Goal: Task Accomplishment & Management: Manage account settings

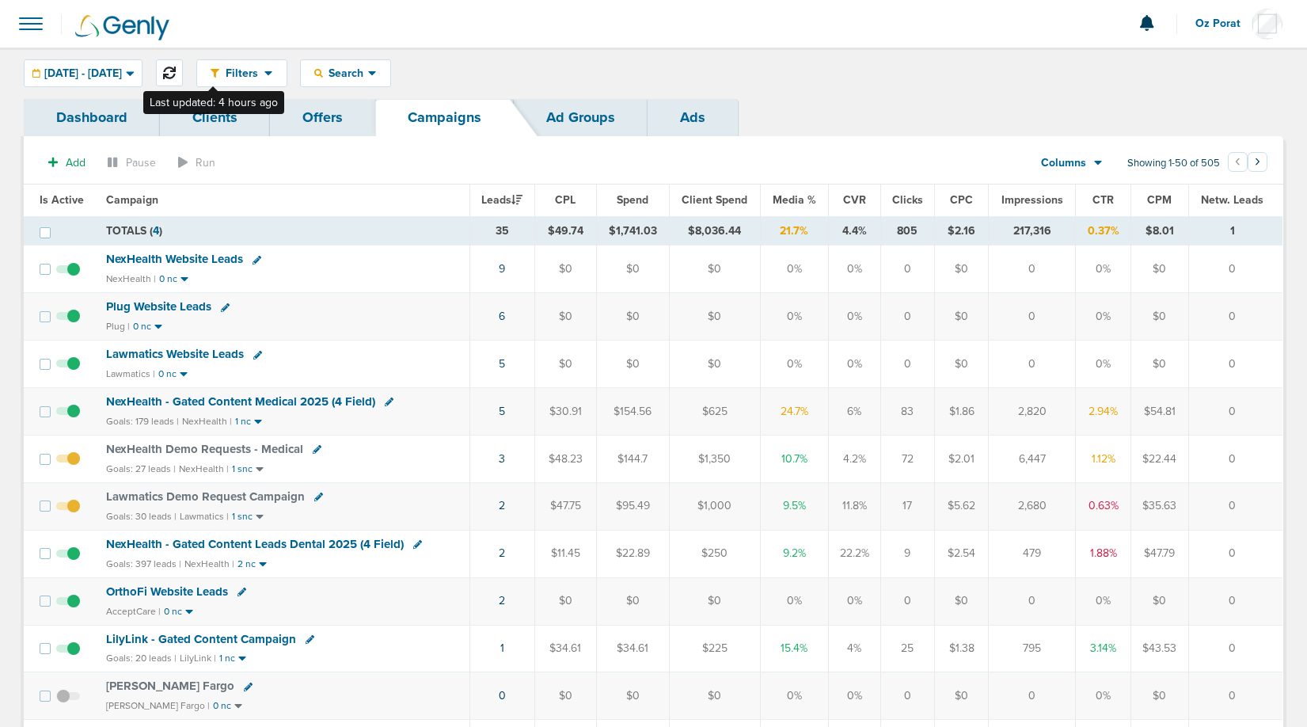
click at [176, 72] on icon at bounding box center [169, 73] width 13 height 13
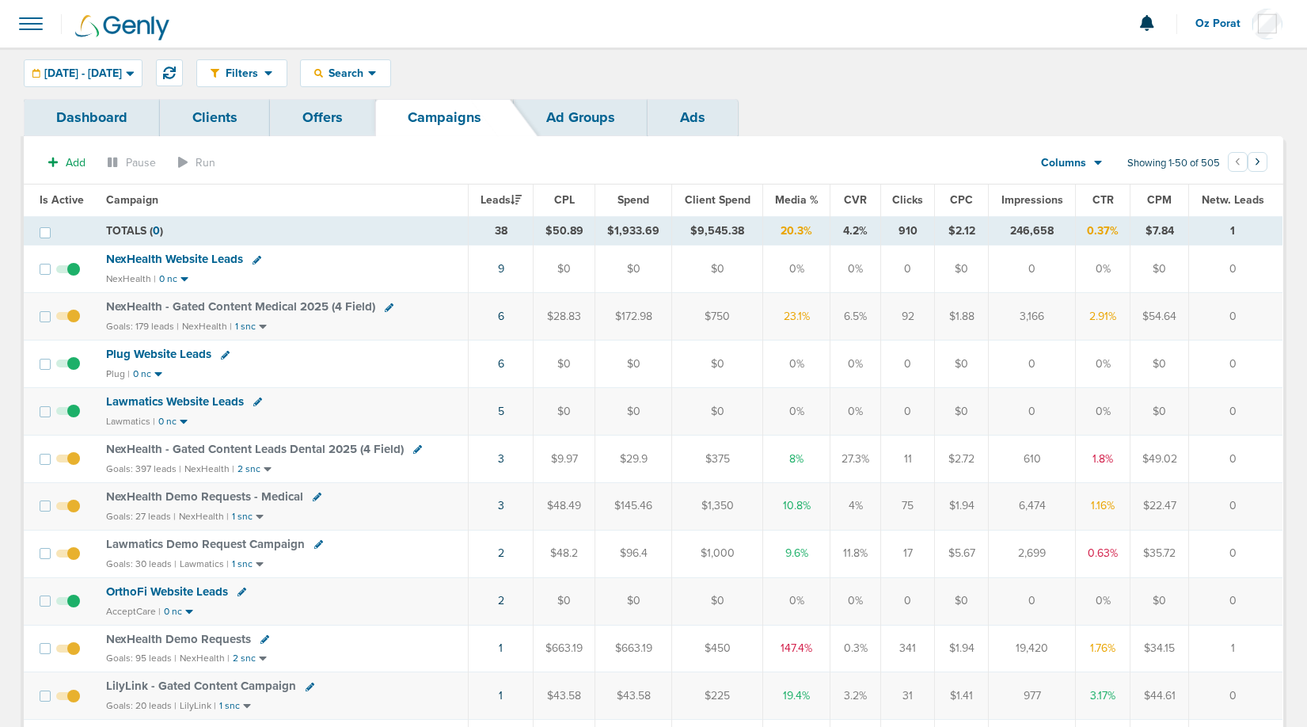
click at [203, 126] on link "Clients" at bounding box center [215, 117] width 110 height 37
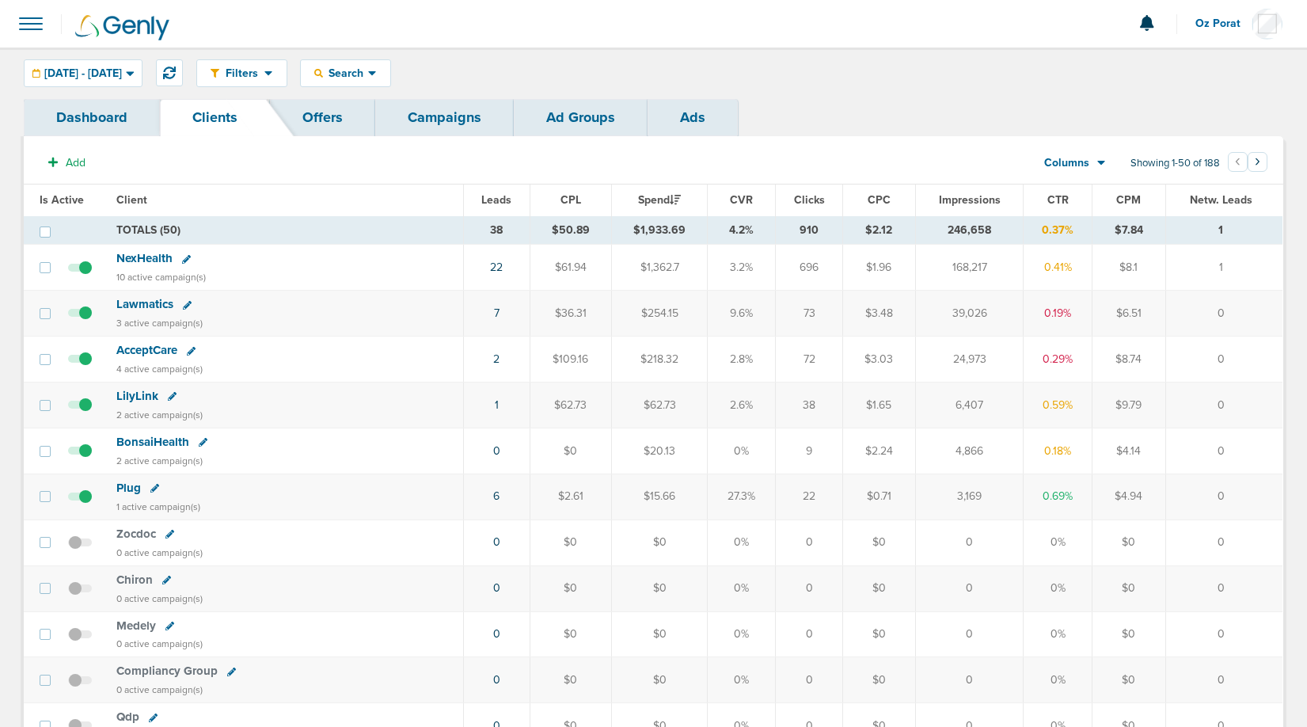
click at [151, 252] on span "NexHealth" at bounding box center [144, 258] width 56 height 14
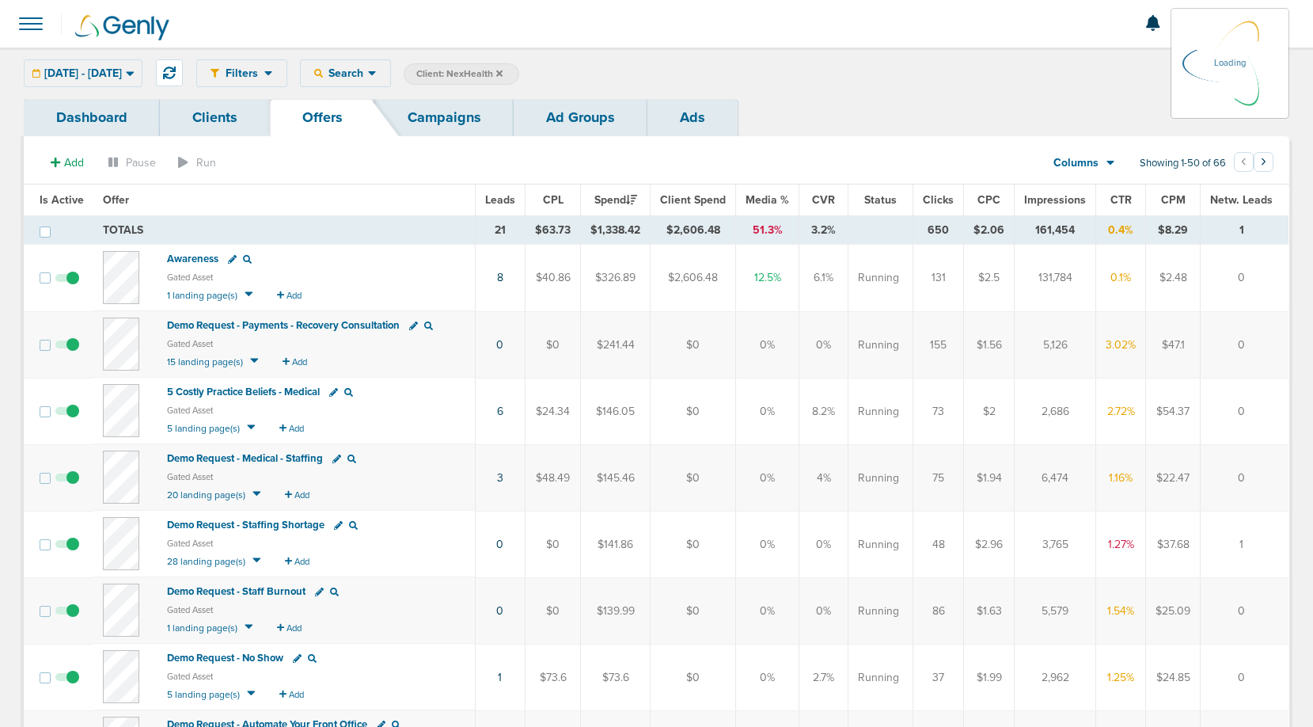
click at [443, 124] on link "Campaigns" at bounding box center [444, 117] width 139 height 37
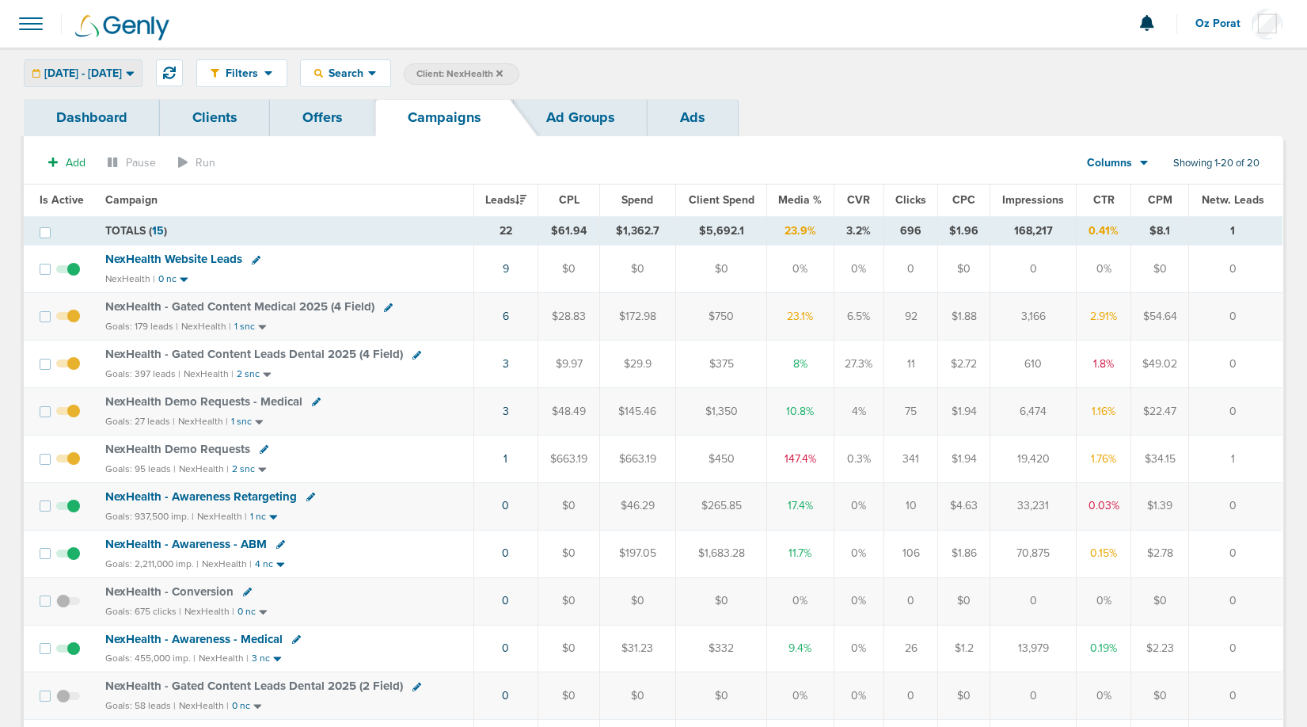
click at [122, 74] on span "09.16.2025 - 09.16.2025" at bounding box center [83, 73] width 78 height 11
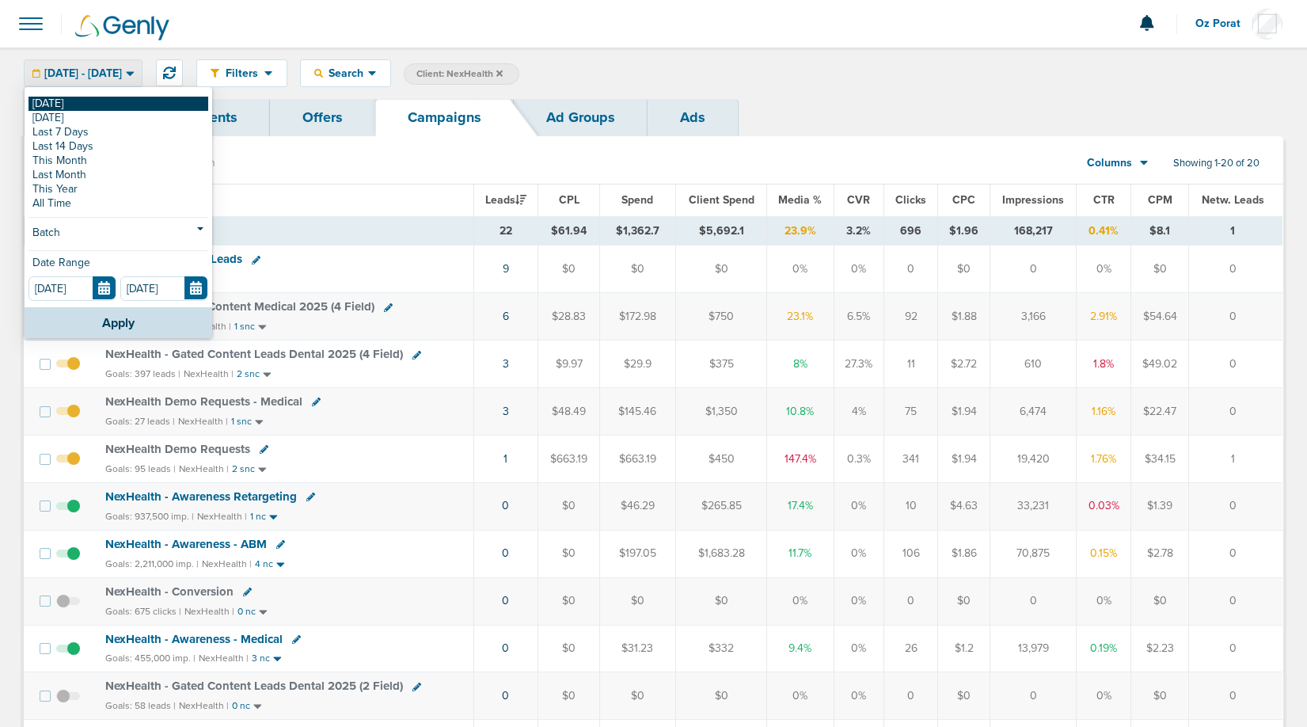
click at [108, 102] on link "[DATE]" at bounding box center [119, 104] width 180 height 14
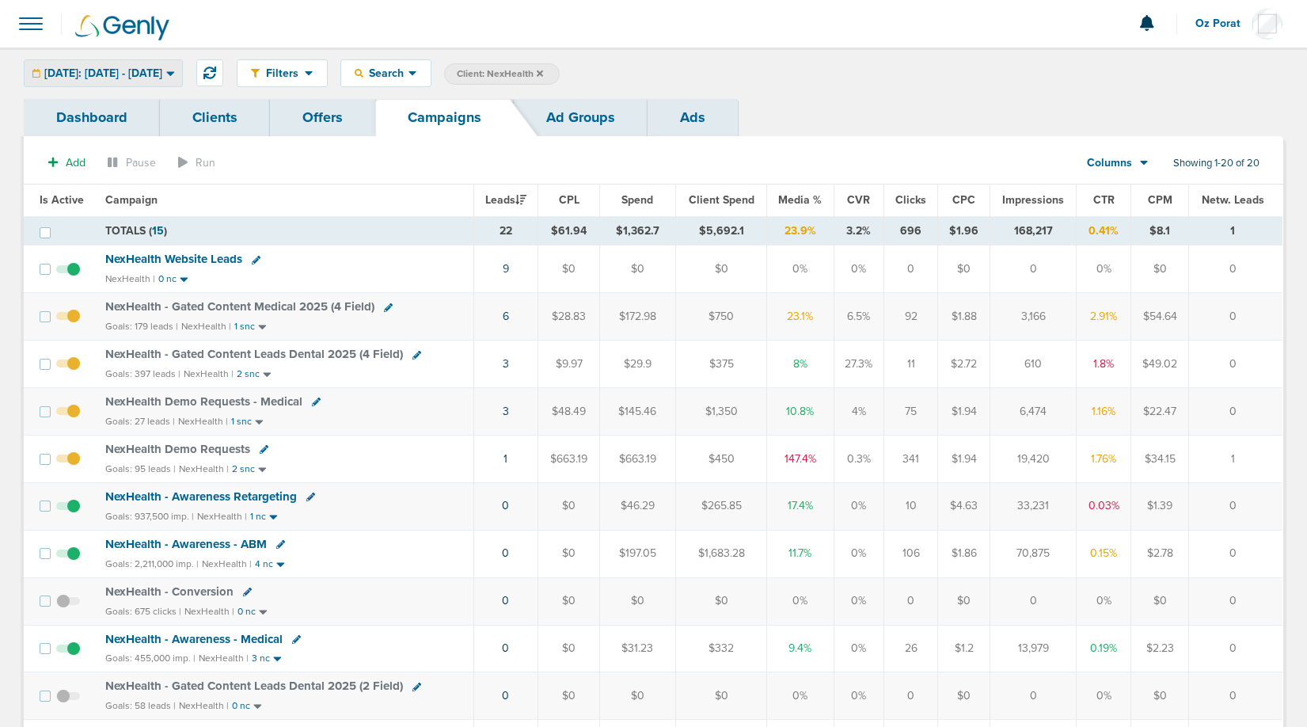
click at [122, 68] on span "[DATE]: [DATE] - [DATE]" at bounding box center [103, 73] width 118 height 11
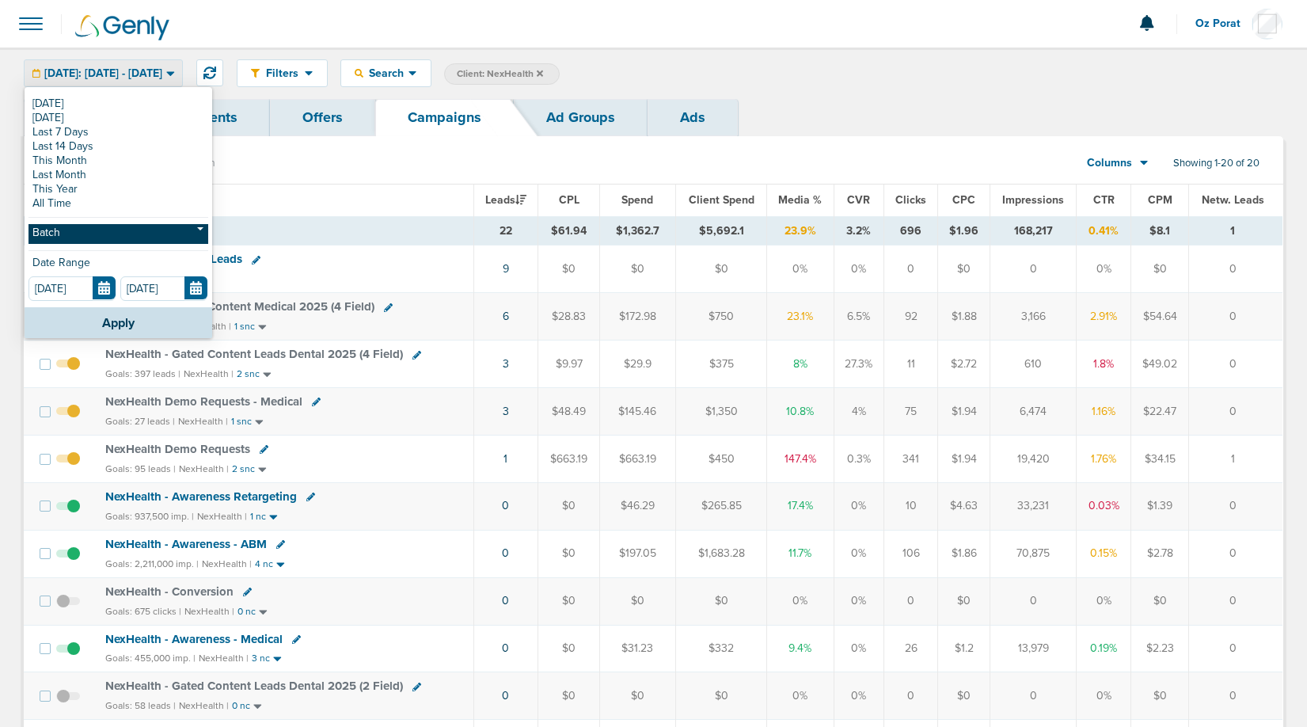
click at [89, 234] on link "Batch" at bounding box center [119, 234] width 180 height 20
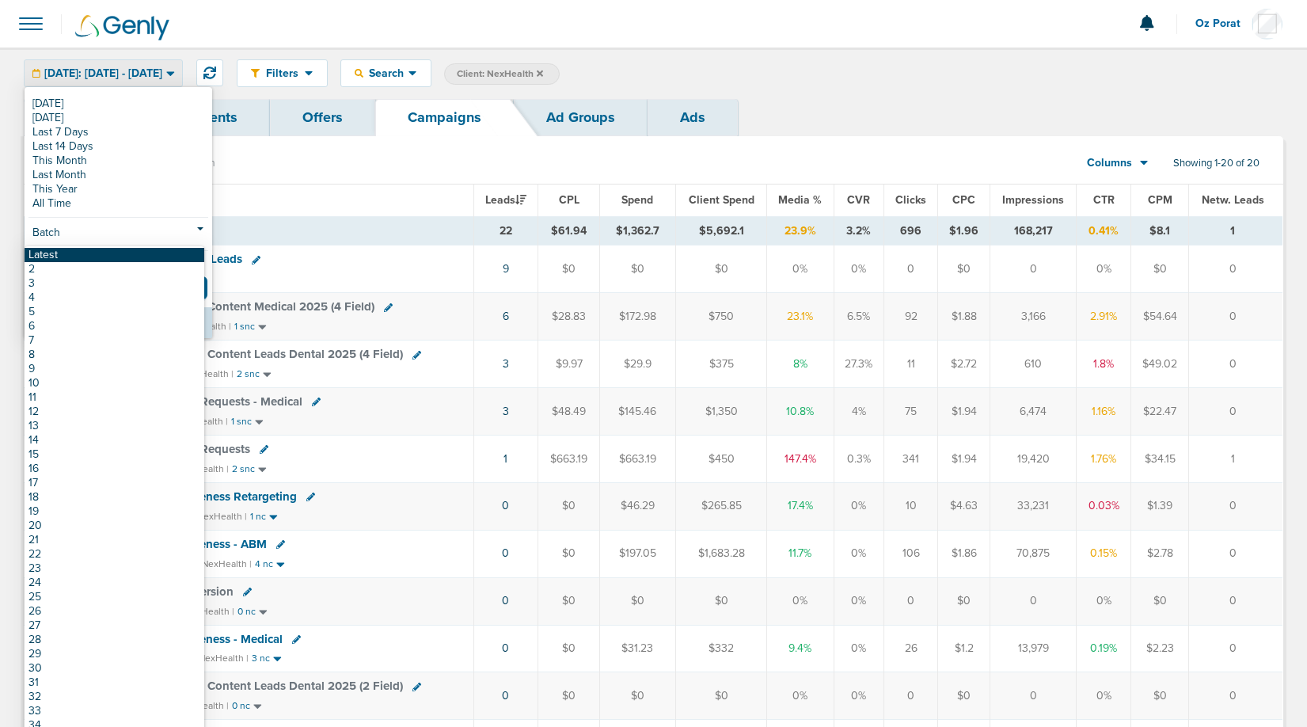
click at [56, 253] on link "Latest" at bounding box center [115, 255] width 180 height 14
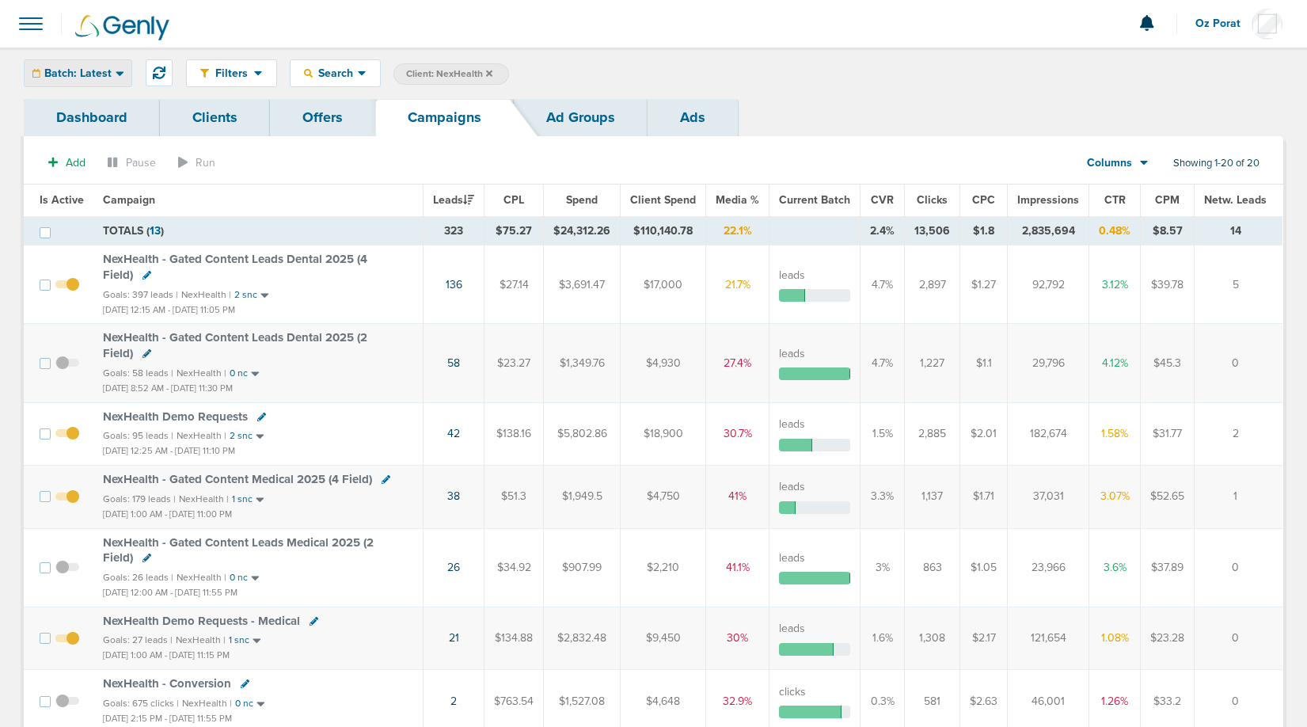
click at [97, 65] on div "Batch: Latest" at bounding box center [78, 73] width 107 height 26
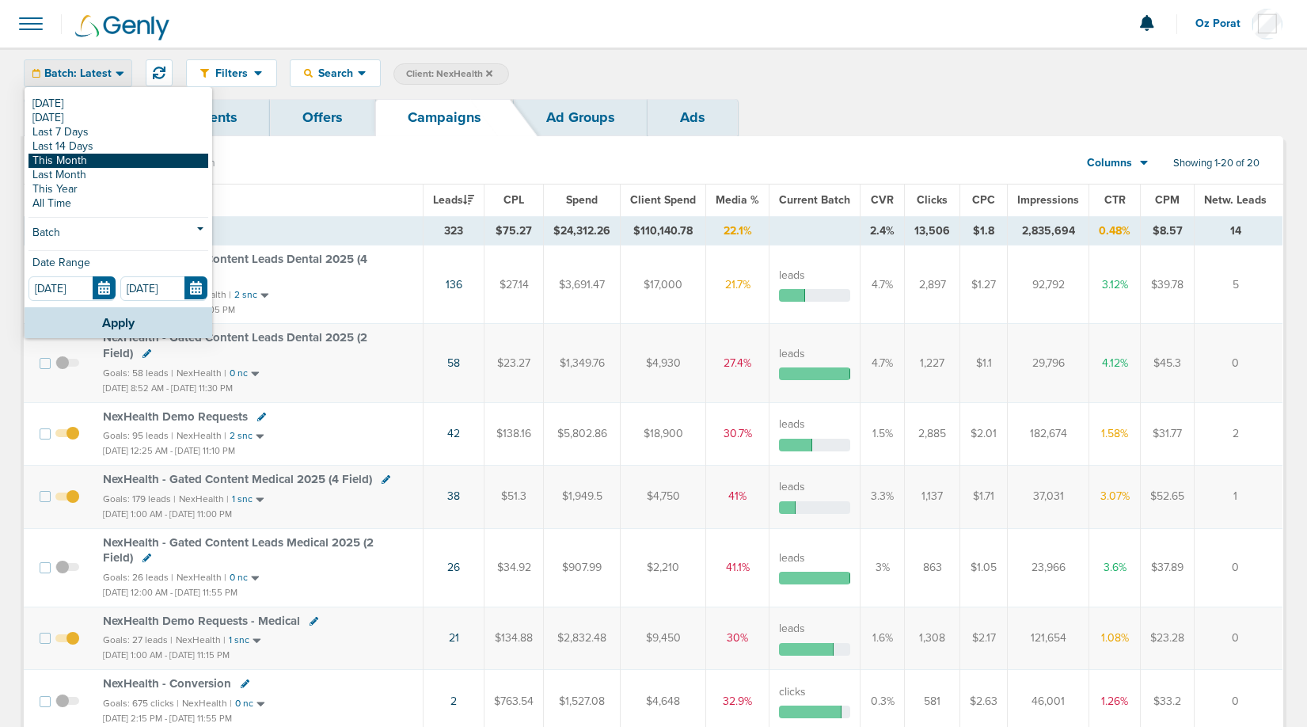
click at [78, 162] on link "This Month" at bounding box center [119, 161] width 180 height 14
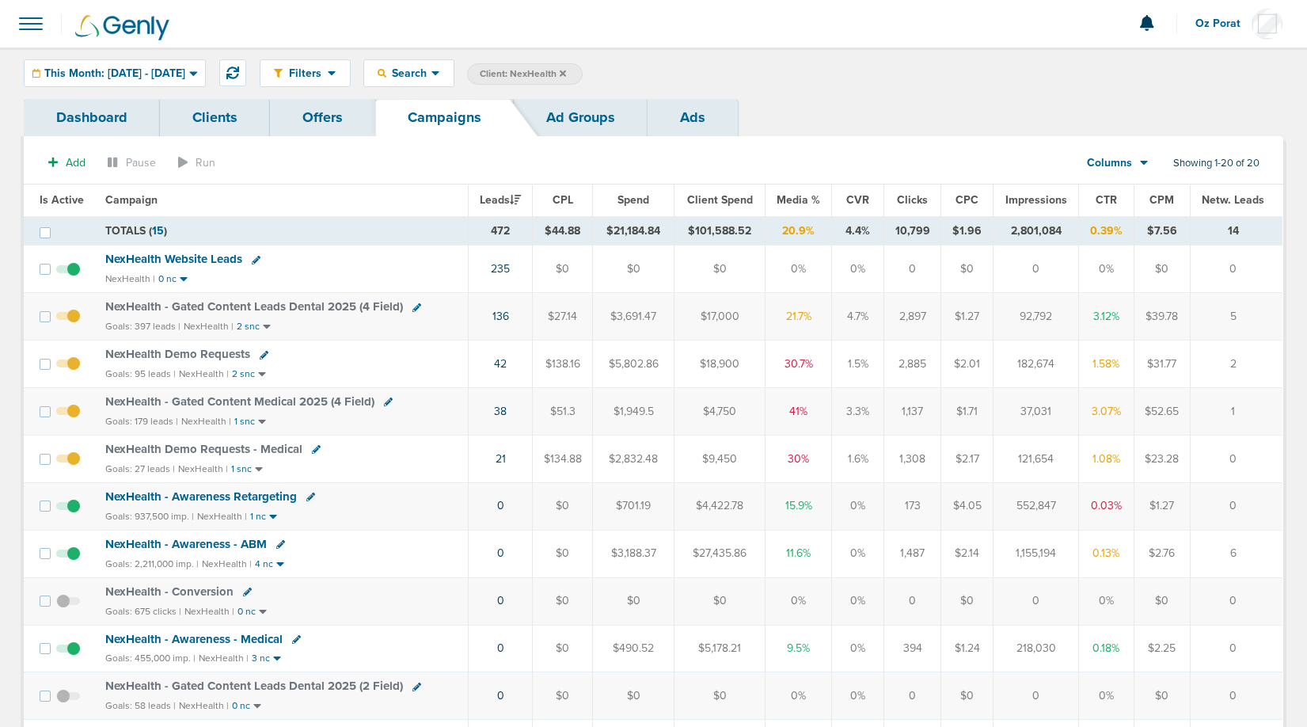
click at [261, 399] on span "NexHealth - Gated Content Medical 2025 (4 Field)" at bounding box center [239, 401] width 269 height 14
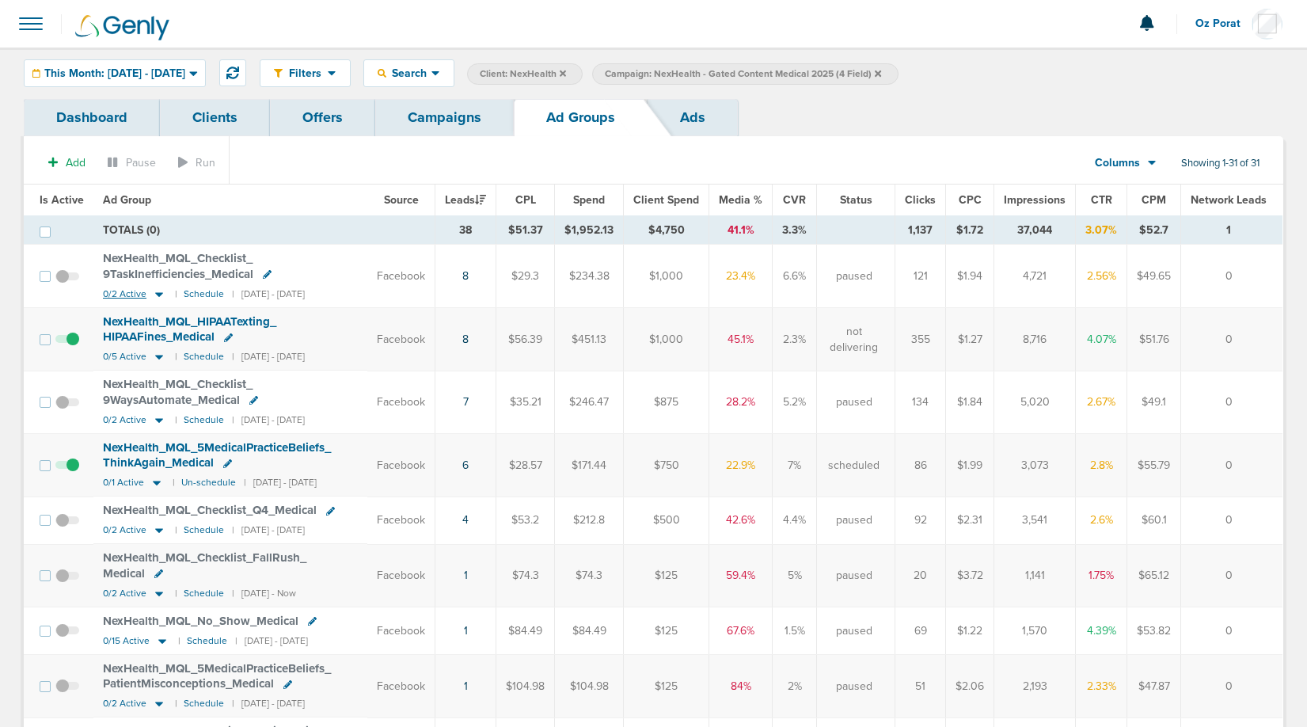
click at [115, 294] on span "0/2 Active" at bounding box center [125, 294] width 44 height 12
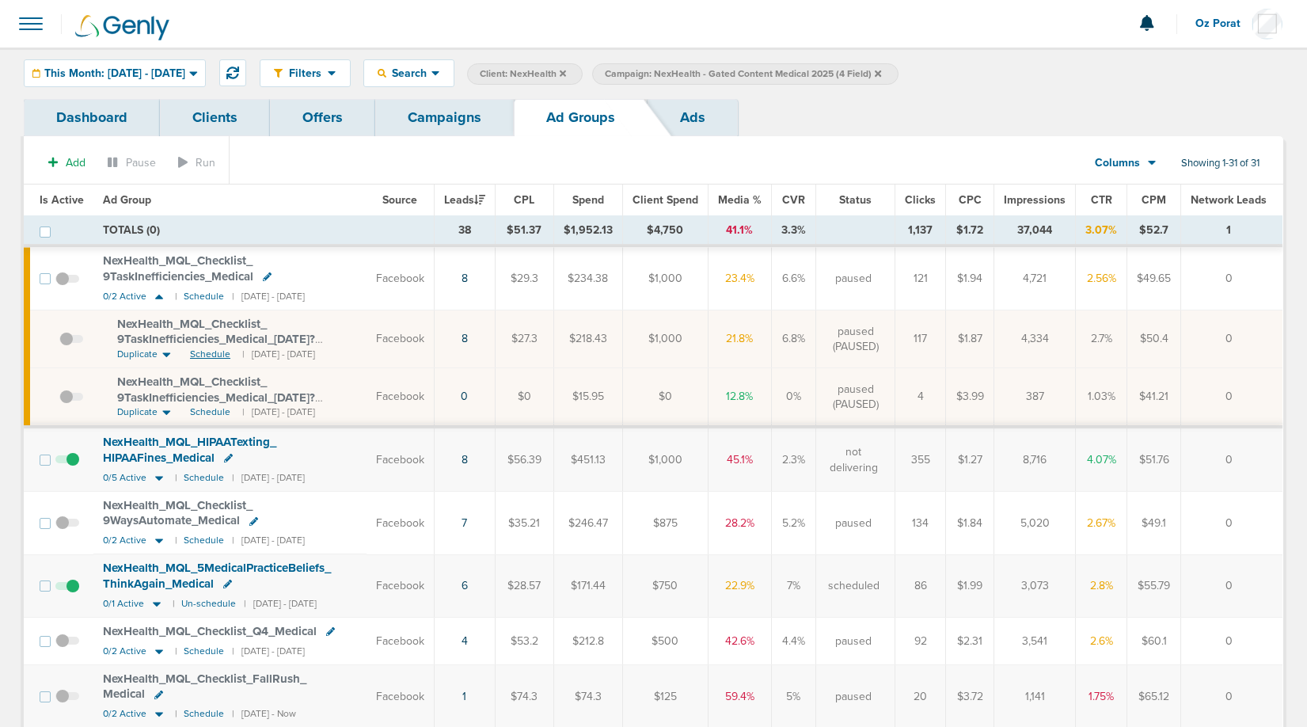
click at [207, 352] on span "Schedule" at bounding box center [210, 354] width 40 height 13
click at [120, 297] on span "0/2 Active" at bounding box center [125, 297] width 44 height 12
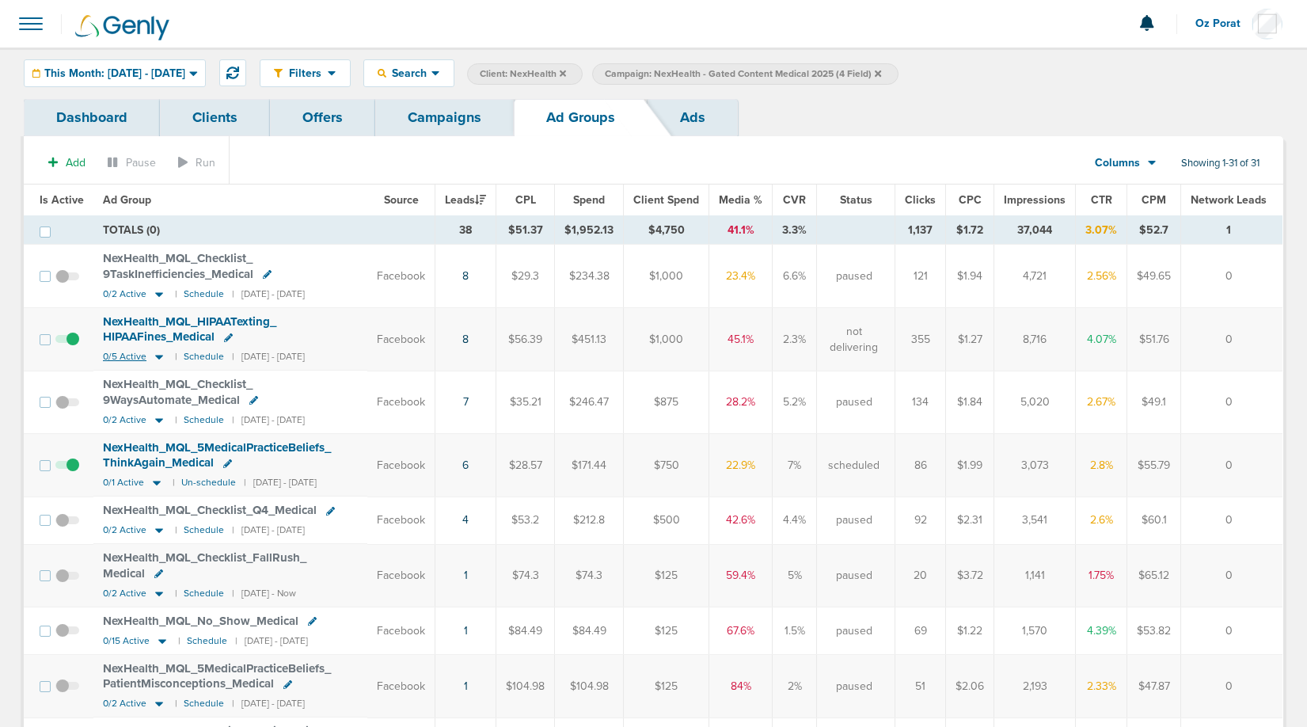
click at [116, 350] on small "0/5 Active" at bounding box center [135, 356] width 64 height 13
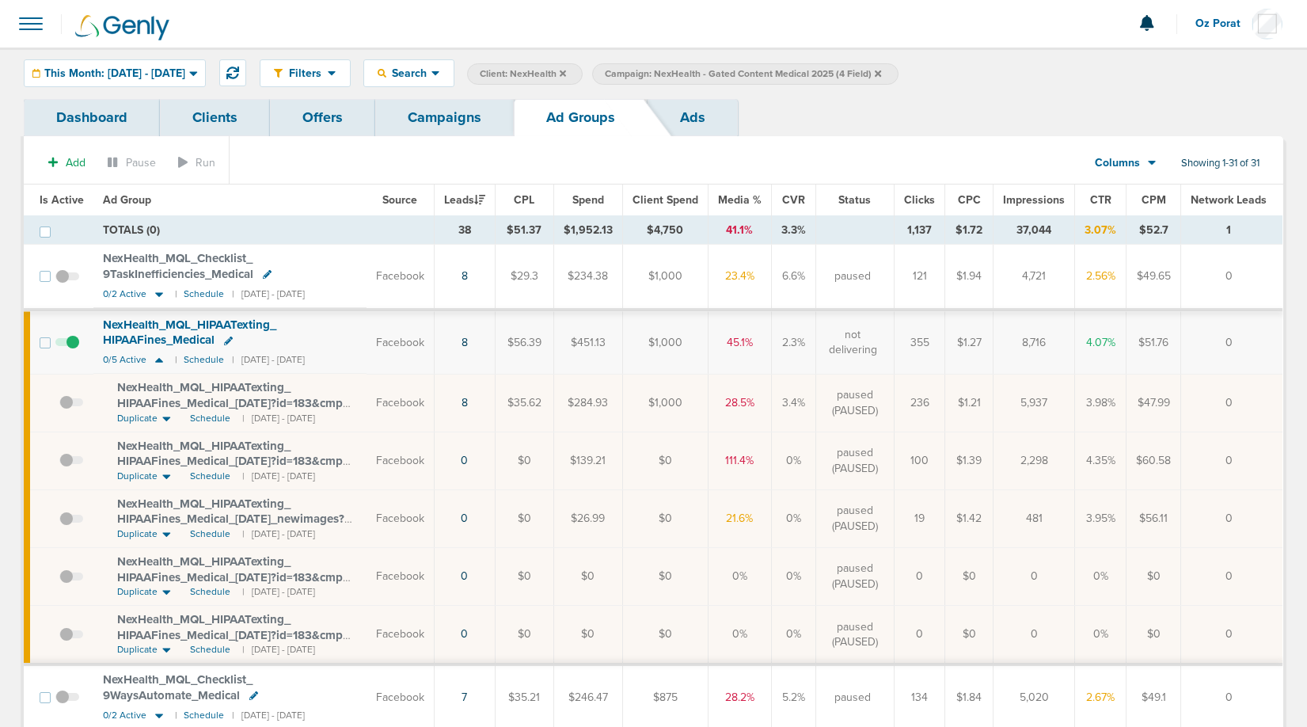
click at [116, 351] on td "NexHealth_ MQL_ HIPAATexting_ HIPAAFines_ Medical 0/5 Active | Schedule | 09/16…" at bounding box center [229, 342] width 273 height 63
click at [116, 358] on span "0/5 Active" at bounding box center [125, 360] width 44 height 12
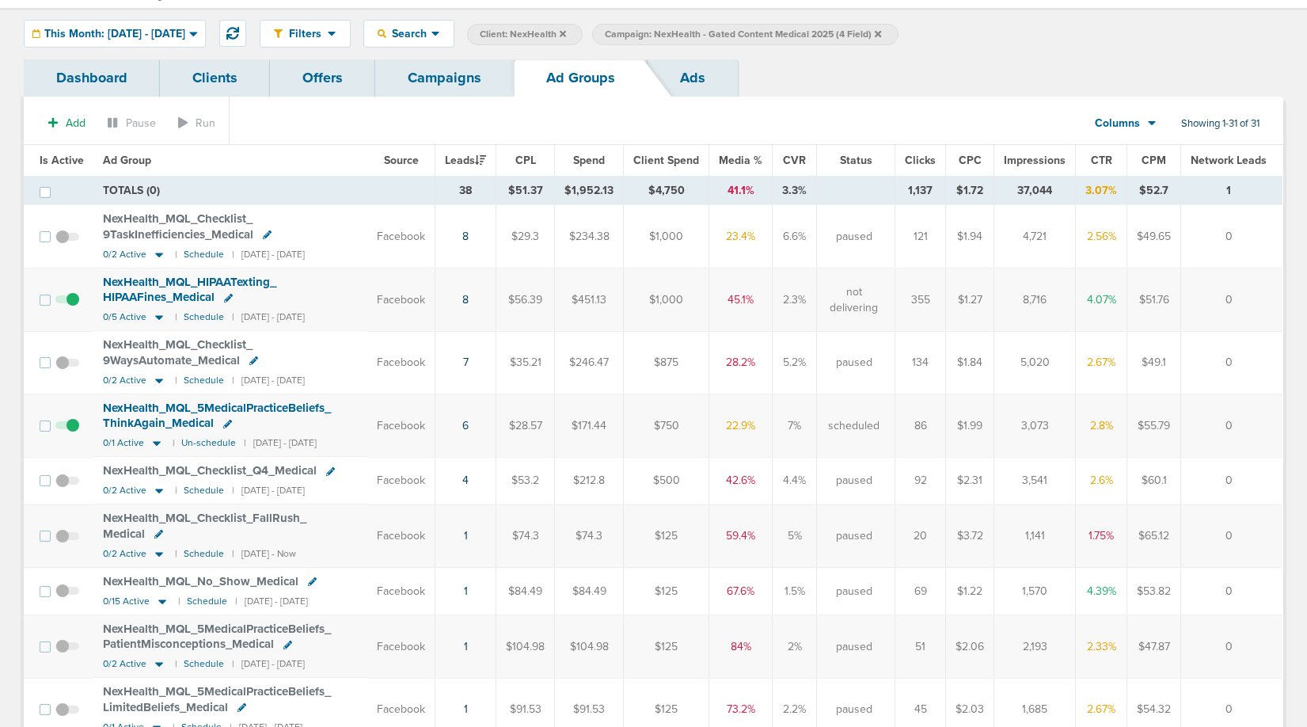
scroll to position [35, 0]
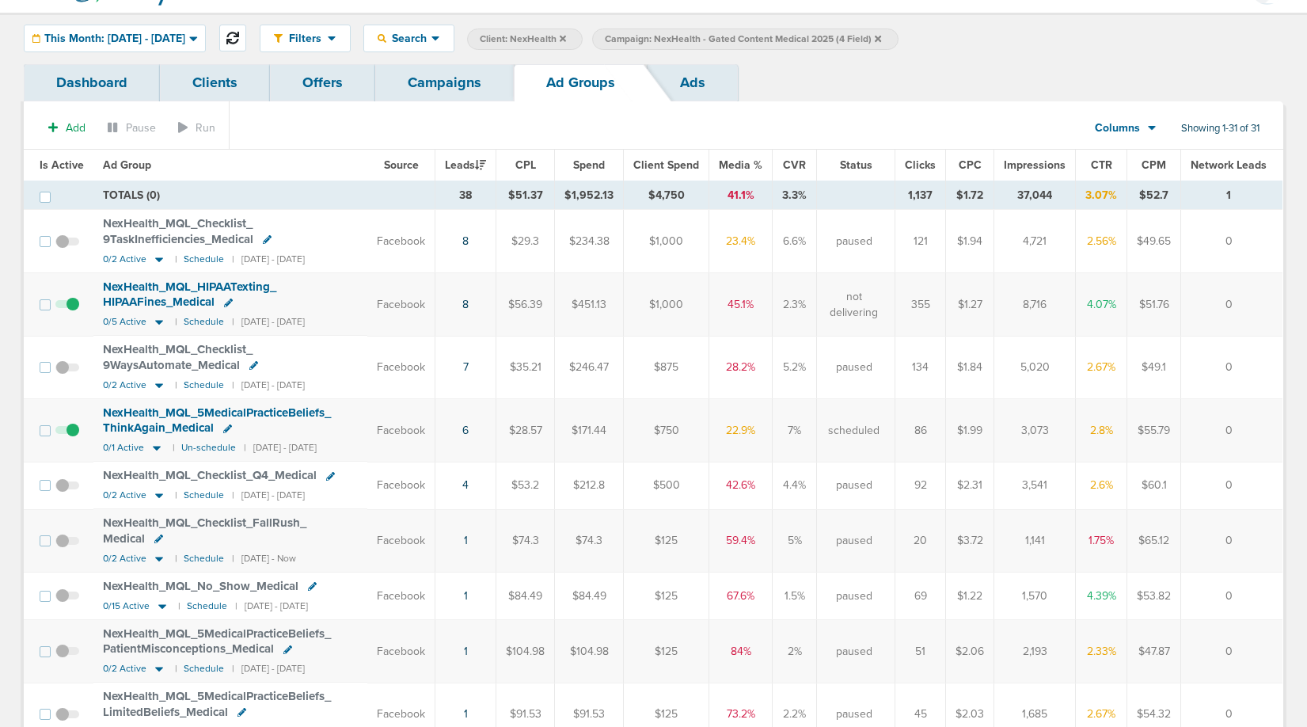
click at [239, 35] on icon at bounding box center [232, 38] width 13 height 13
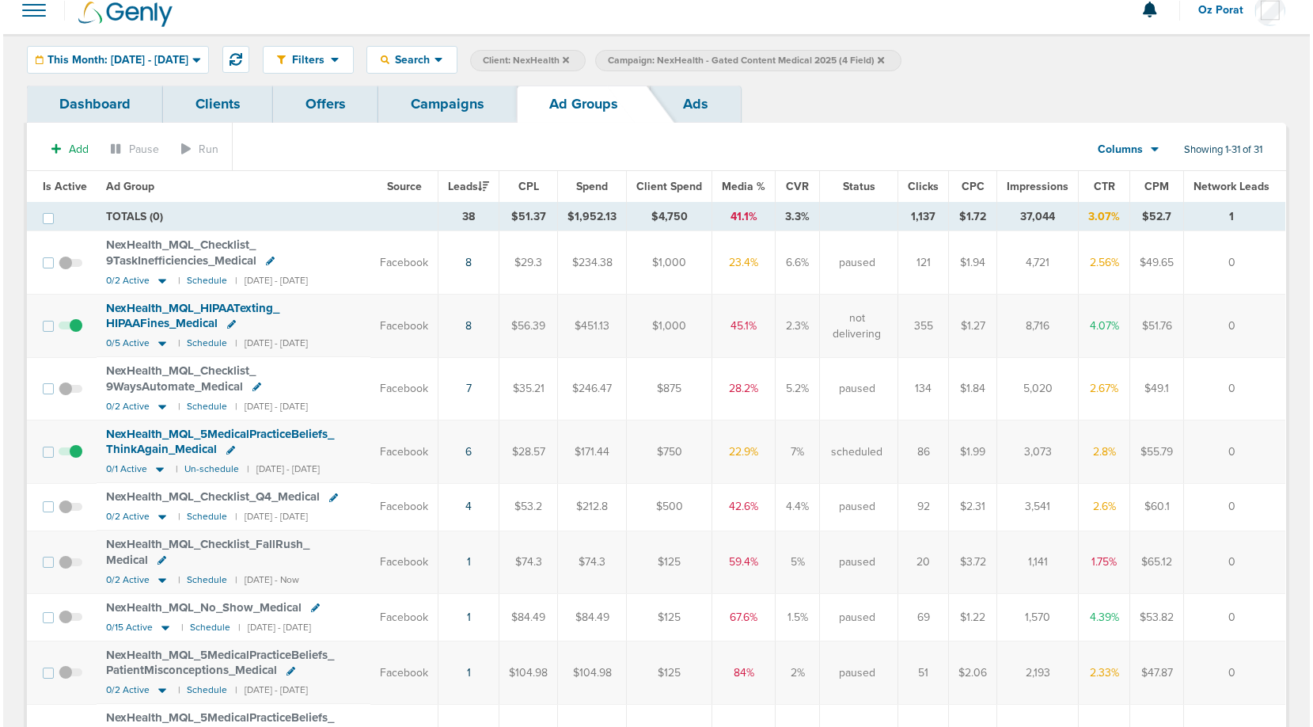
scroll to position [0, 0]
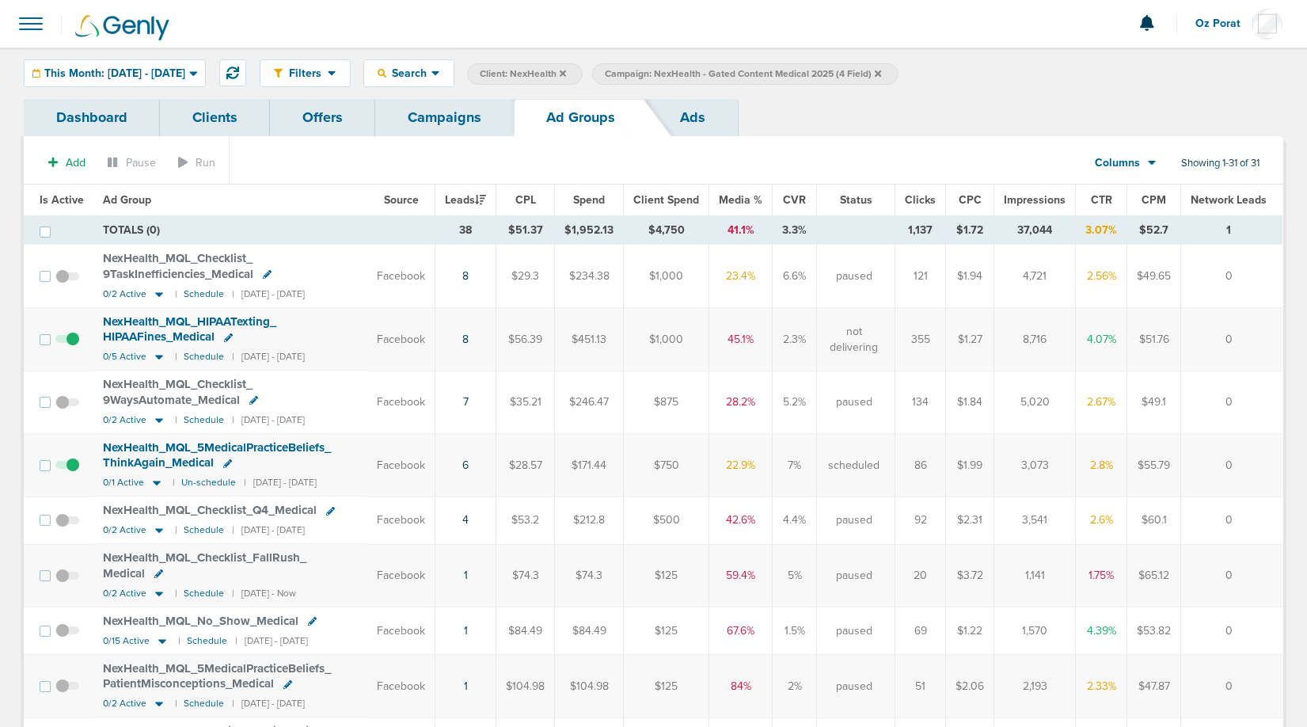
click at [458, 117] on link "Campaigns" at bounding box center [444, 117] width 139 height 37
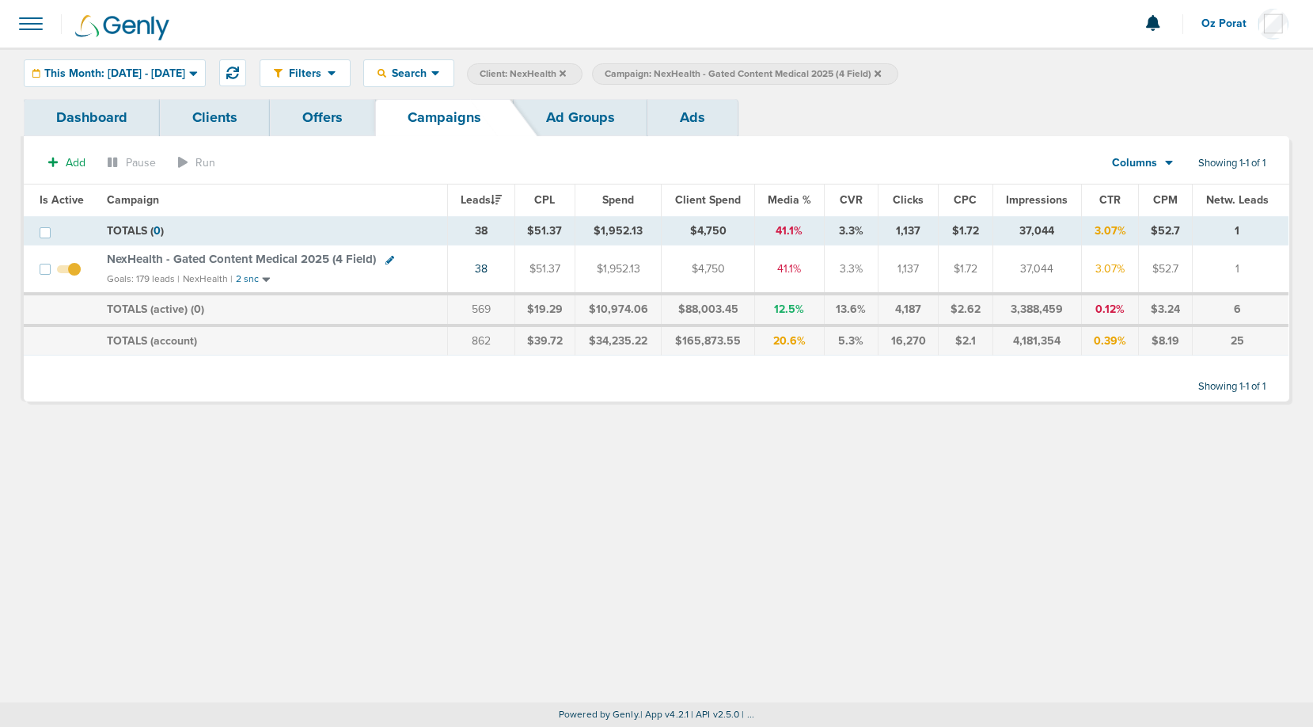
click at [881, 74] on icon at bounding box center [878, 73] width 6 height 6
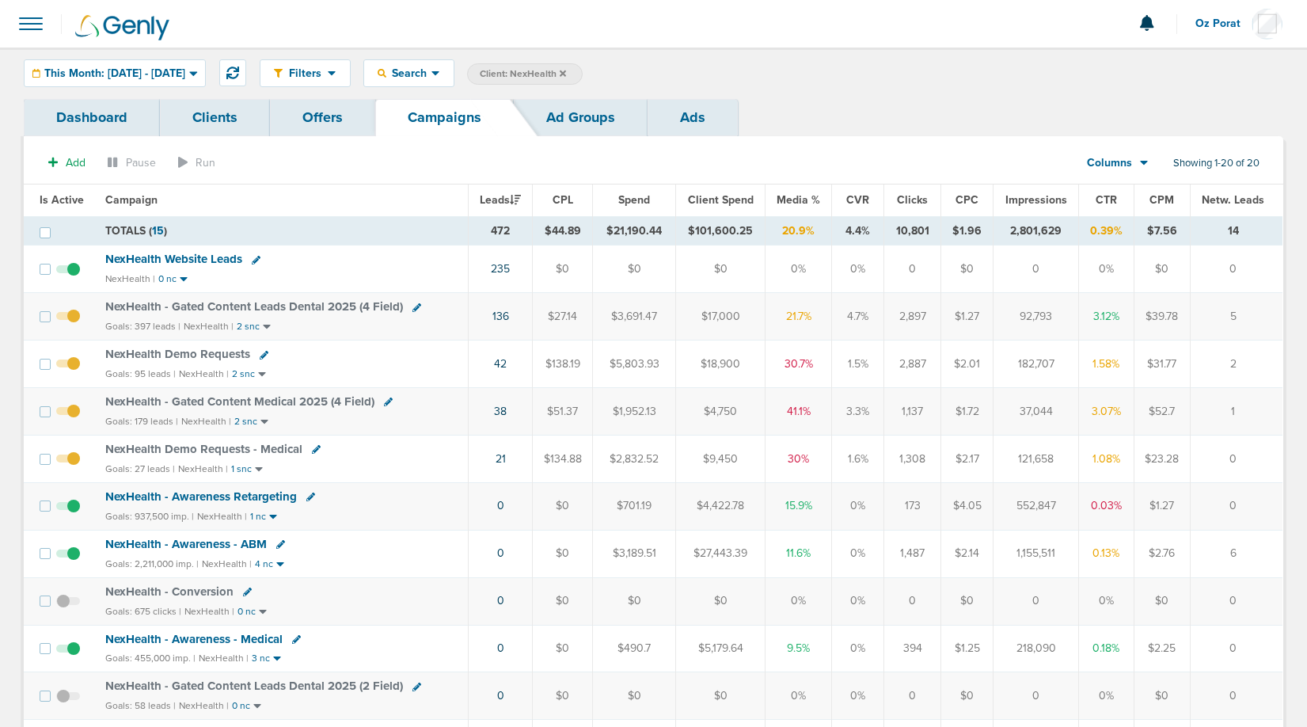
click at [414, 306] on icon at bounding box center [416, 307] width 9 height 9
select select
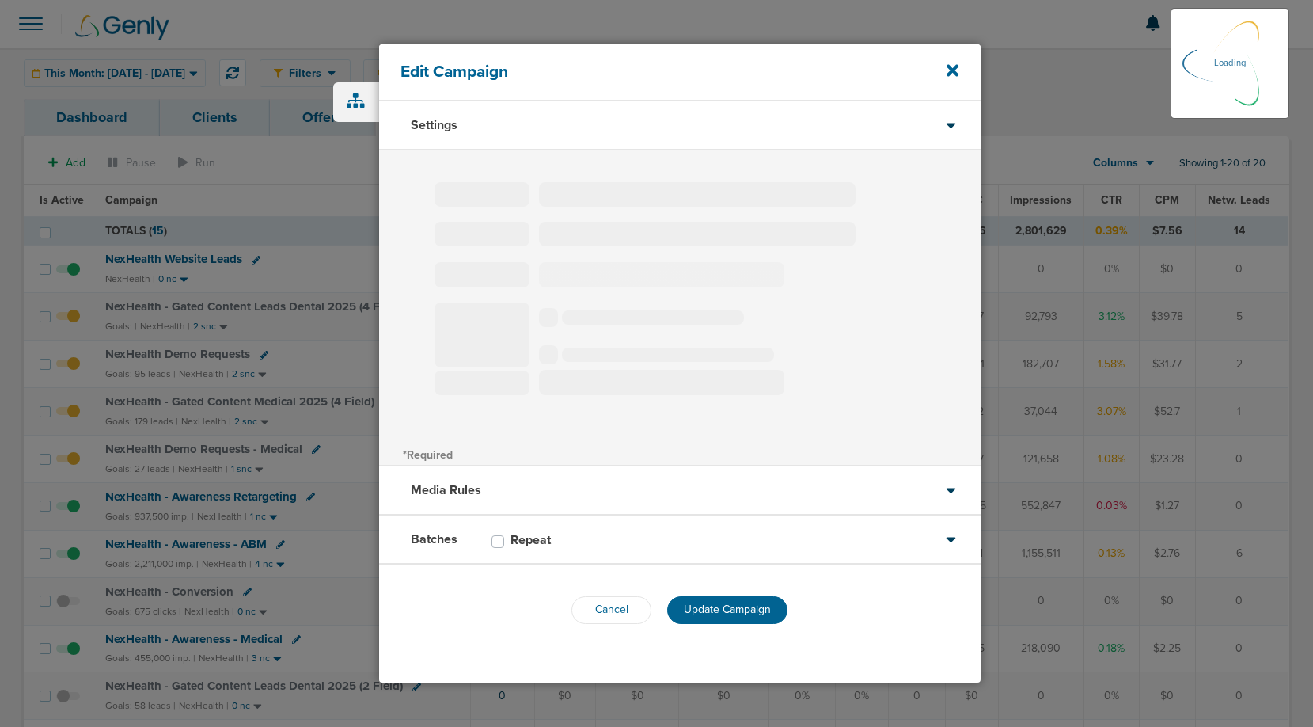
type input "NexHealth - Gated Content Leads Dental 2025 (4 Field)"
select select "Leads"
radio input "true"
select select "readWrite"
select select "1"
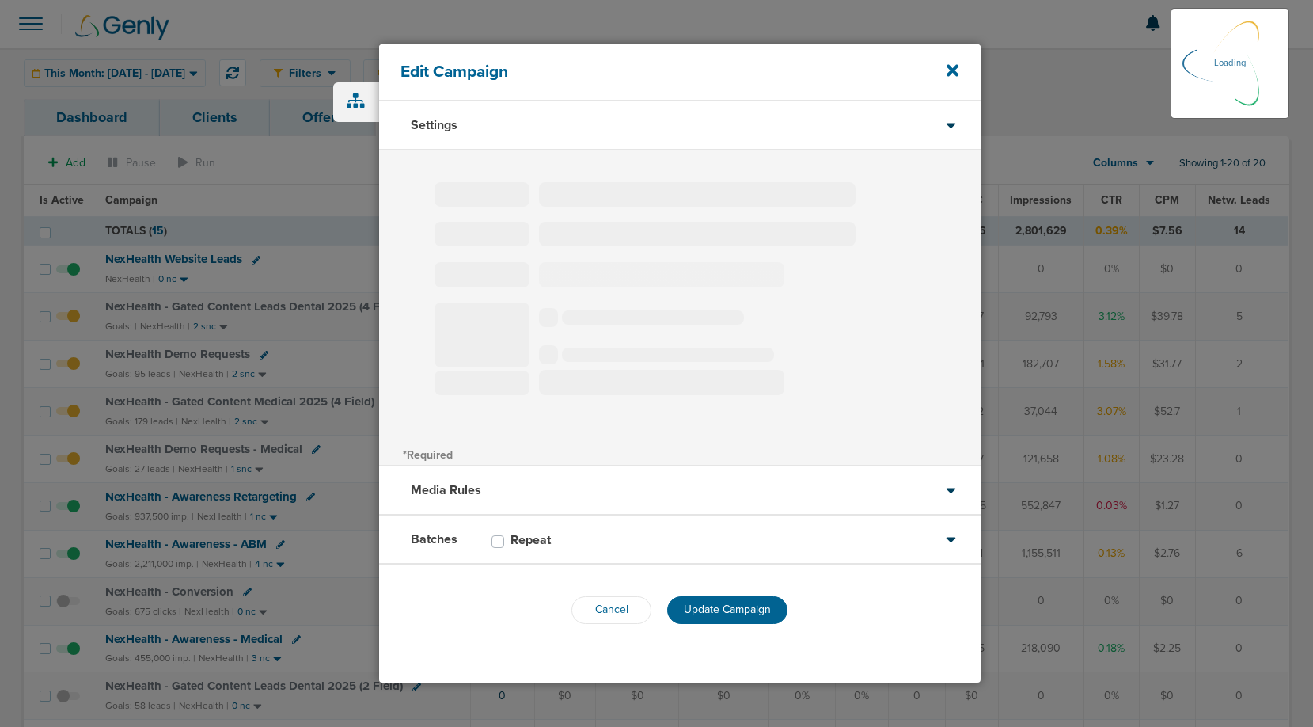
select select "1"
select select "2"
select select "3"
select select "4"
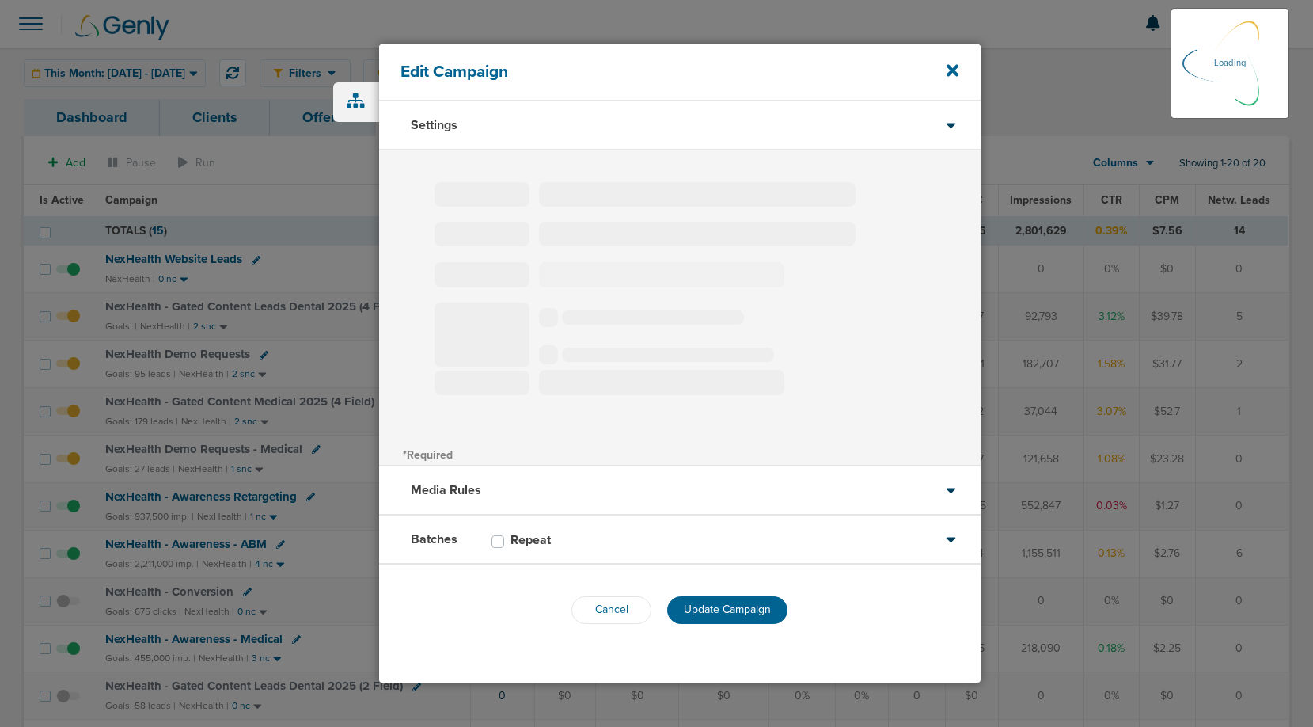
select select "6"
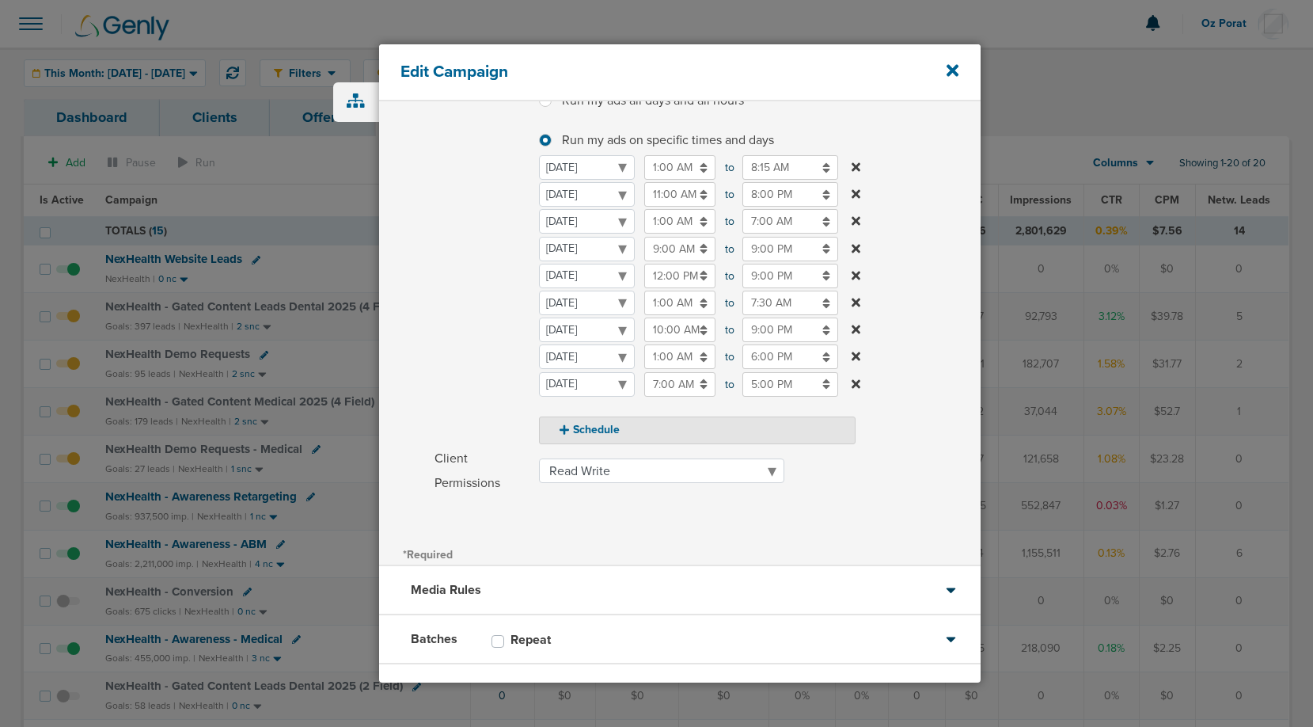
scroll to position [289, 0]
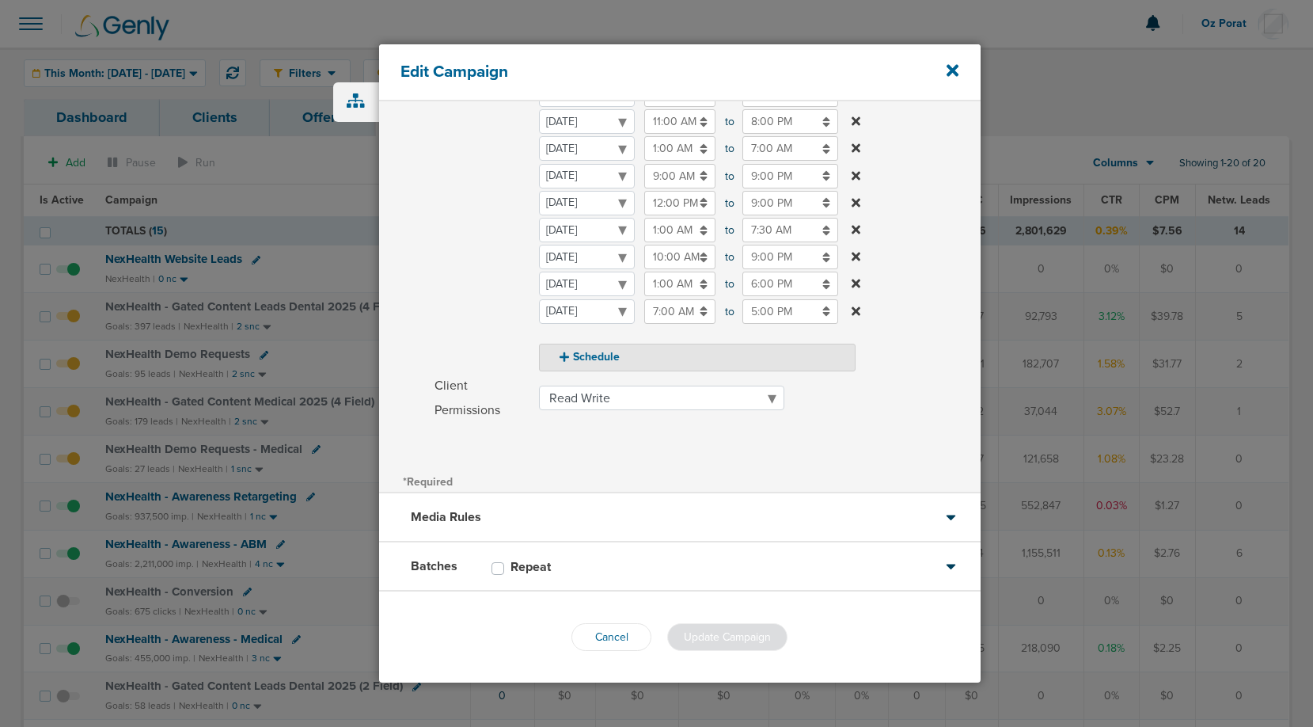
click at [568, 511] on div "Media Rules" at bounding box center [680, 517] width 602 height 49
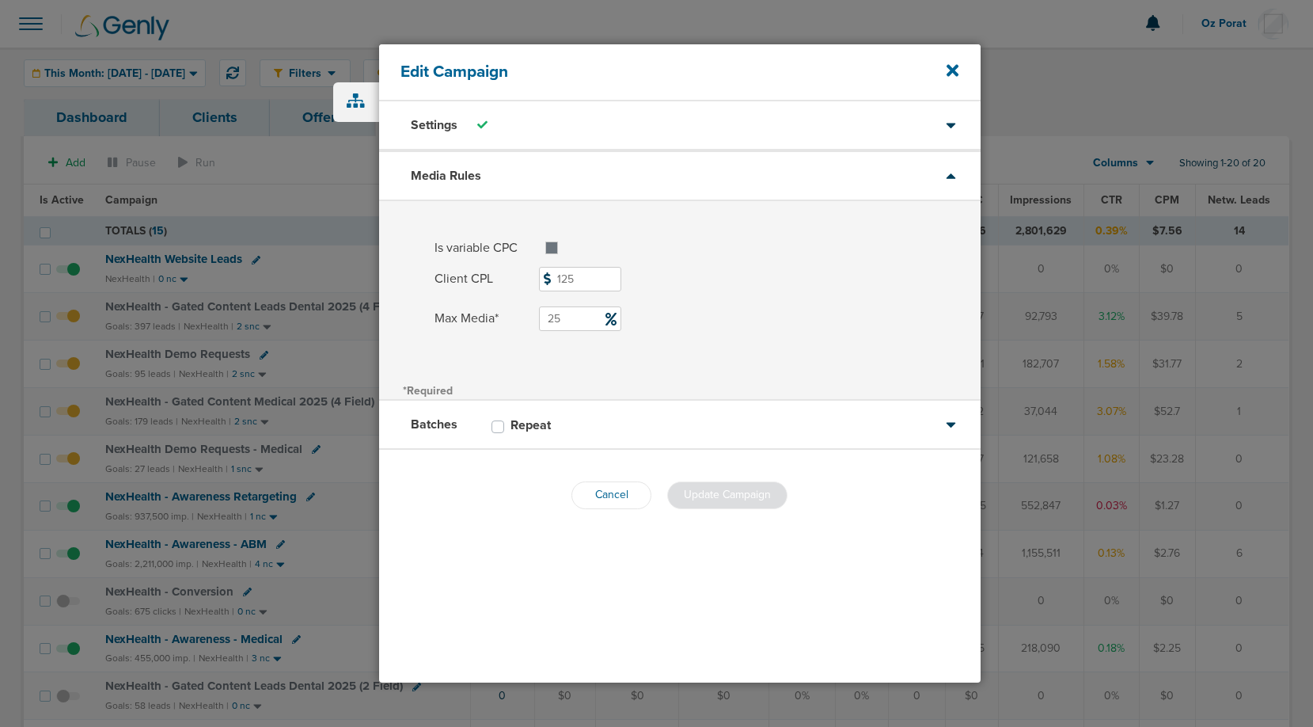
scroll to position [0, 0]
click at [634, 180] on div "Media Rules" at bounding box center [680, 174] width 602 height 49
click at [625, 130] on div "Settings" at bounding box center [680, 125] width 602 height 49
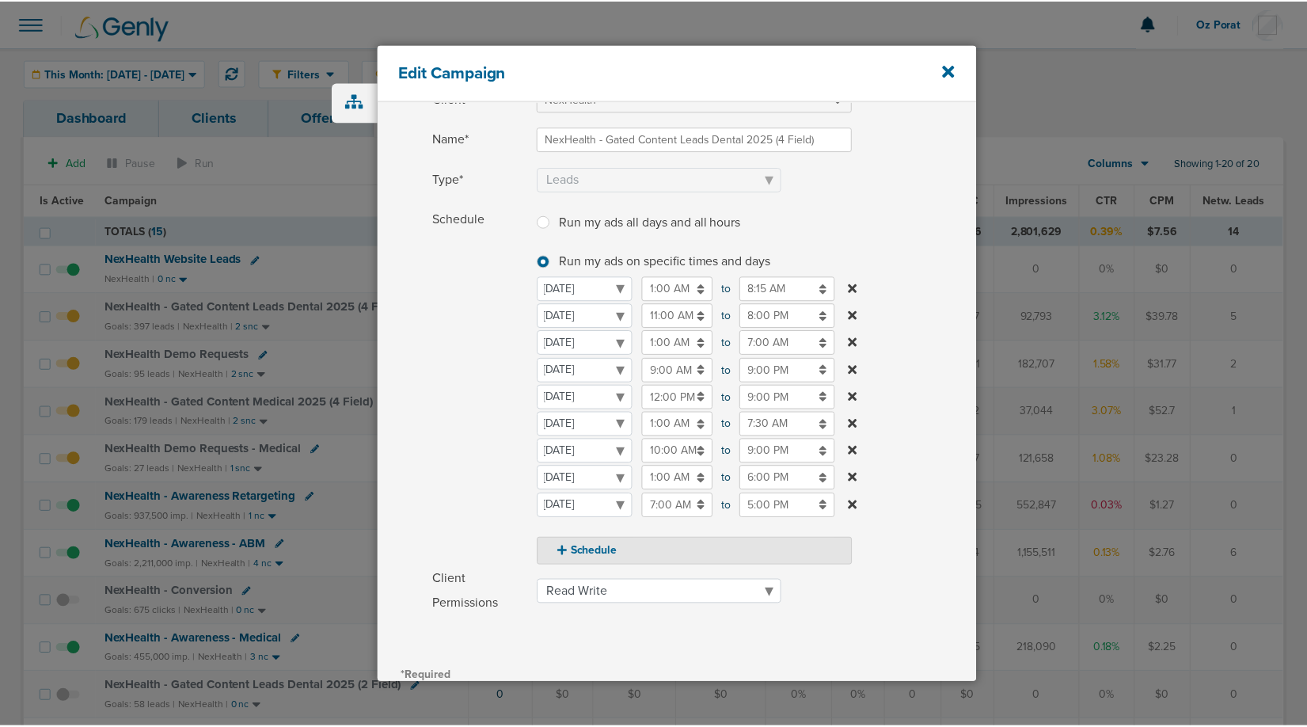
scroll to position [101, 0]
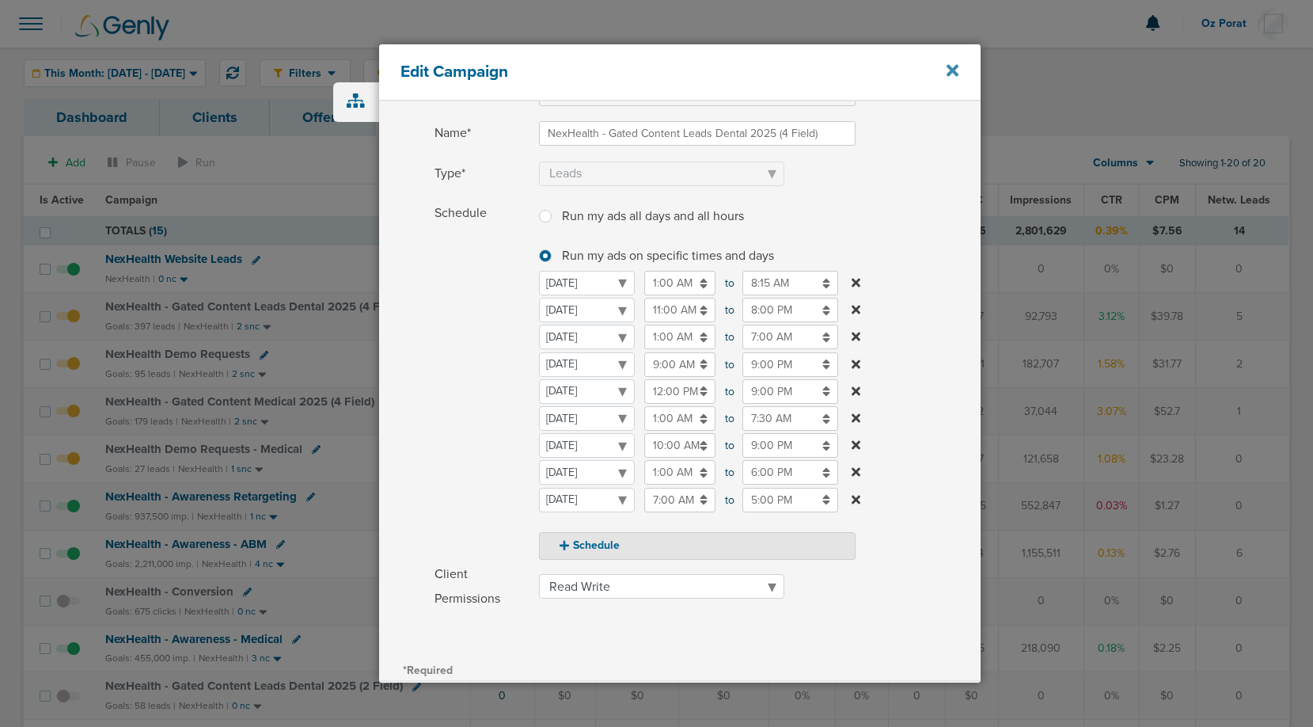
click at [953, 67] on icon at bounding box center [953, 70] width 12 height 17
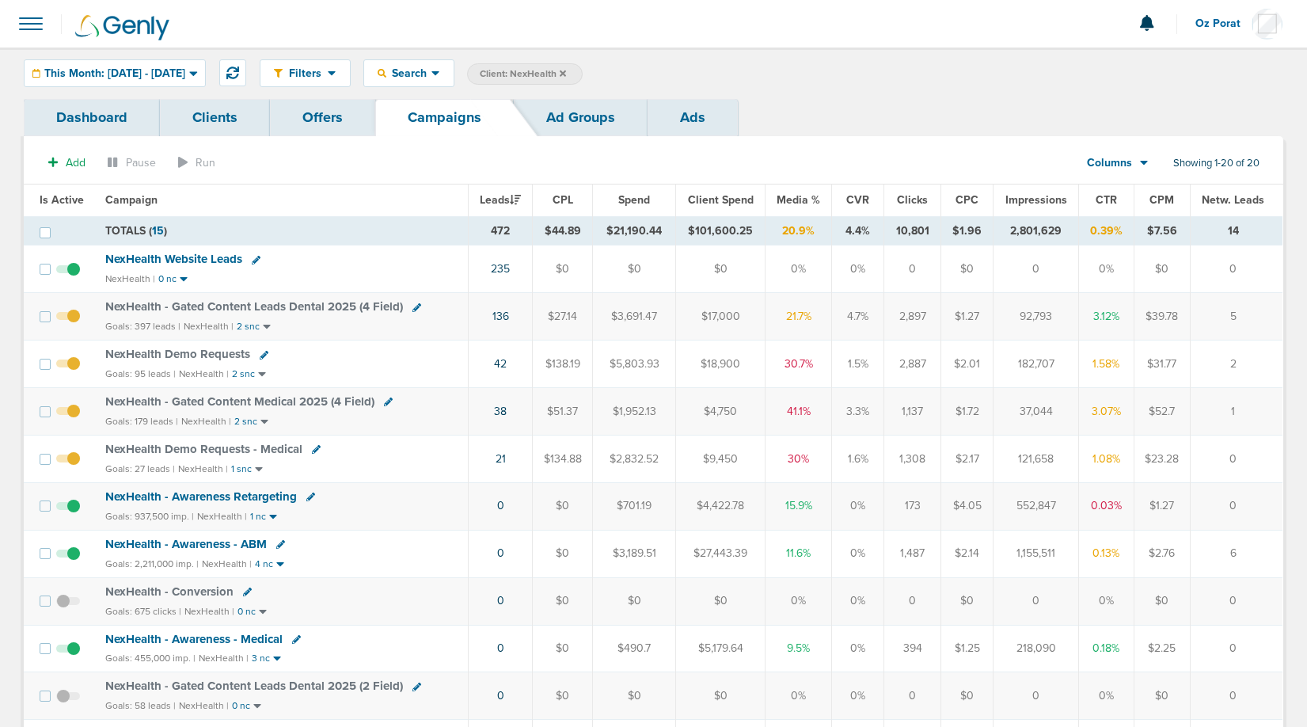
click at [305, 304] on span "NexHealth - Gated Content Leads Dental 2025 (4 Field)" at bounding box center [254, 306] width 298 height 14
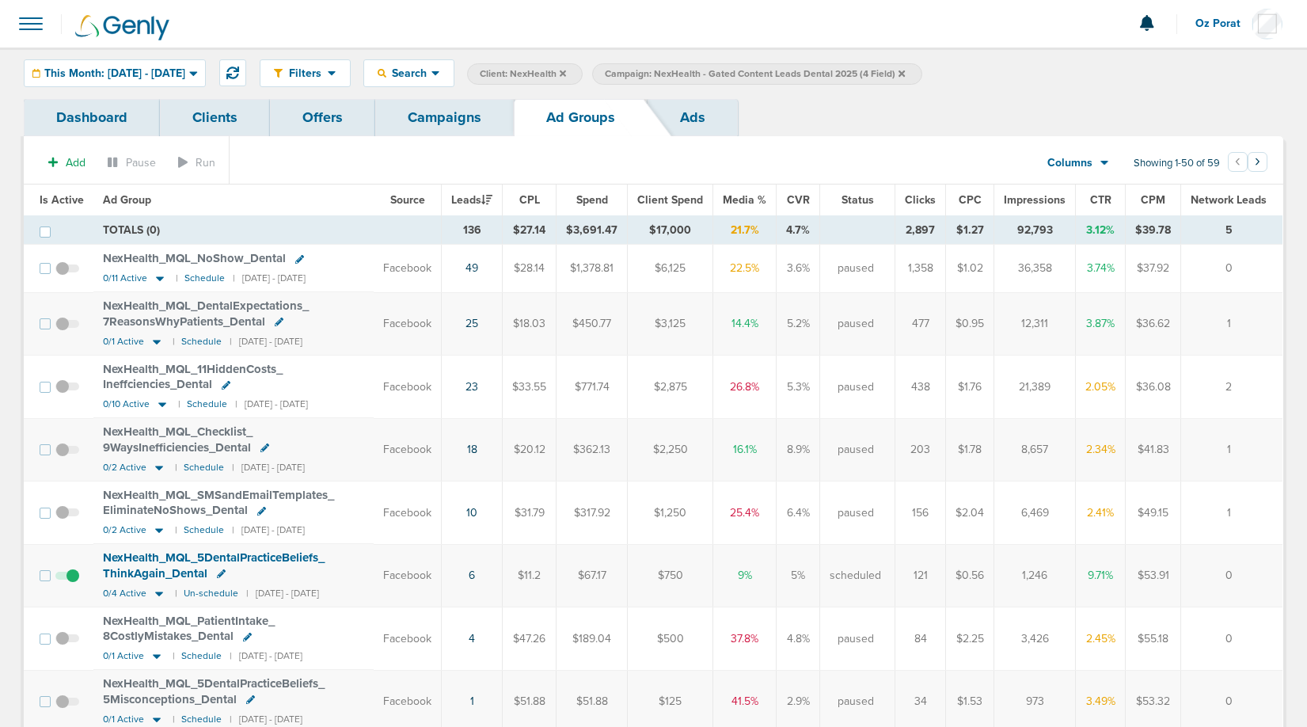
click at [473, 115] on link "Campaigns" at bounding box center [444, 117] width 139 height 37
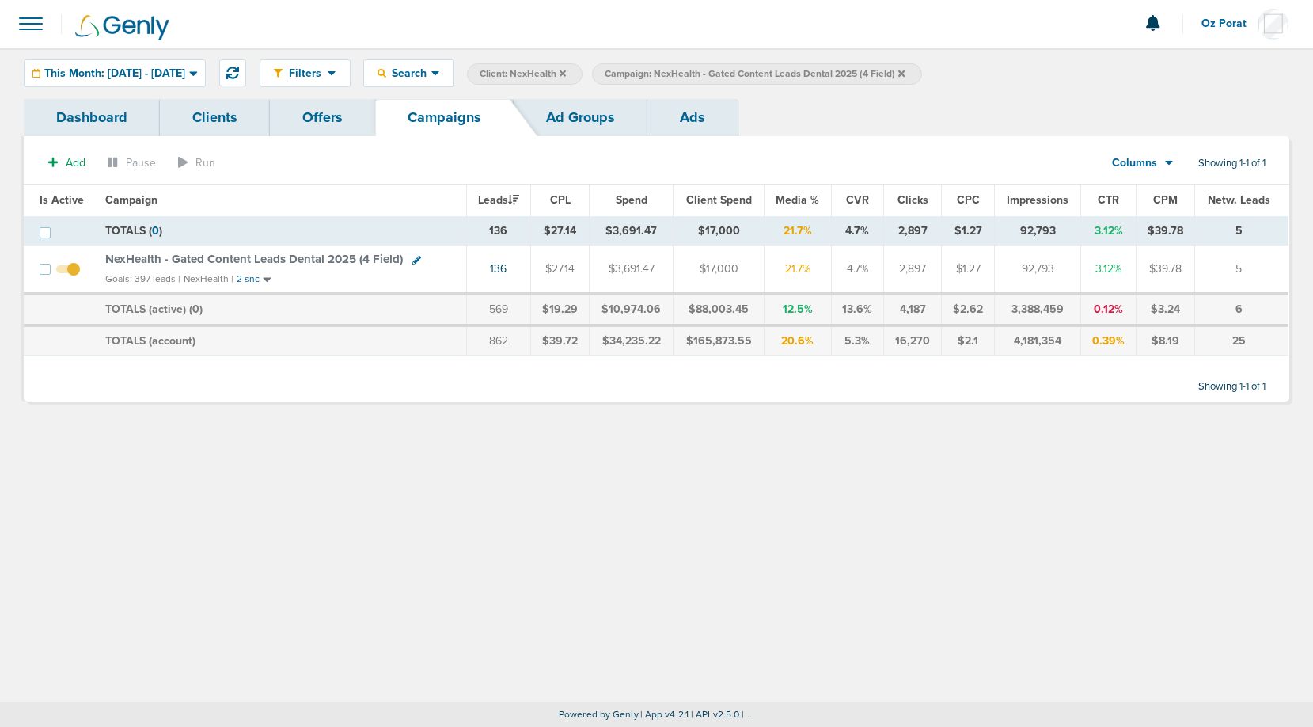
click at [414, 260] on icon at bounding box center [416, 260] width 9 height 9
select select
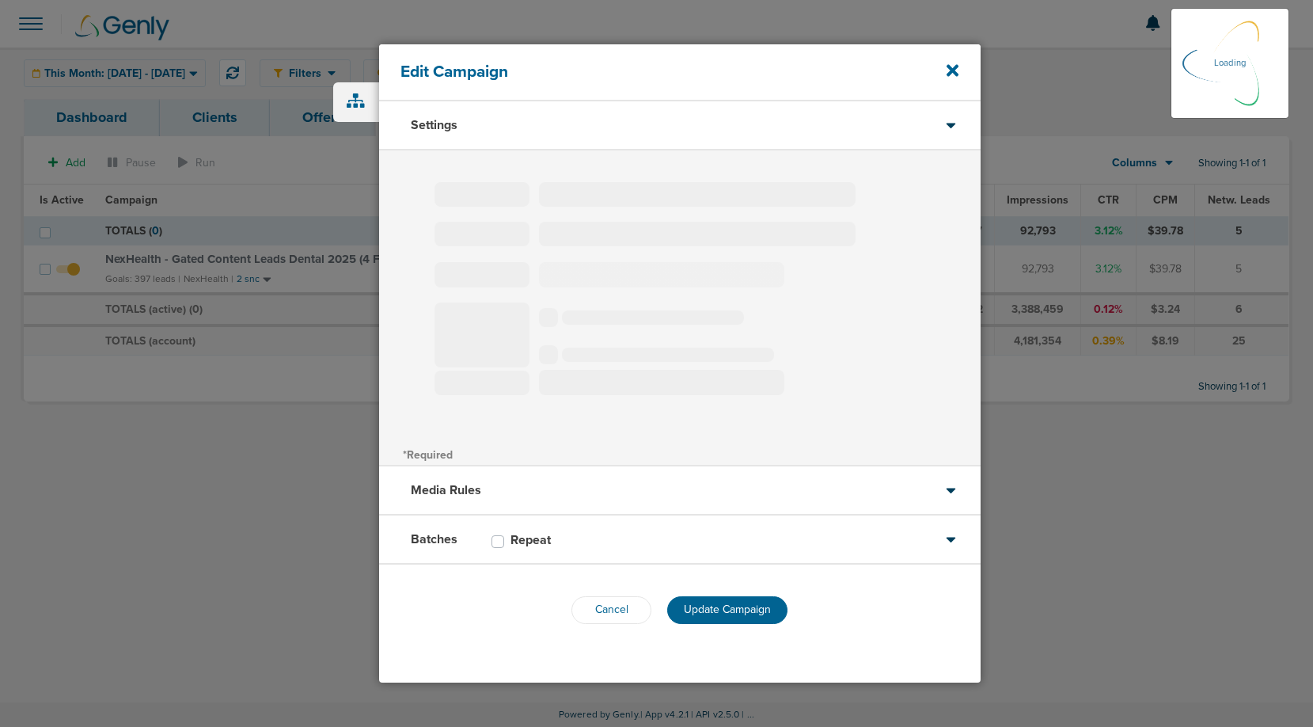
type input "NexHealth - Gated Content Leads Dental 2025 (4 Field)"
select select "Leads"
radio input "true"
select select "readWrite"
select select "1"
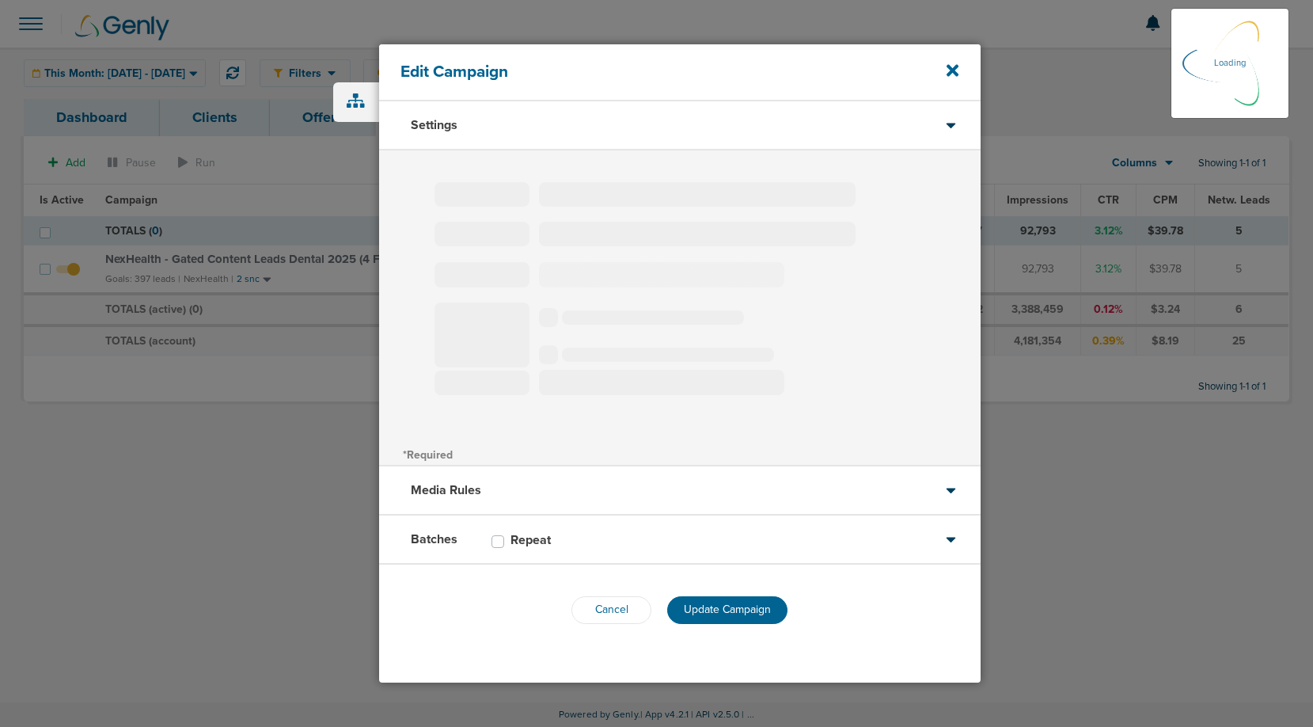
select select "1"
select select "2"
select select "3"
select select "4"
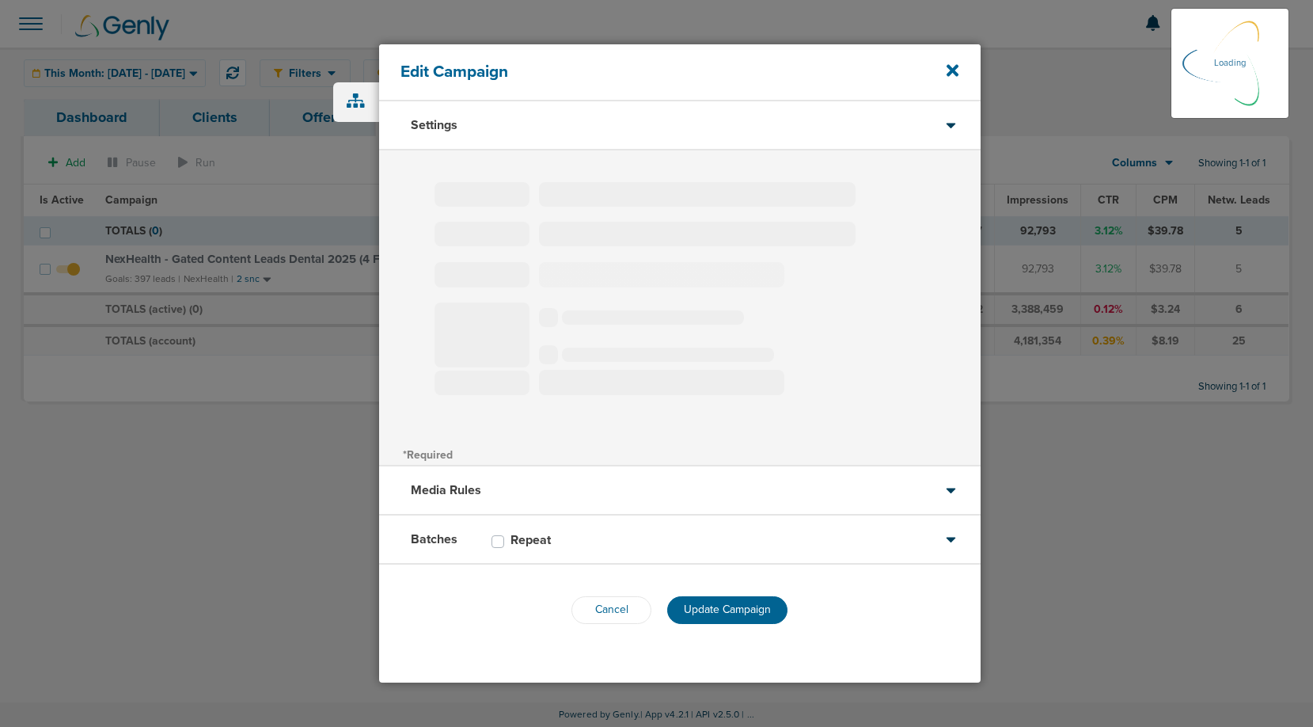
select select "6"
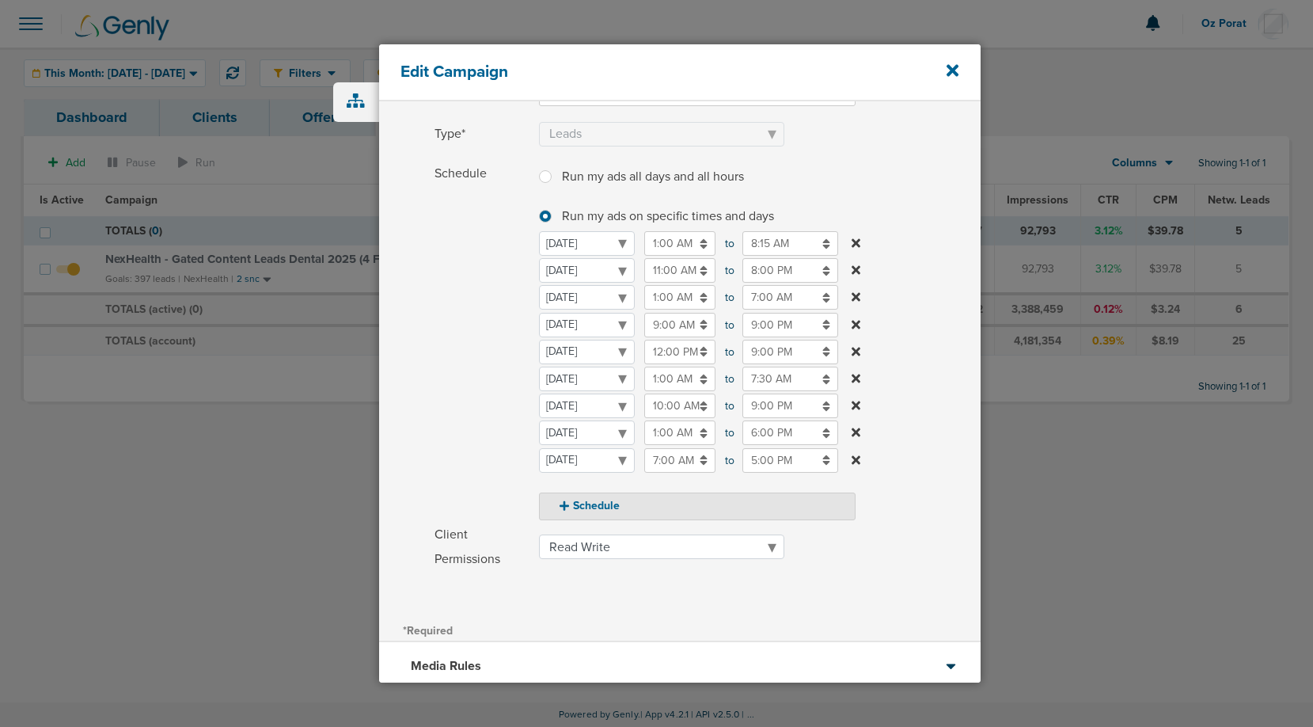
scroll to position [144, 0]
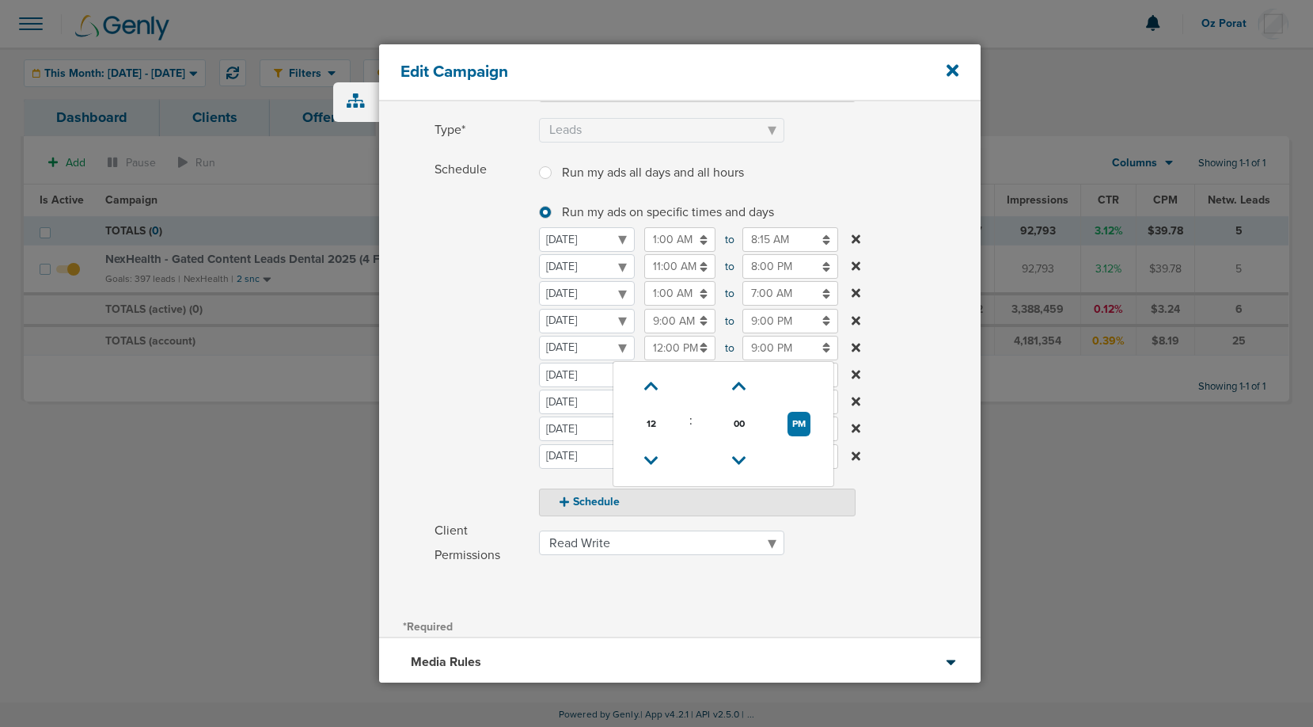
click at [685, 353] on input "12:00 PM" at bounding box center [679, 348] width 71 height 25
click at [649, 456] on icon at bounding box center [651, 461] width 14 height 10
click at [658, 385] on link at bounding box center [651, 386] width 28 height 25
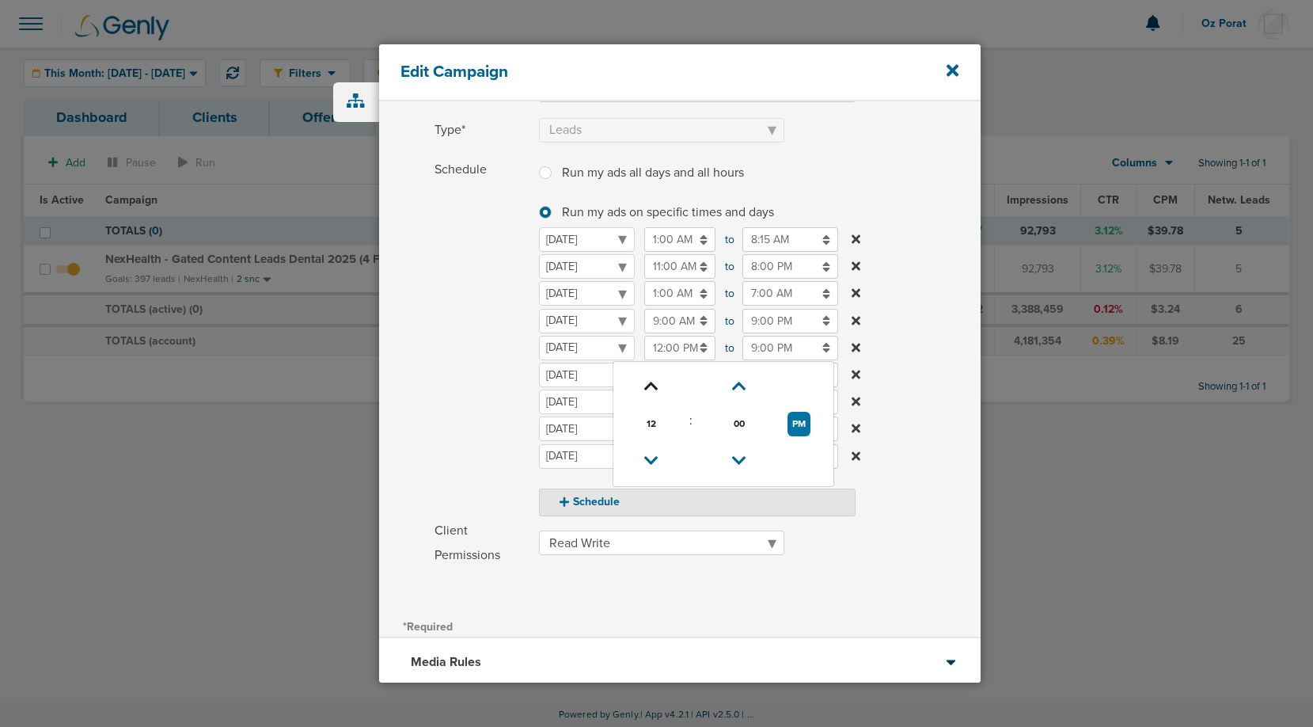
click at [658, 385] on link at bounding box center [651, 386] width 28 height 25
click at [793, 420] on button "PM" at bounding box center [799, 424] width 23 height 25
type input "3:00 AM"
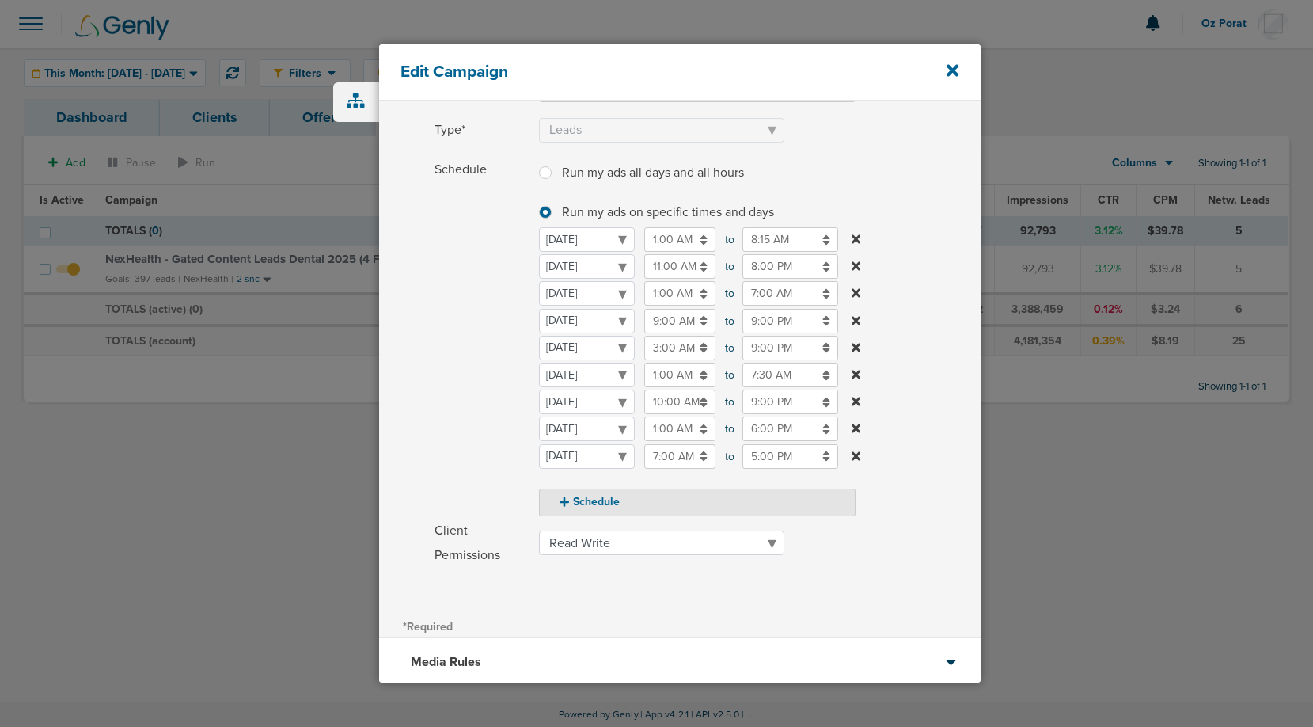
click at [892, 336] on label "Schedule Run my ads all days and all hours Run my ads all days and all hours Ru…" at bounding box center [708, 337] width 546 height 359
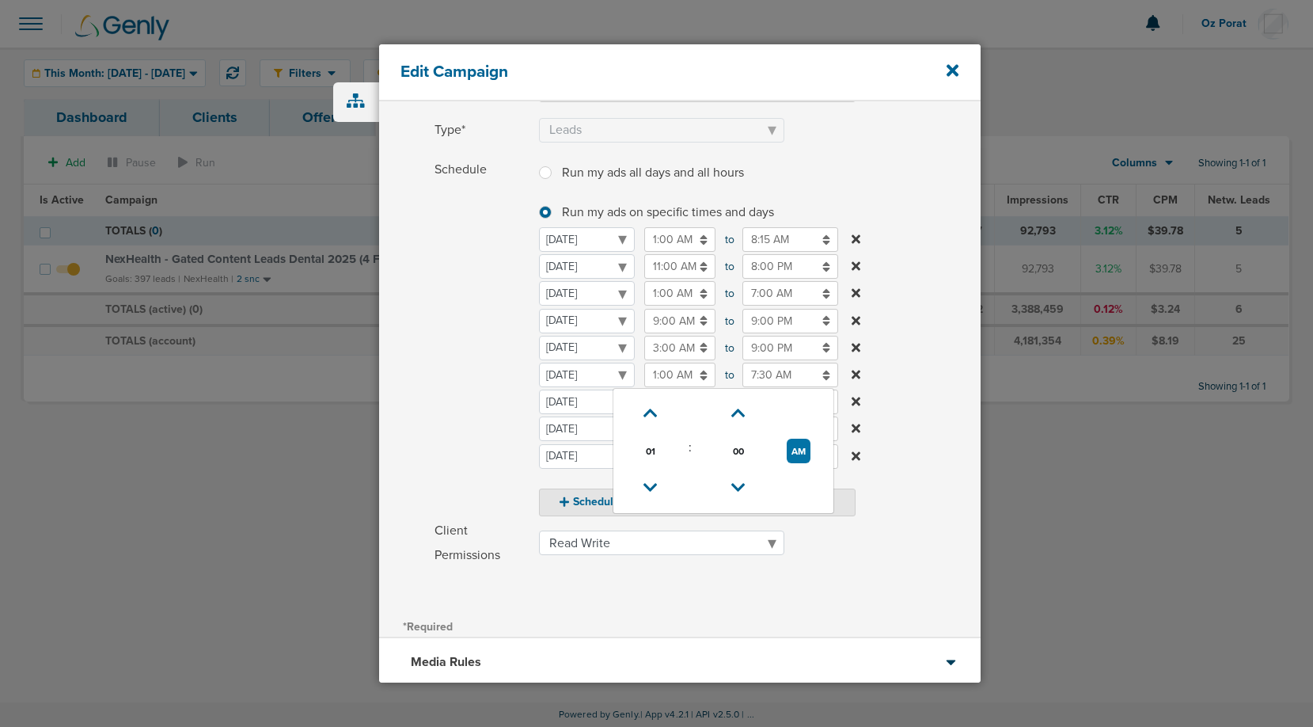
click at [674, 382] on input "1:00 AM" at bounding box center [679, 375] width 71 height 25
click at [652, 413] on icon at bounding box center [651, 414] width 14 height 10
type input "3:00 AM"
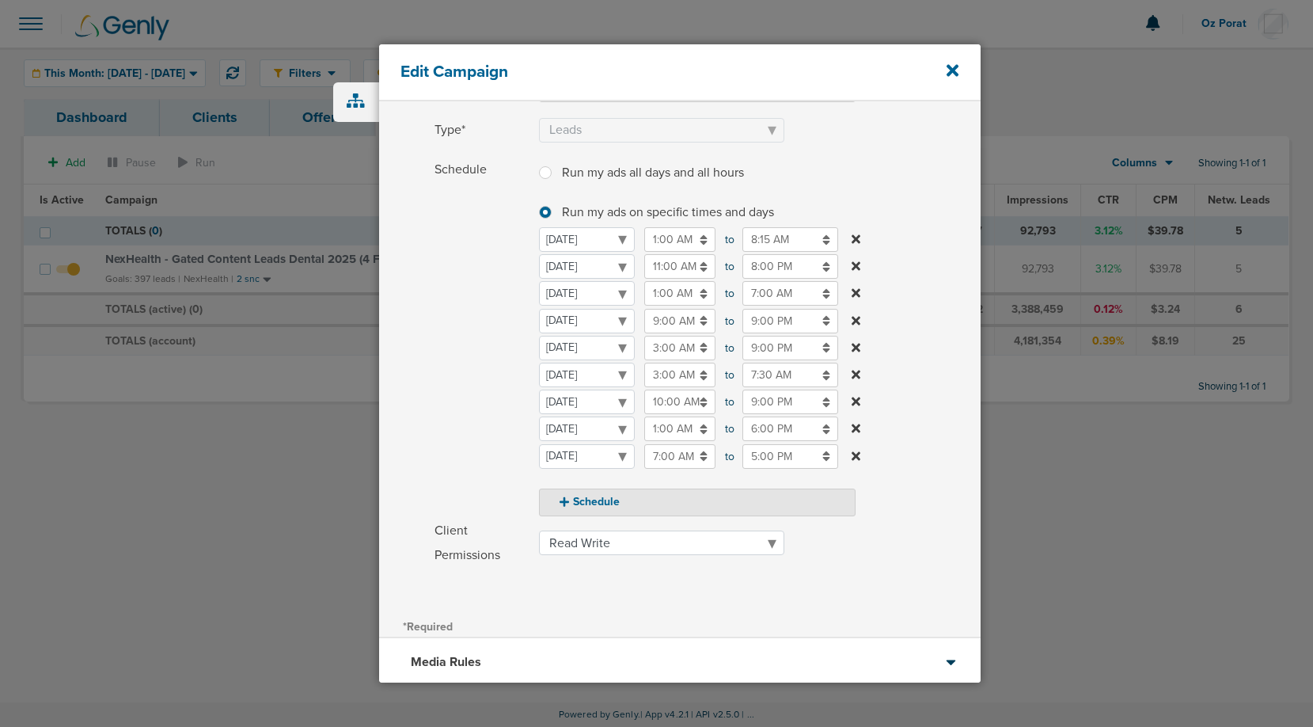
click at [930, 386] on label "Schedule Run my ads all days and all hours Run my ads all days and all hours Ru…" at bounding box center [708, 337] width 546 height 359
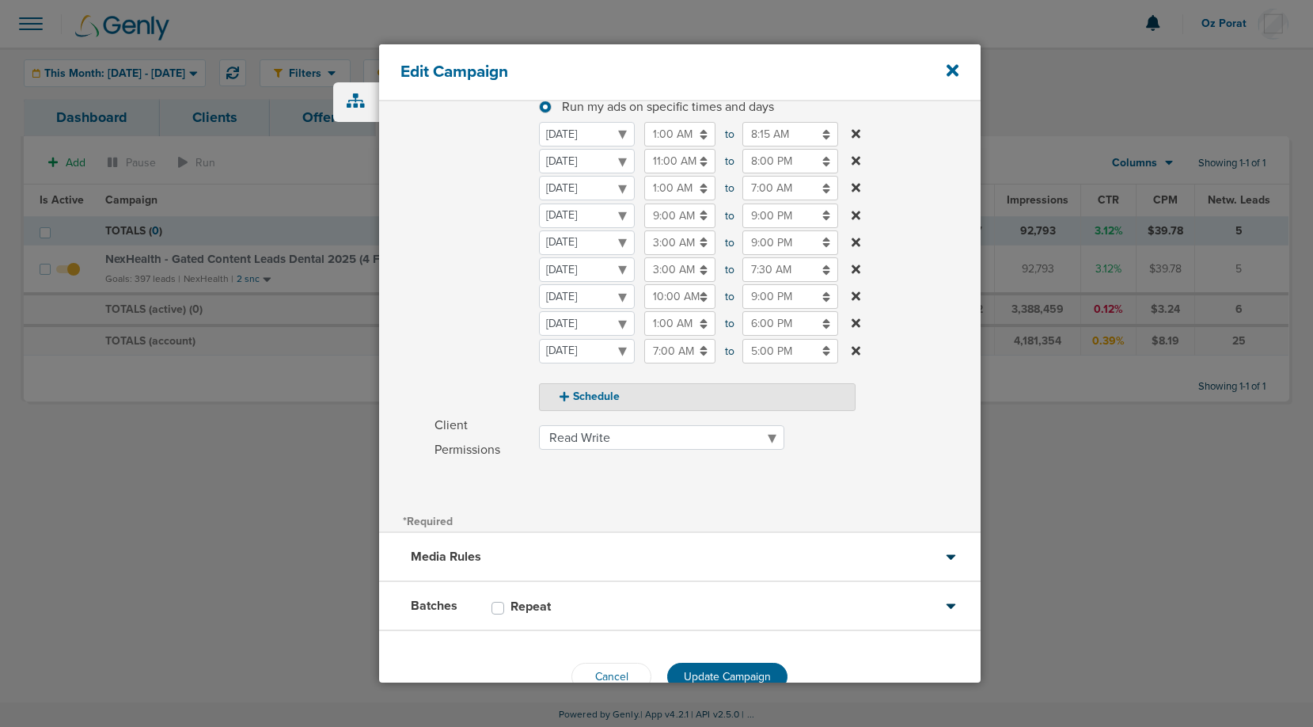
scroll to position [289, 0]
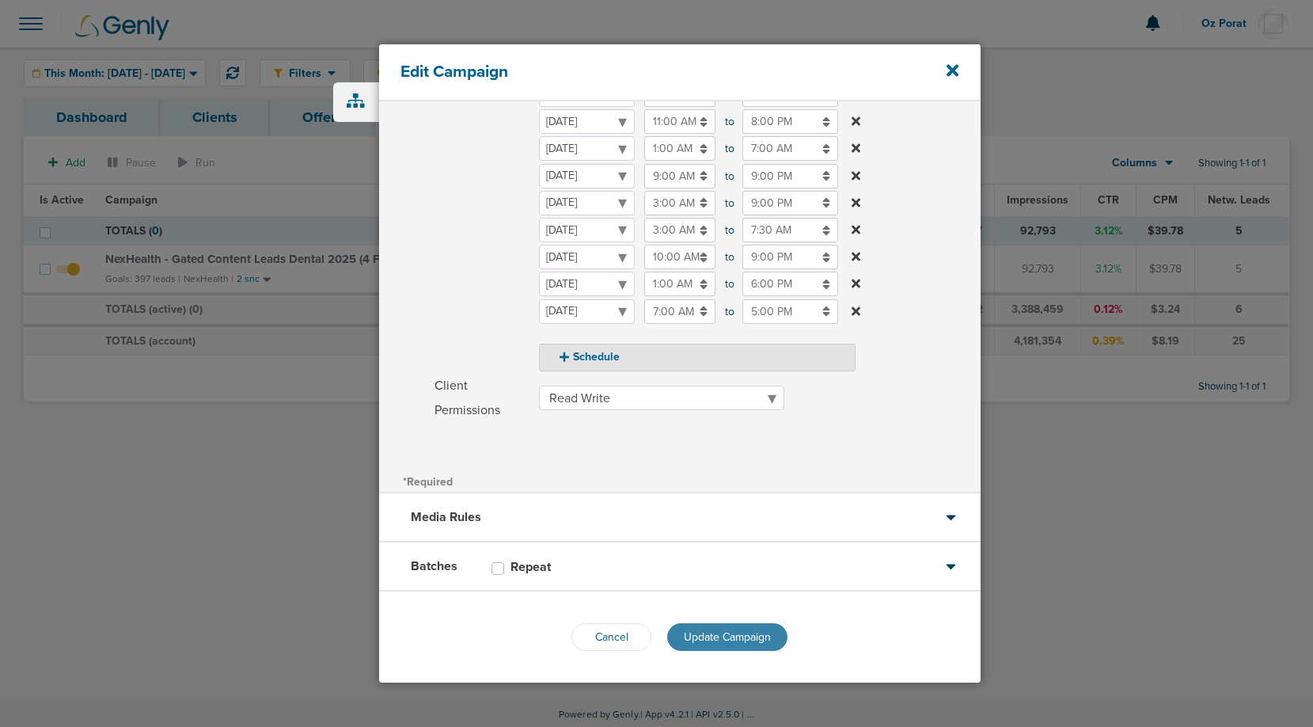
click at [720, 638] on span "Update Campaign" at bounding box center [727, 636] width 87 height 13
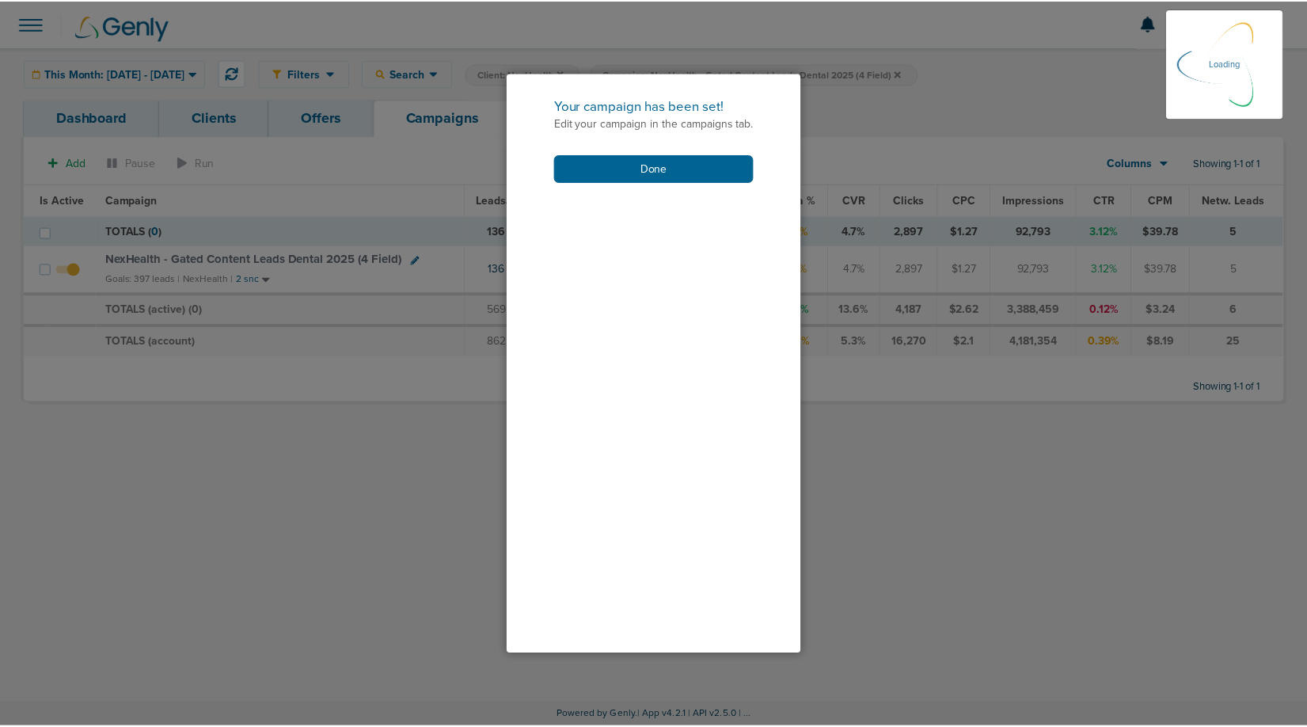
scroll to position [238, 0]
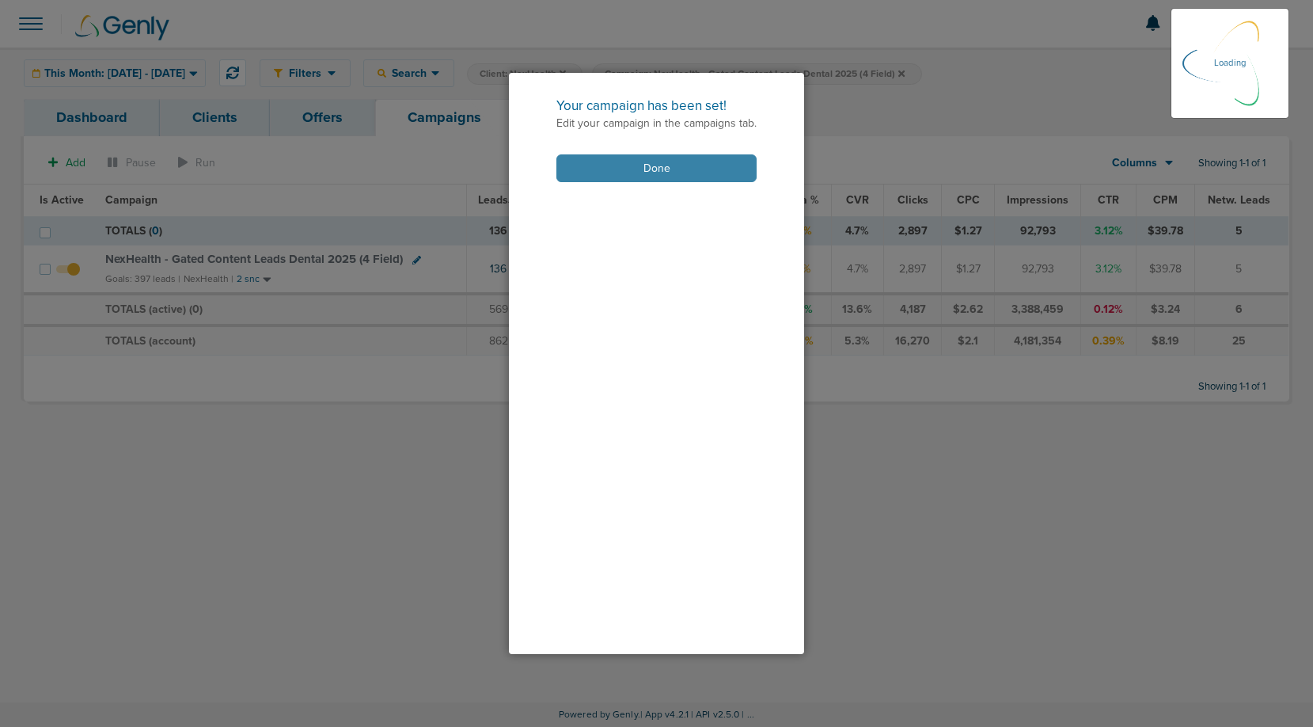
click at [682, 167] on button "Done" at bounding box center [657, 168] width 200 height 28
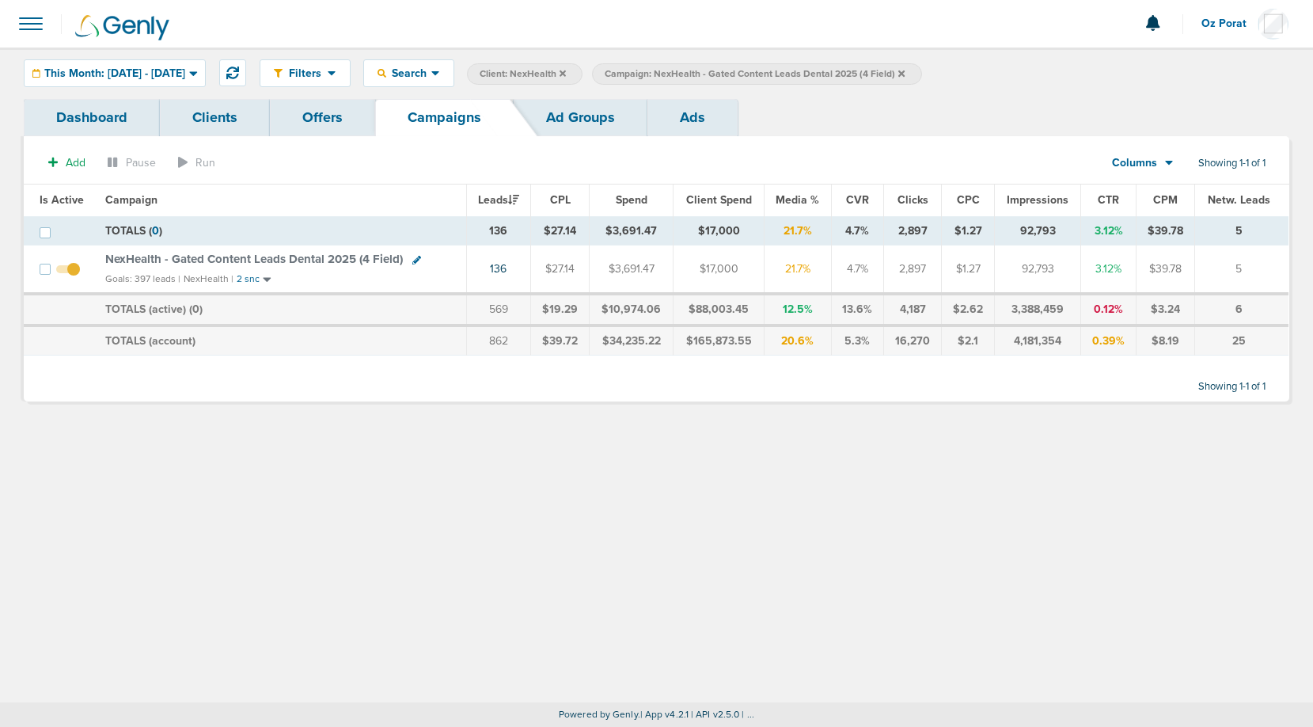
click at [285, 260] on span "NexHealth - Gated Content Leads Dental 2025 (4 Field)" at bounding box center [254, 259] width 298 height 14
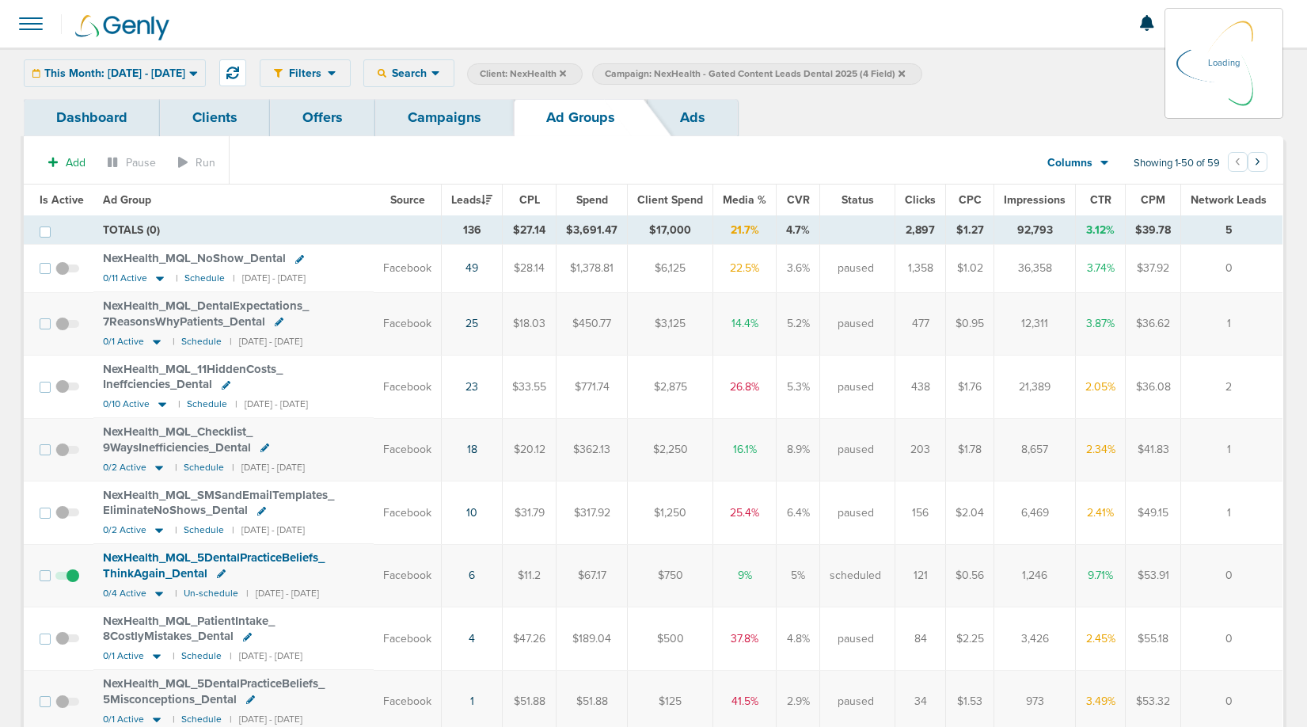
click at [160, 78] on span "This Month: [DATE] - [DATE]" at bounding box center [114, 73] width 141 height 11
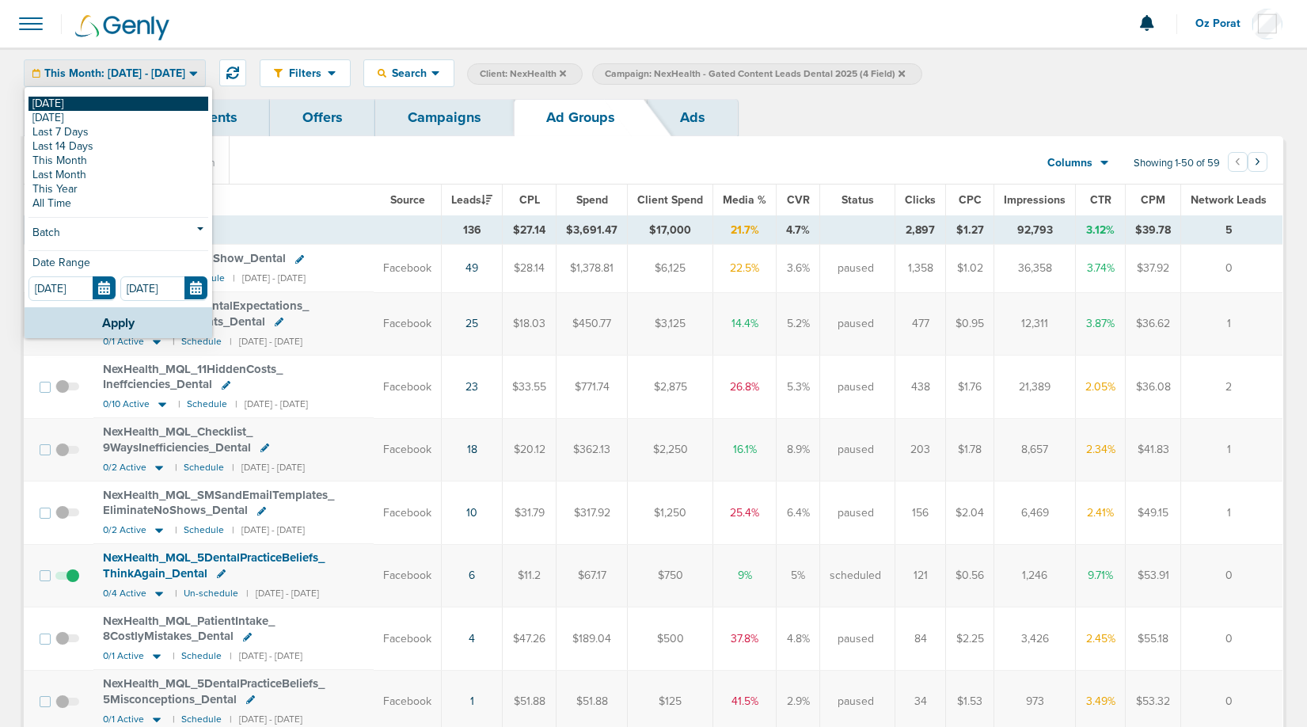
click at [72, 103] on link "[DATE]" at bounding box center [119, 104] width 180 height 14
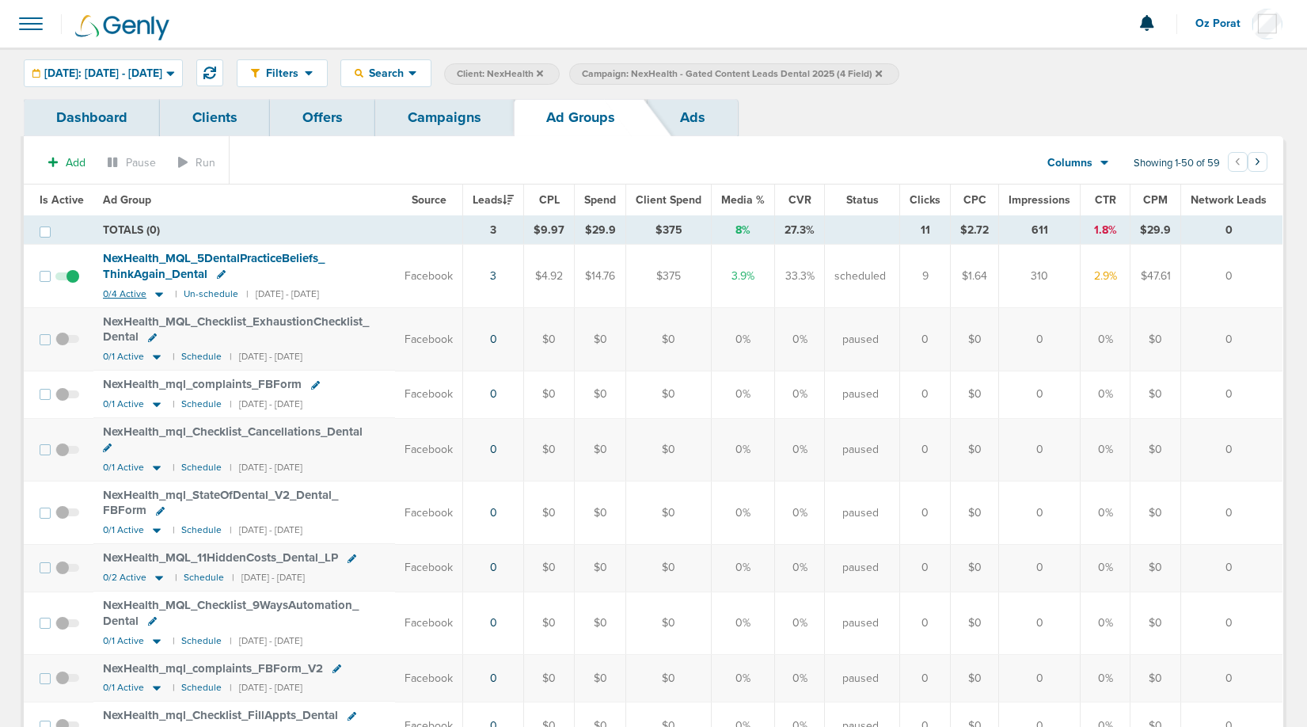
click at [117, 290] on span "0/4 Active" at bounding box center [125, 294] width 44 height 12
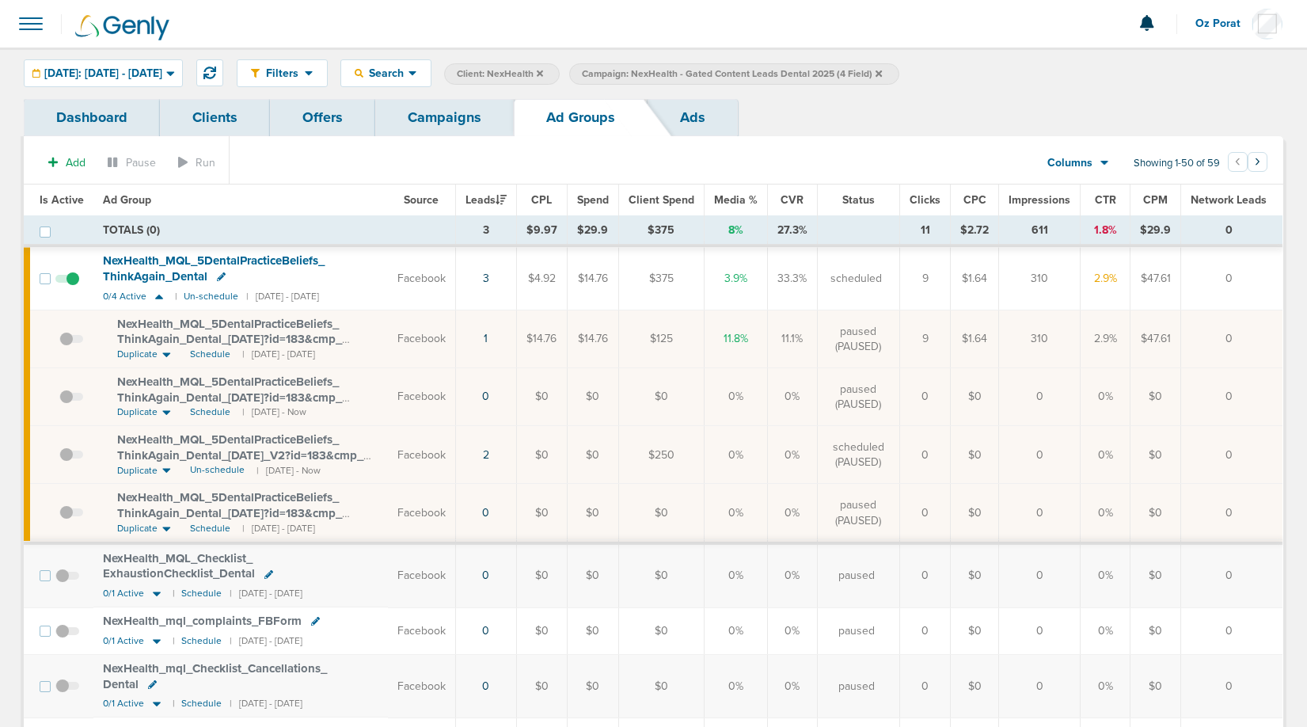
scroll to position [1, 0]
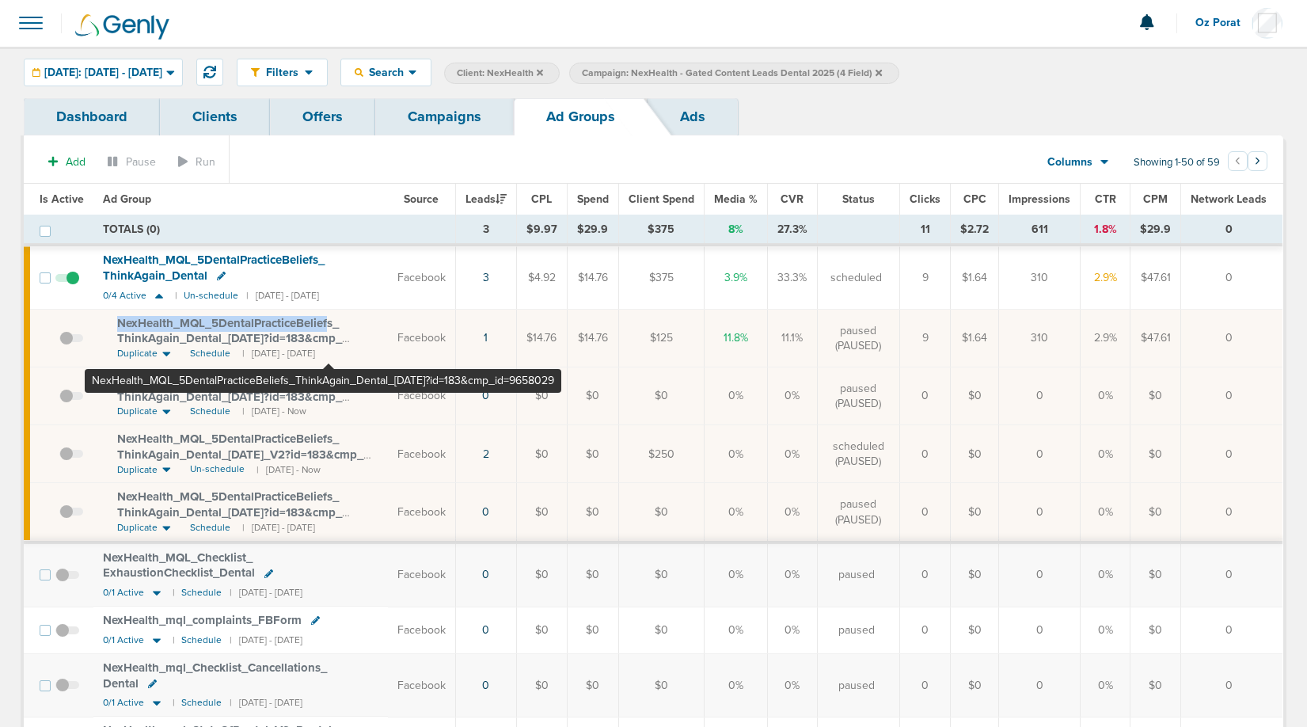
drag, startPoint x: 111, startPoint y: 318, endPoint x: 329, endPoint y: 320, distance: 217.7
click at [329, 320] on td "NexHealth_ MQL_ 5DentalPracticeBeliefs_ ThinkAgain_ Dental_ 09.16.25?id=183&cmp…" at bounding box center [240, 339] width 295 height 58
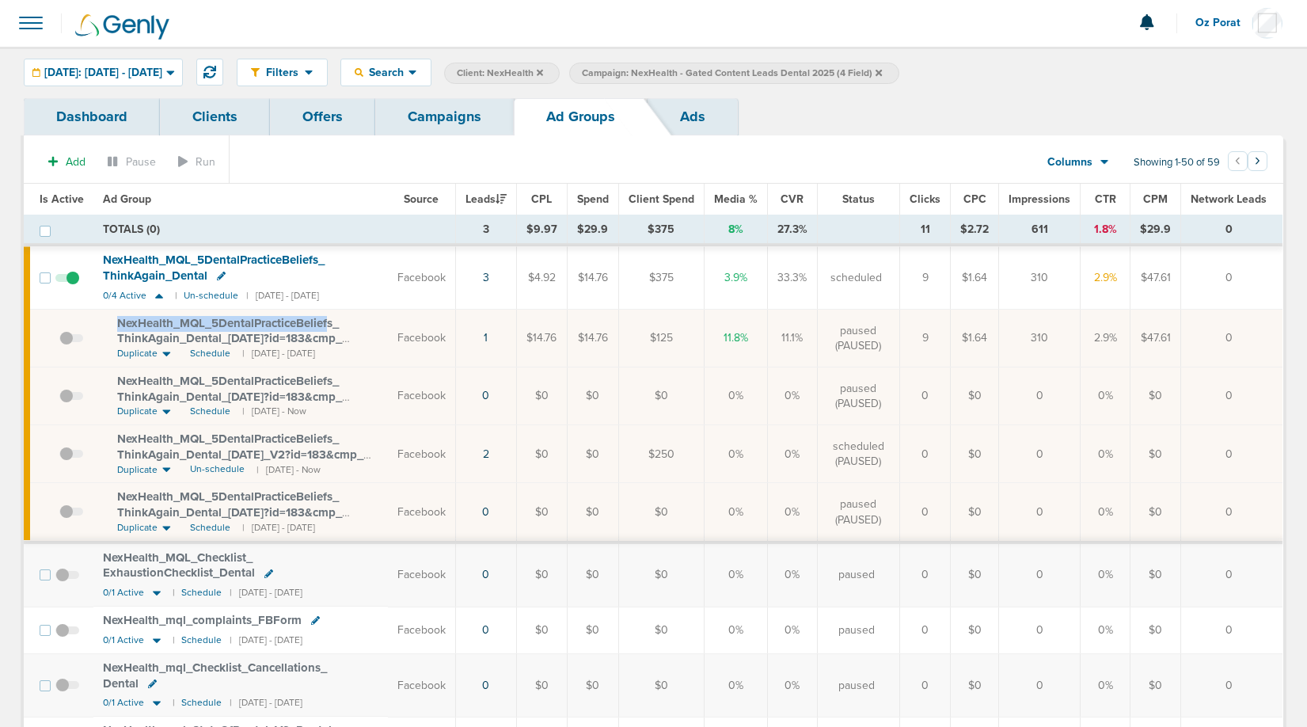
copy span "NexHealth_ MQL_ 5DentalPracticeBelief"
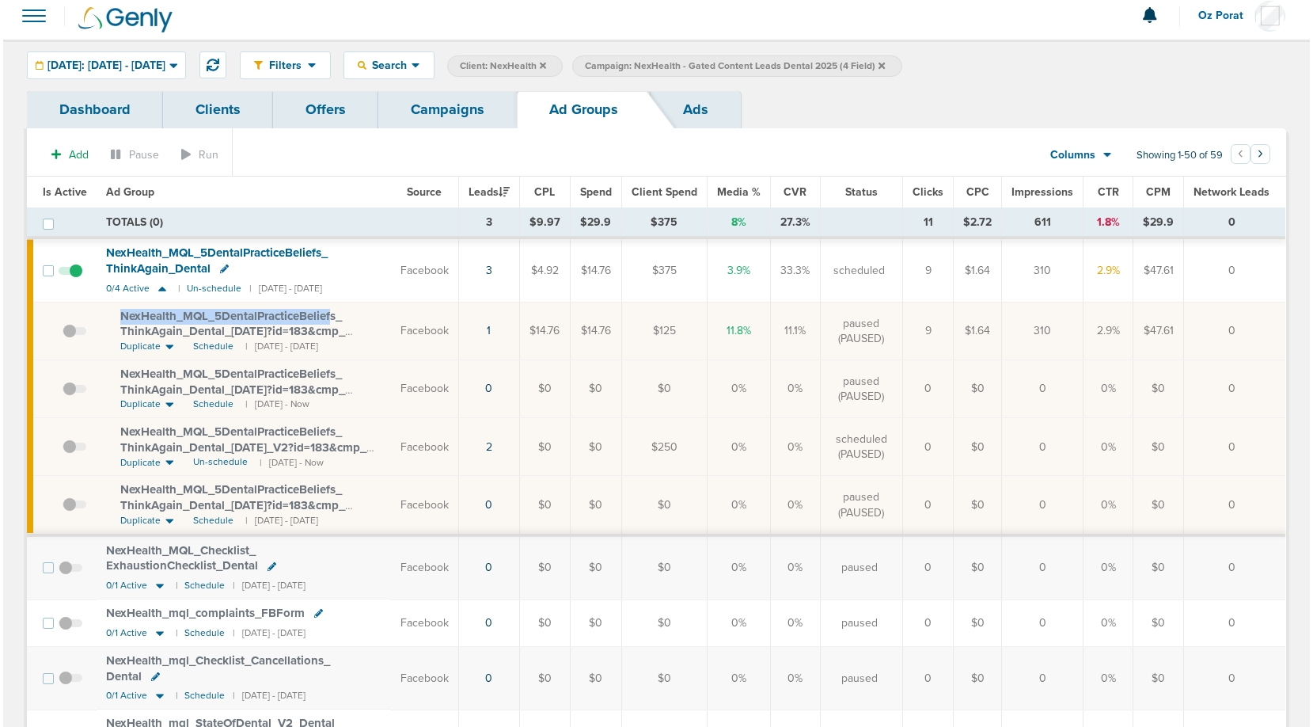
scroll to position [0, 0]
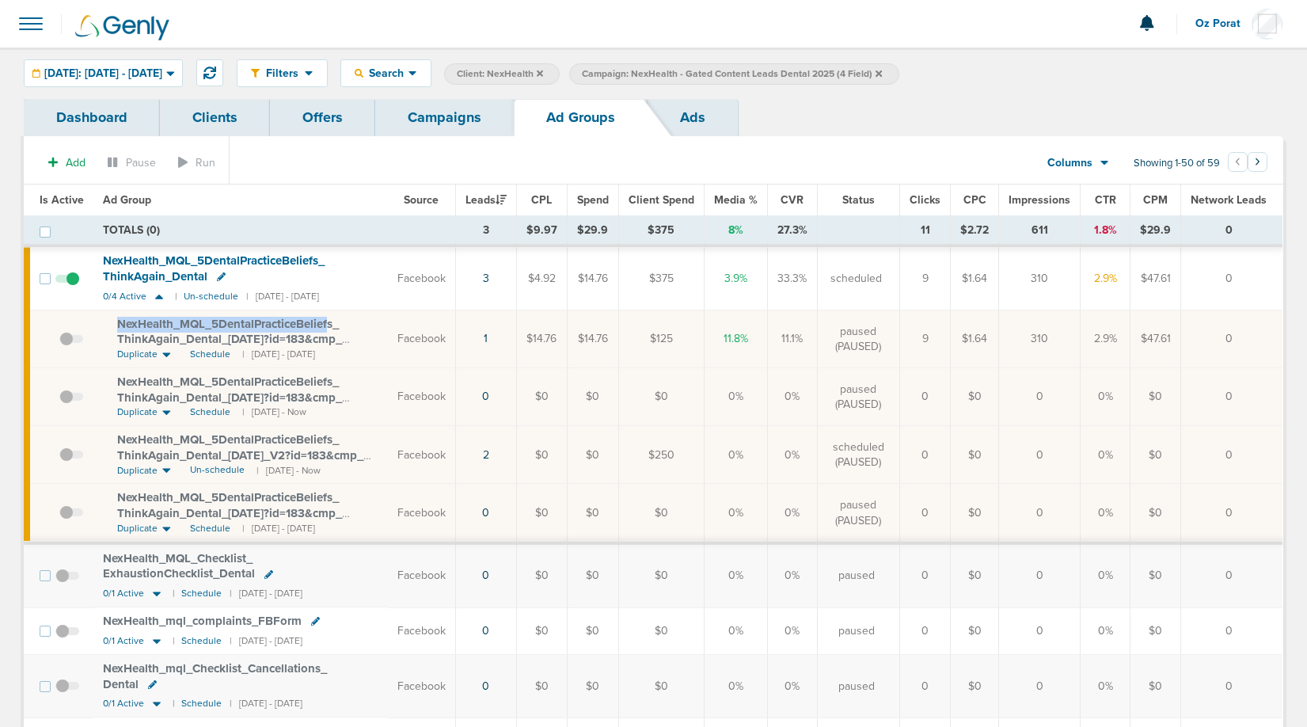
click at [450, 120] on link "Campaigns" at bounding box center [444, 117] width 139 height 37
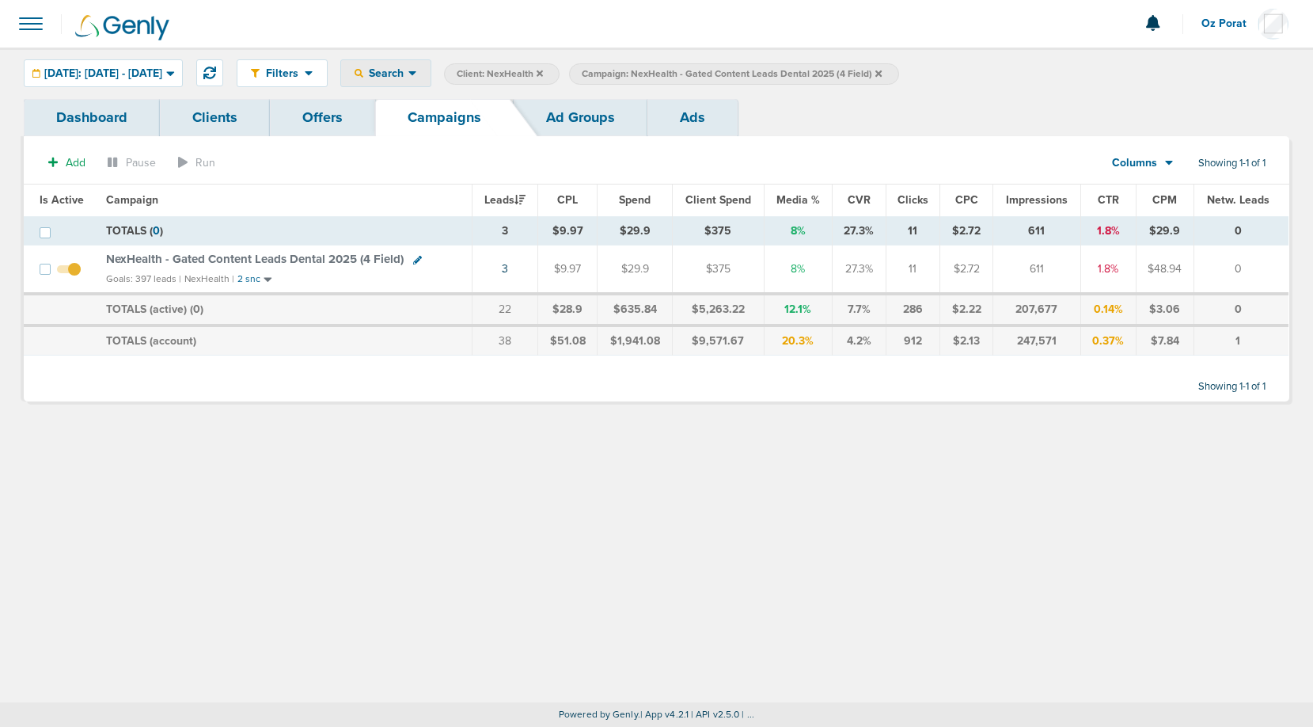
click at [417, 79] on icon at bounding box center [413, 73] width 9 height 13
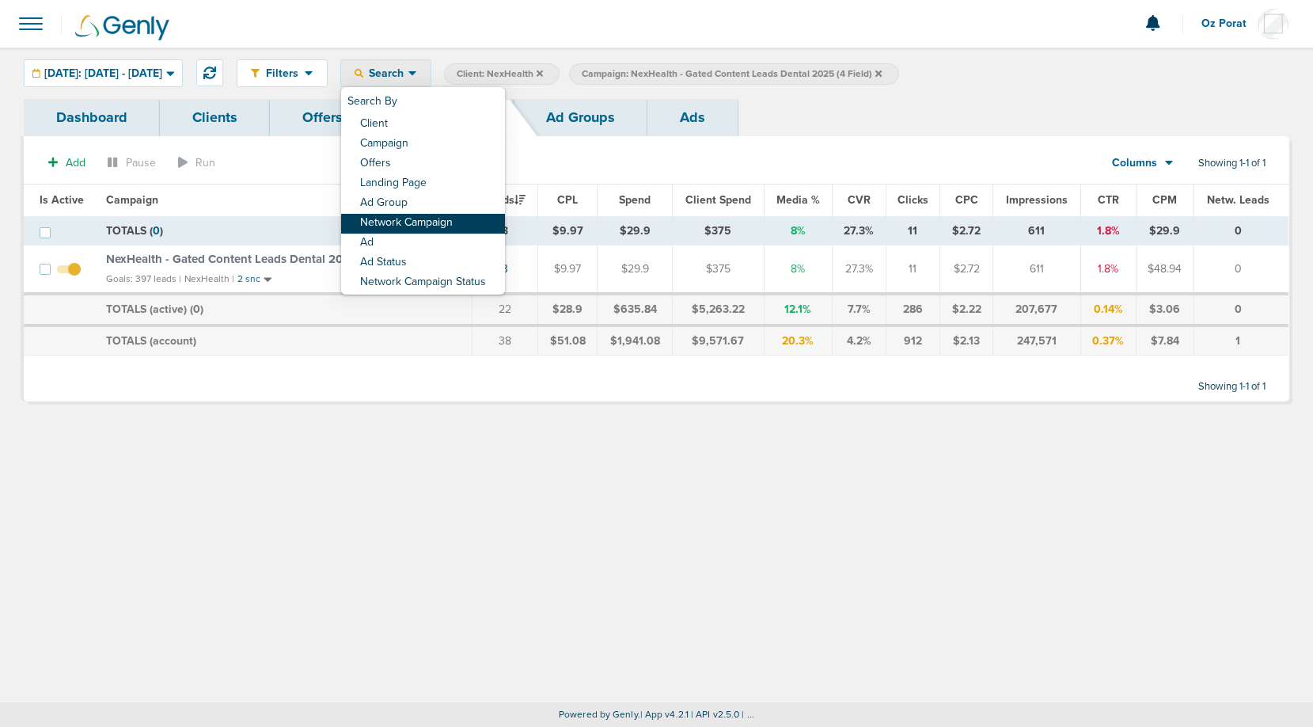
click at [451, 227] on link "Network Campaign" at bounding box center [423, 224] width 164 height 20
select select "netCmpName"
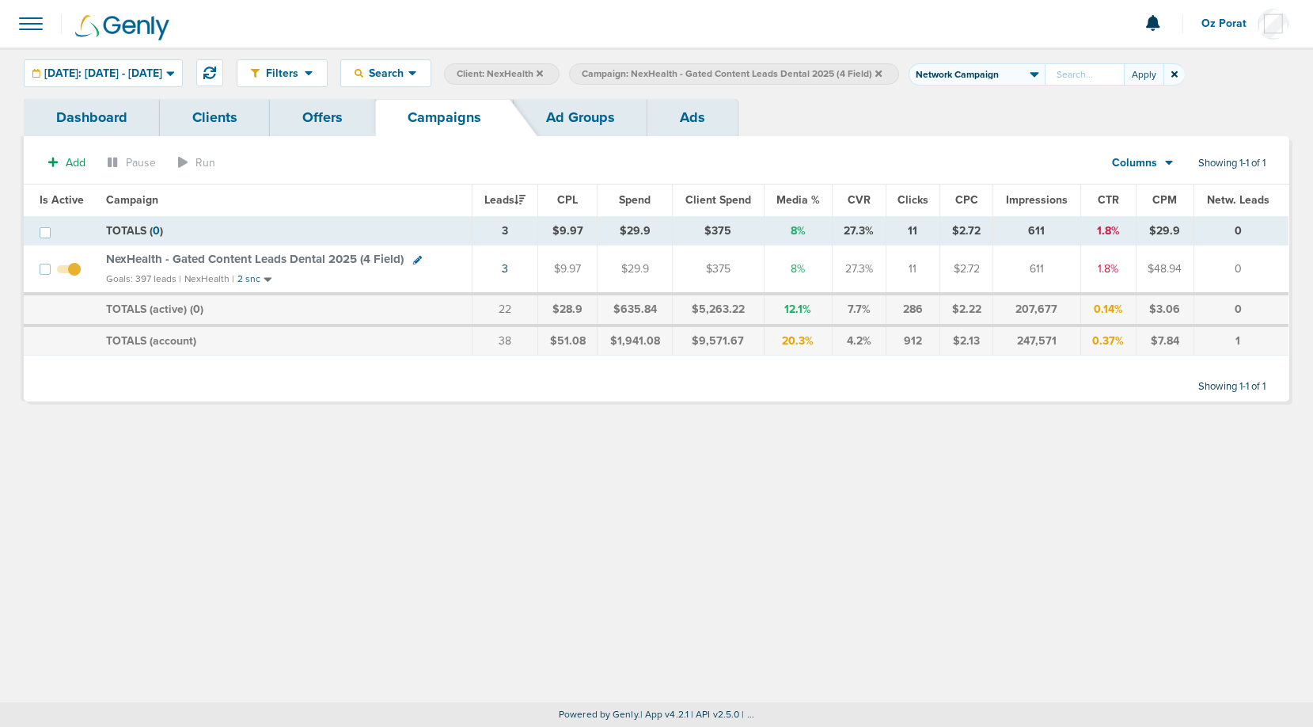
click at [1088, 75] on input "text" at bounding box center [1084, 74] width 79 height 22
type input "NexHealth_MQL_5DentalPracticeBeliefs_ThinkAgain_Dental_09.16.25_V2?id=183&cmp_i…"
click at [1164, 78] on button "Apply" at bounding box center [1144, 74] width 40 height 22
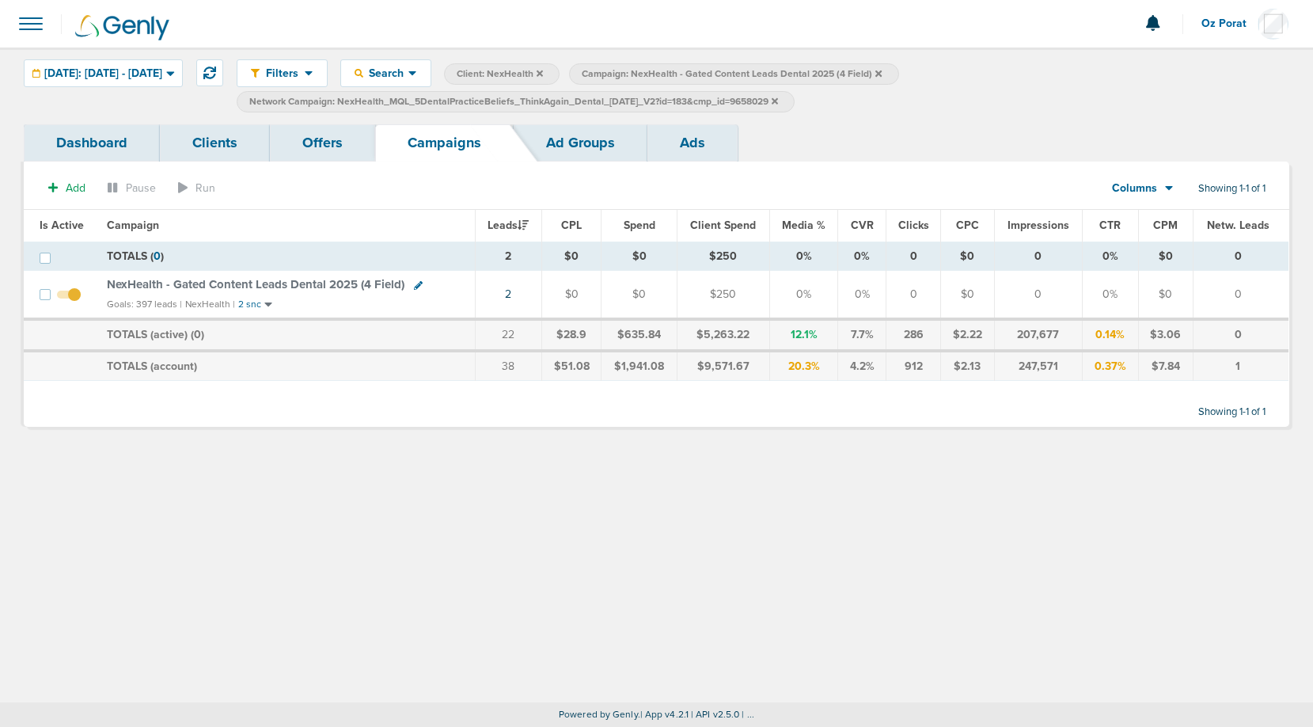
click at [329, 283] on span "NexHealth - Gated Content Leads Dental 2025 (4 Field)" at bounding box center [256, 284] width 298 height 14
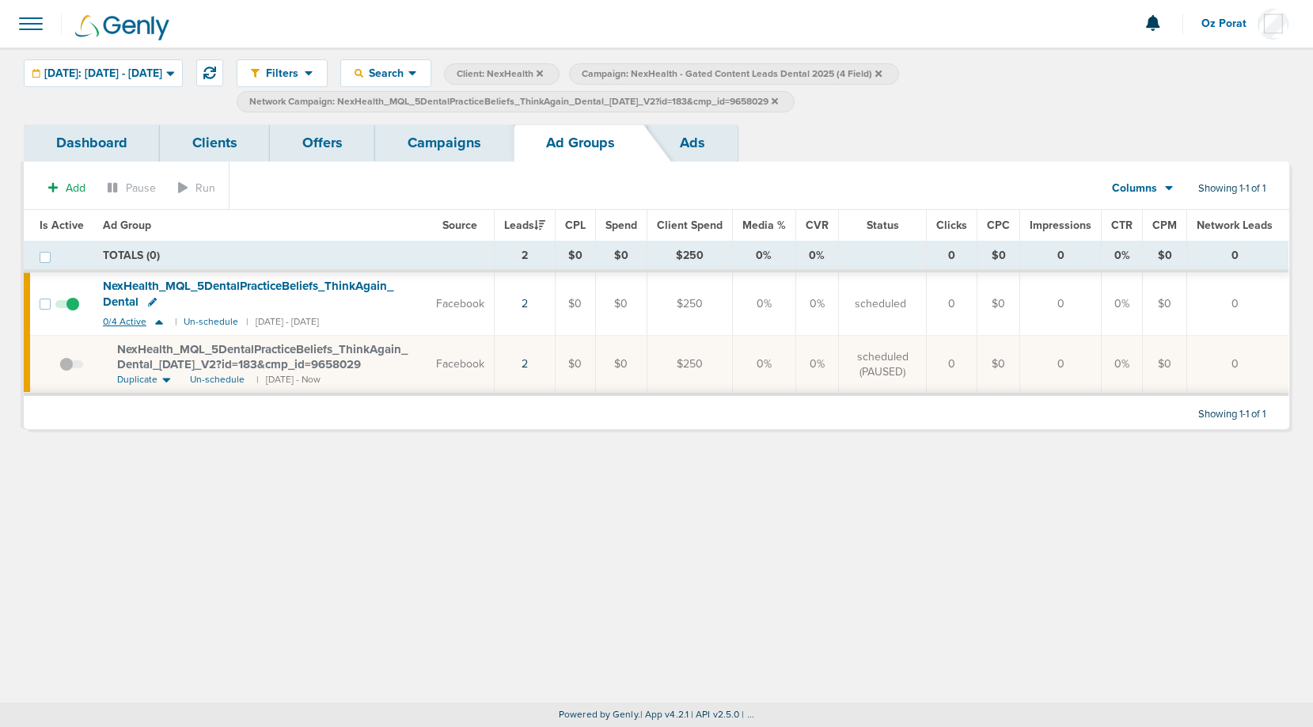
click at [126, 320] on span "0/4 Active" at bounding box center [125, 322] width 44 height 12
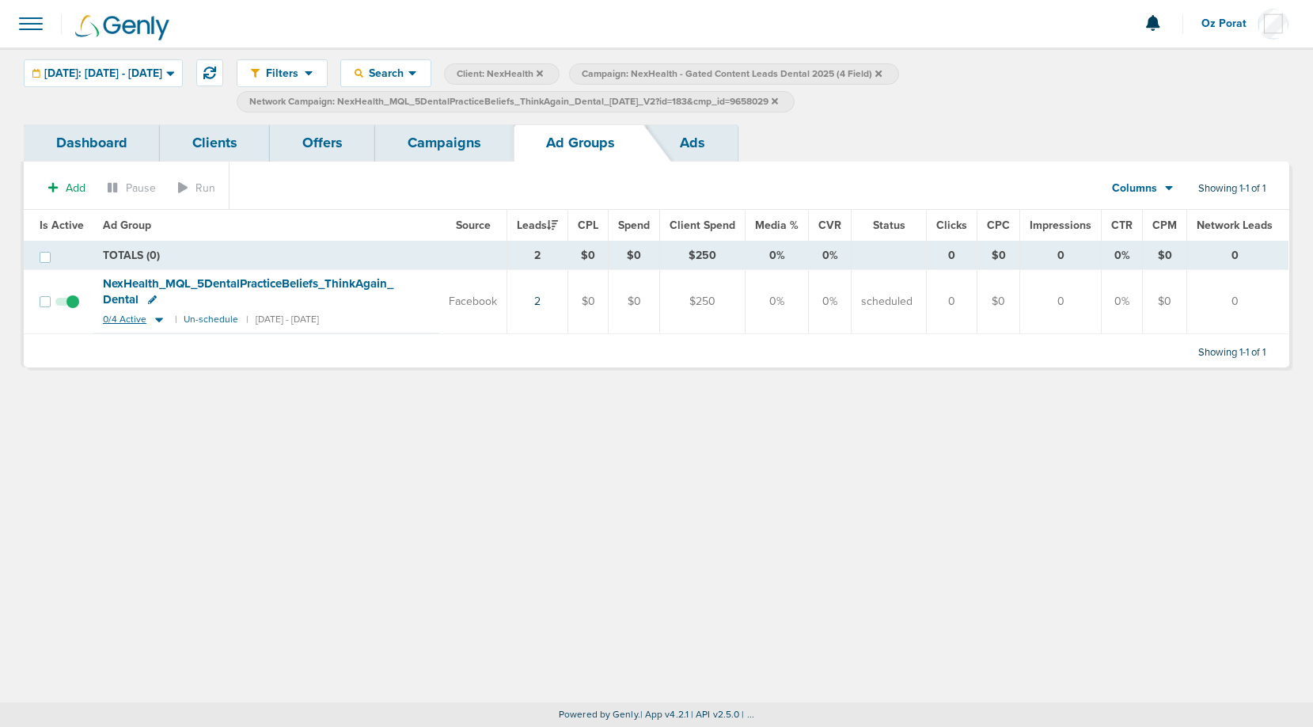
click at [126, 320] on span "0/4 Active" at bounding box center [125, 320] width 44 height 12
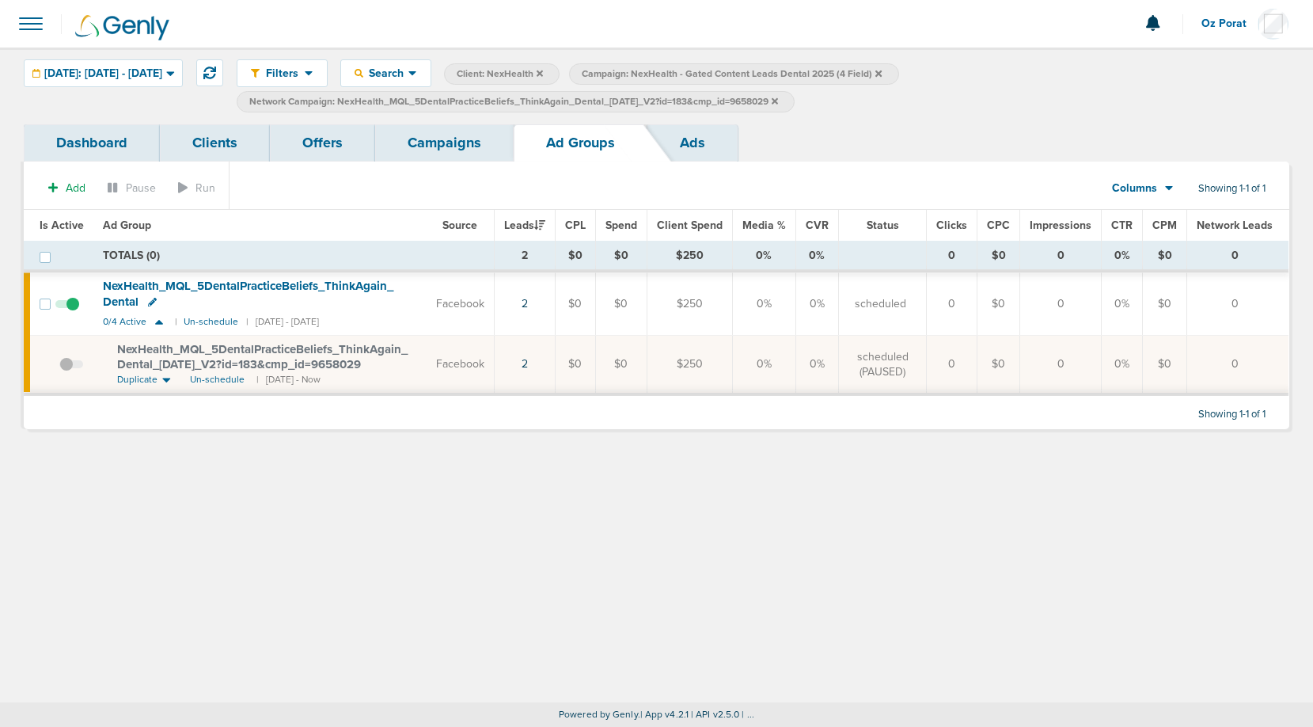
click at [778, 100] on icon at bounding box center [775, 100] width 6 height 6
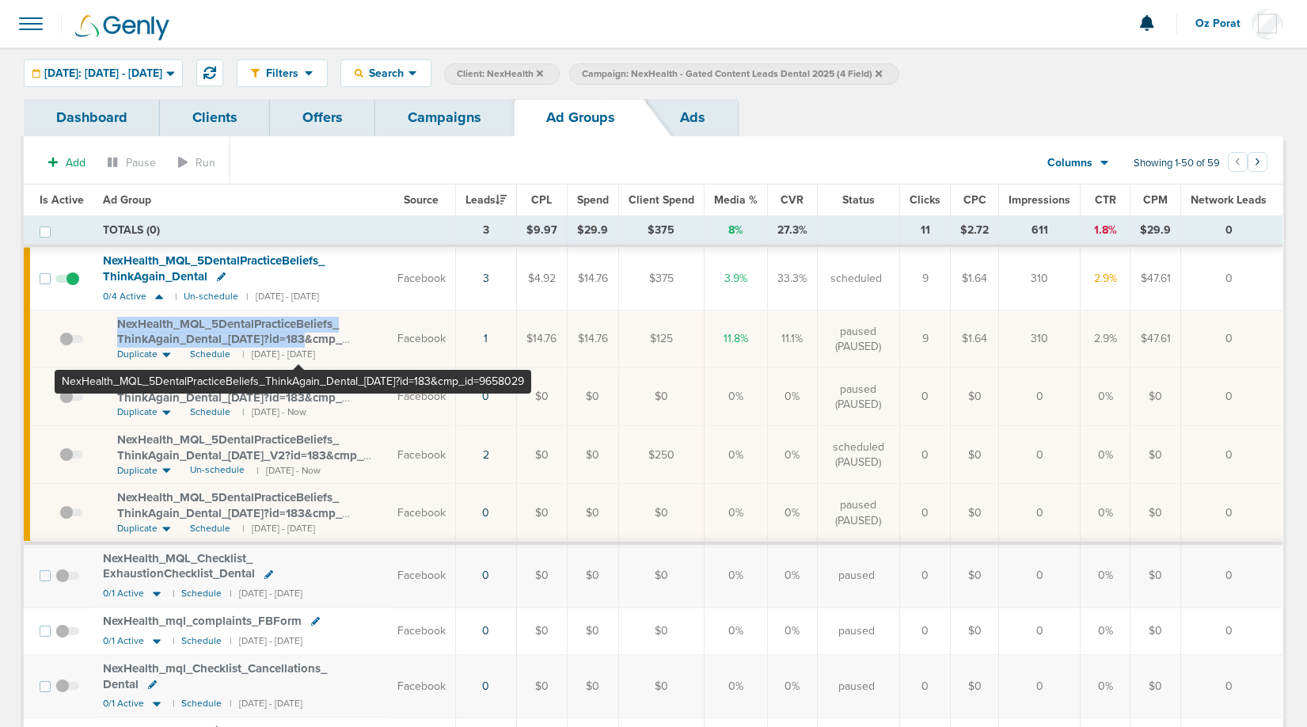
drag, startPoint x: 113, startPoint y: 325, endPoint x: 298, endPoint y: 344, distance: 186.3
click at [298, 344] on td "NexHealth_ MQL_ 5DentalPracticeBeliefs_ ThinkAgain_ Dental_ 09.16.25?id=183&cmp…" at bounding box center [240, 339] width 295 height 58
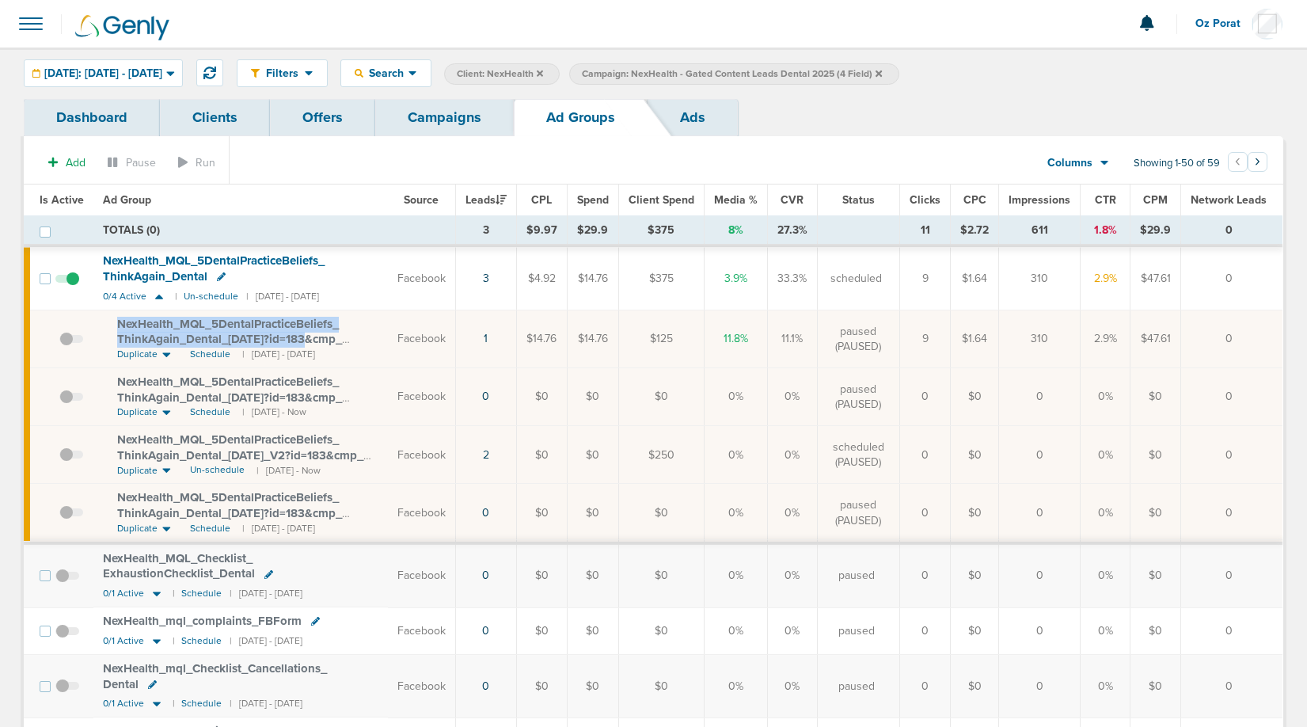
click at [443, 121] on link "Campaigns" at bounding box center [444, 117] width 139 height 37
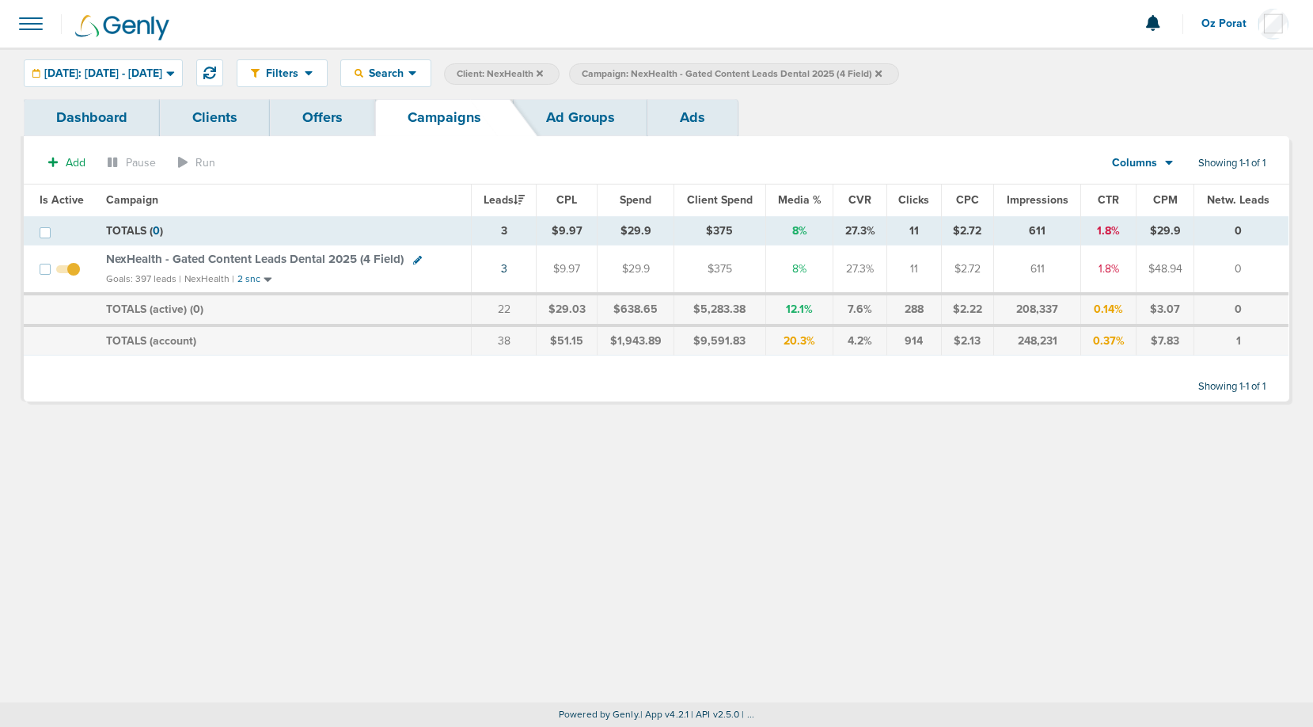
click at [882, 71] on icon at bounding box center [879, 73] width 6 height 6
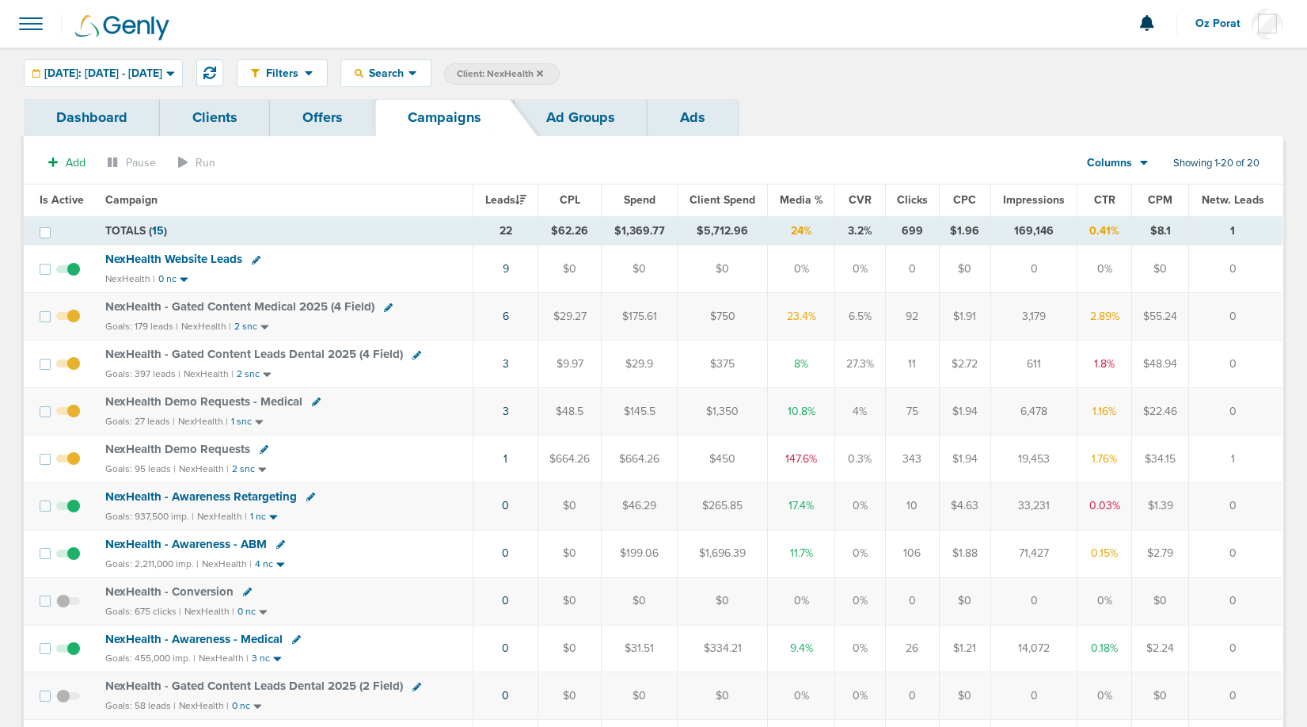
click at [388, 303] on icon at bounding box center [388, 307] width 9 height 9
select select
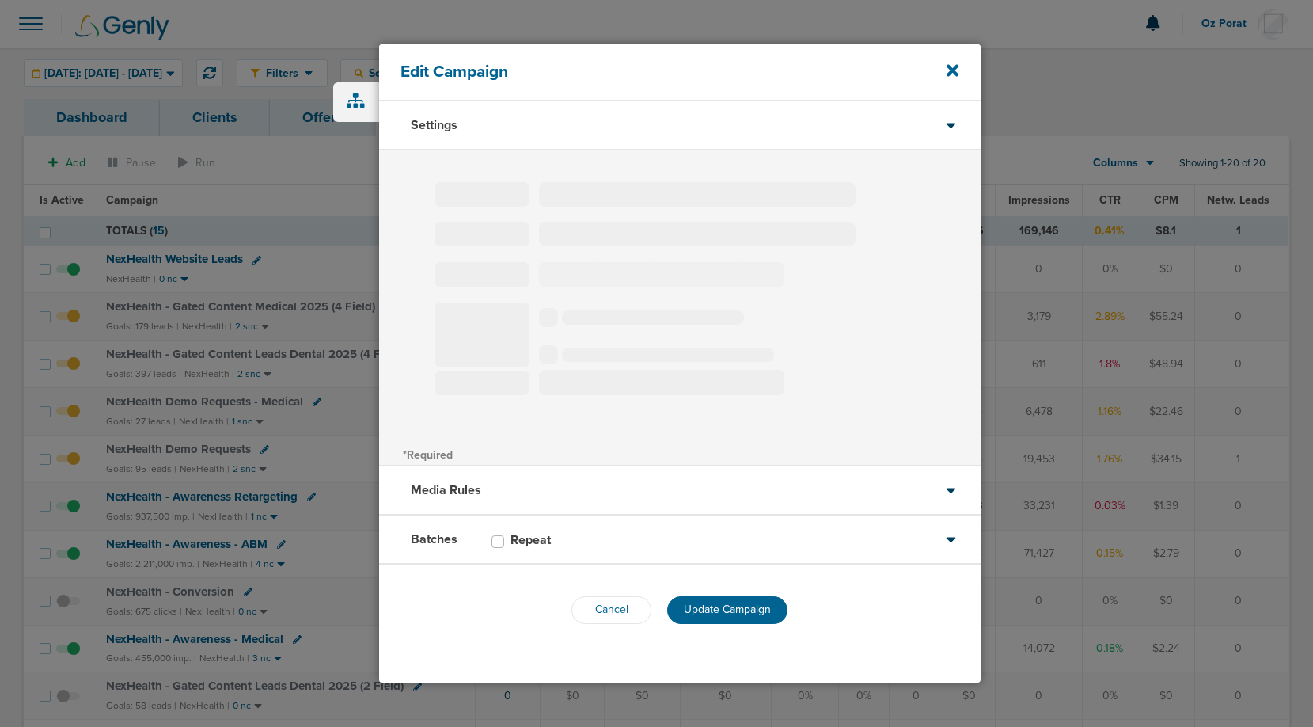
type input "NexHealth - Gated Content Medical 2025 (4 Field)"
select select "Leads"
radio input "true"
select select "readWrite"
select select "1"
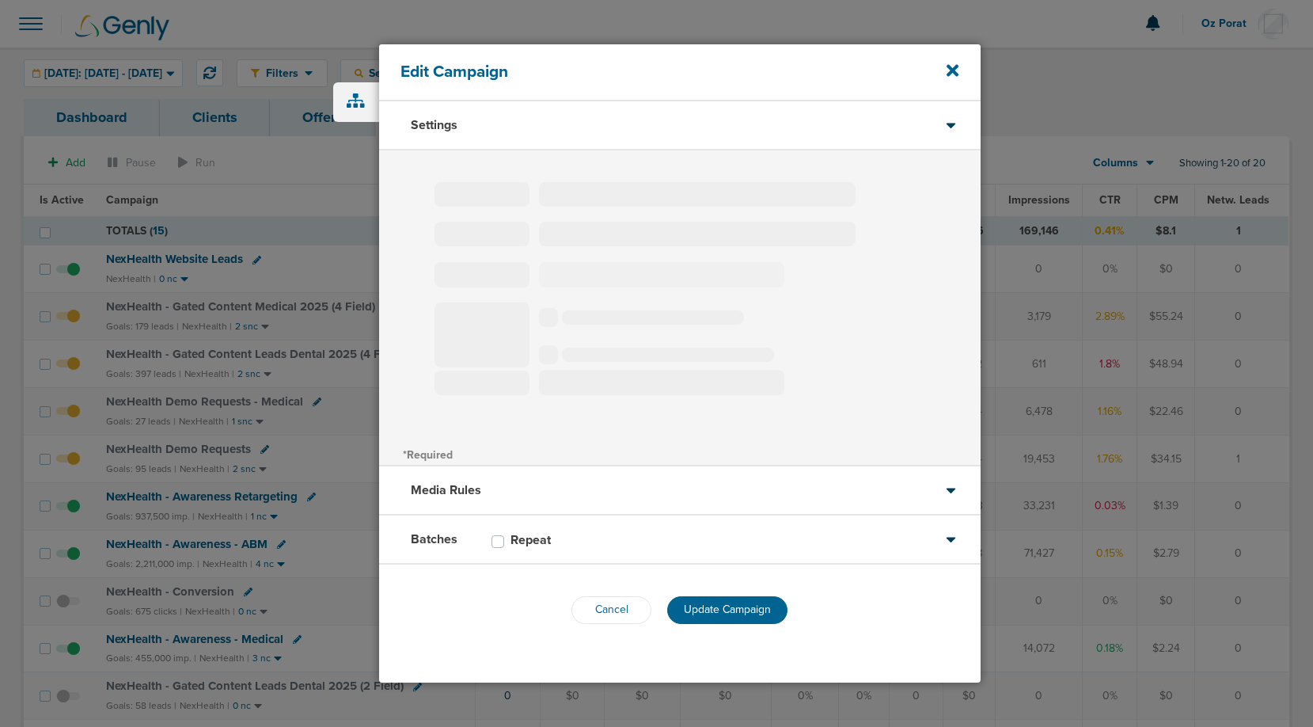
select select "1"
select select "2"
select select "3"
select select "4"
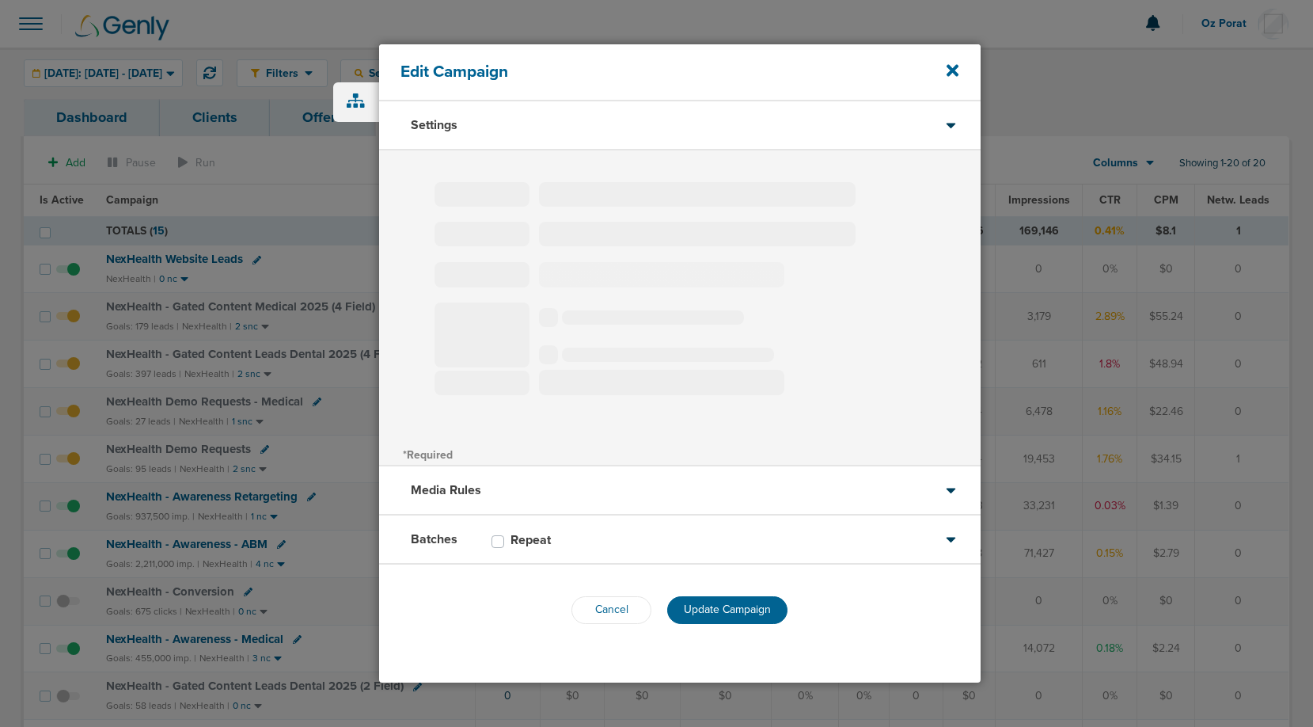
select select "6"
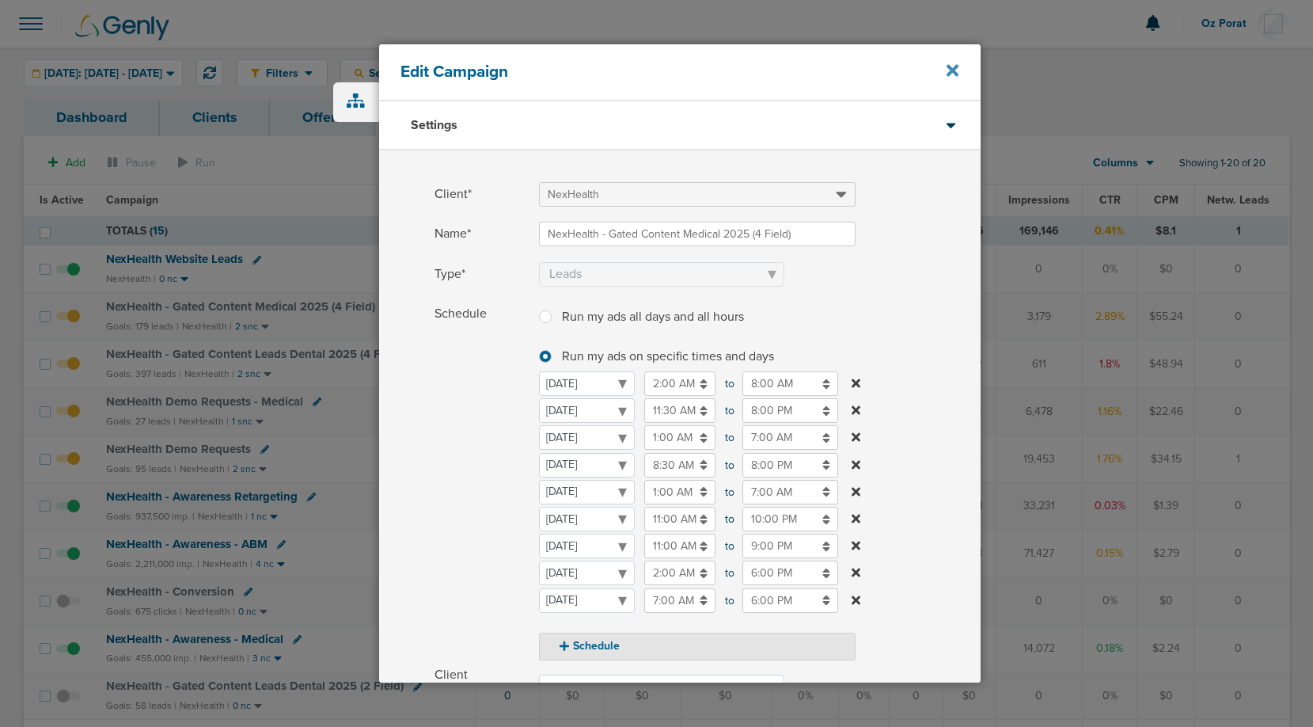
click at [954, 67] on icon at bounding box center [953, 70] width 12 height 17
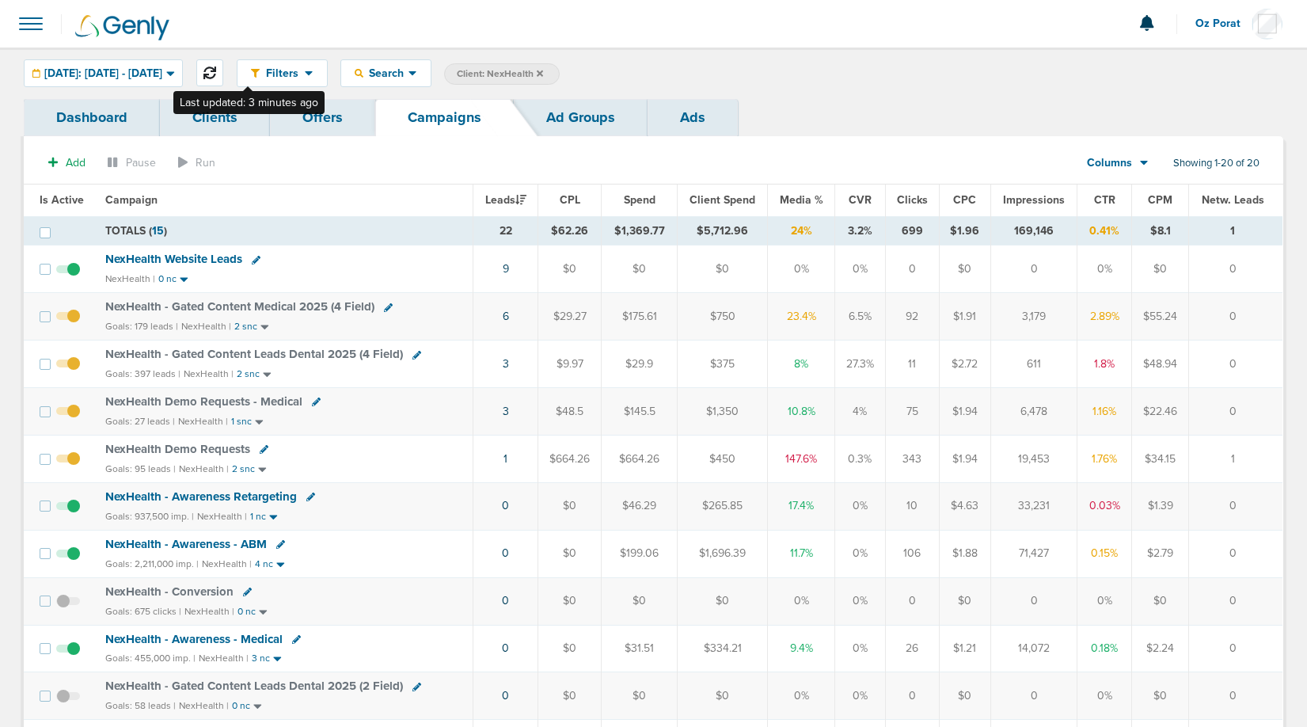
click at [216, 72] on icon at bounding box center [209, 73] width 13 height 13
click at [291, 351] on span "NexHealth - Gated Content Leads Dental 2025 (4 Field)" at bounding box center [254, 354] width 298 height 14
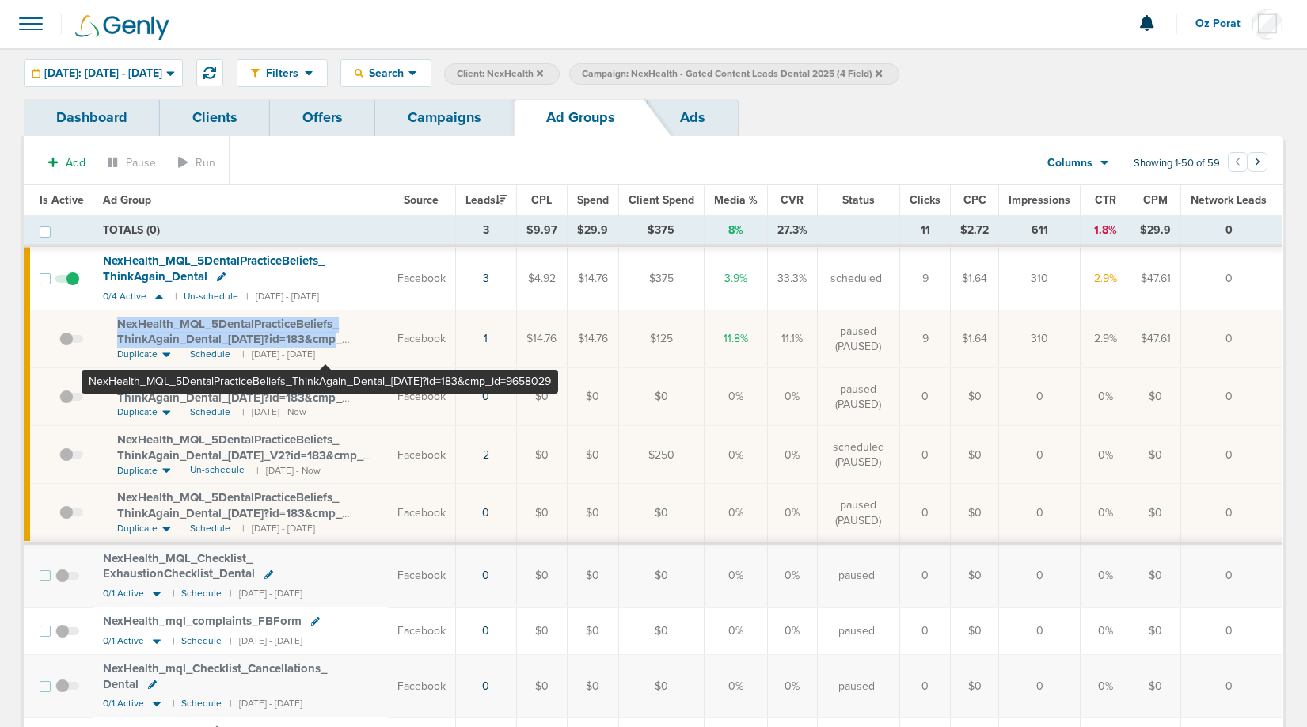
drag, startPoint x: 109, startPoint y: 317, endPoint x: 324, endPoint y: 335, distance: 215.3
click at [324, 335] on td "NexHealth_ MQL_ 5DentalPracticeBeliefs_ ThinkAgain_ Dental_ 09.16.25?id=183&cmp…" at bounding box center [240, 339] width 295 height 58
copy span "NexHealth_ MQL_ 5DentalPracticeBeliefs_ ThinkAgain_ Dental_ 09.16.25?id=183&c"
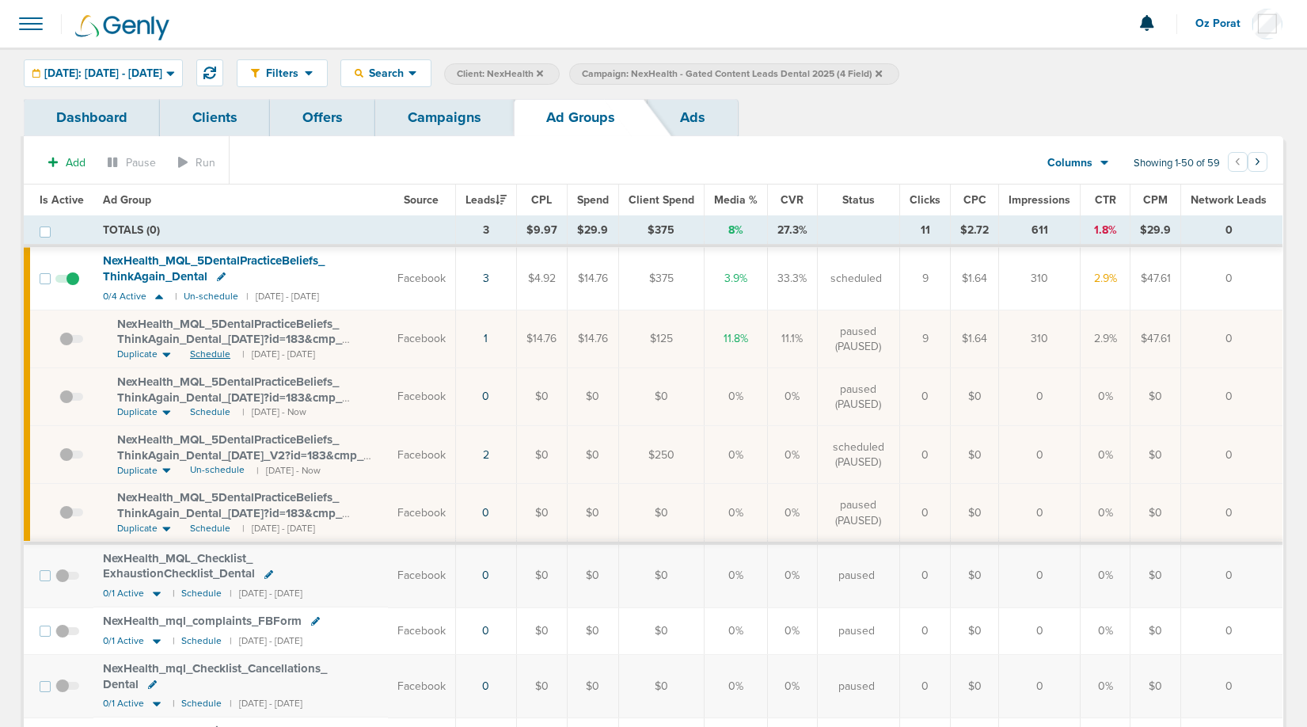
click at [209, 349] on span "Schedule" at bounding box center [210, 354] width 40 height 13
click at [212, 466] on span "Un-schedule" at bounding box center [217, 469] width 55 height 13
click at [122, 293] on span "0/4 Active" at bounding box center [125, 297] width 44 height 12
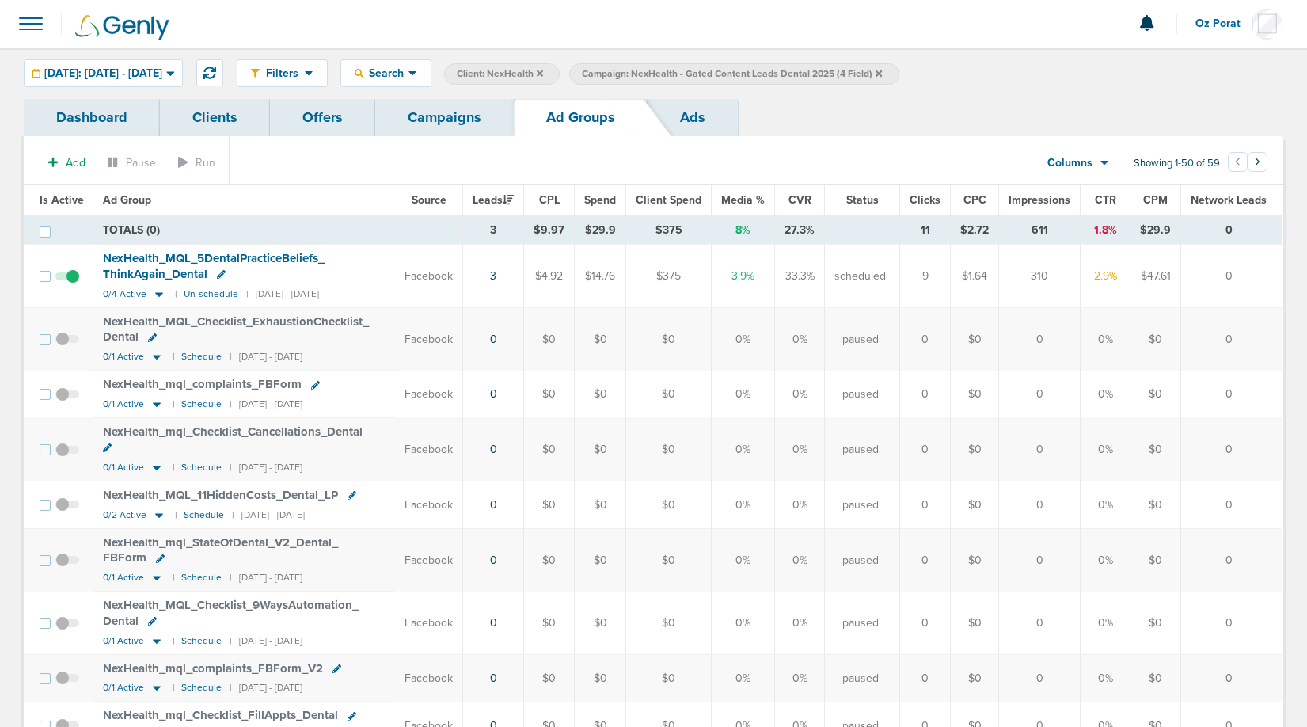
click at [732, 77] on span "Campaign: NexHealth - Gated Content Leads Dental 2025 (4 Field)" at bounding box center [732, 73] width 300 height 13
click at [416, 75] on icon at bounding box center [413, 73] width 8 height 5
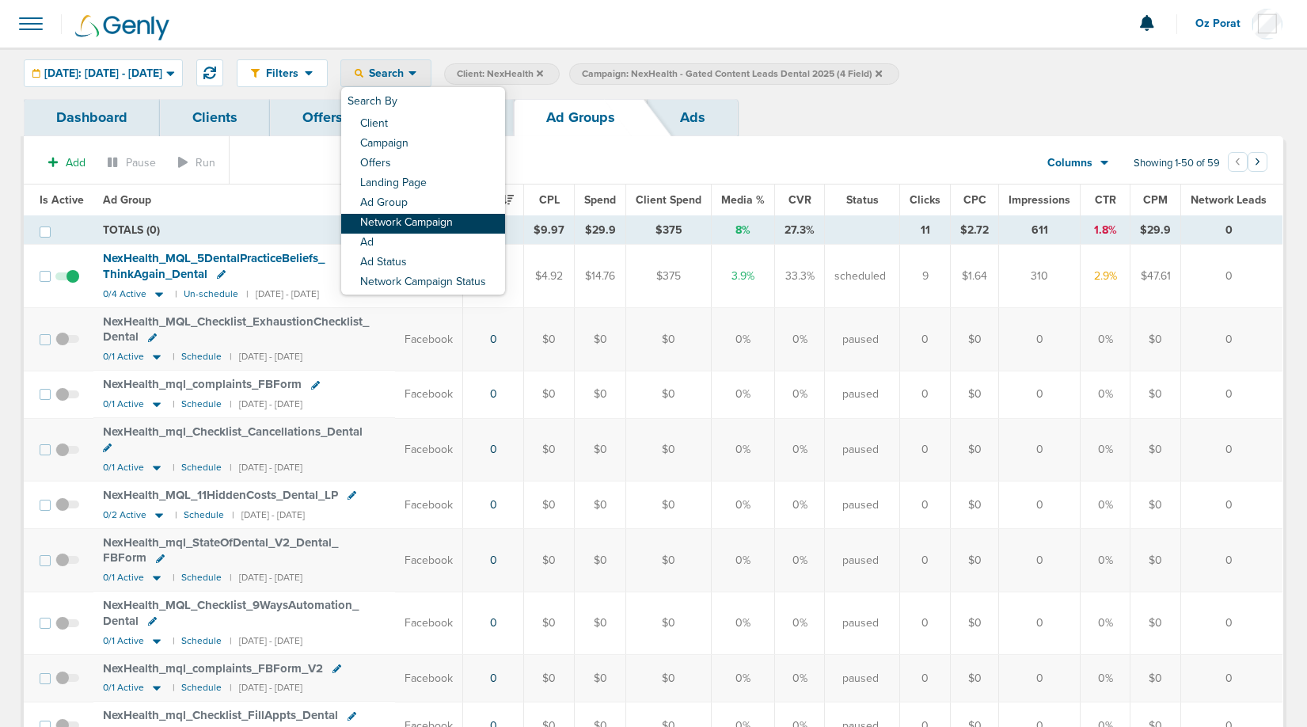
click at [458, 217] on link "Network Campaign" at bounding box center [423, 224] width 164 height 20
select select "netCmpName"
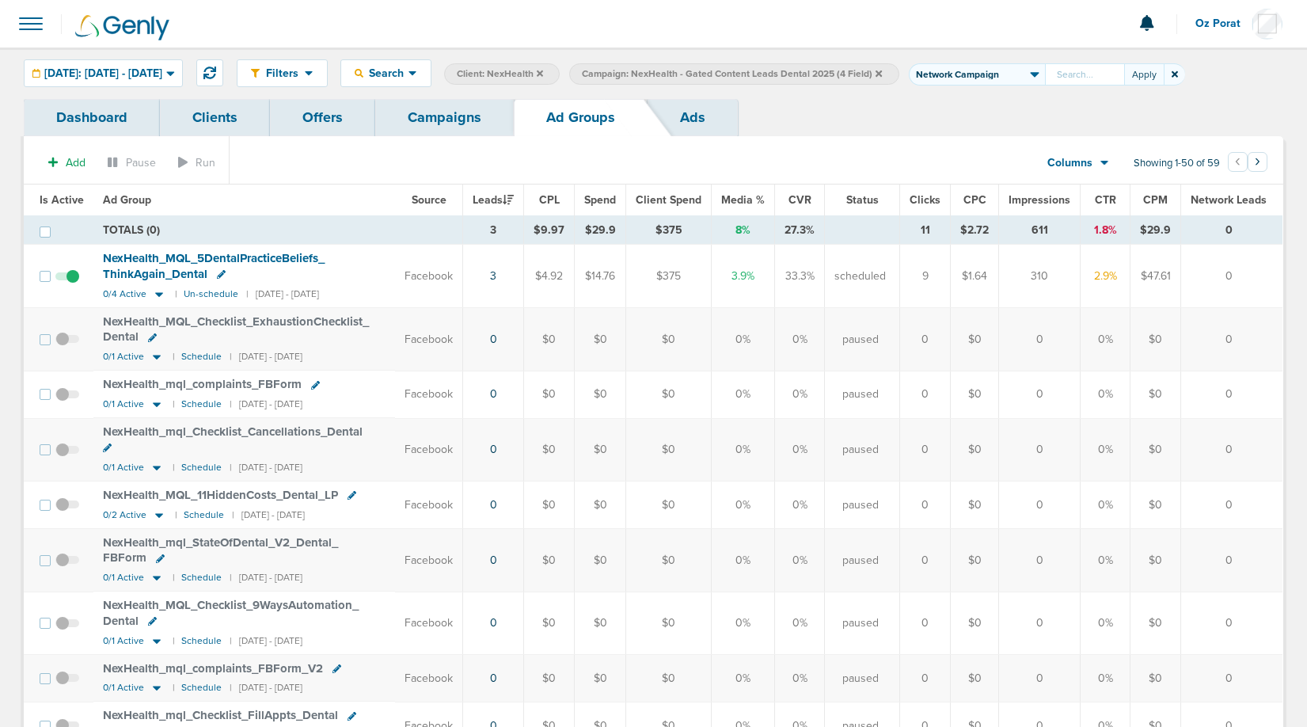
click at [1116, 67] on input "text" at bounding box center [1084, 74] width 79 height 22
type input "NexHealth_Demo_No-Show_PatientsCancel_Dental_09.16.25?id=183&cmp_id=9658027"
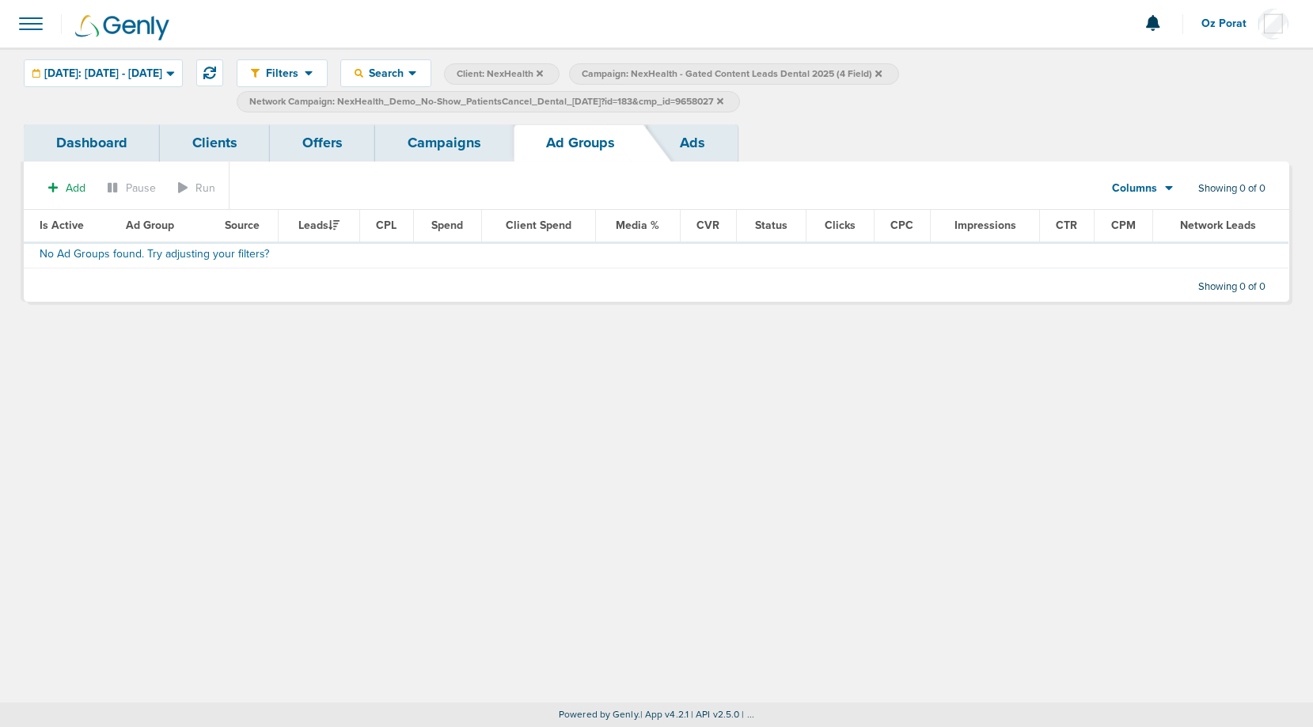
click at [882, 73] on icon at bounding box center [879, 74] width 6 height 10
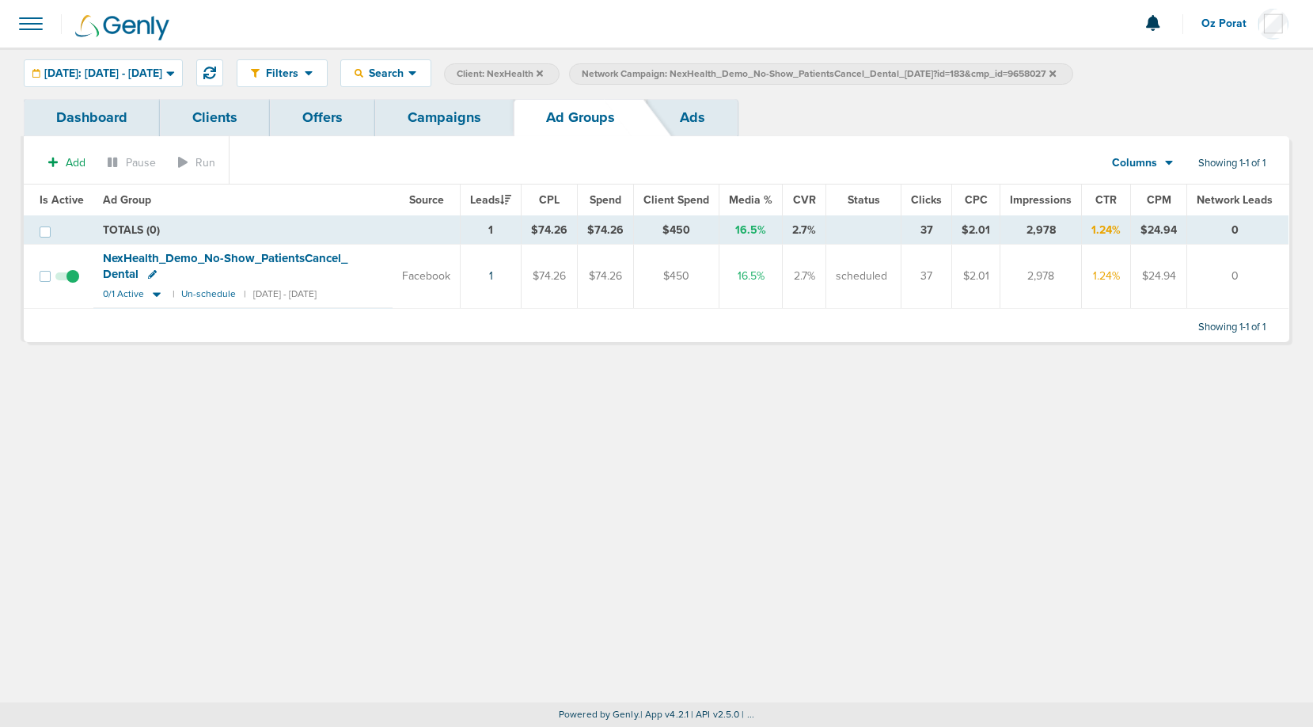
click at [917, 64] on label "Network Campaign: NexHealth_Demo_No-Show_PatientsCancel_Dental_09.16.25?id=183&…" at bounding box center [821, 73] width 504 height 21
click at [917, 72] on span "Network Campaign: NexHealth_Demo_No-Show_PatientsCancel_Dental_09.16.25?id=183&…" at bounding box center [819, 73] width 474 height 13
select select "netCmpName"
click at [785, 65] on input "NexHealth_Demo_No-Show_PatientsCancel_Dental_09.16.25?id=183&cmp_id=9658027" at bounding box center [744, 74] width 79 height 22
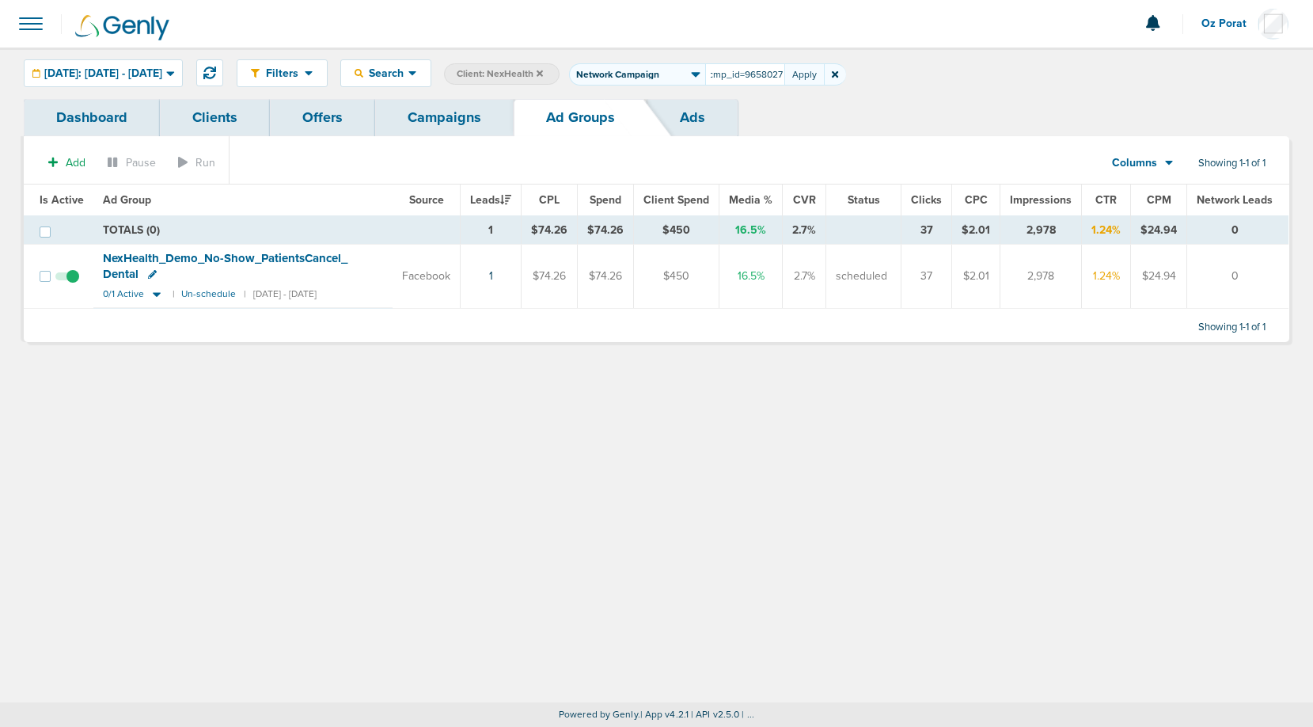
click at [785, 65] on input "NexHealth_Demo_No-Show_PatientsCancel_Dental_09.16.25?id=183&cmp_id=9658027" at bounding box center [744, 74] width 79 height 22
type input "NexHealth_MQL_HIPAATexting_HIPAAFines_Medical_09.16.25_newimages?id=183&cmp_id=…"
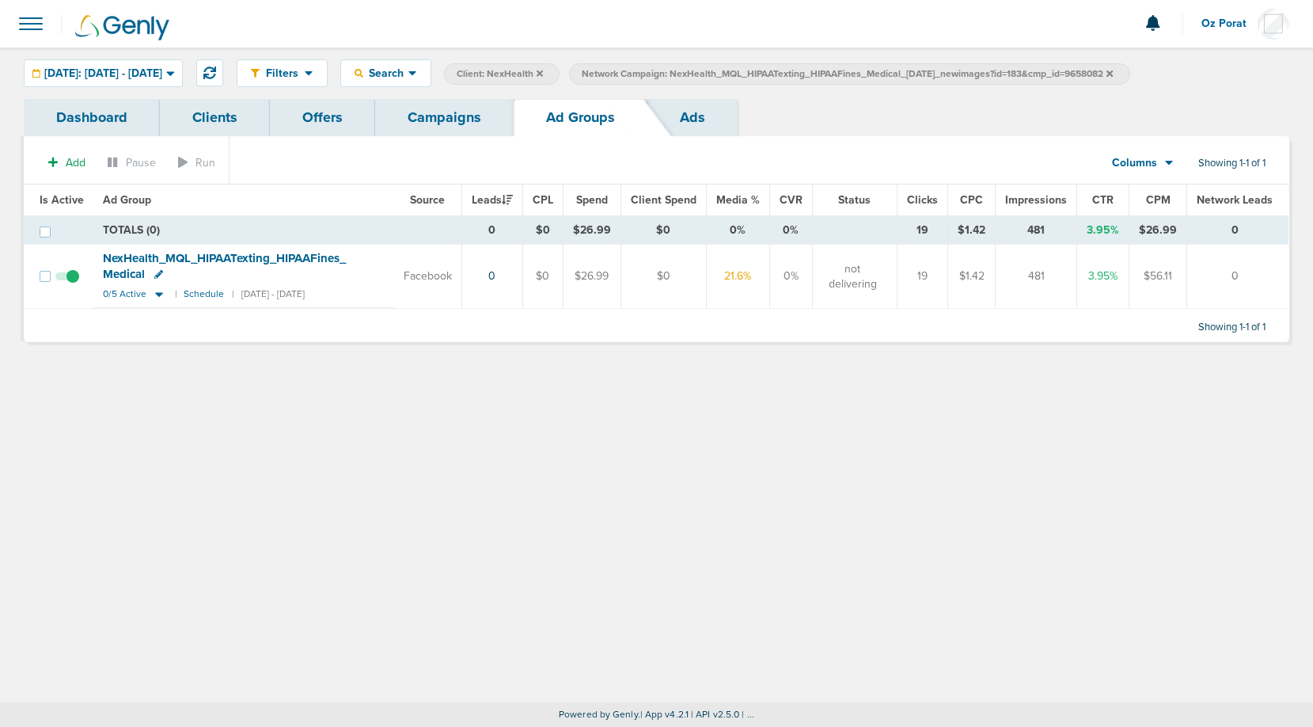
click at [197, 258] on span "NexHealth_ MQL_ HIPAATexting_ HIPAAFines_ Medical" at bounding box center [224, 266] width 243 height 30
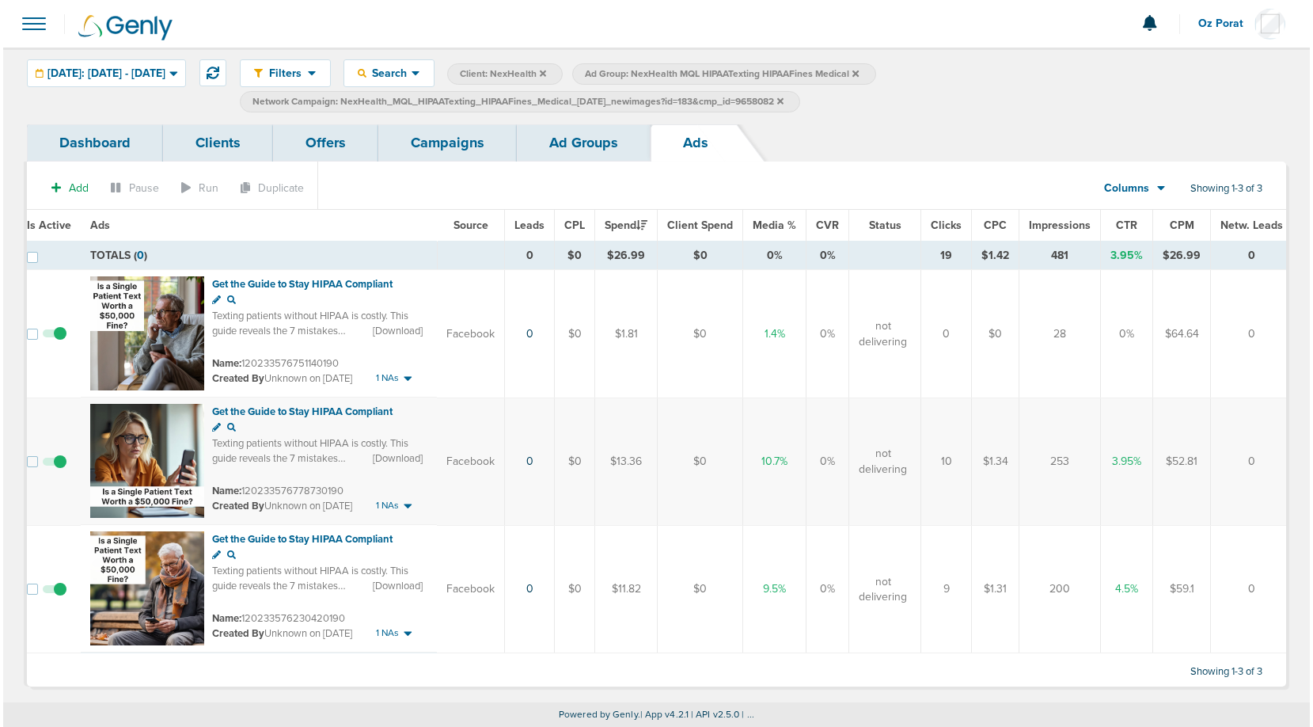
scroll to position [0, 19]
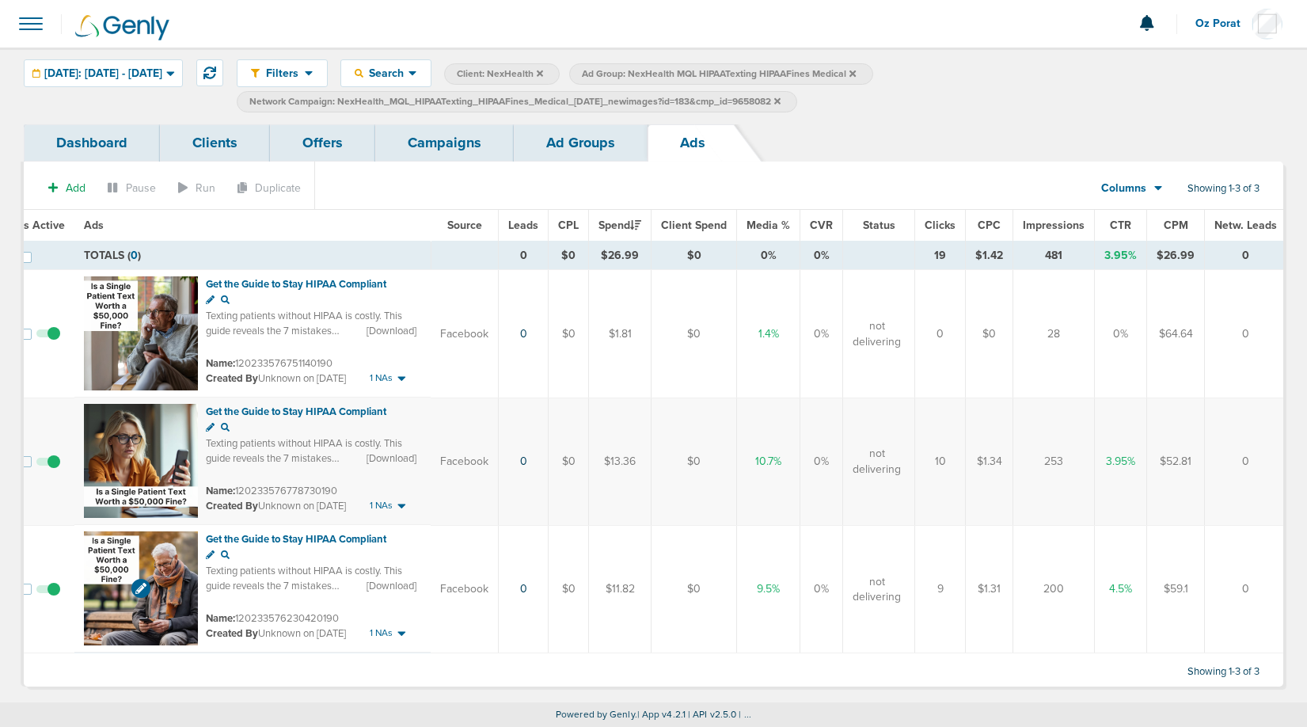
click at [116, 553] on img at bounding box center [141, 588] width 114 height 114
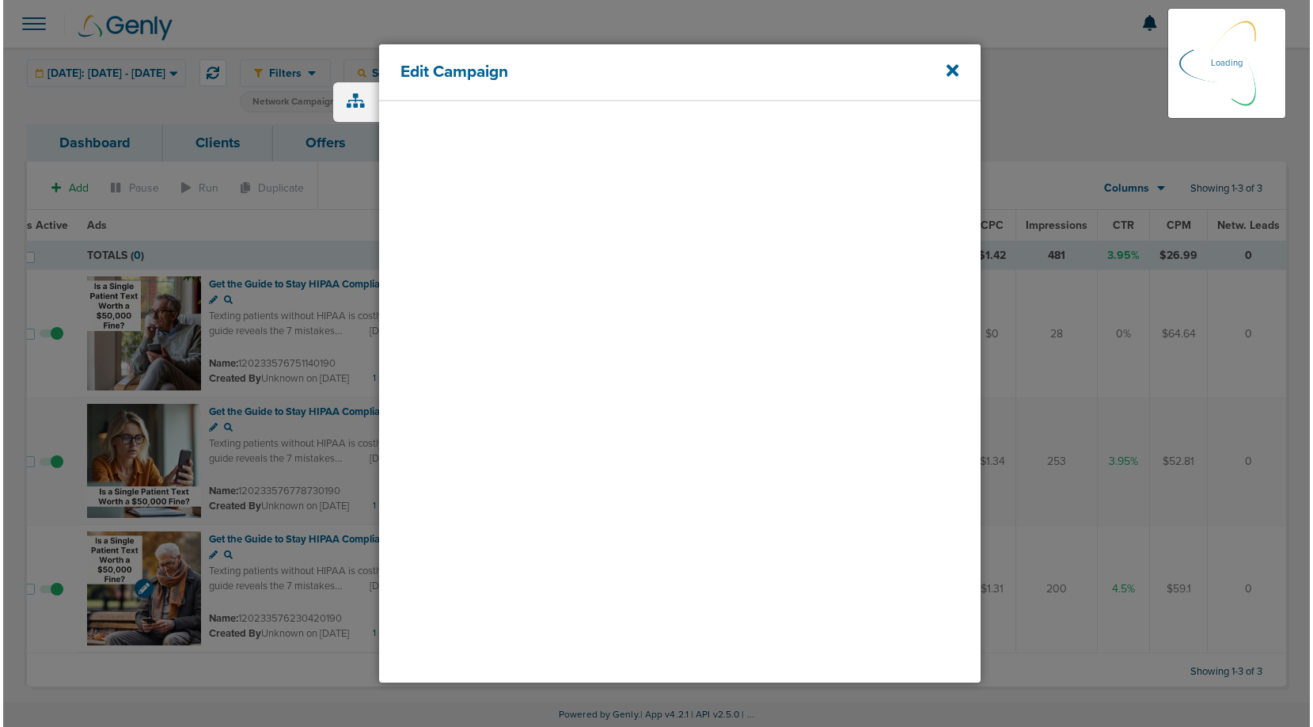
scroll to position [0, 13]
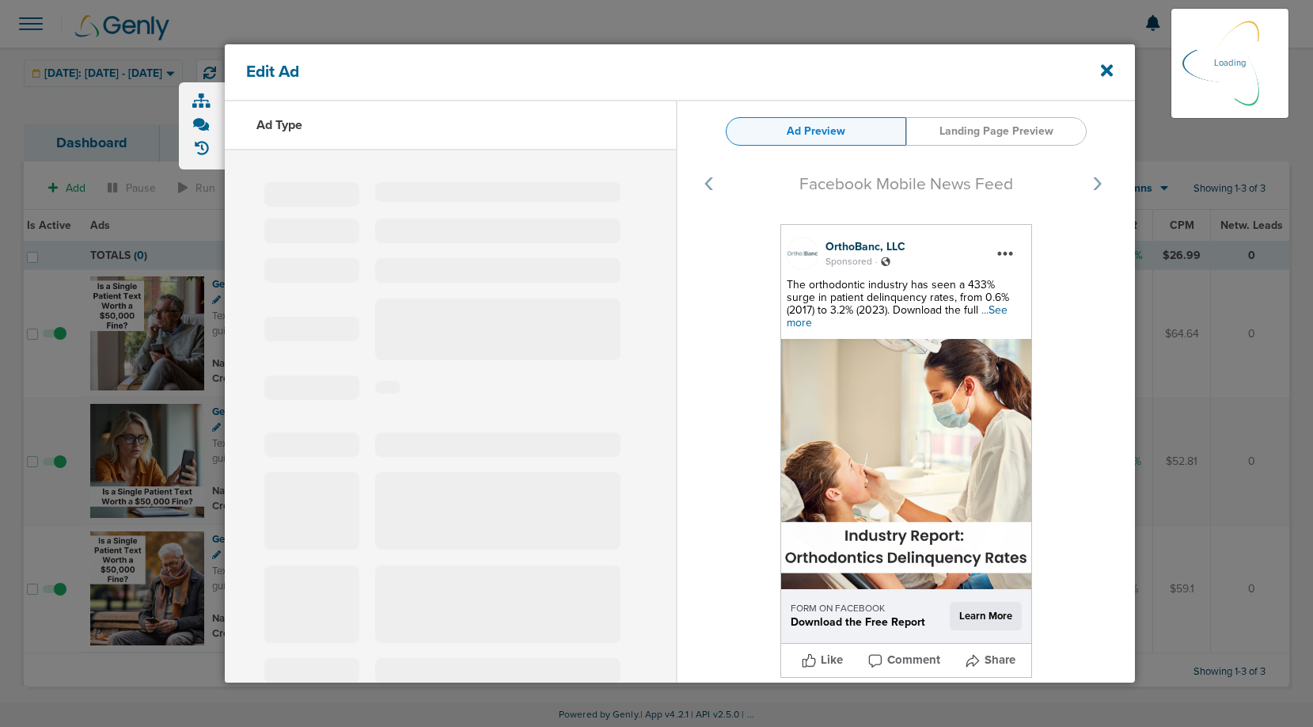
select select "learn_more"
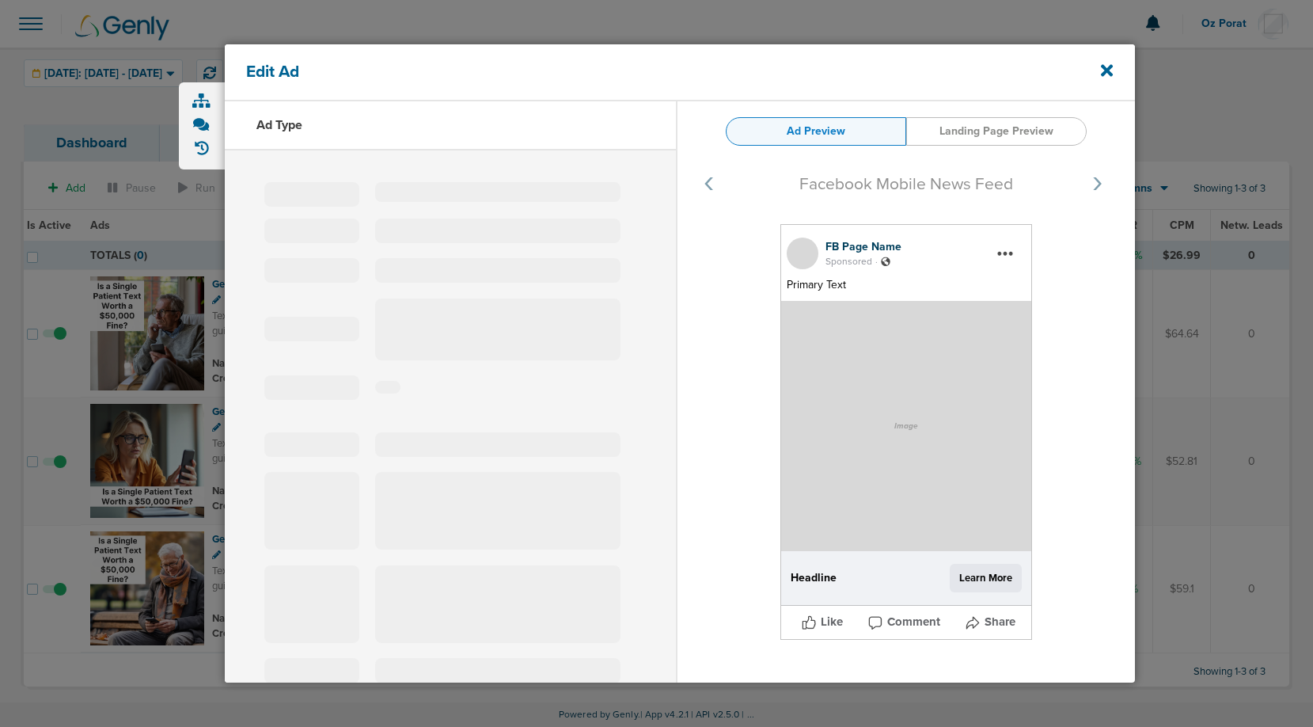
type input "120233576230420190"
type input "Get the Guide to Stay HIPAA Compliant"
type textarea "Texting patients without HIPAA is costly. This guide reveals the 7 mistakes doc…"
select select "download"
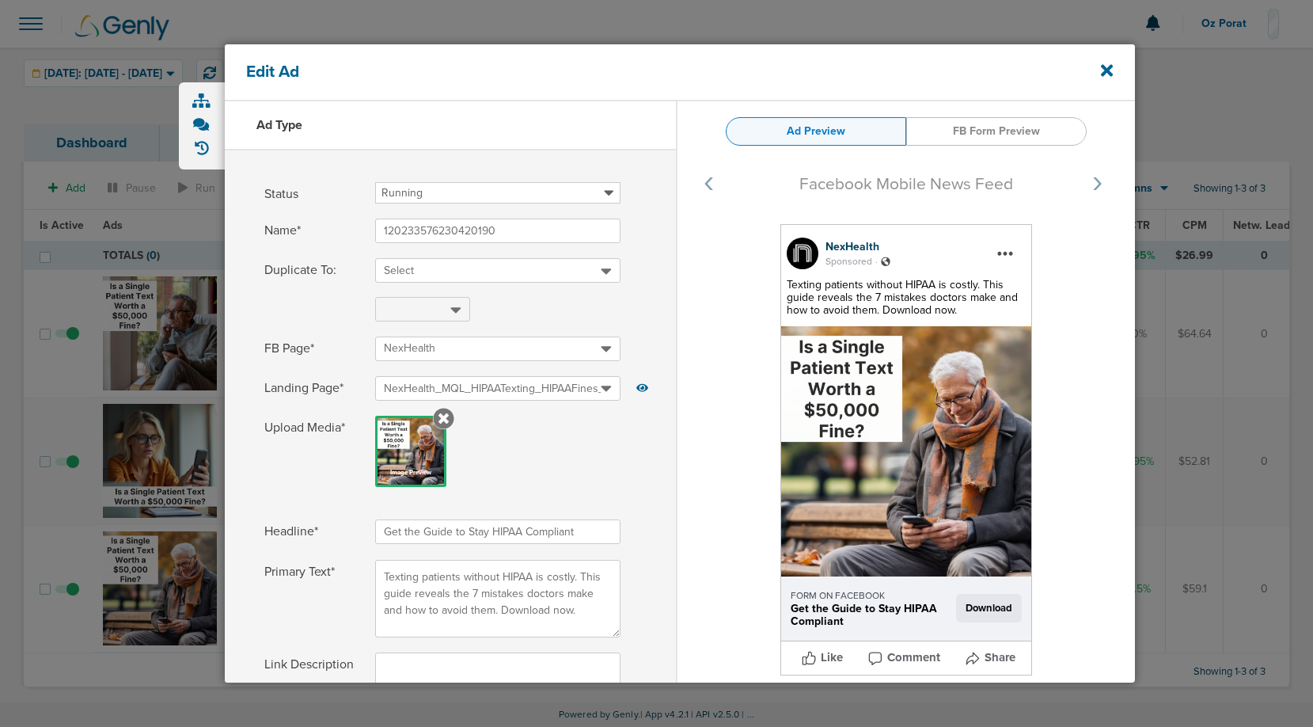
select select "download"
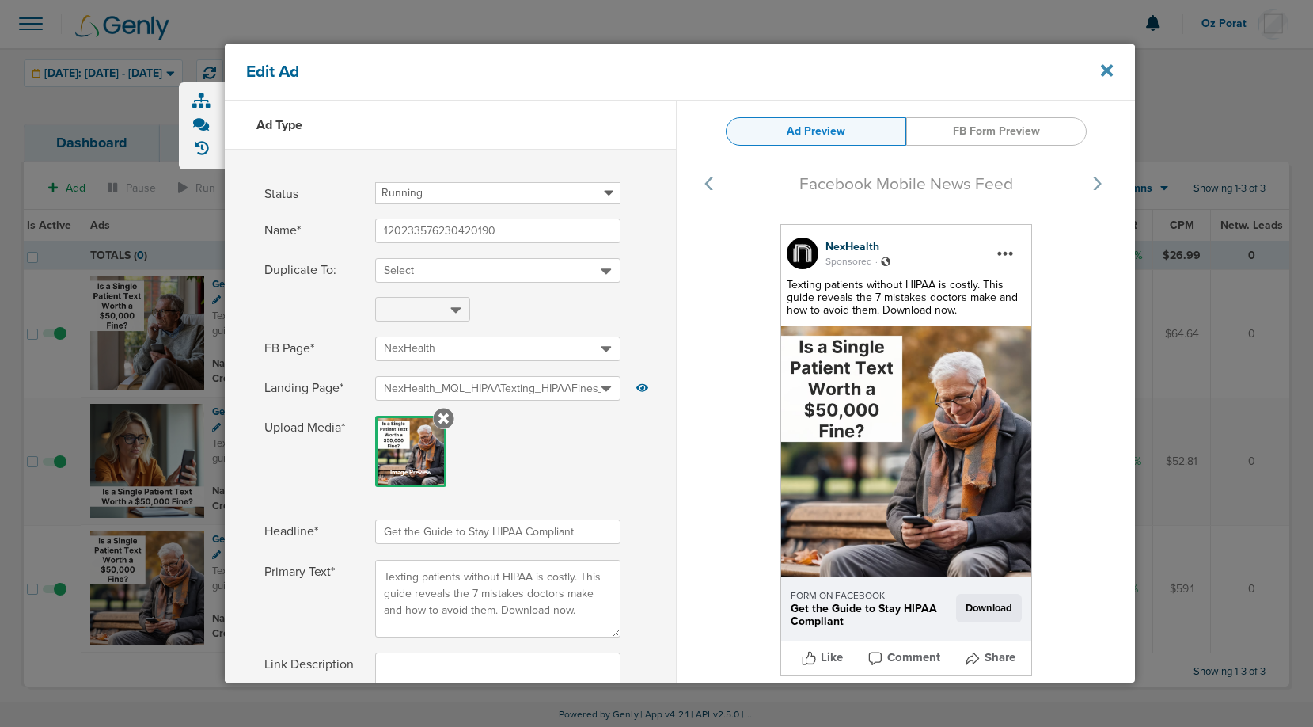
click at [1108, 70] on icon at bounding box center [1107, 71] width 12 height 12
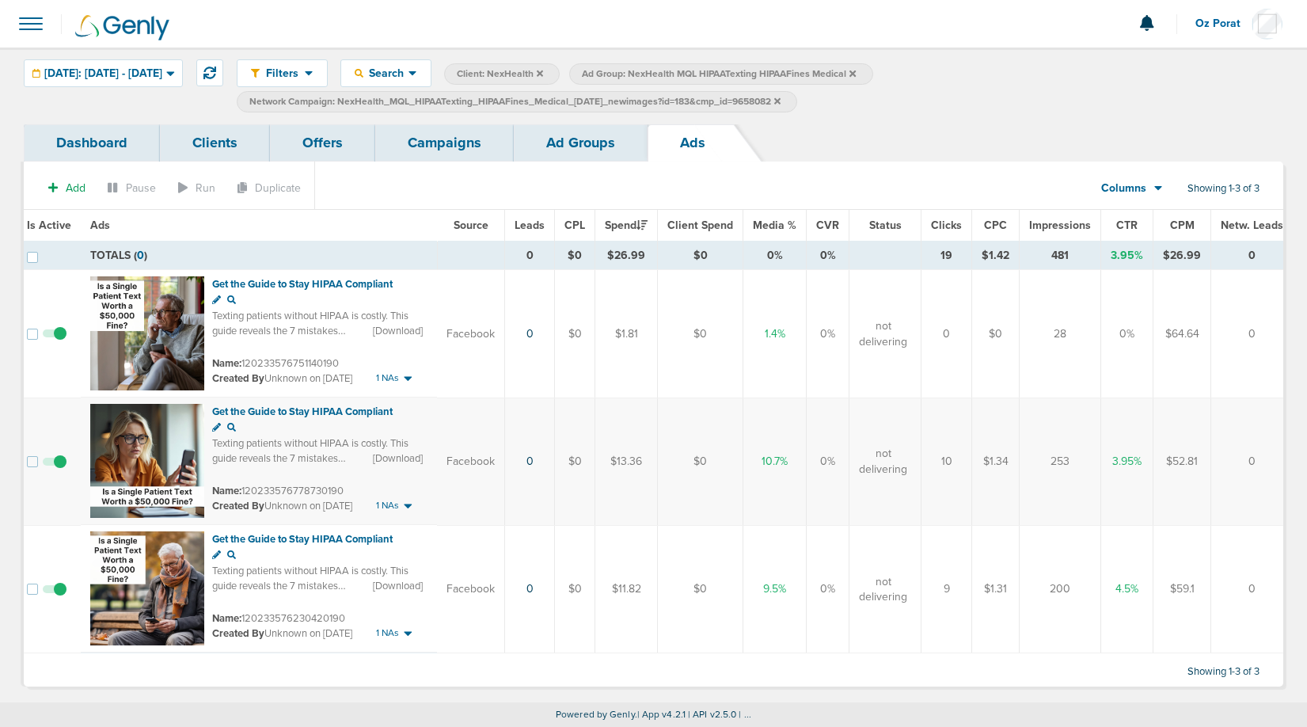
click at [437, 146] on link "Campaigns" at bounding box center [444, 142] width 139 height 37
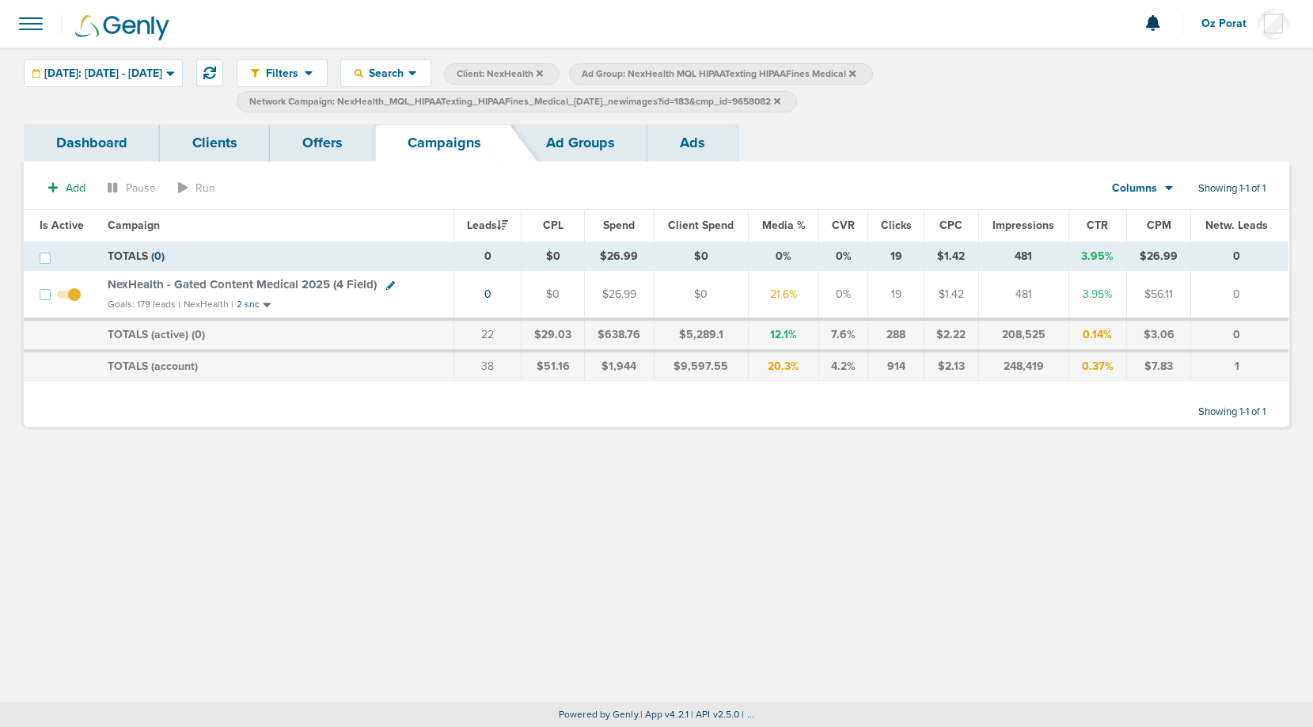
click at [283, 277] on span "NexHealth - Gated Content Medical 2025 (4 Field)" at bounding box center [242, 284] width 269 height 14
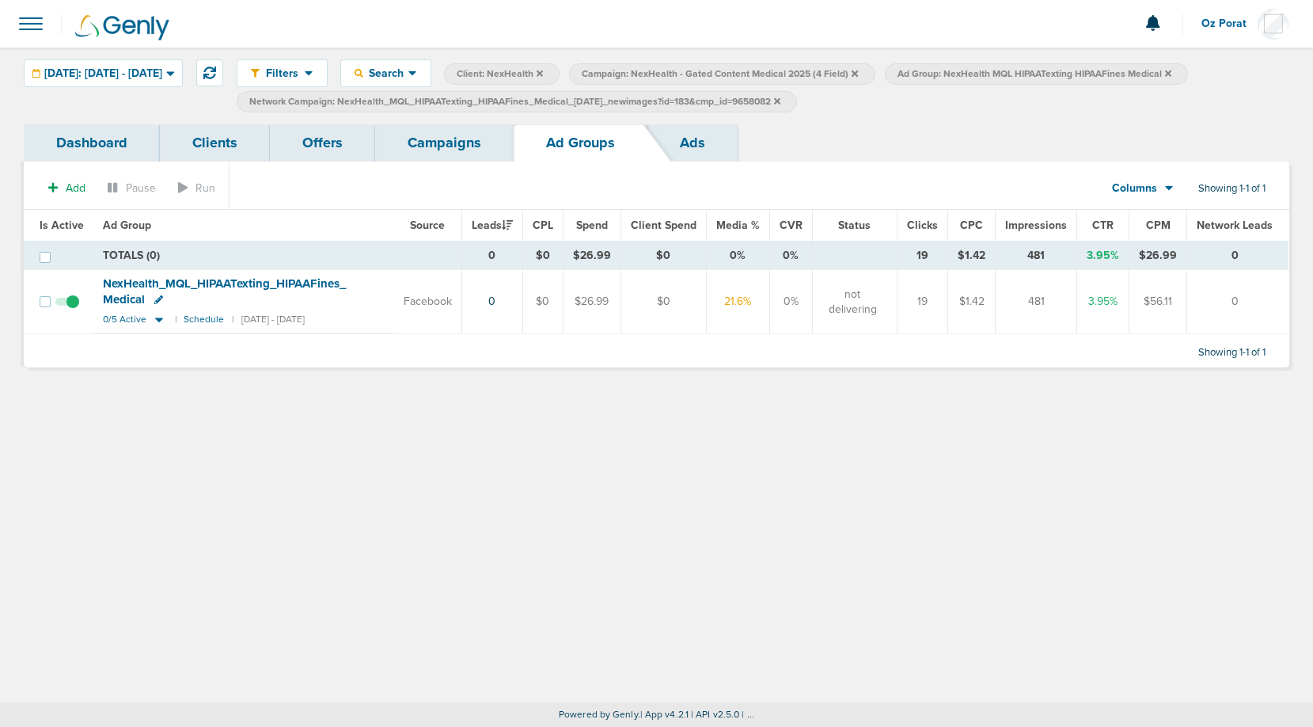
click at [781, 99] on span "Network Campaign: NexHealth_MQL_HIPAATexting_HIPAAFines_Medical_09.16.25_newima…" at bounding box center [514, 101] width 531 height 13
select select "netCmpName"
click at [506, 104] on icon at bounding box center [503, 102] width 6 height 6
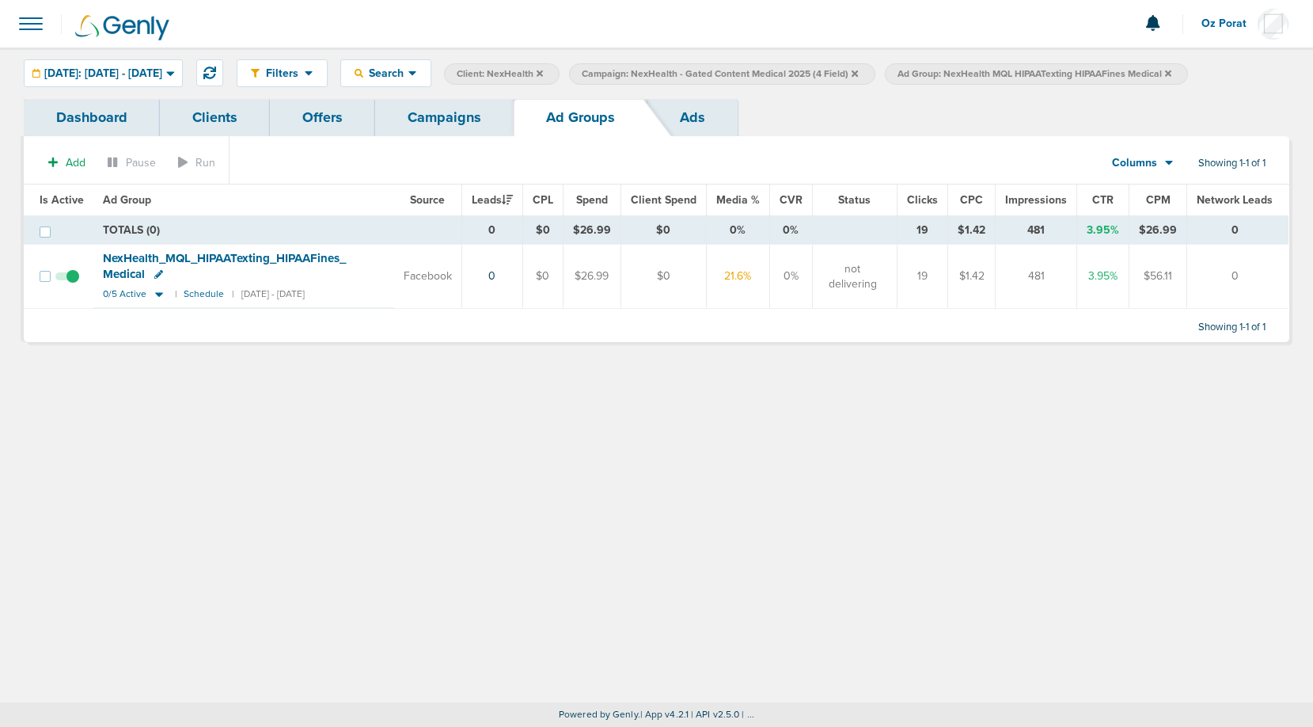
click at [1172, 74] on icon at bounding box center [1168, 73] width 6 height 6
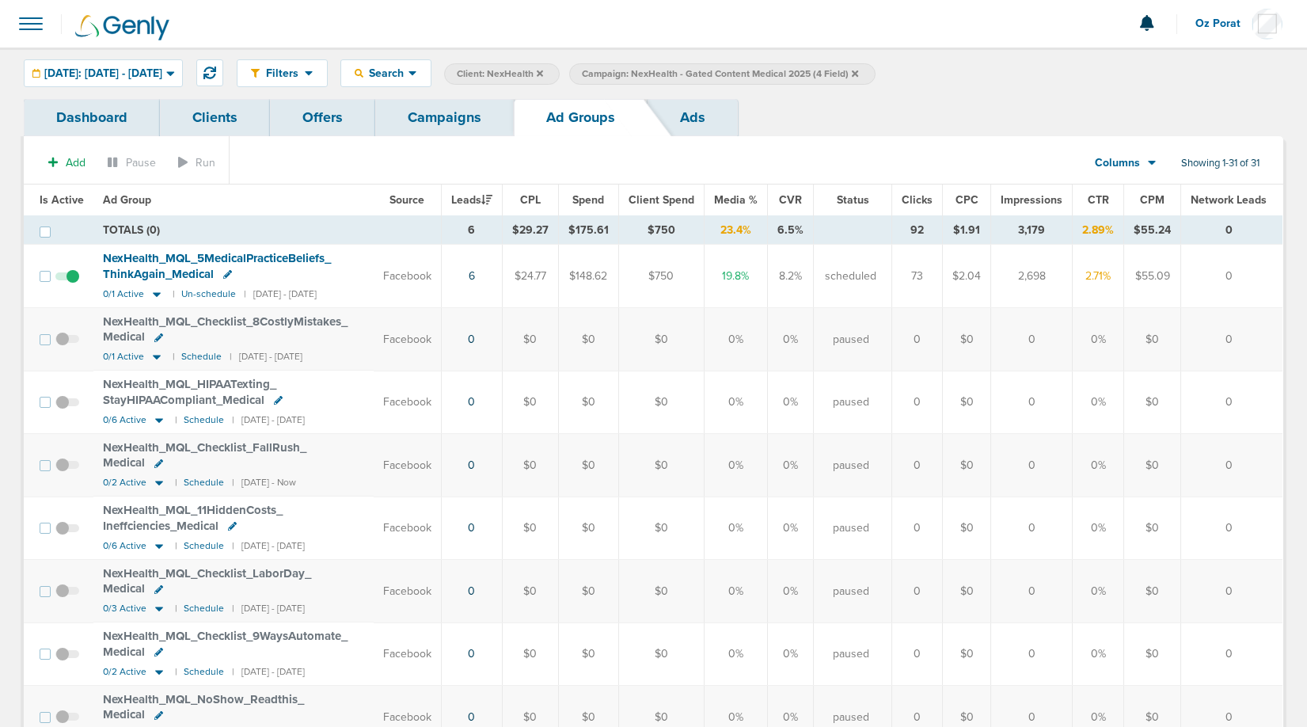
click at [858, 69] on icon at bounding box center [855, 74] width 6 height 10
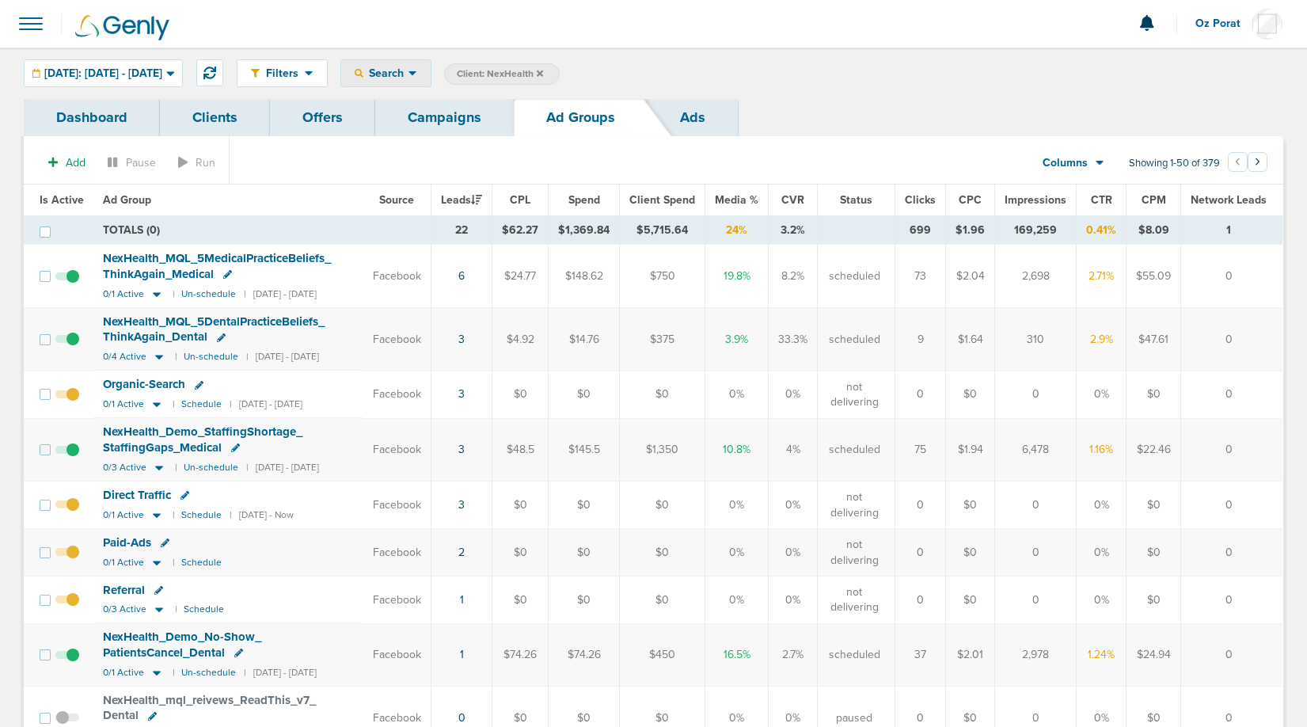
click at [409, 75] on span "Search" at bounding box center [385, 73] width 45 height 13
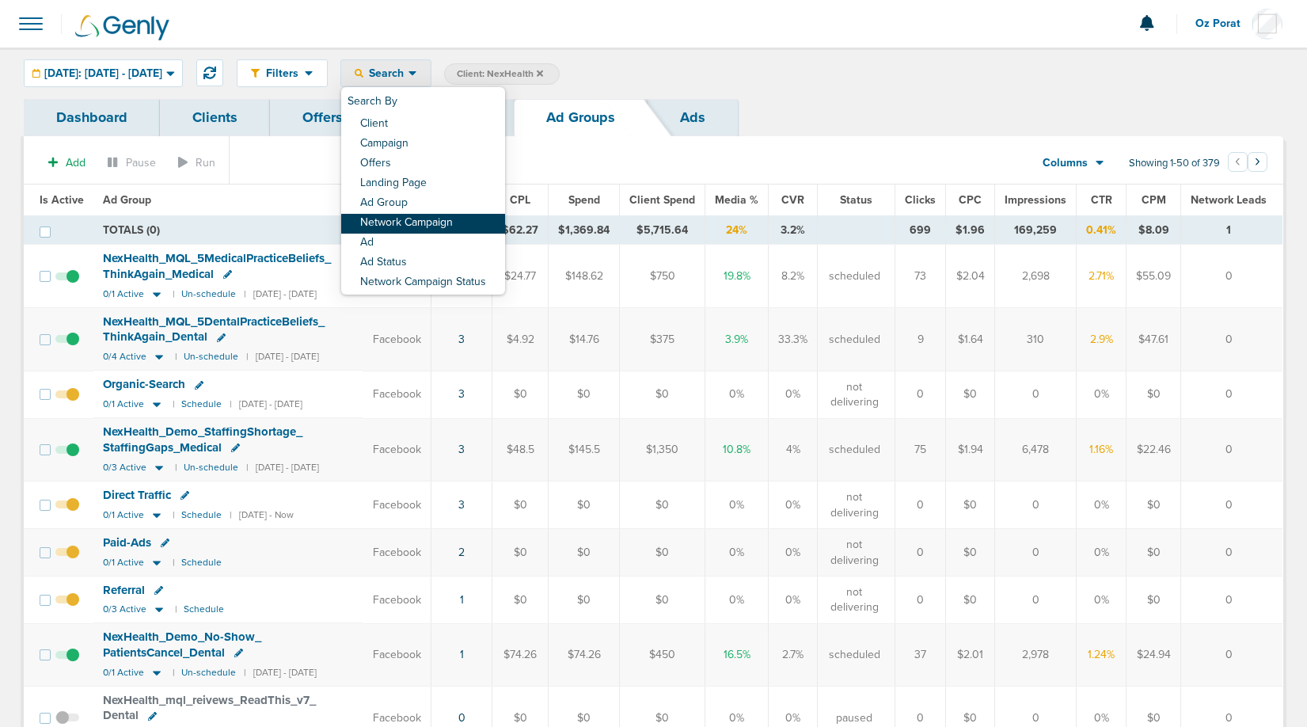
click at [444, 221] on link "Network Campaign" at bounding box center [423, 224] width 164 height 20
select select "netCmpName"
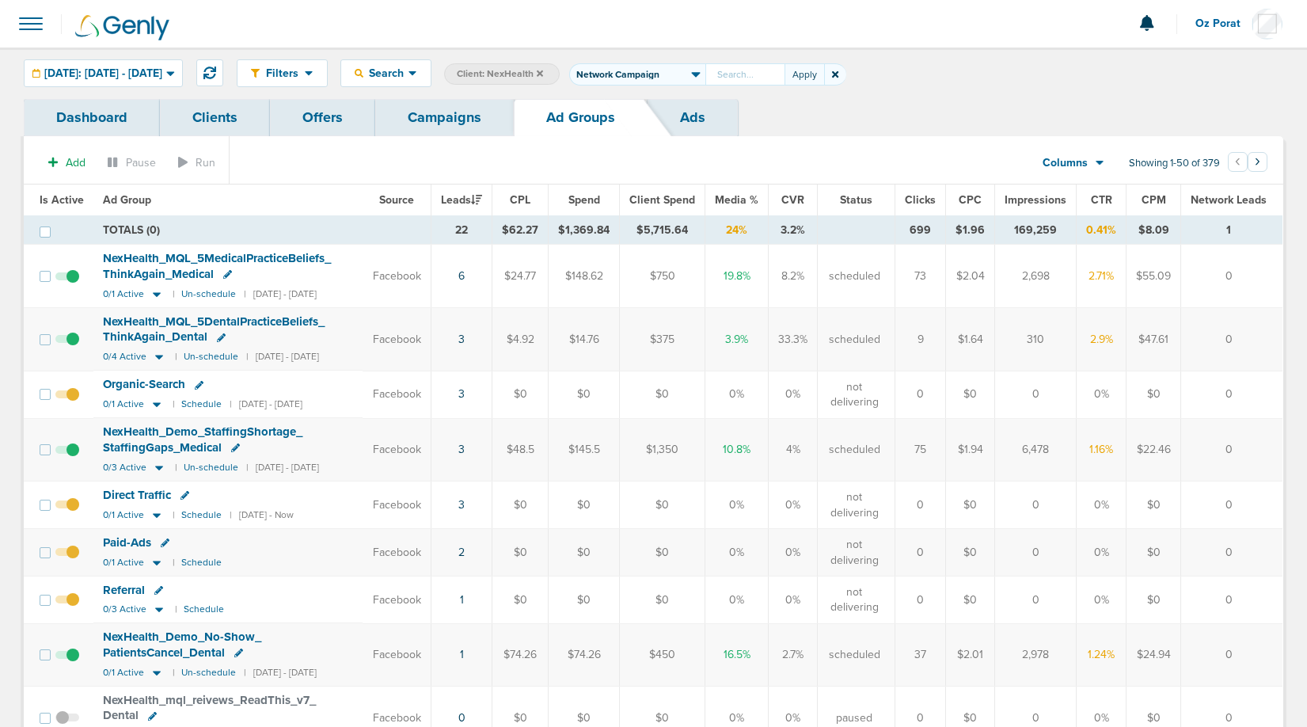
click at [766, 68] on input "text" at bounding box center [744, 74] width 79 height 22
type input "NexHealth_MQL_11HiddenCosts_GuidetoCosts_Dental_09.16.25?id=183&cmp_id=9658029"
click at [824, 74] on button "Apply" at bounding box center [805, 74] width 40 height 22
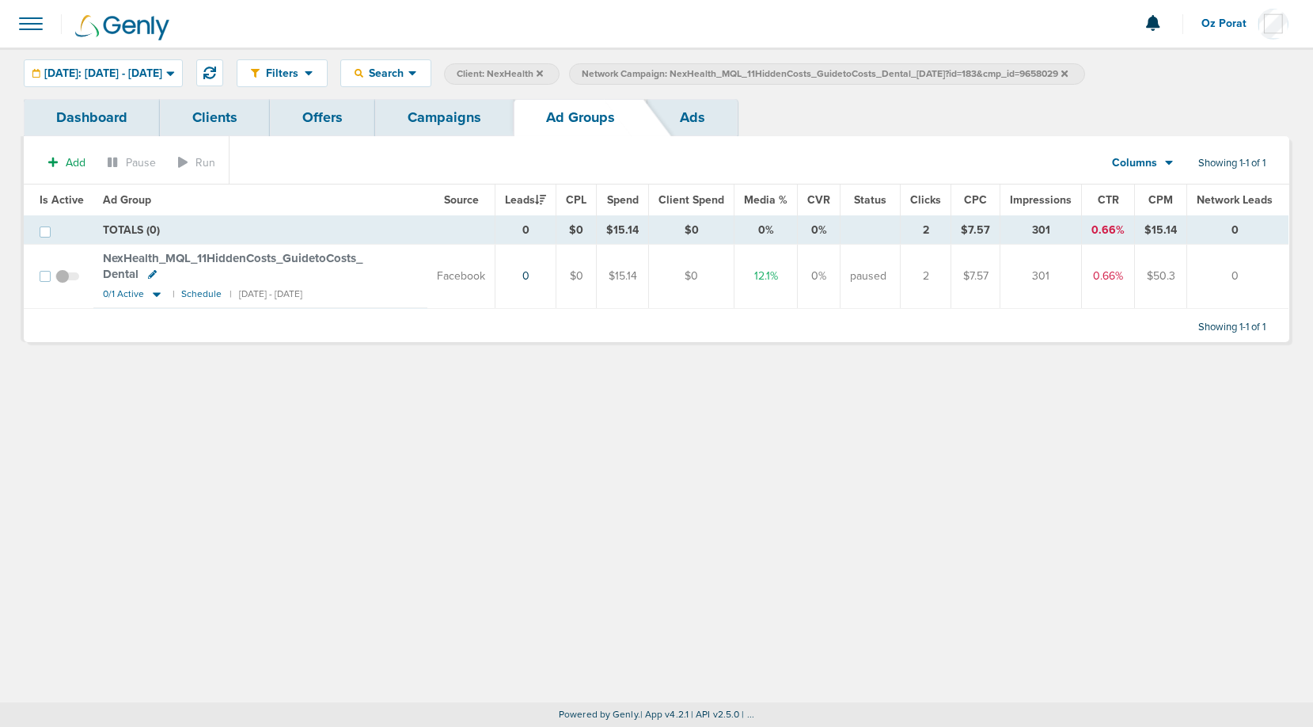
click at [312, 257] on span "NexHealth_ MQL_ 11HiddenCosts_ GuidetoCosts_ Dental" at bounding box center [233, 266] width 260 height 30
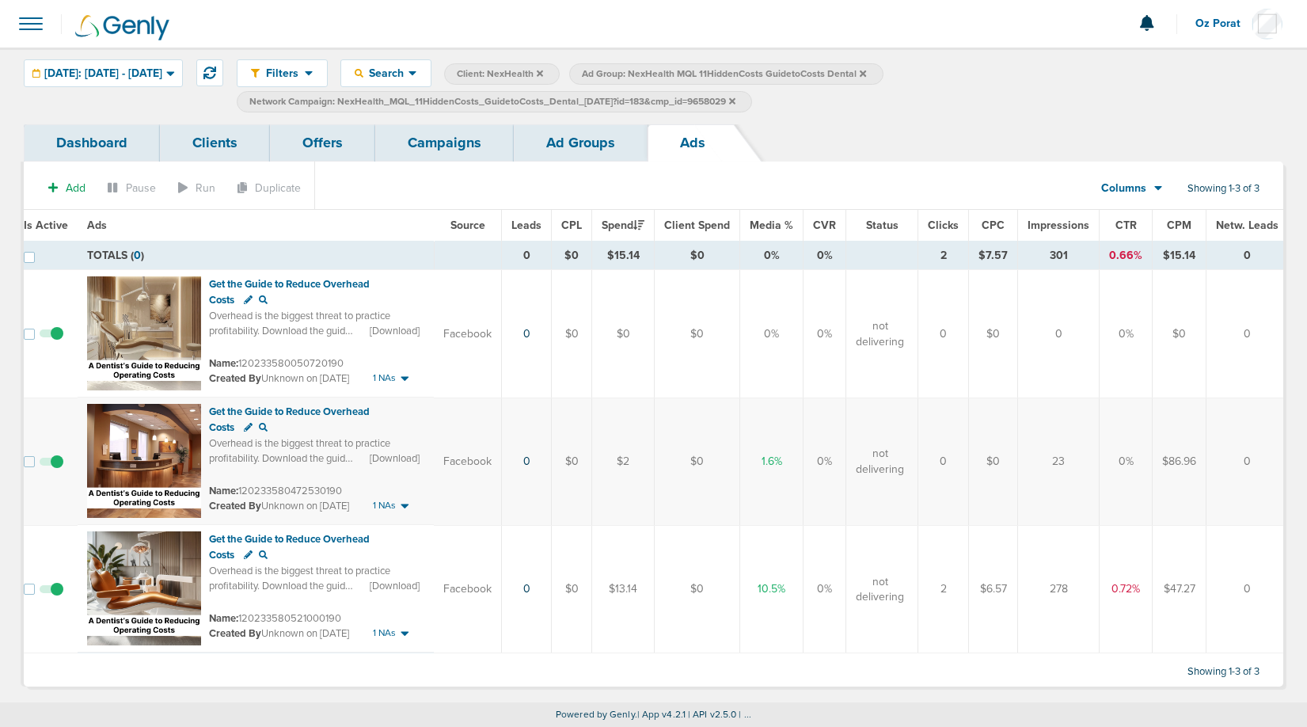
scroll to position [0, 19]
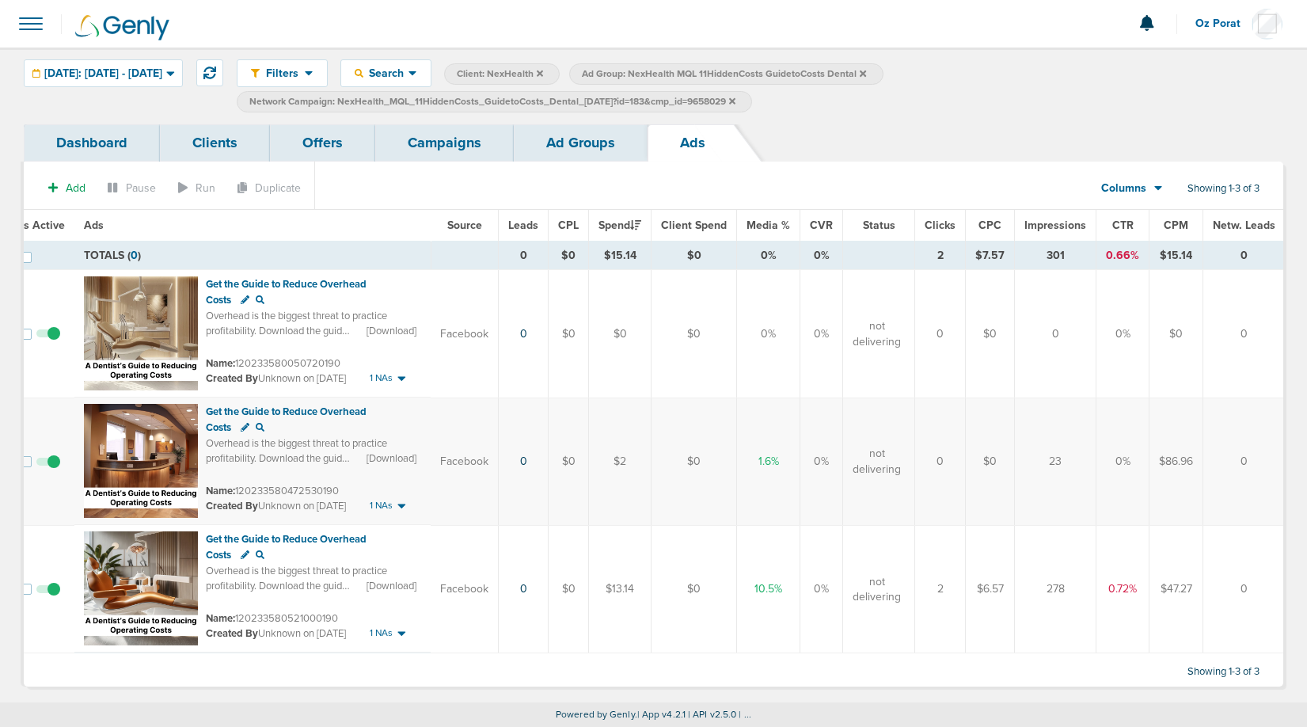
click at [736, 97] on icon at bounding box center [732, 100] width 6 height 6
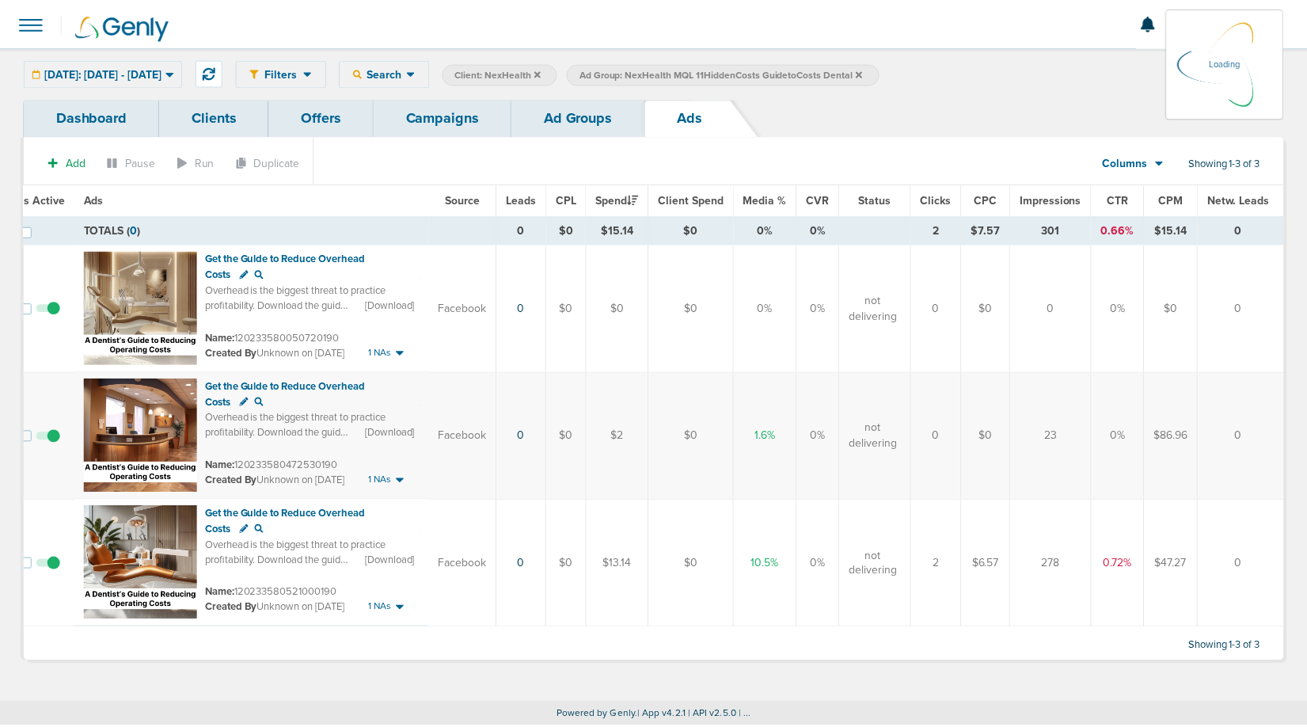
scroll to position [0, 13]
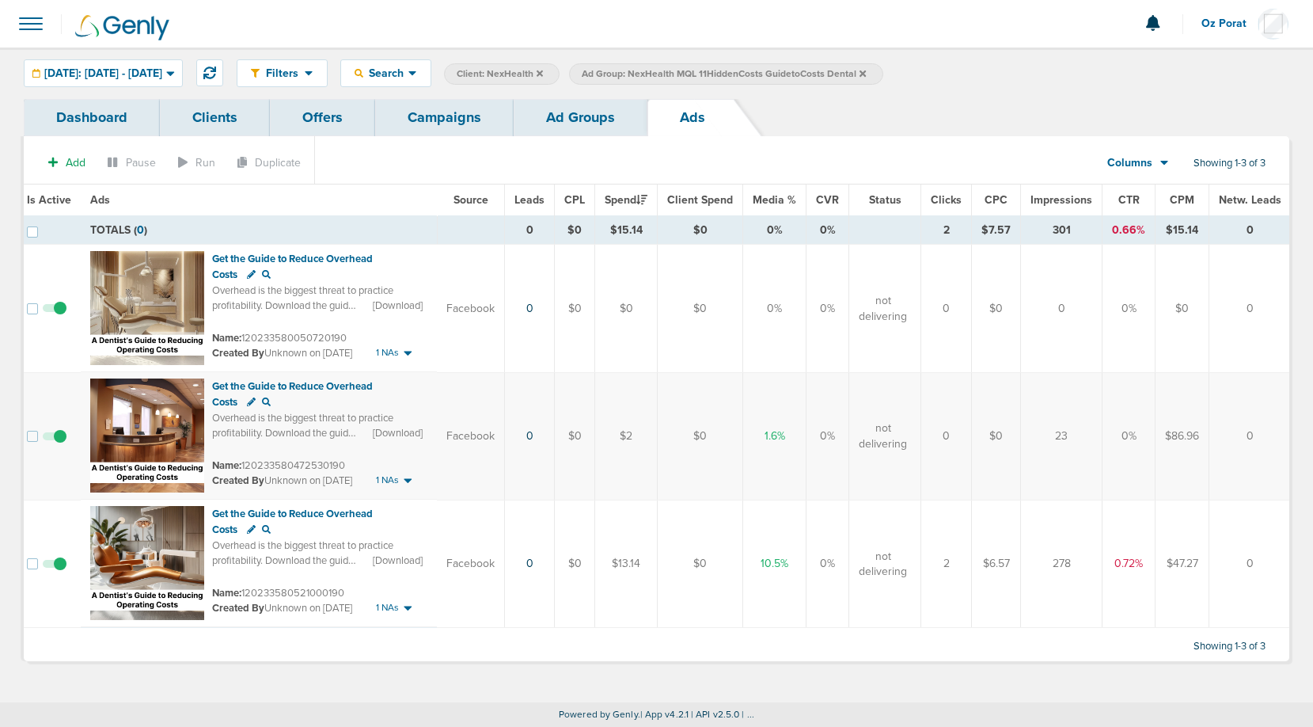
click at [462, 118] on link "Campaigns" at bounding box center [444, 117] width 139 height 37
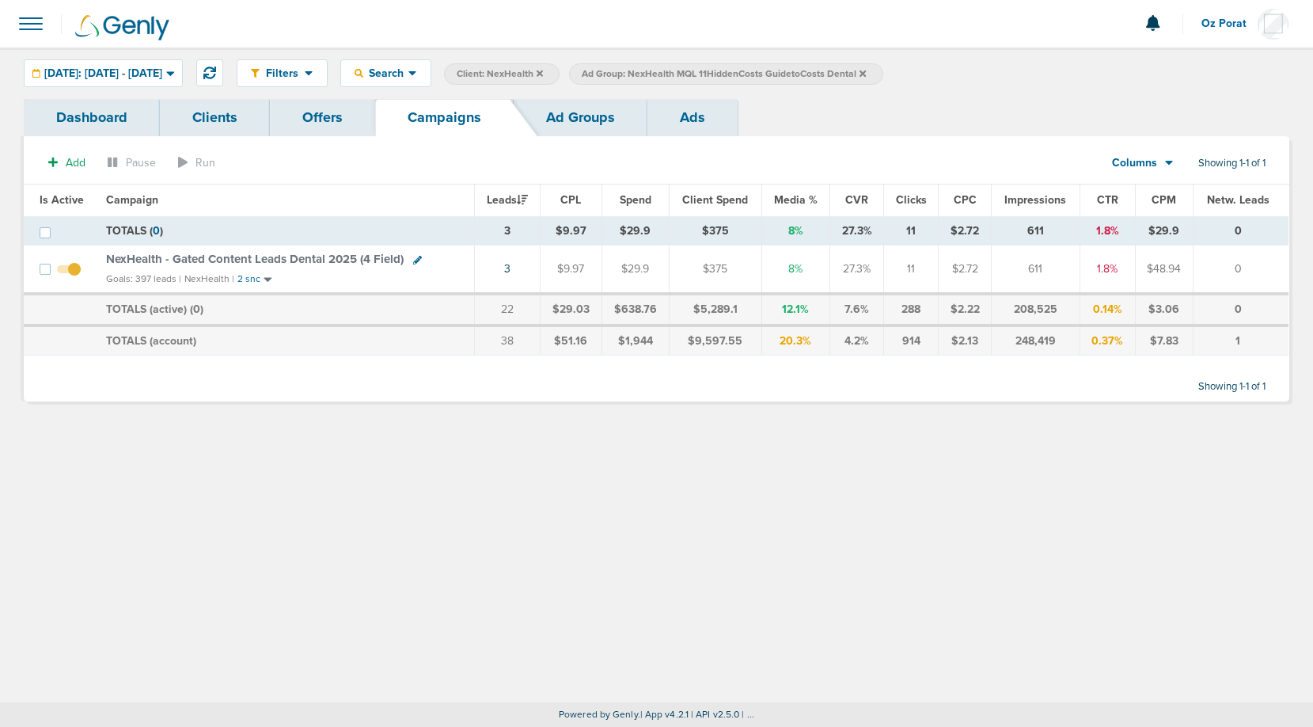
click at [883, 72] on label "Ad Group: NexHealth MQL 11HiddenCosts GuidetoCosts Dental" at bounding box center [726, 73] width 314 height 21
click at [866, 72] on icon at bounding box center [863, 73] width 6 height 6
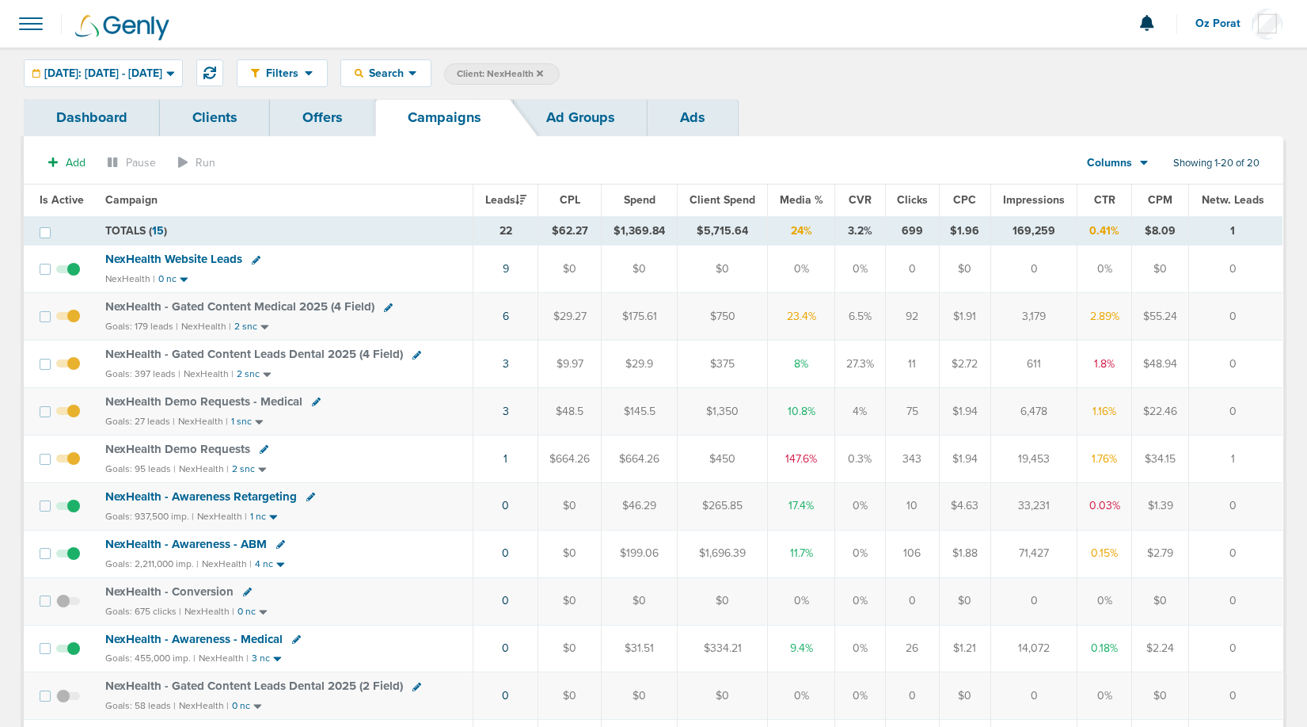
click at [275, 352] on span "NexHealth - Gated Content Leads Dental 2025 (4 Field)" at bounding box center [254, 354] width 298 height 14
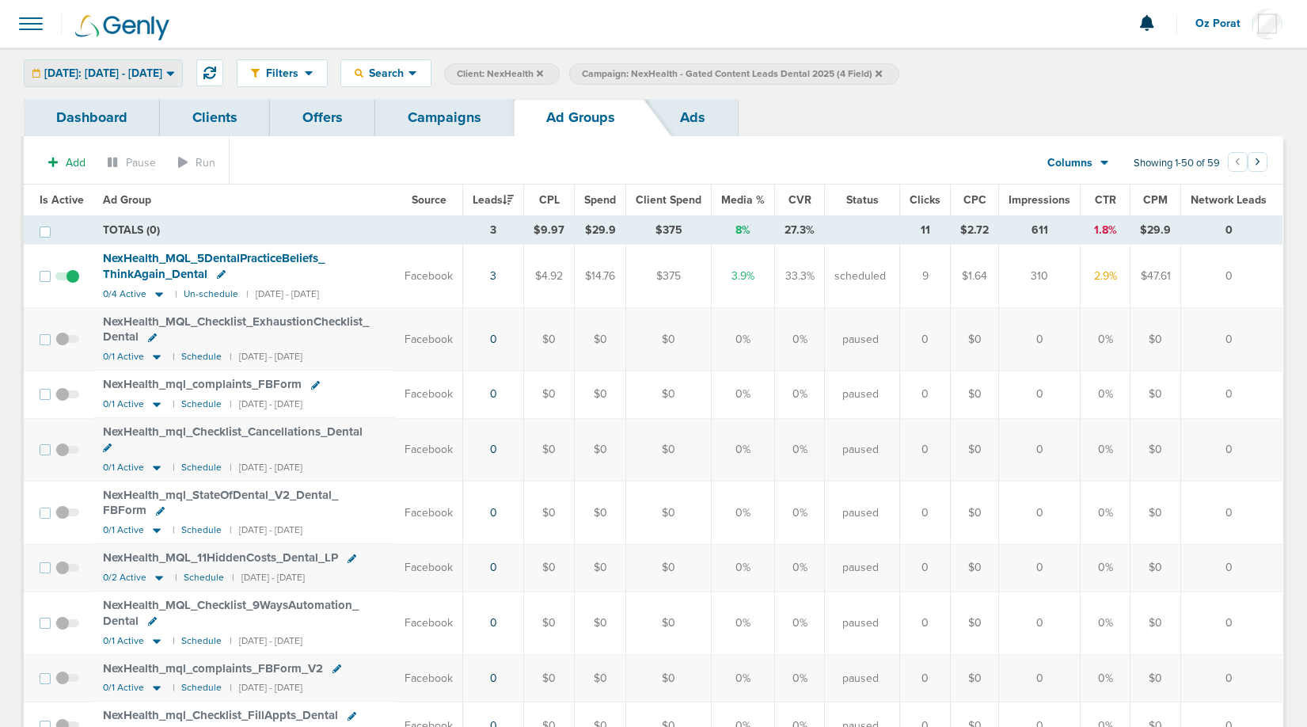
click at [140, 74] on span "[DATE]: [DATE] - [DATE]" at bounding box center [103, 73] width 118 height 11
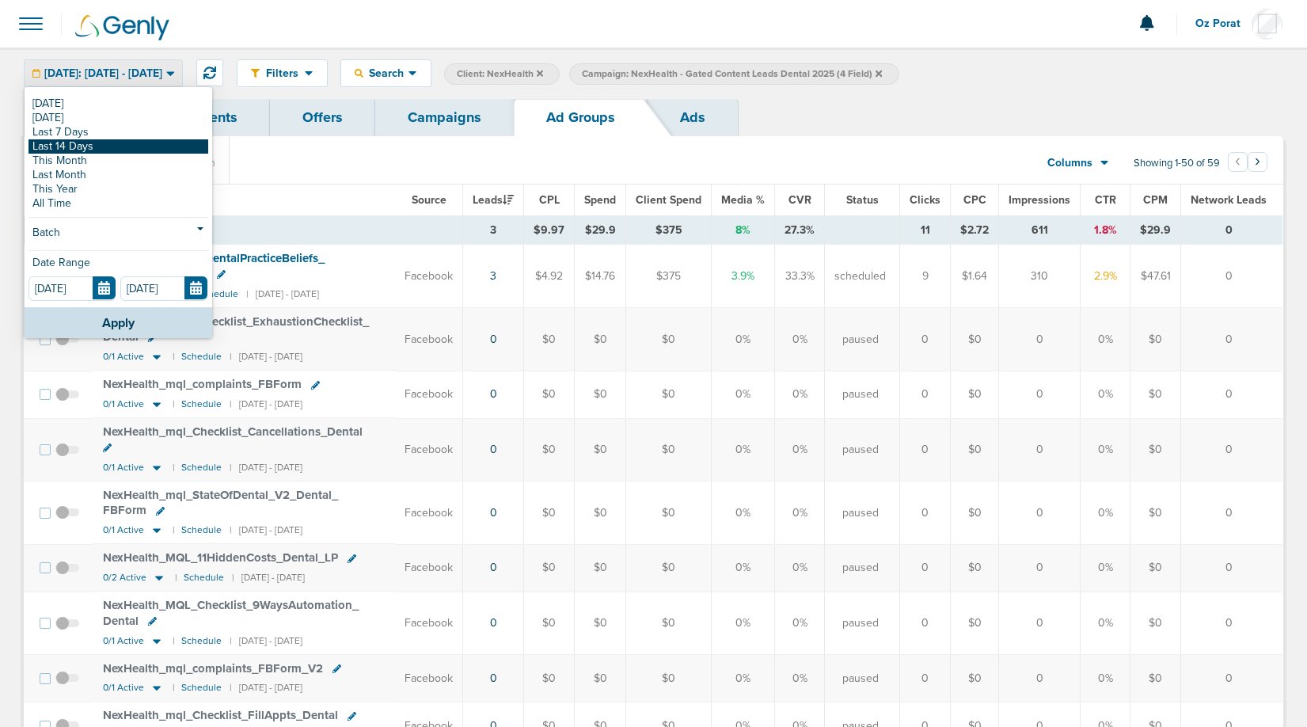
click at [102, 145] on link "Last 14 Days" at bounding box center [119, 146] width 180 height 14
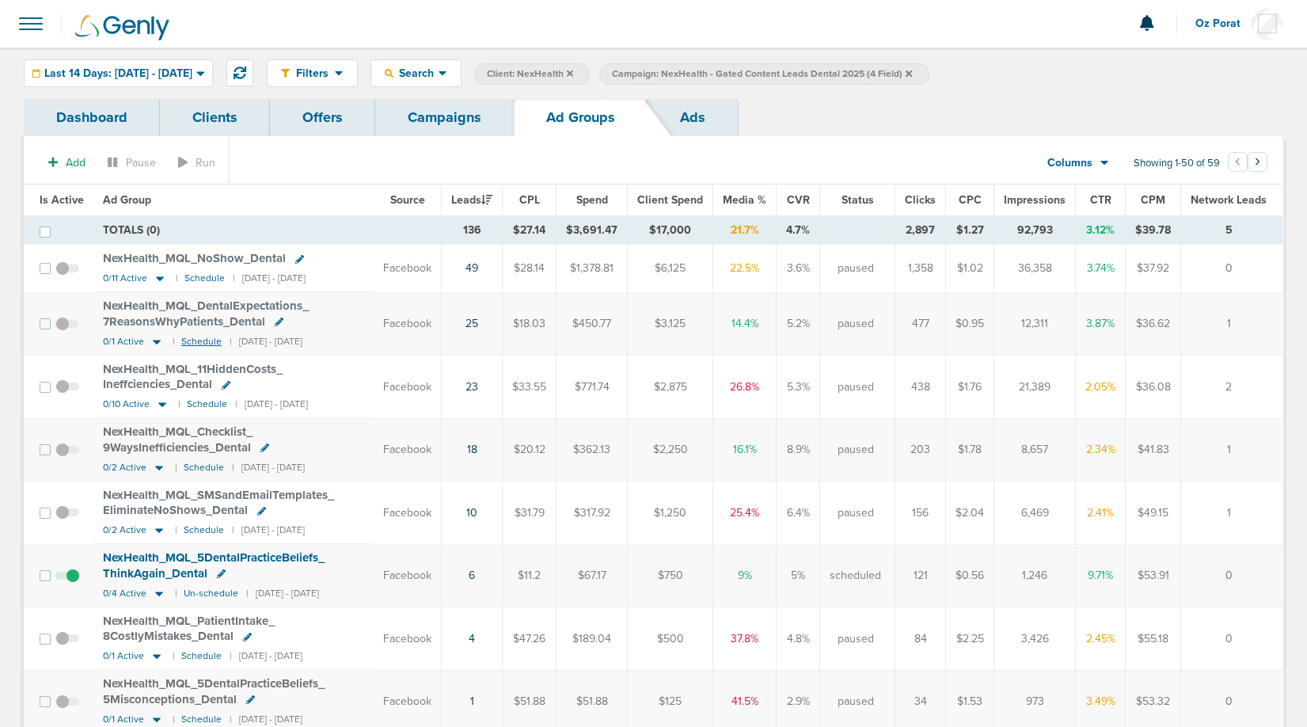
click at [191, 341] on small "Schedule" at bounding box center [201, 342] width 40 height 12
click at [197, 308] on span "NexHealth_ MQL_ DentalExpectations_ 7ReasonsWhyPatients_ Dental" at bounding box center [206, 313] width 206 height 30
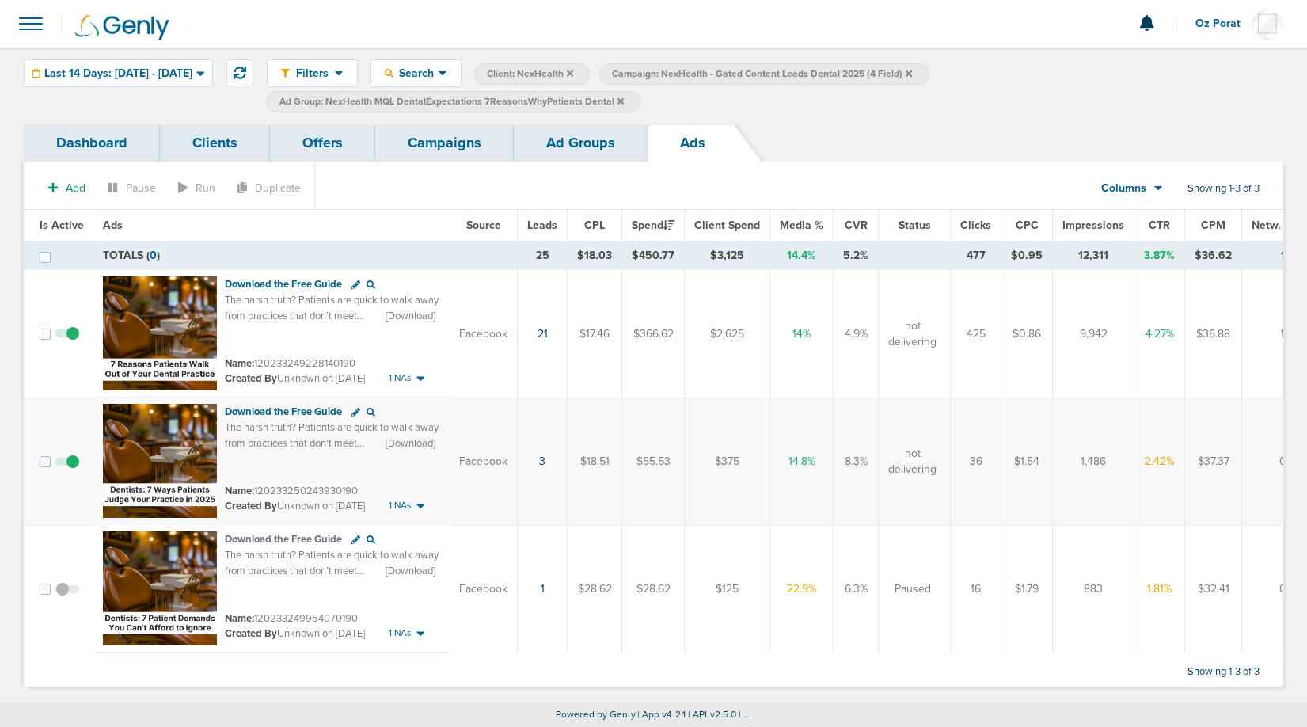
click at [575, 150] on link "Ad Groups" at bounding box center [581, 142] width 134 height 37
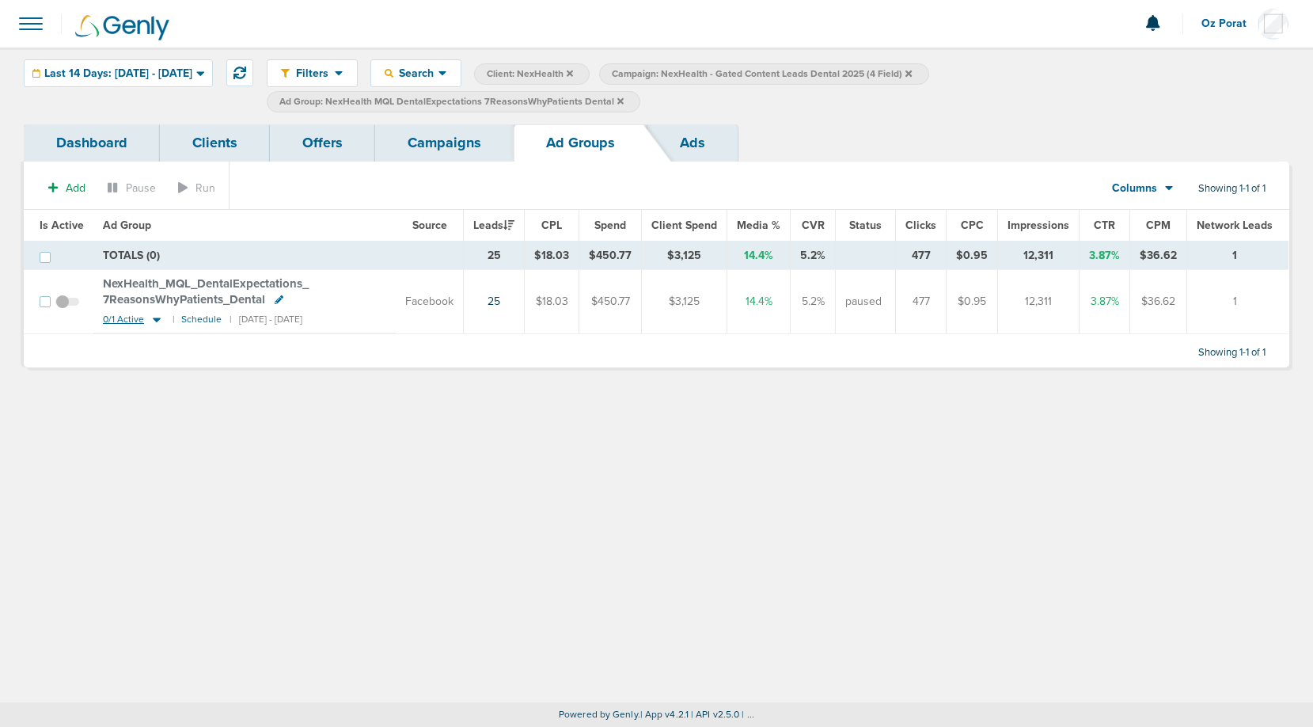
click at [120, 315] on span "0/1 Active" at bounding box center [123, 320] width 41 height 12
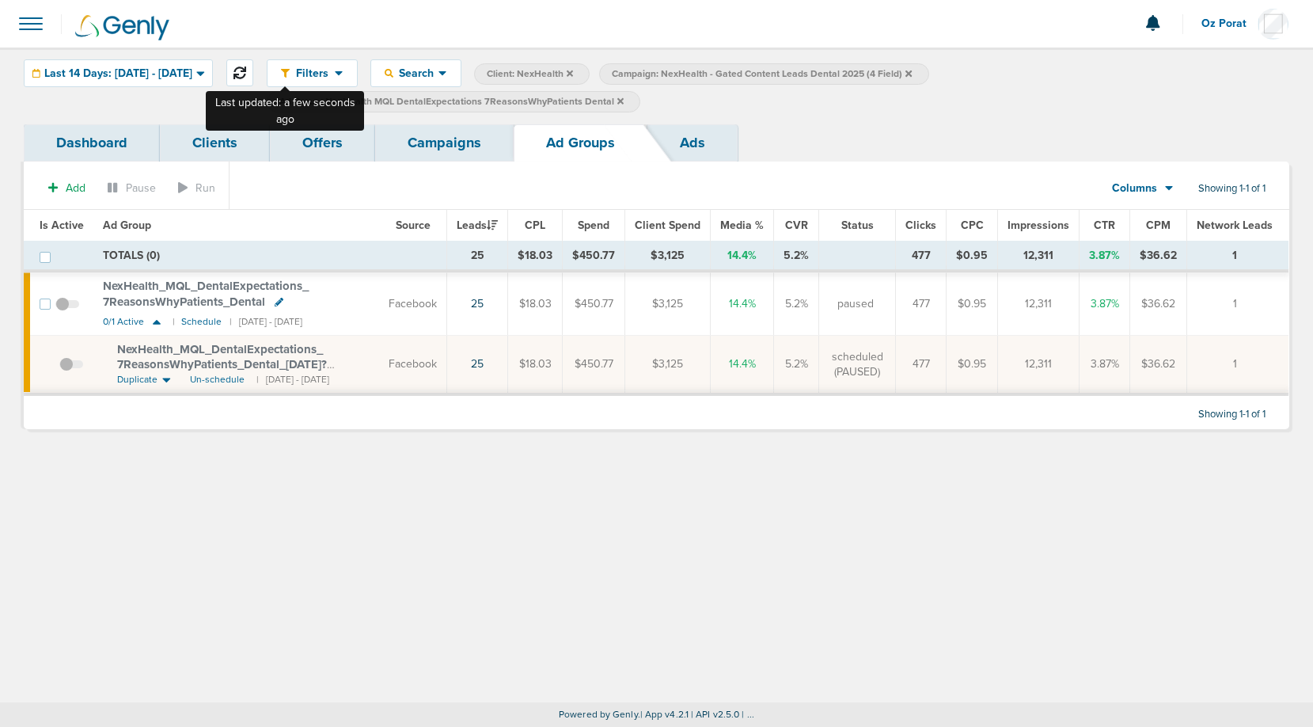
click at [246, 70] on icon at bounding box center [240, 73] width 13 height 13
click at [450, 163] on div "Add Pause Run Columns Media Stats Sales Performance Custom Showing 1-1 of 1 Is …" at bounding box center [657, 296] width 1266 height 268
click at [450, 153] on link "Campaigns" at bounding box center [444, 142] width 139 height 37
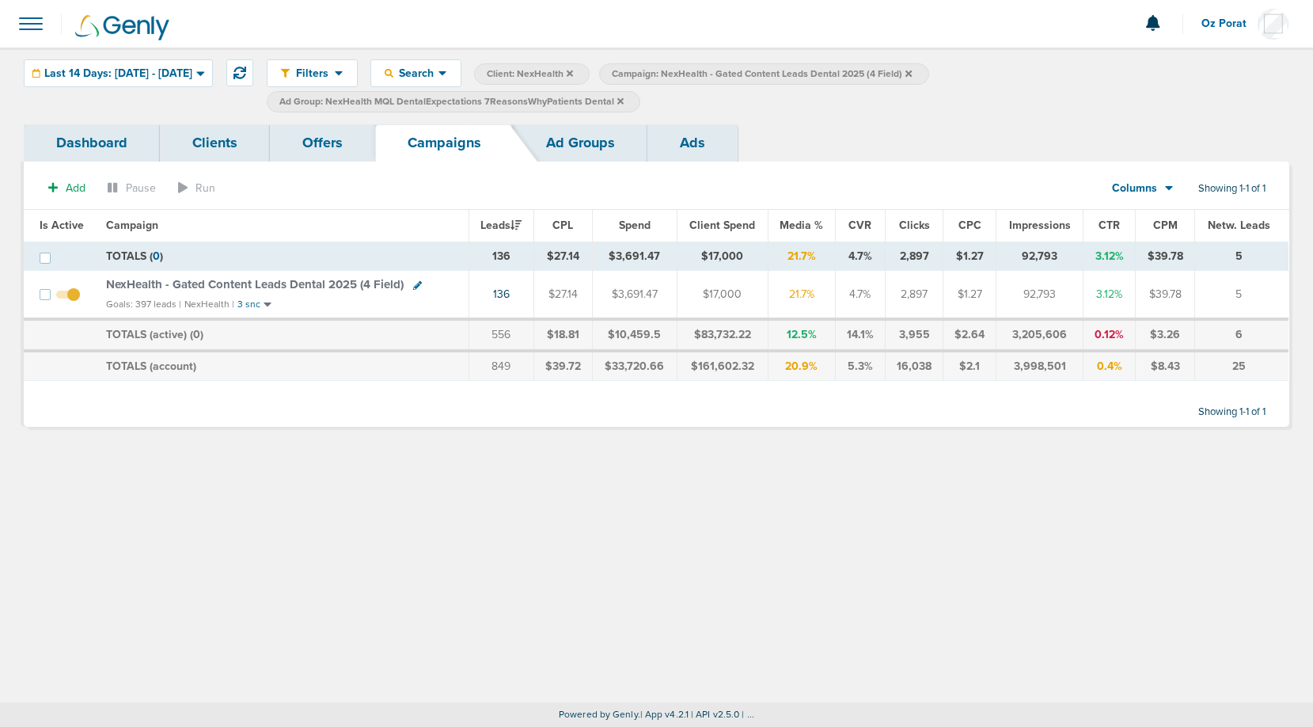
click at [567, 143] on link "Ad Groups" at bounding box center [581, 142] width 134 height 37
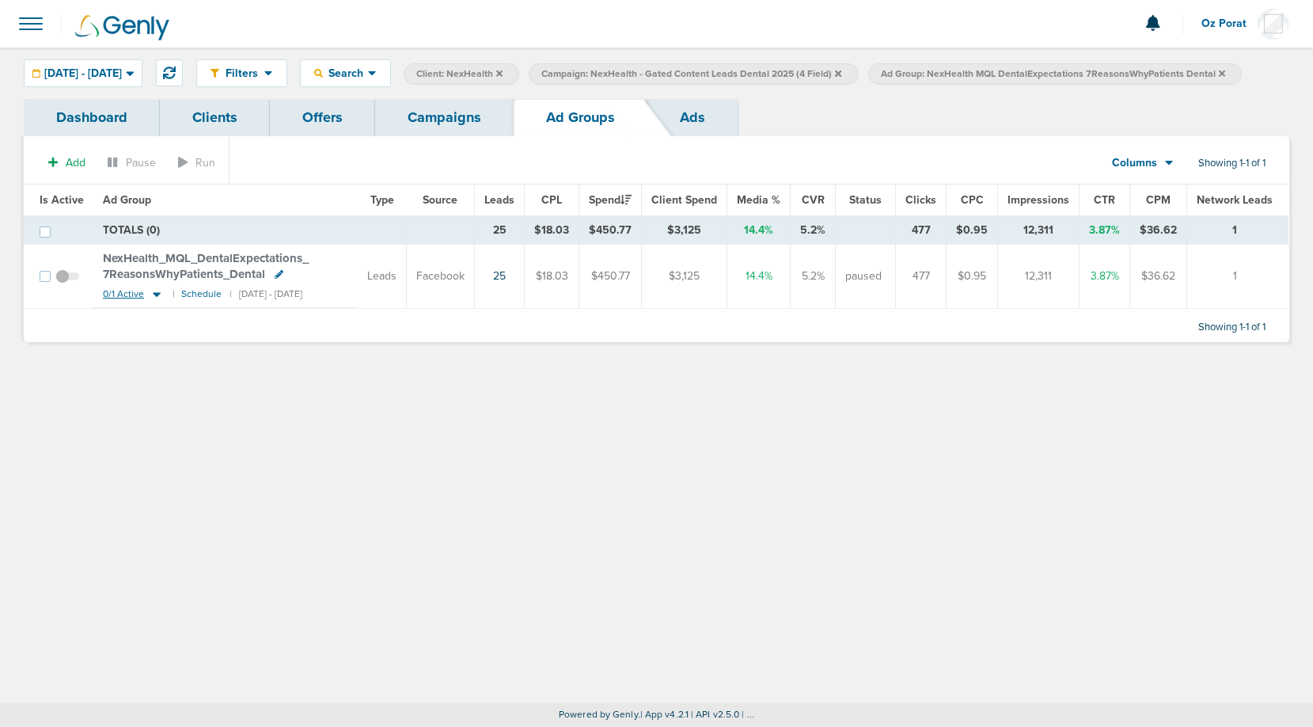
click at [130, 288] on span "0/1 Active" at bounding box center [123, 294] width 41 height 12
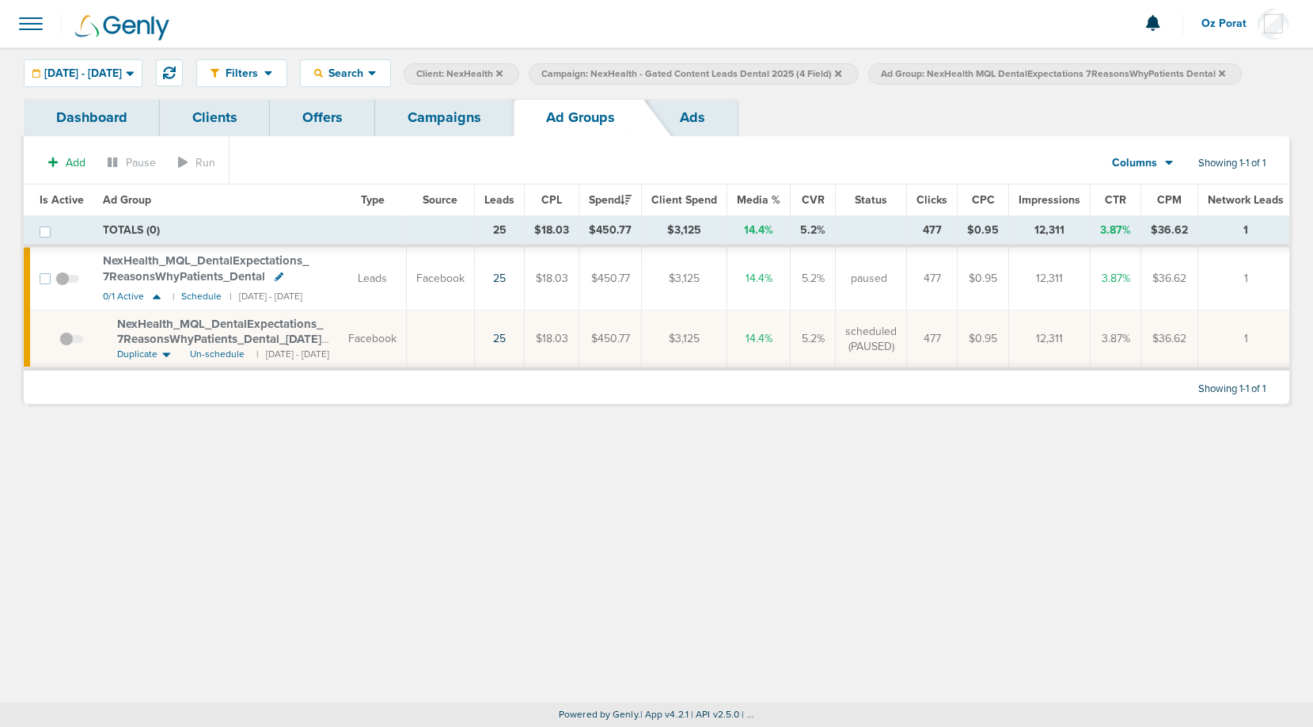
click at [130, 285] on td "NexHealth_ MQL_ DentalExpectations_ 7ReasonsWhyPatients_ Dental 0/1 Active | Sc…" at bounding box center [215, 278] width 245 height 63
click at [445, 111] on link "Campaigns" at bounding box center [444, 117] width 139 height 37
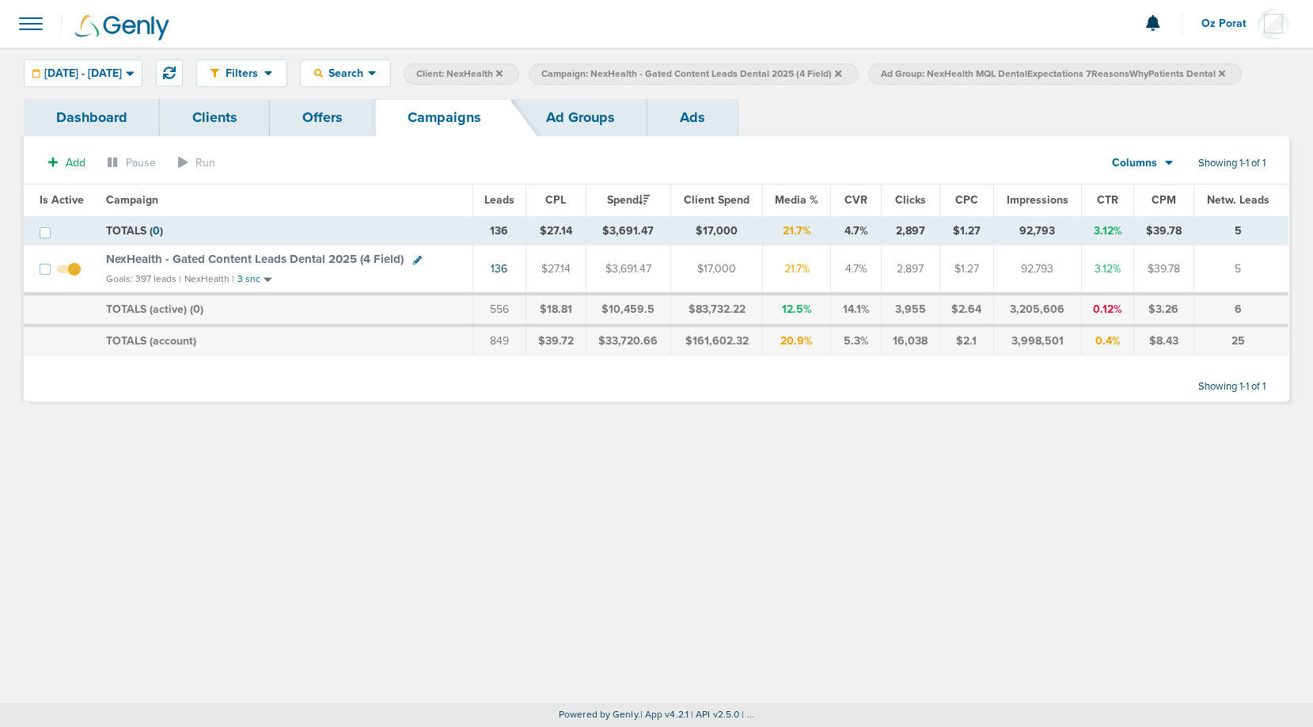
click at [271, 259] on span "NexHealth - Gated Content Leads Dental 2025 (4 Field)" at bounding box center [255, 259] width 298 height 14
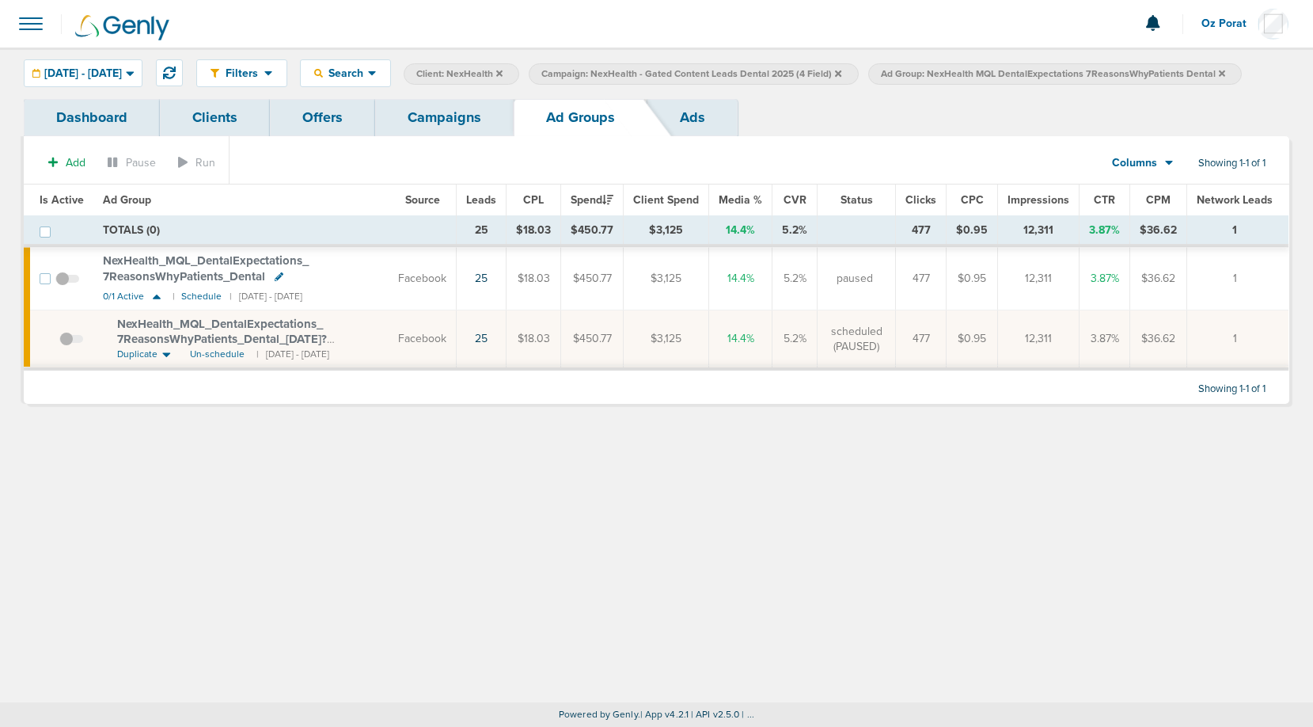
click at [1226, 74] on icon at bounding box center [1222, 73] width 6 height 6
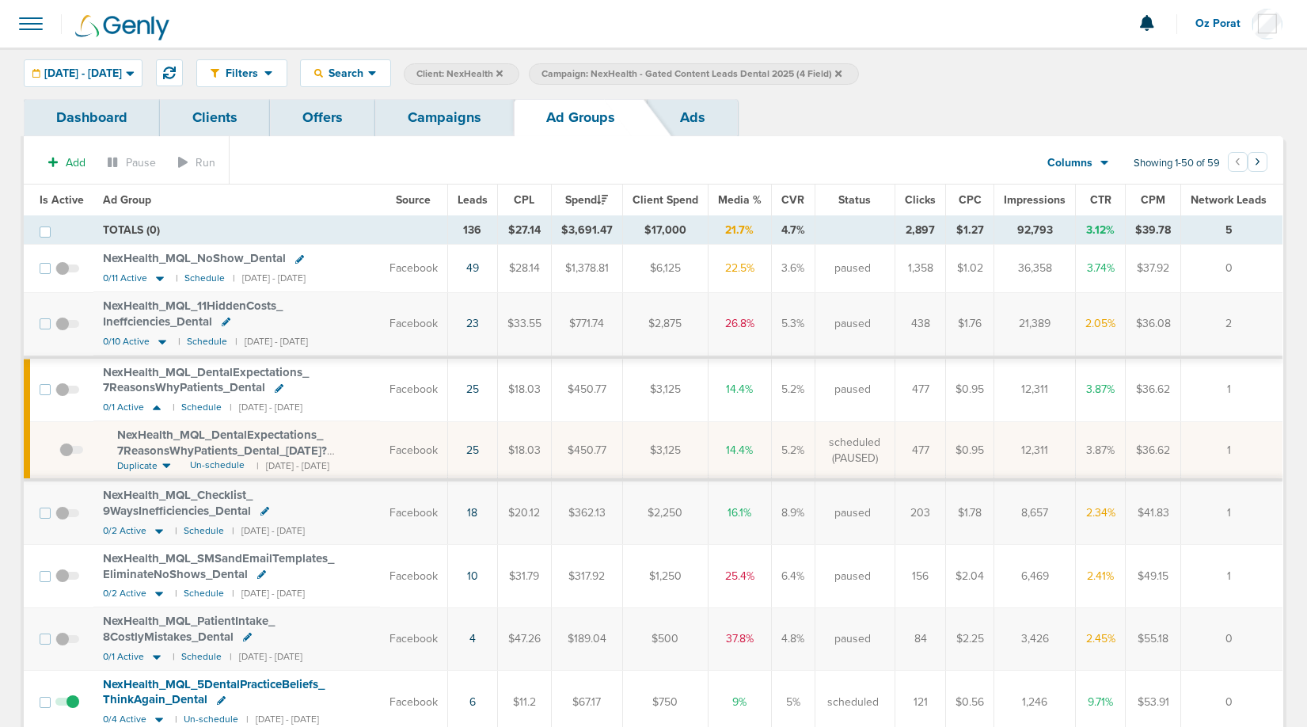
click at [842, 72] on icon at bounding box center [838, 73] width 6 height 6
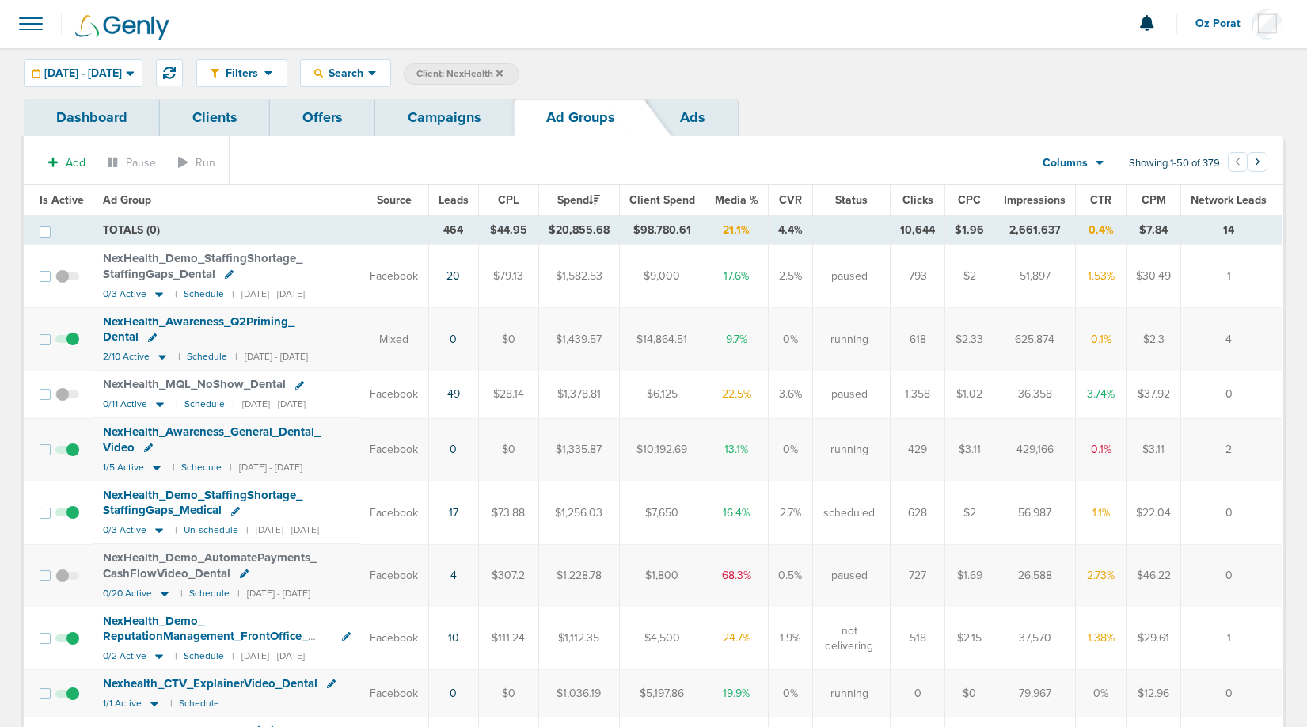
click at [450, 108] on link "Campaigns" at bounding box center [444, 117] width 139 height 37
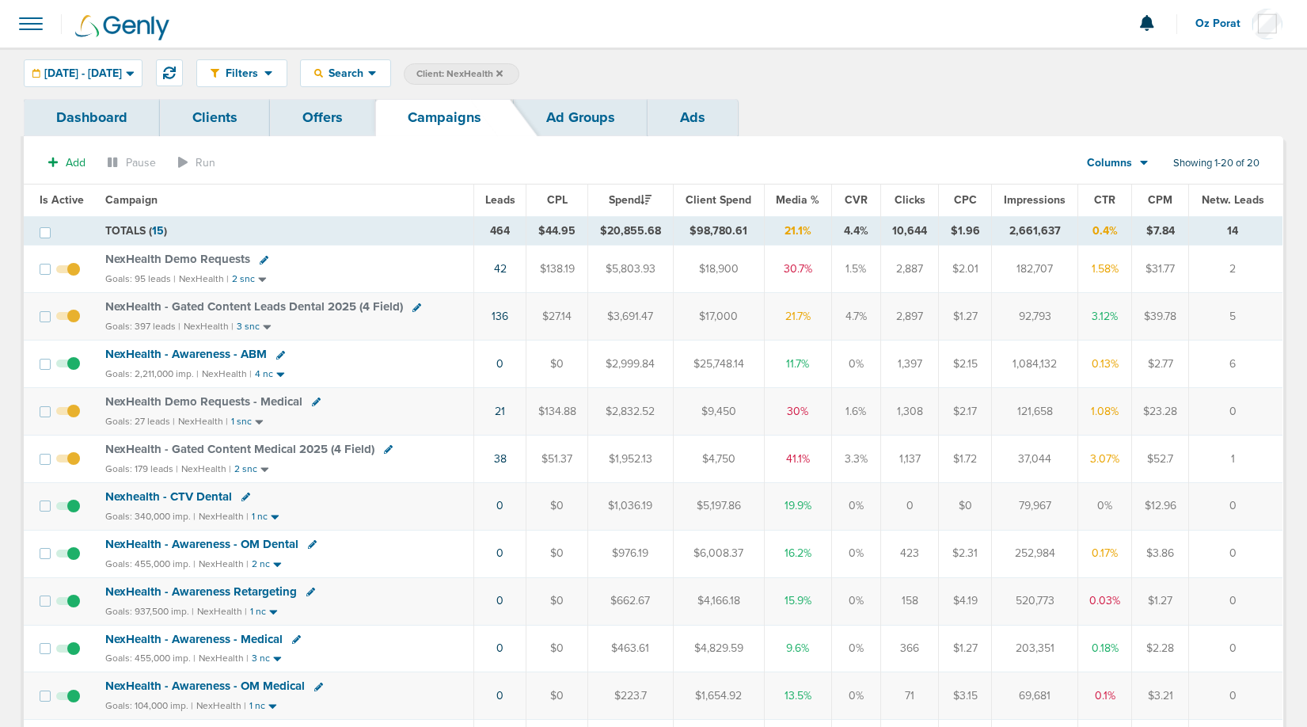
click at [255, 302] on span "NexHealth - Gated Content Leads Dental 2025 (4 Field)" at bounding box center [254, 306] width 298 height 14
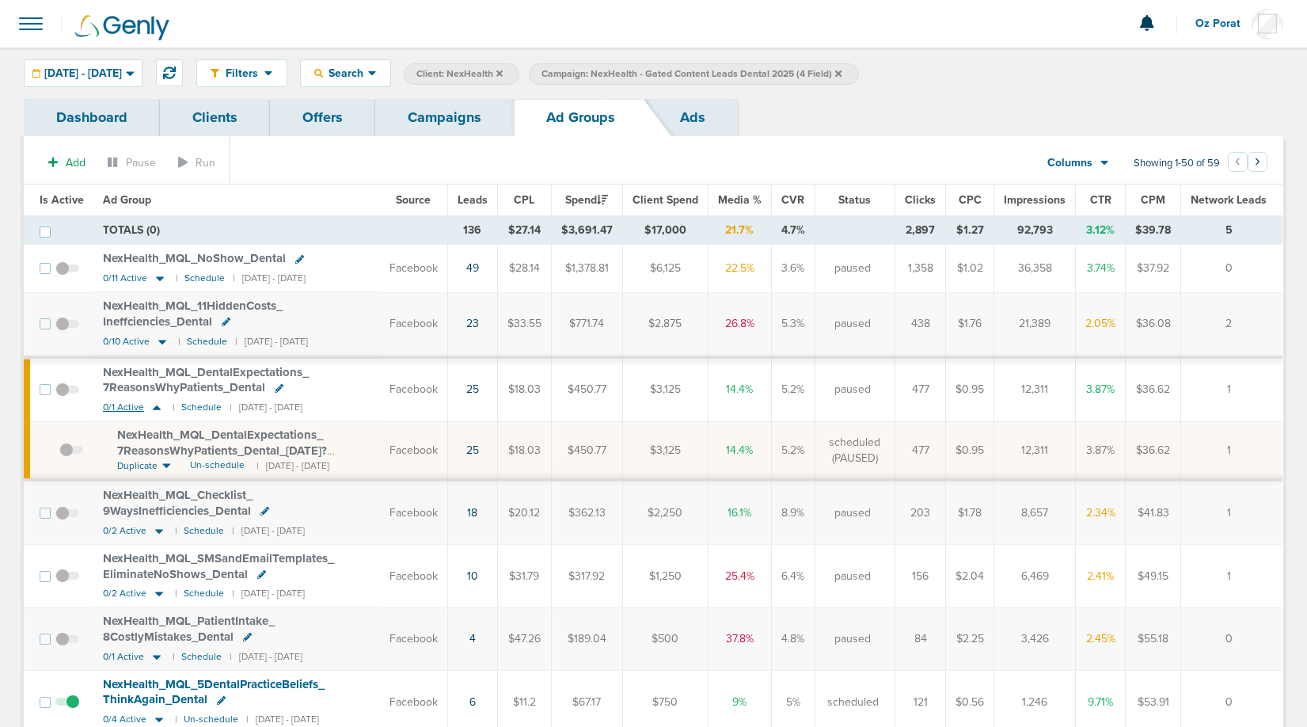
click at [120, 411] on span "0/1 Active" at bounding box center [123, 407] width 41 height 12
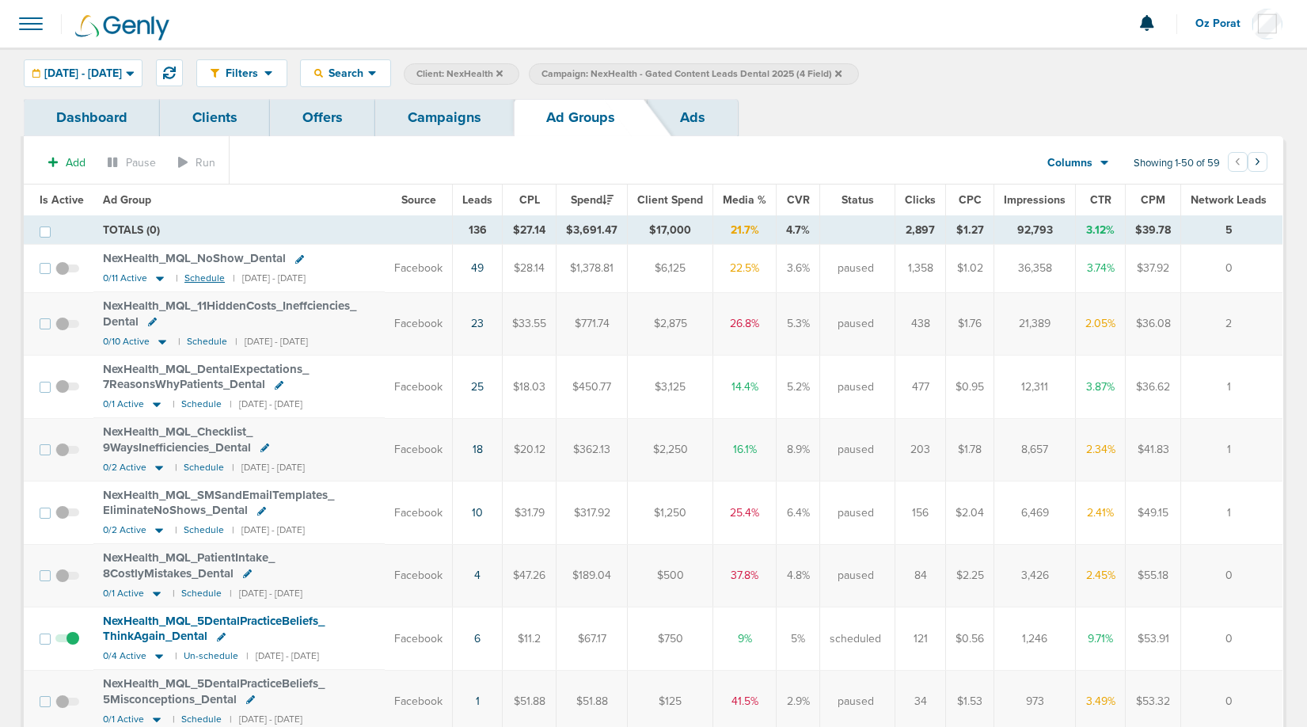
click at [195, 279] on small "Schedule" at bounding box center [204, 278] width 40 height 12
click at [117, 468] on span "0/2 Active" at bounding box center [125, 468] width 44 height 12
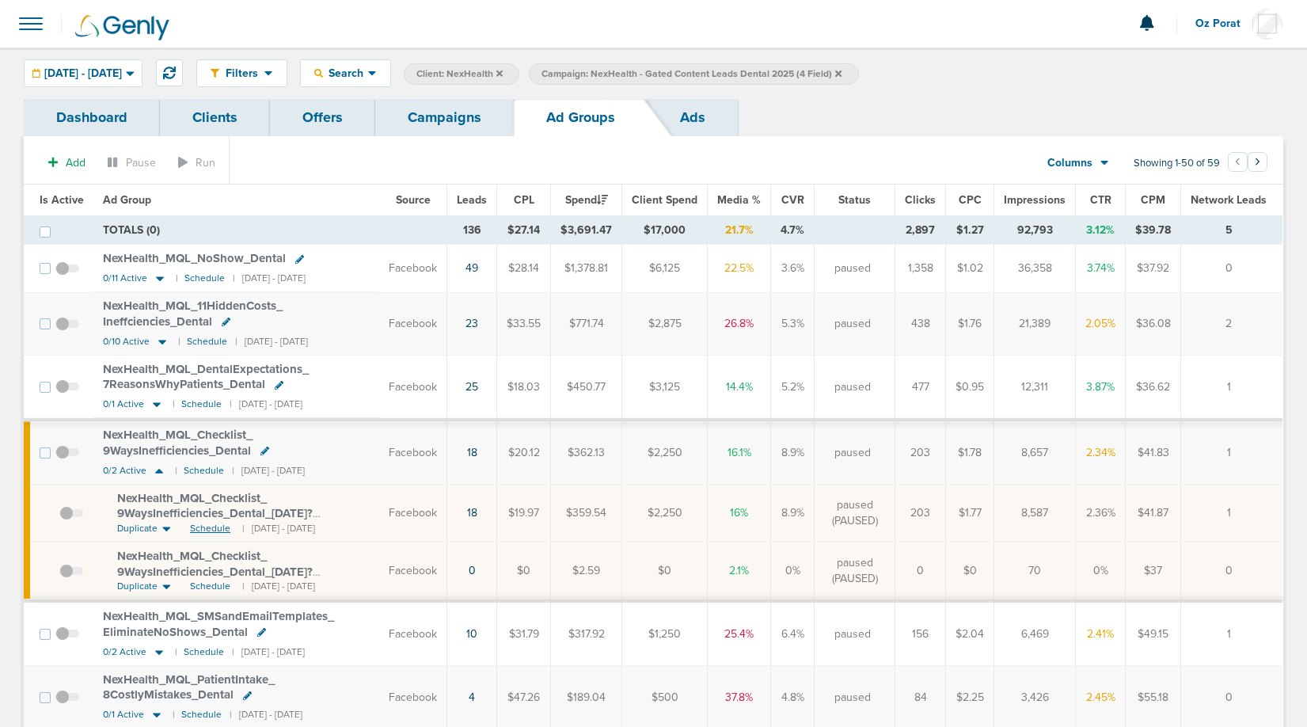
click at [212, 530] on span "Schedule" at bounding box center [210, 528] width 40 height 13
click at [223, 503] on span "NexHealth_ MQL_ Checklist_ 9WaysInefficiencies_ Dental_ [DATE]?id=183&cmp_ id=9…" at bounding box center [215, 513] width 196 height 45
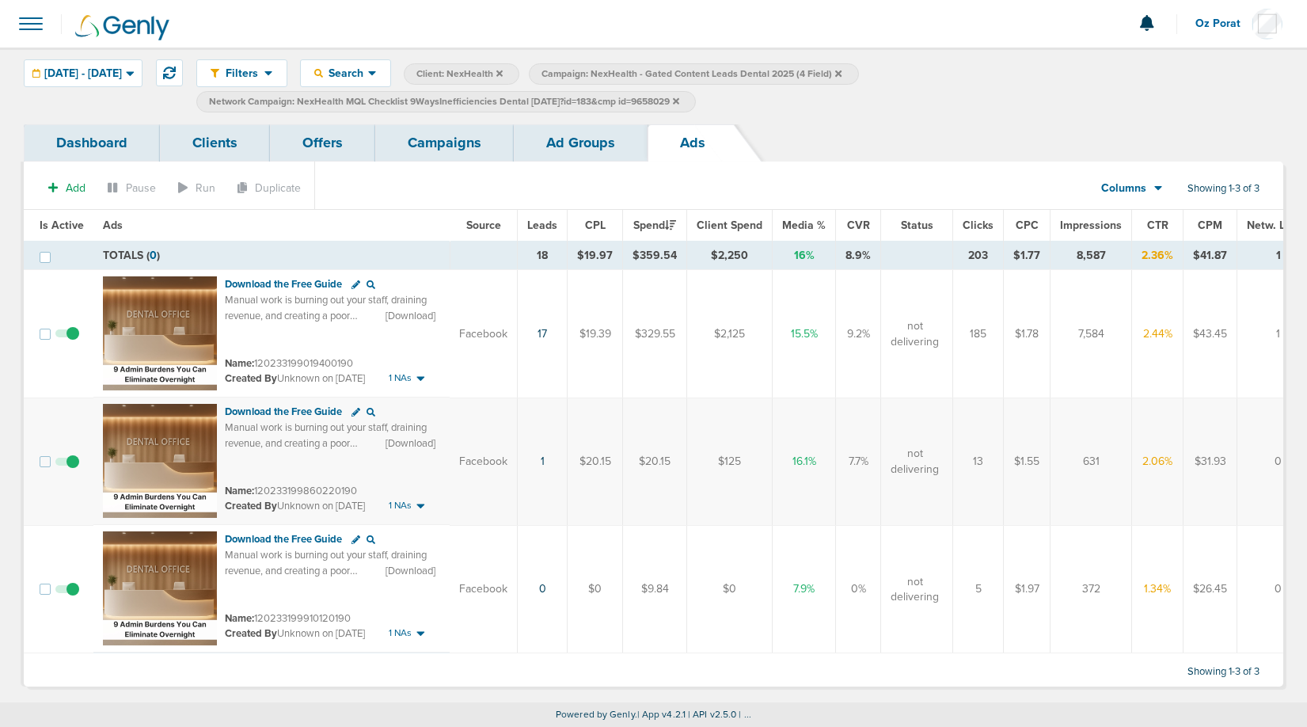
click at [564, 126] on link "Ad Groups" at bounding box center [581, 142] width 134 height 37
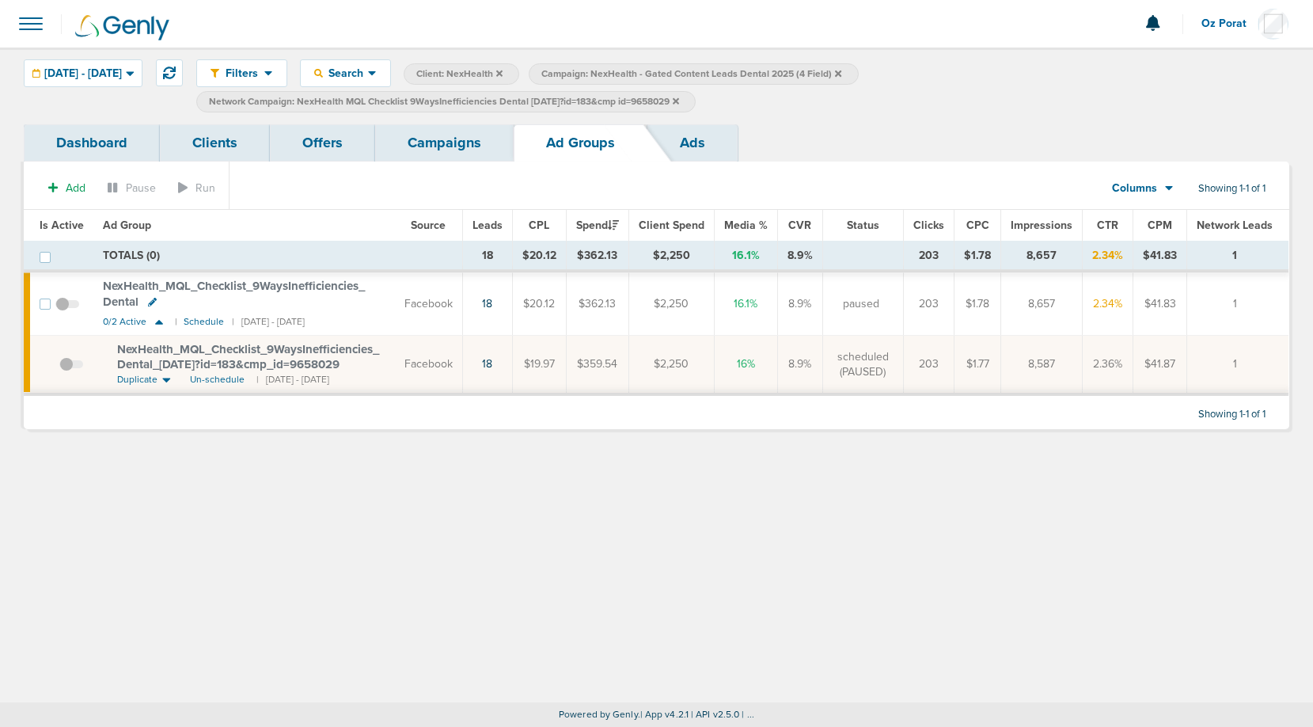
click at [436, 133] on link "Campaigns" at bounding box center [444, 142] width 139 height 37
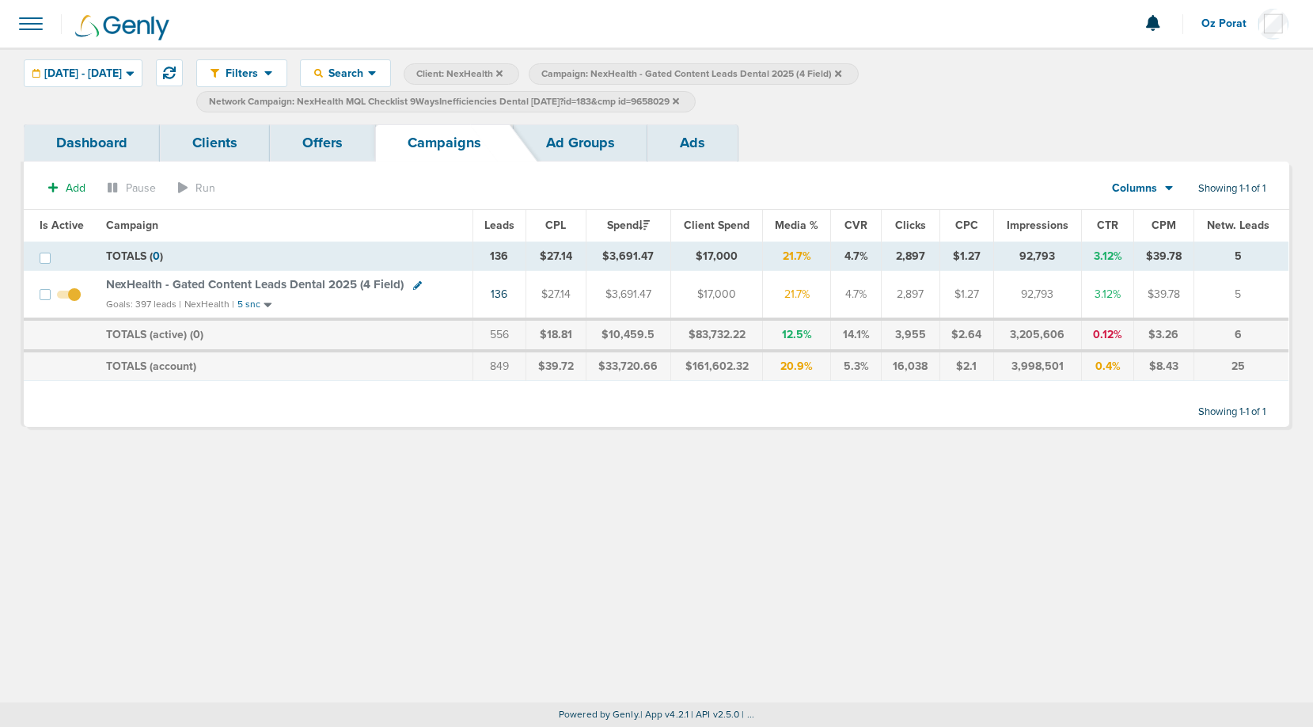
click at [696, 99] on label "Network Campaign: NexHealth MQL Checklist 9WaysInefficiencies Dental [DATE]?id=…" at bounding box center [446, 101] width 500 height 21
click at [679, 99] on icon at bounding box center [676, 100] width 6 height 6
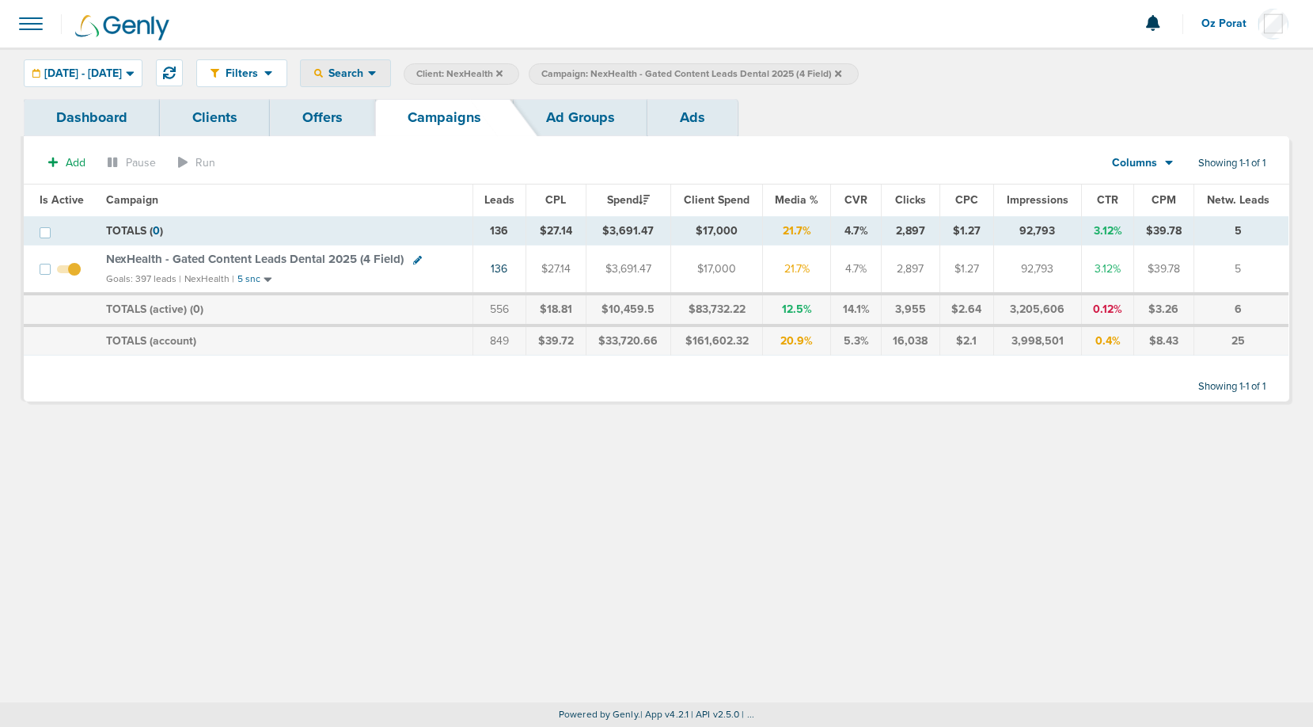
click at [368, 79] on span "Search" at bounding box center [345, 73] width 45 height 13
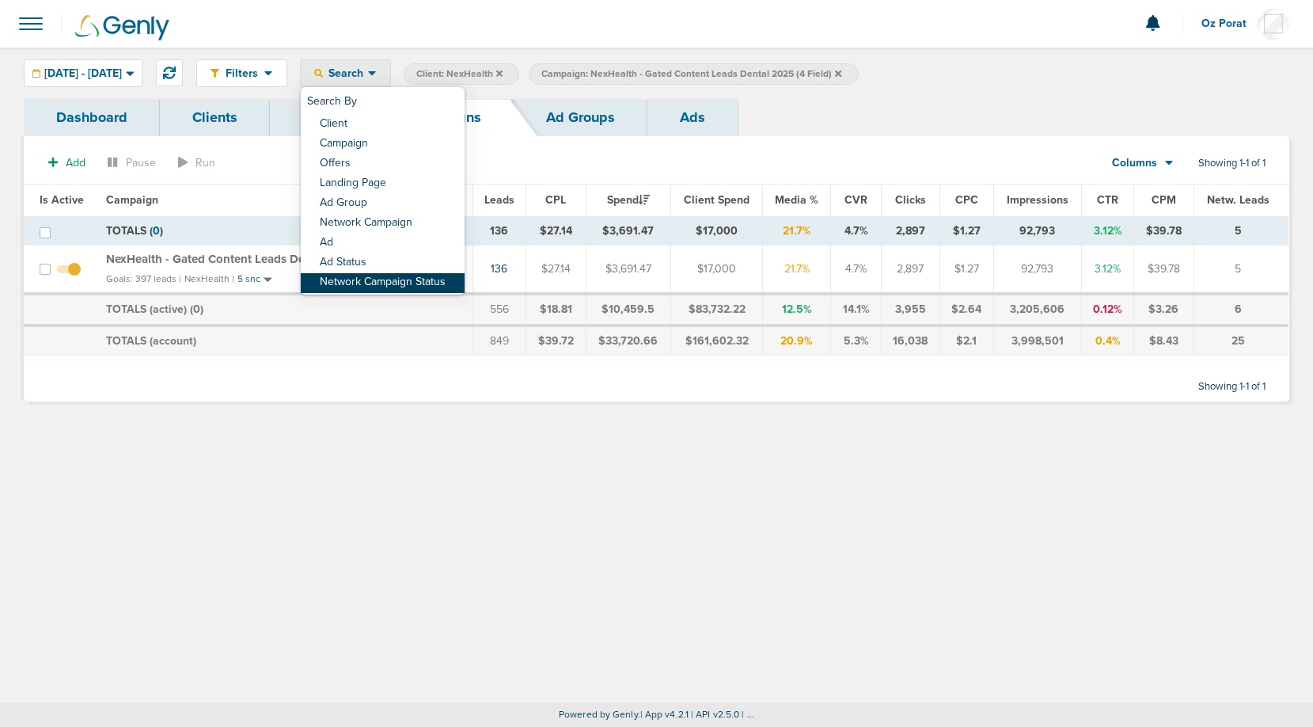
click at [405, 282] on link "Network Campaign Status" at bounding box center [383, 283] width 164 height 20
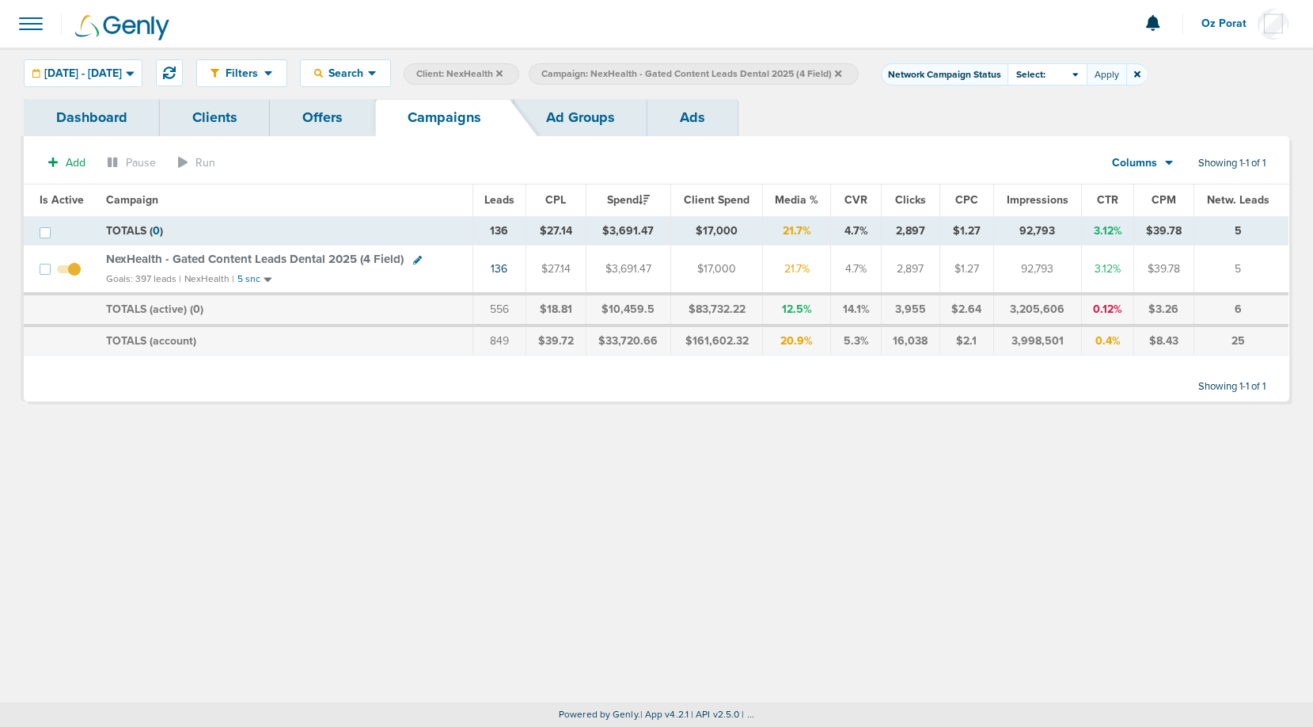
click at [1046, 75] on span "Select:" at bounding box center [1031, 74] width 29 height 13
drag, startPoint x: 1067, startPoint y: 110, endPoint x: 1075, endPoint y: 143, distance: 34.2
click at [1075, 143] on div "Running Paused Scheduled" at bounding box center [1067, 119] width 119 height 67
click at [1027, 143] on span at bounding box center [1021, 140] width 11 height 11
click at [1035, 135] on input "Scheduled" at bounding box center [1035, 135] width 0 height 0
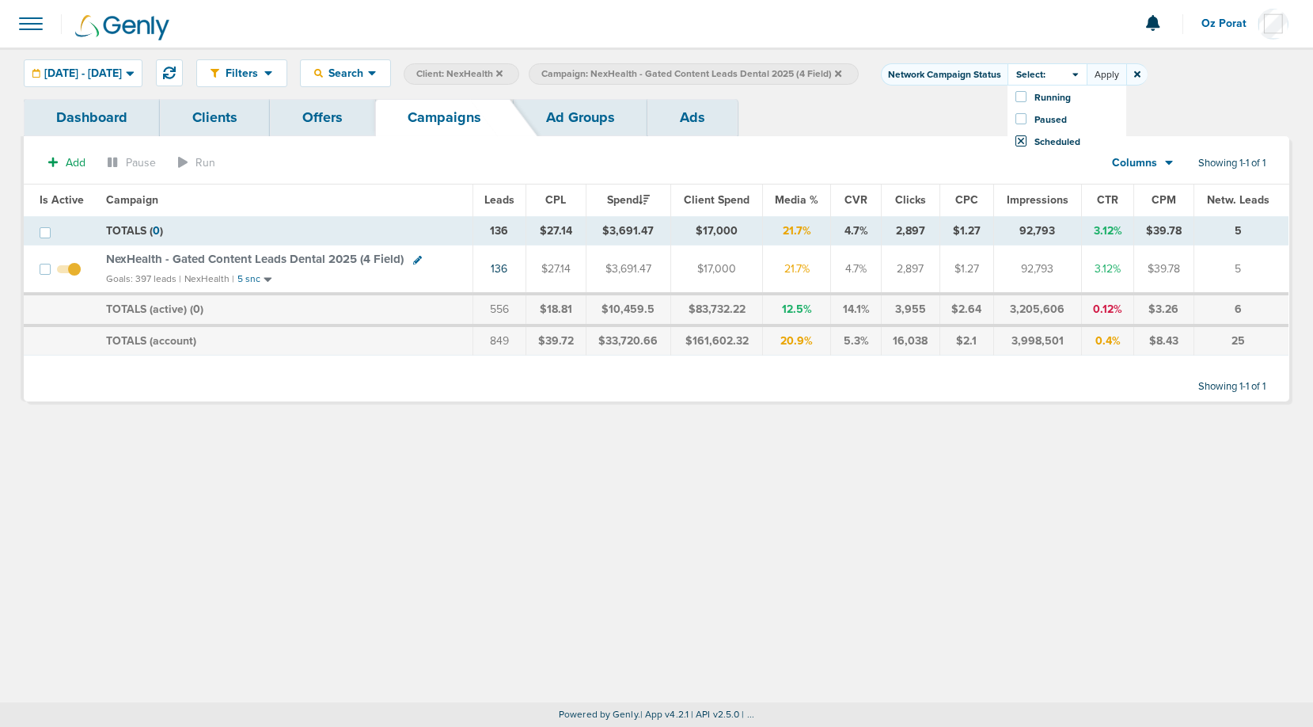
click at [1127, 73] on button "Apply" at bounding box center [1107, 74] width 40 height 22
click at [247, 277] on small "5 snc" at bounding box center [249, 279] width 23 height 12
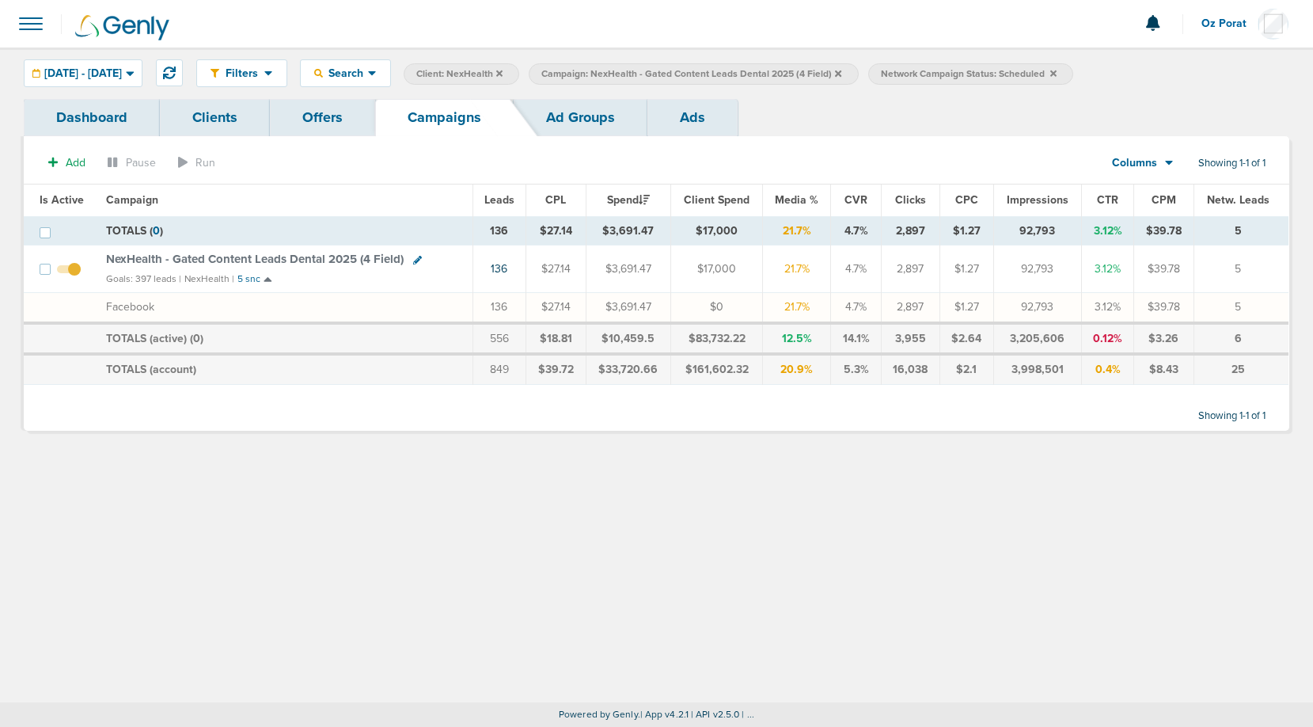
click at [341, 258] on span "NexHealth - Gated Content Leads Dental 2025 (4 Field)" at bounding box center [255, 259] width 298 height 14
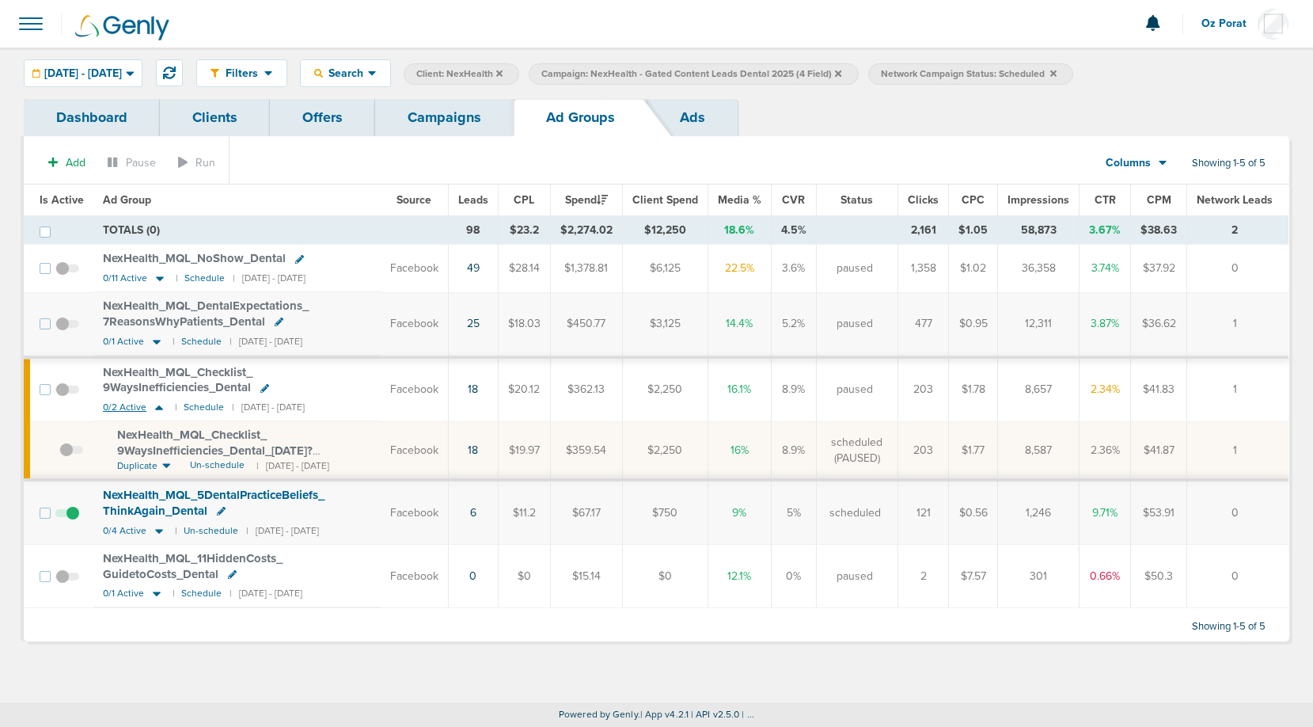
click at [125, 408] on span "0/2 Active" at bounding box center [125, 407] width 44 height 12
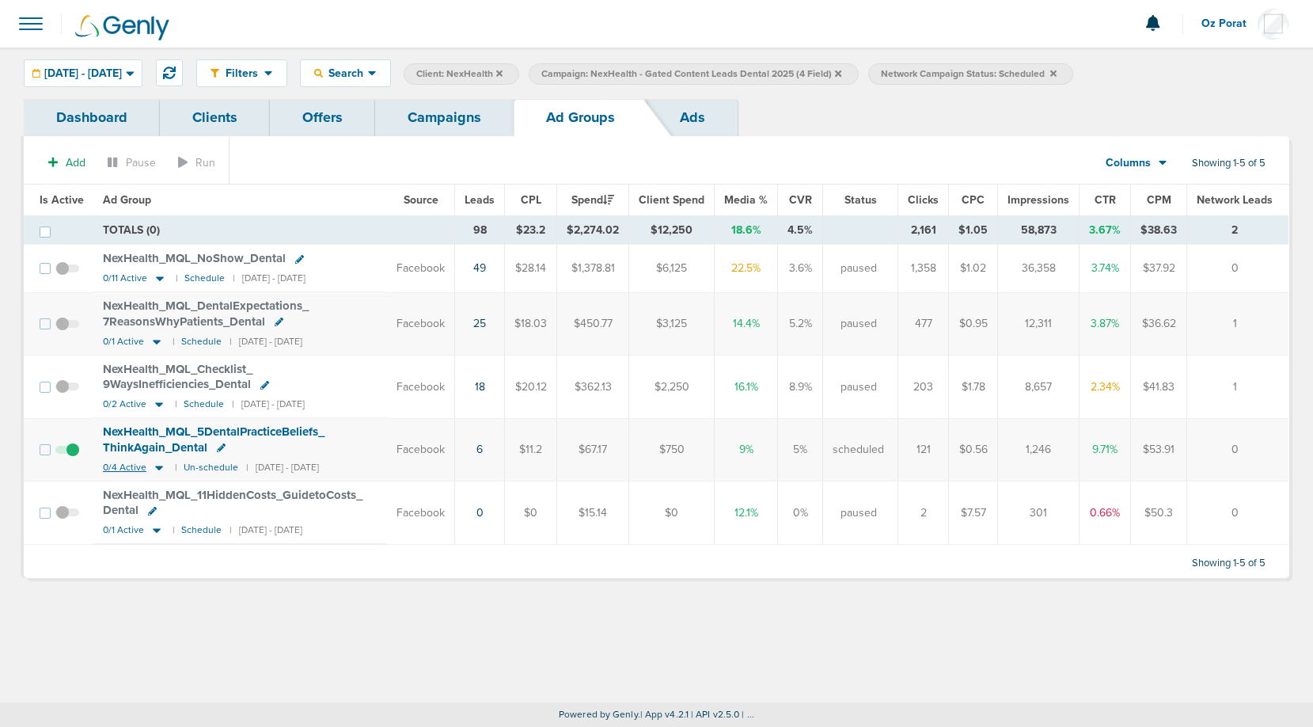
click at [119, 468] on span "0/4 Active" at bounding box center [125, 468] width 44 height 12
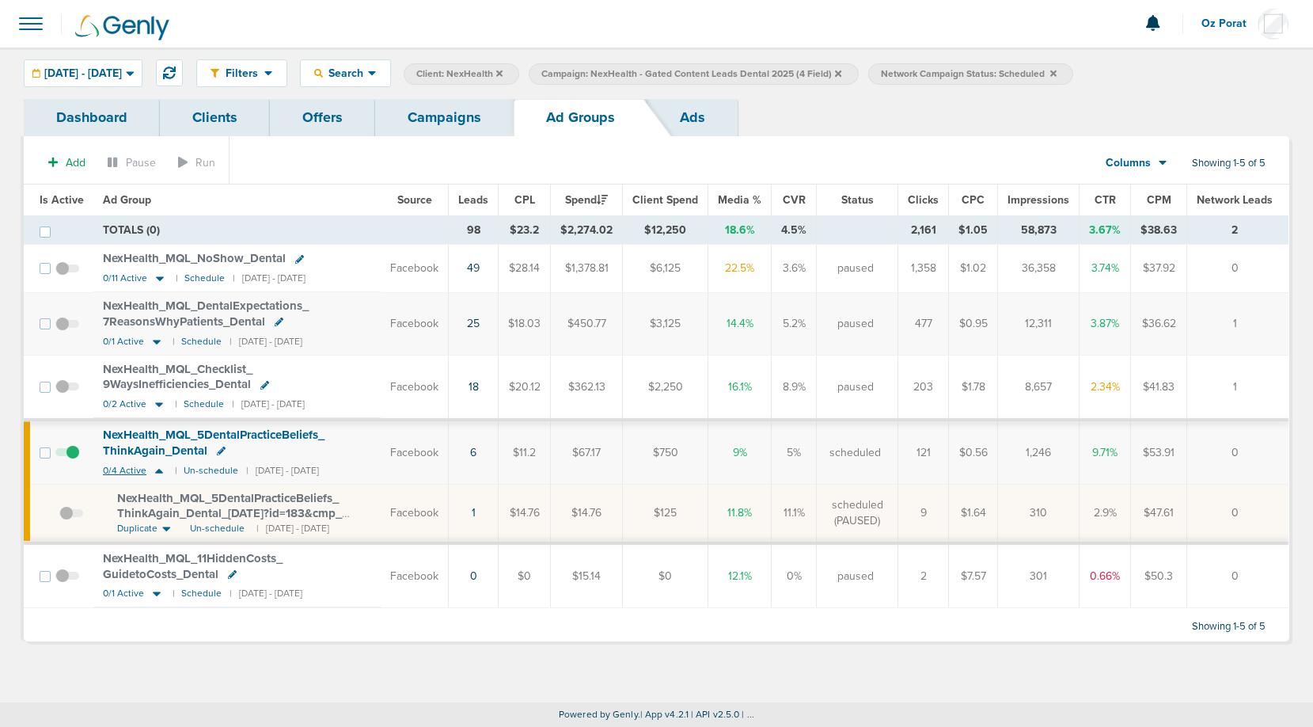
click at [118, 470] on span "0/4 Active" at bounding box center [125, 471] width 44 height 12
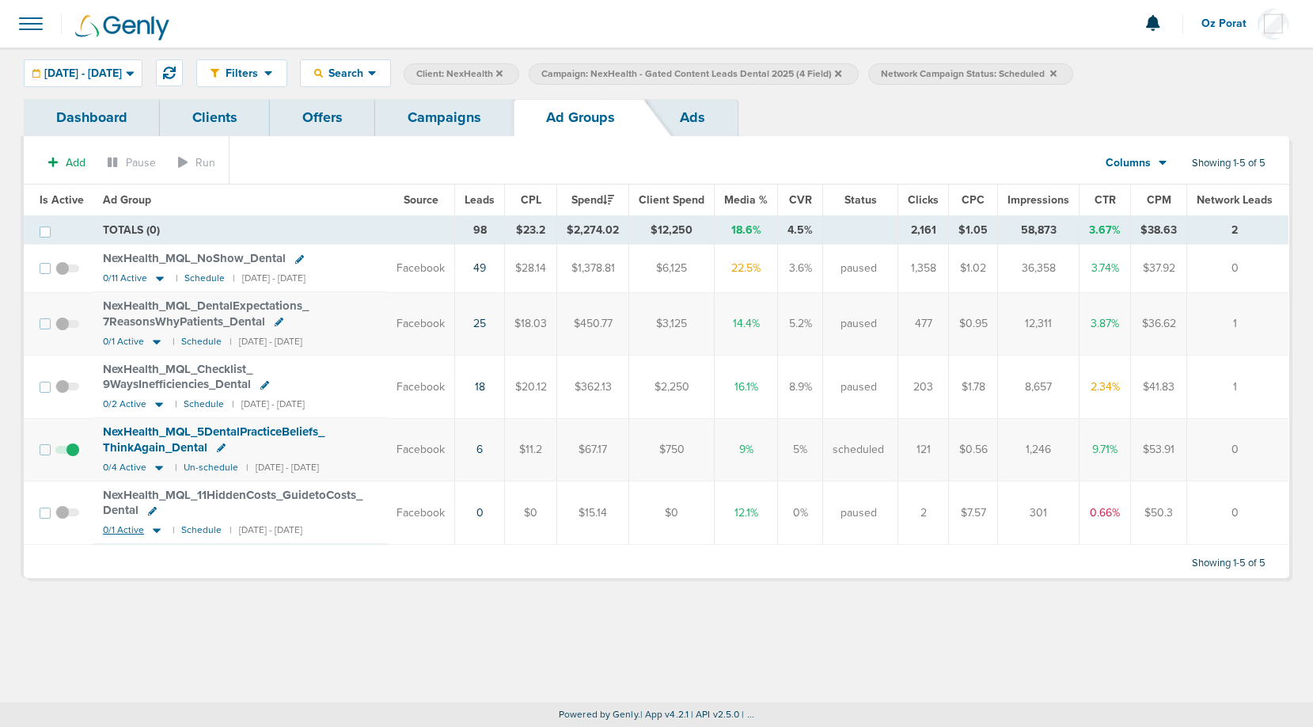
click at [125, 529] on span "0/1 Active" at bounding box center [123, 530] width 41 height 12
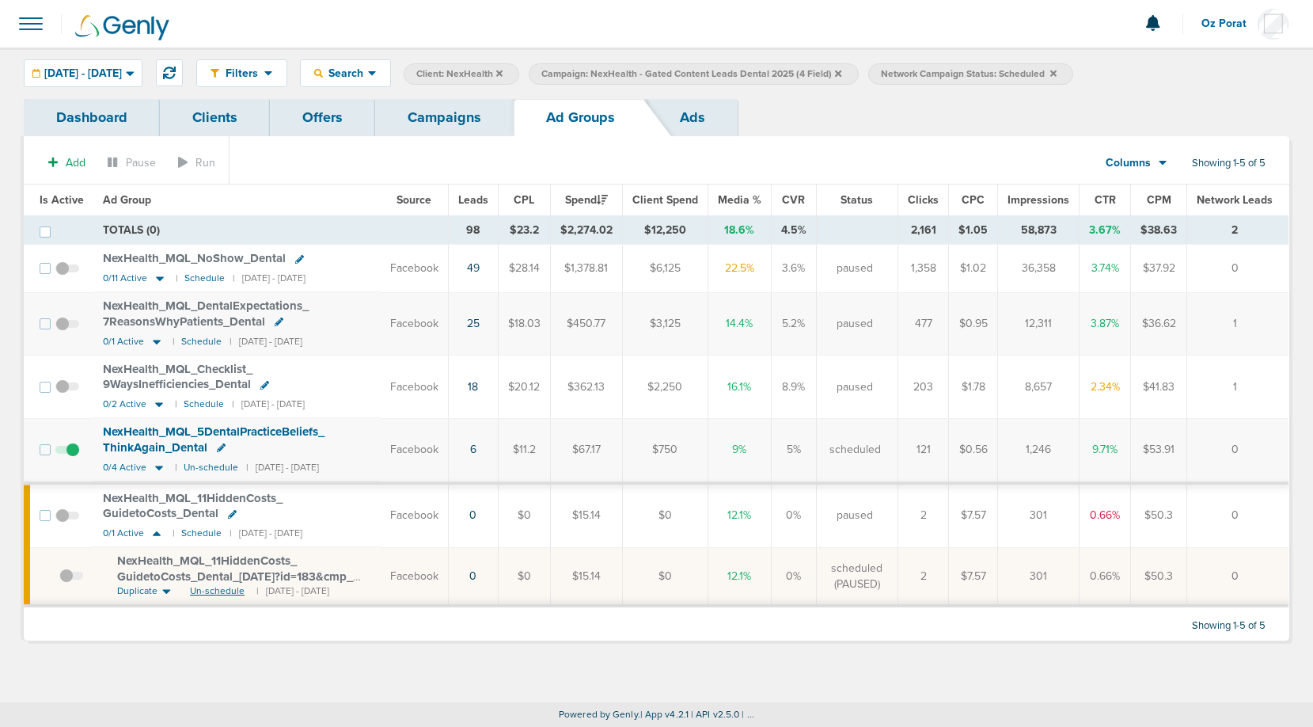
click at [220, 591] on span "Un-schedule" at bounding box center [217, 590] width 55 height 13
click at [124, 530] on span "0/1 Active" at bounding box center [123, 533] width 41 height 12
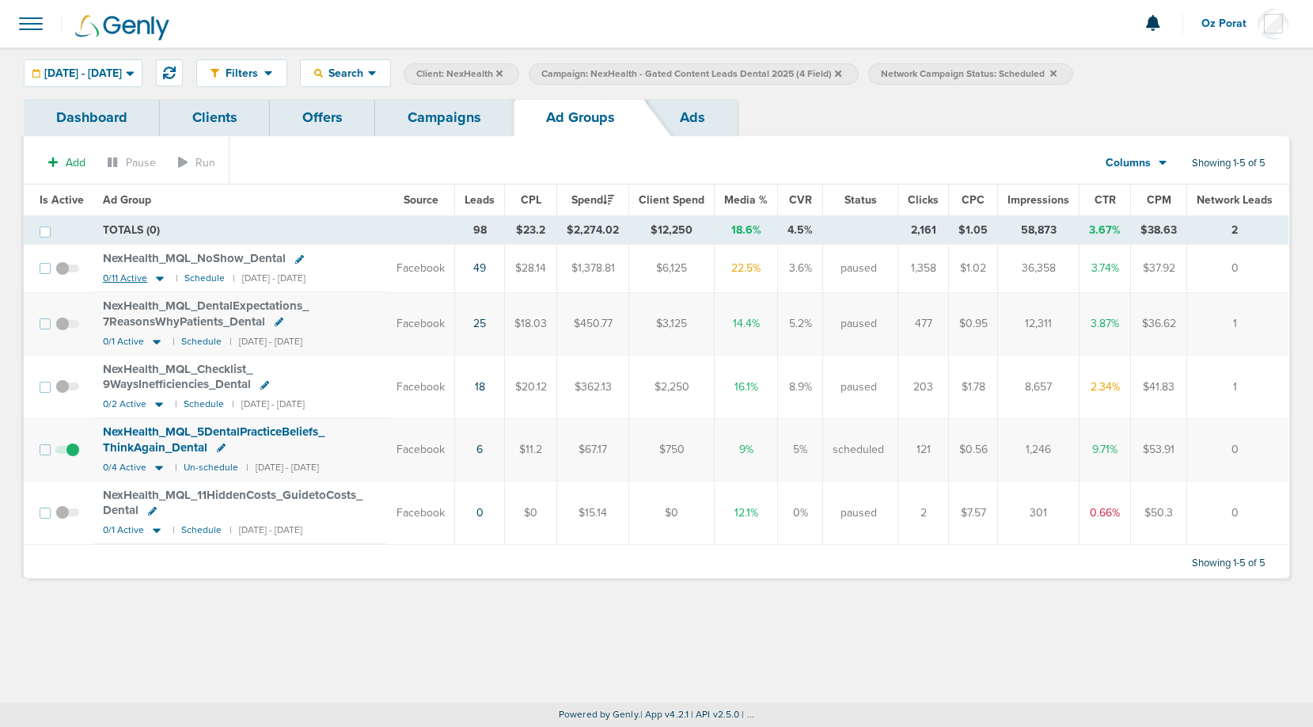
click at [111, 279] on span "0/11 Active" at bounding box center [125, 278] width 44 height 12
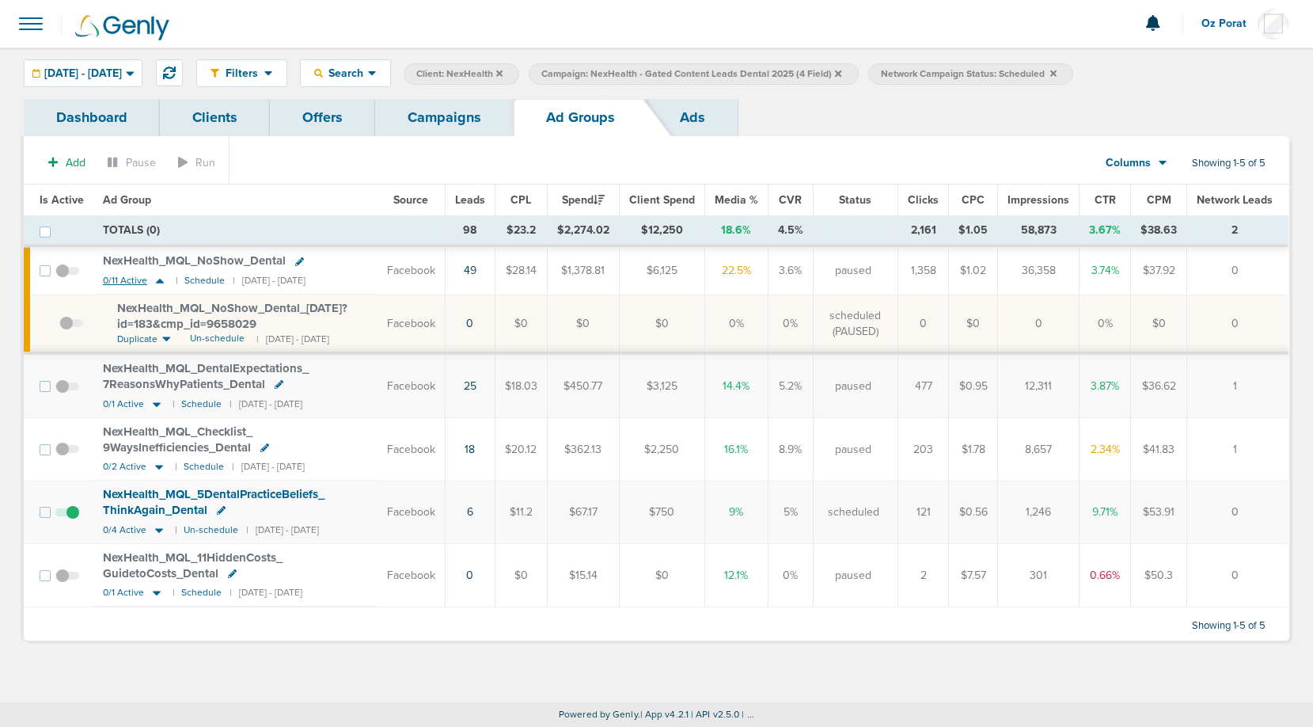
click at [111, 279] on span "0/11 Active" at bounding box center [125, 281] width 44 height 12
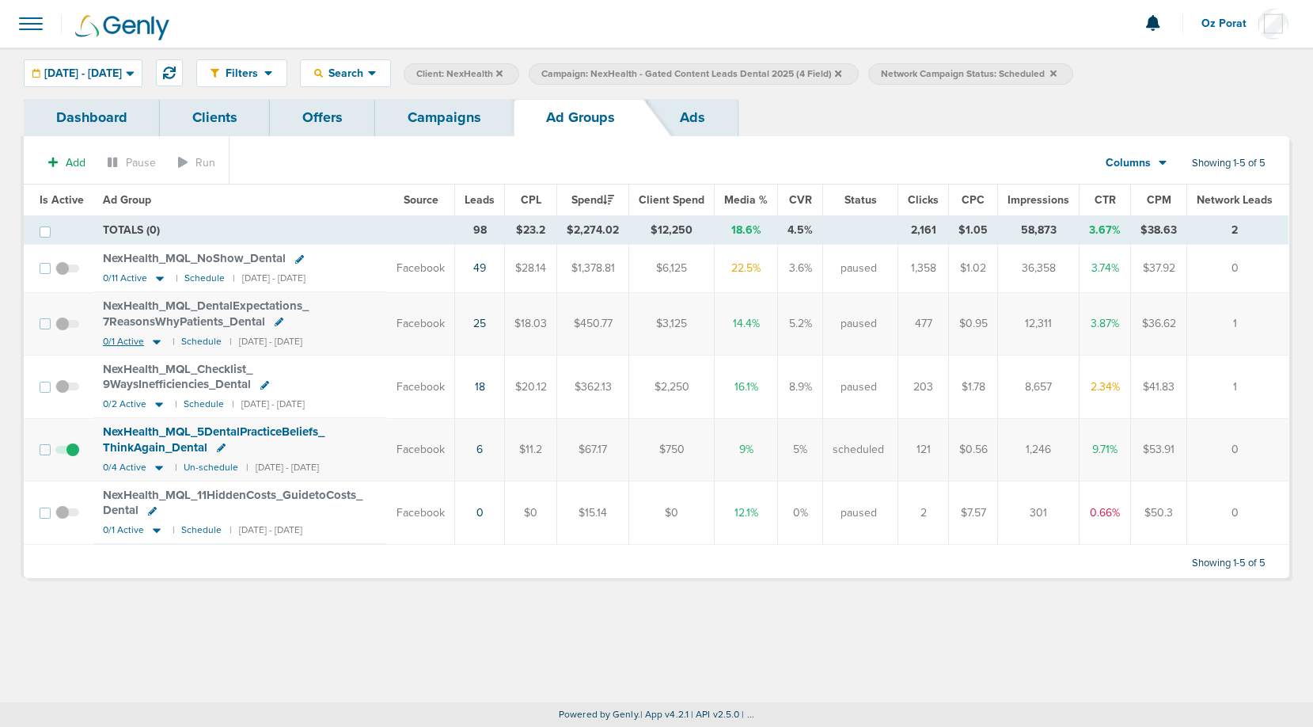
click at [120, 338] on span "0/1 Active" at bounding box center [123, 342] width 41 height 12
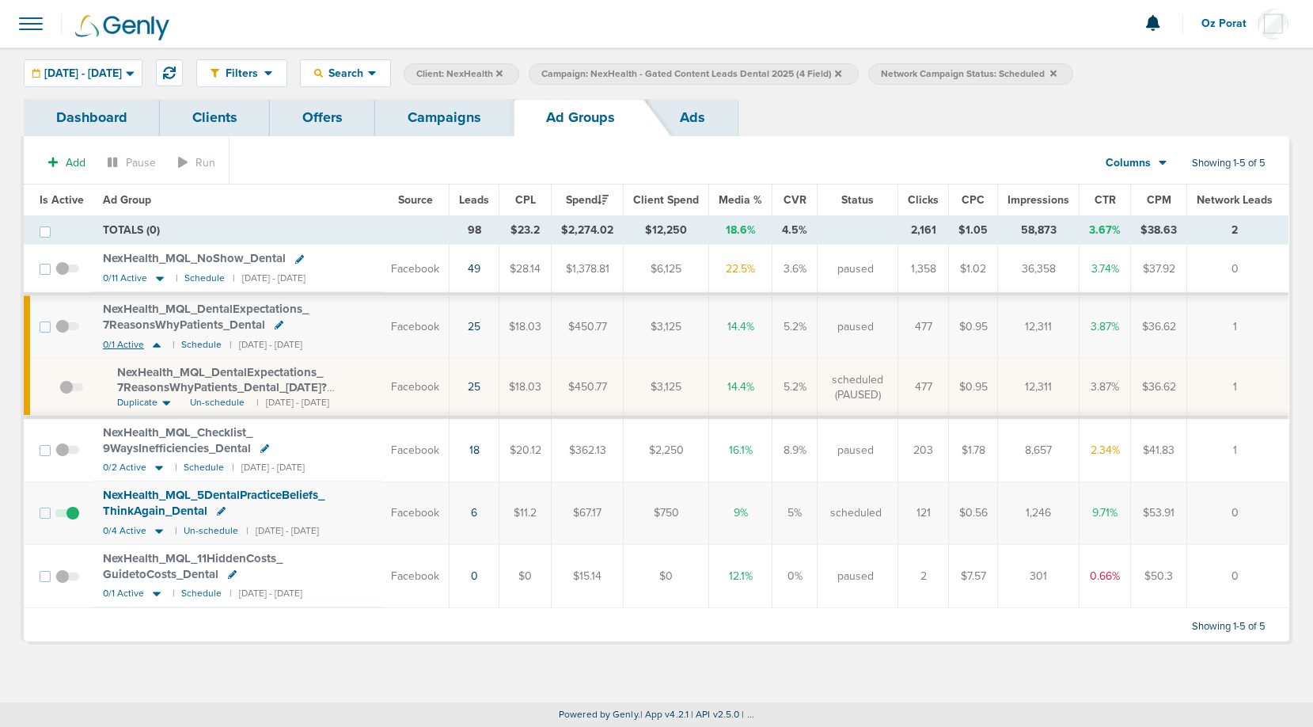
click at [120, 339] on span "0/1 Active" at bounding box center [123, 345] width 41 height 12
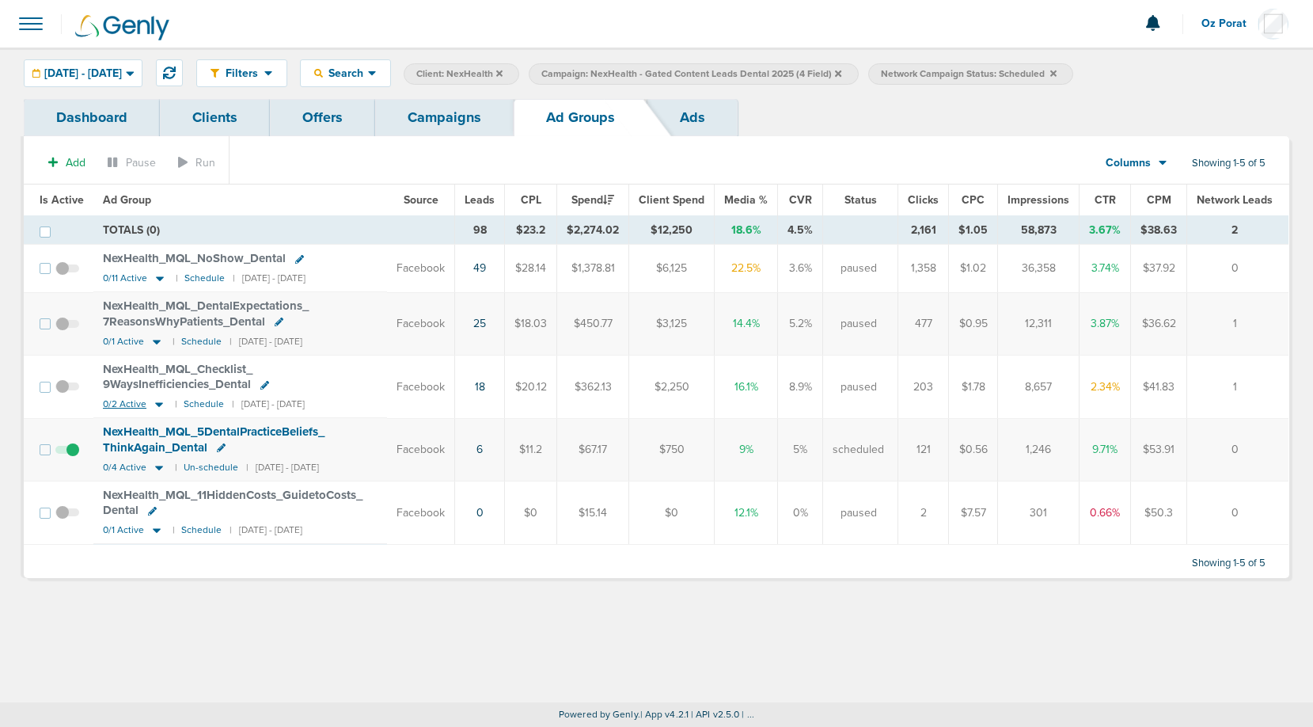
click at [121, 405] on span "0/2 Active" at bounding box center [125, 404] width 44 height 12
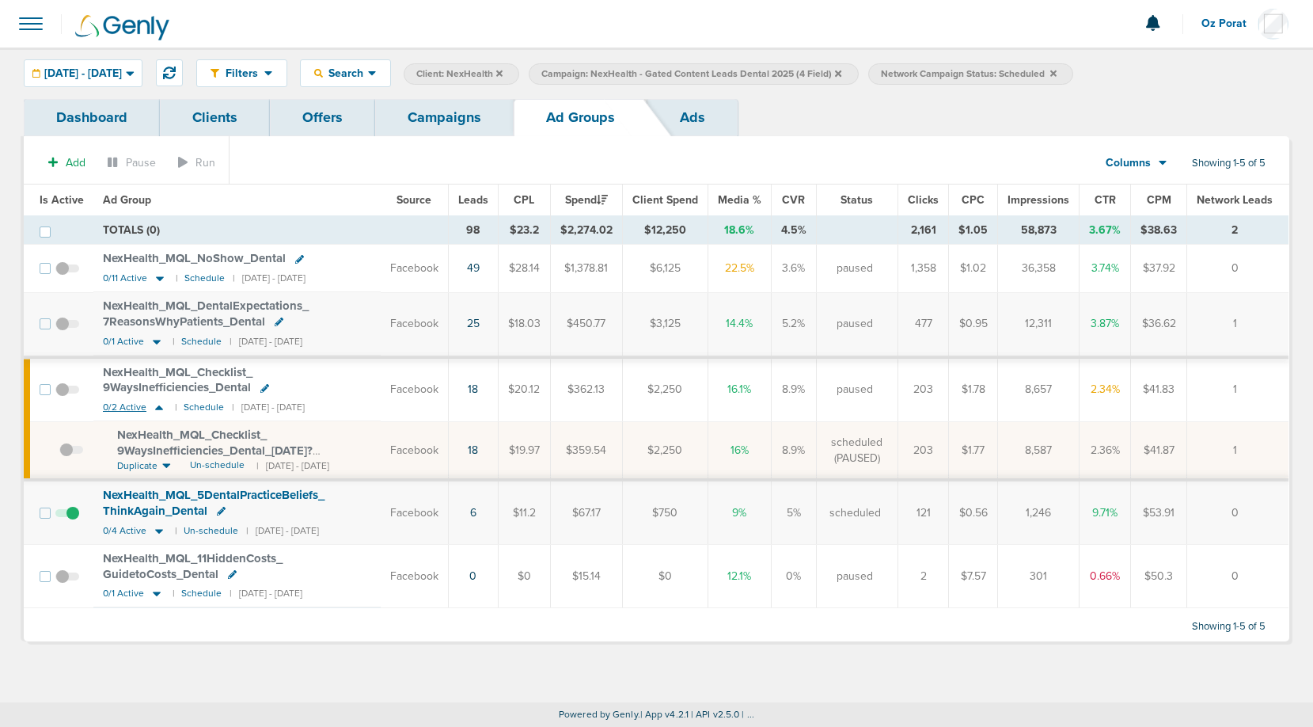
click at [121, 405] on span "0/2 Active" at bounding box center [125, 407] width 44 height 12
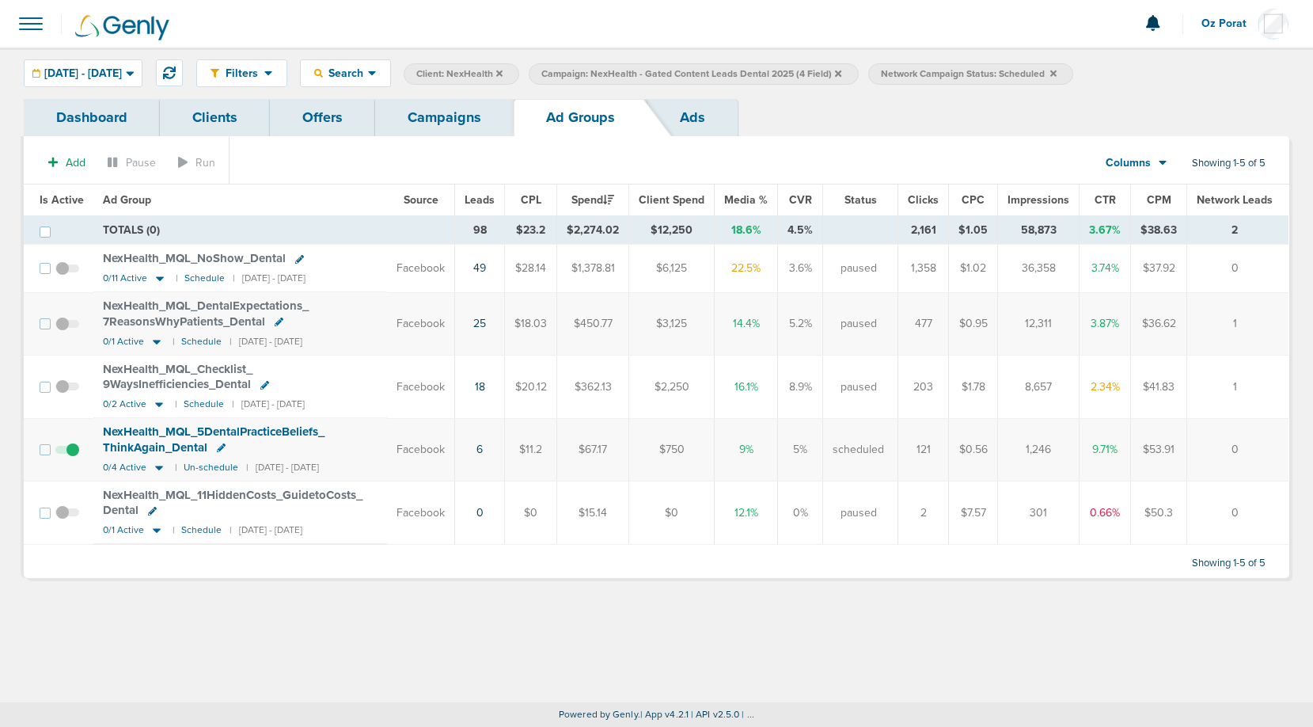
click at [430, 106] on link "Campaigns" at bounding box center [444, 117] width 139 height 37
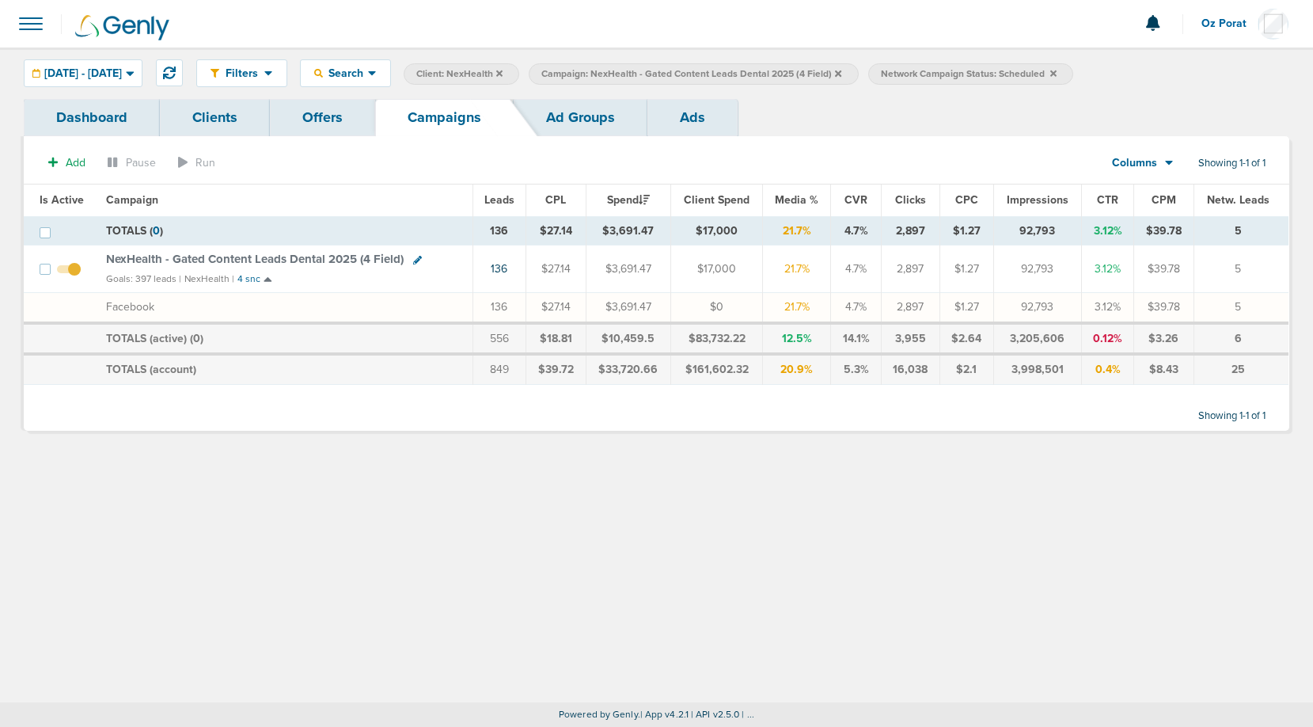
click at [842, 73] on icon at bounding box center [838, 73] width 6 height 6
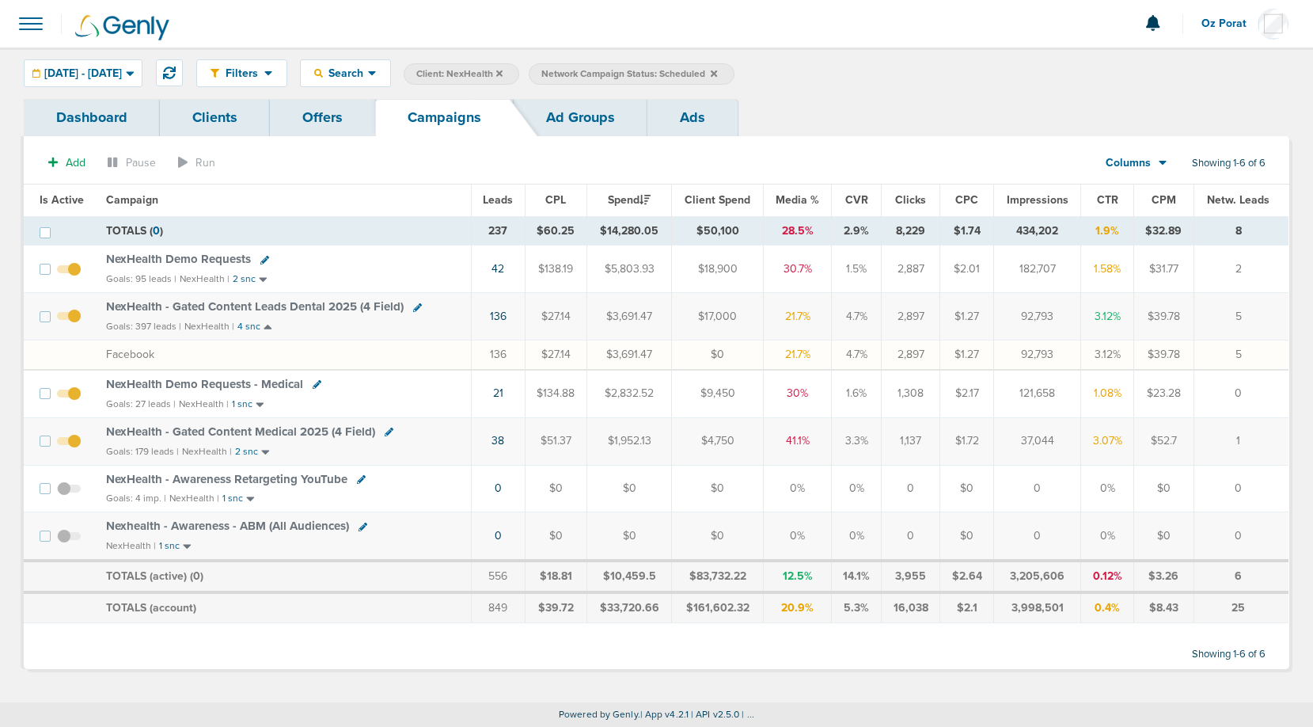
click at [201, 256] on span "NexHealth Demo Requests" at bounding box center [178, 259] width 145 height 14
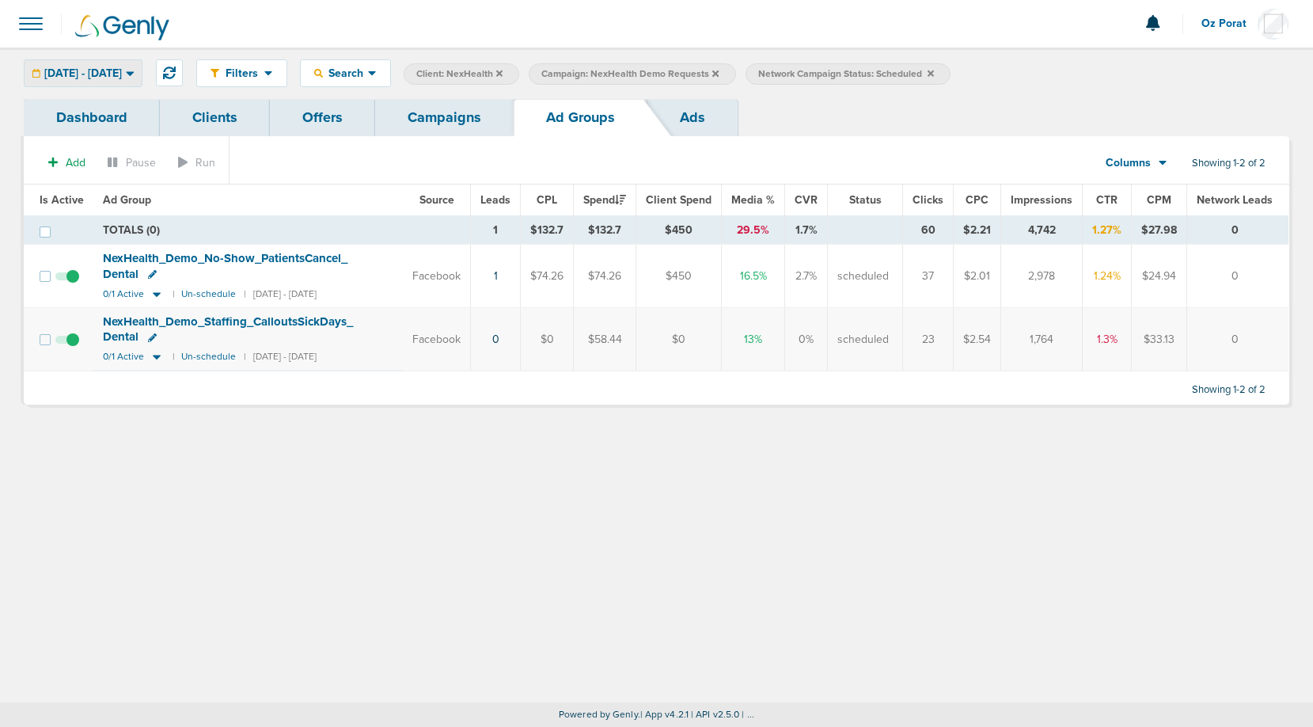
click at [122, 74] on span "[DATE] - [DATE]" at bounding box center [83, 73] width 78 height 11
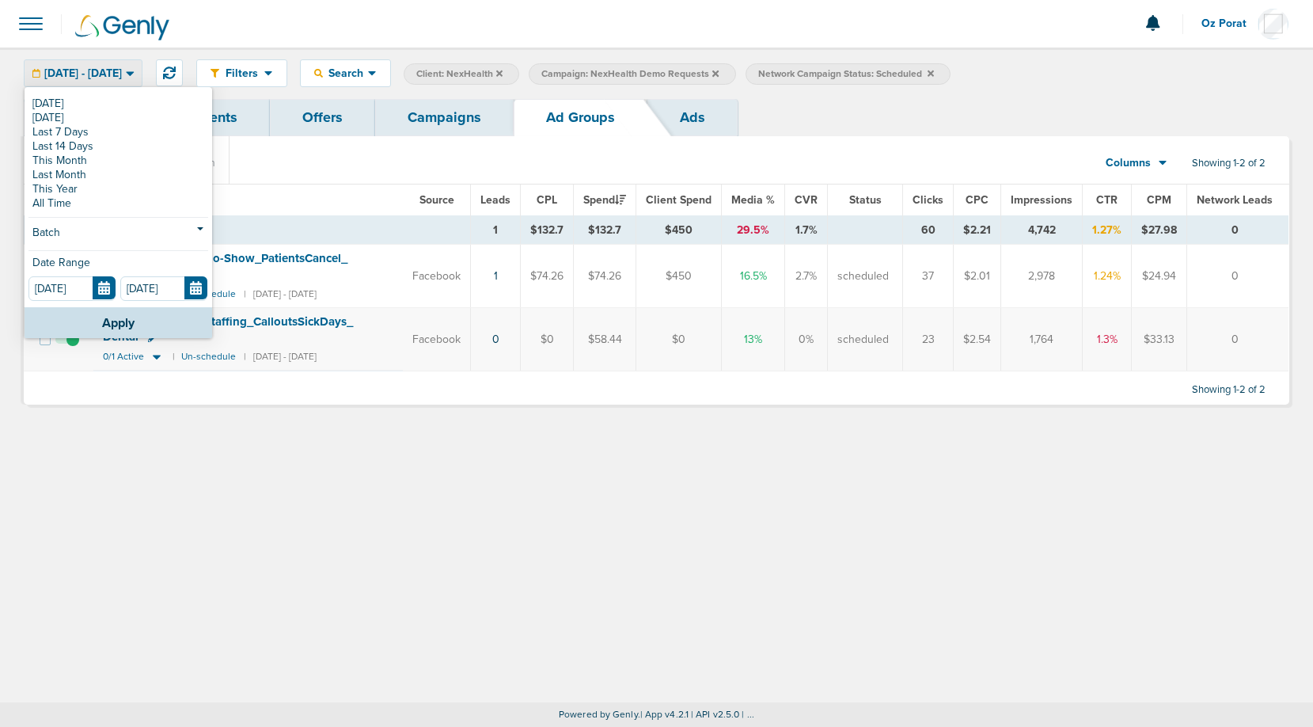
click at [506, 525] on div "Filters Active Only Settings Status Active Inactive Objectives MQL SQL Traffic …" at bounding box center [656, 375] width 1313 height 655
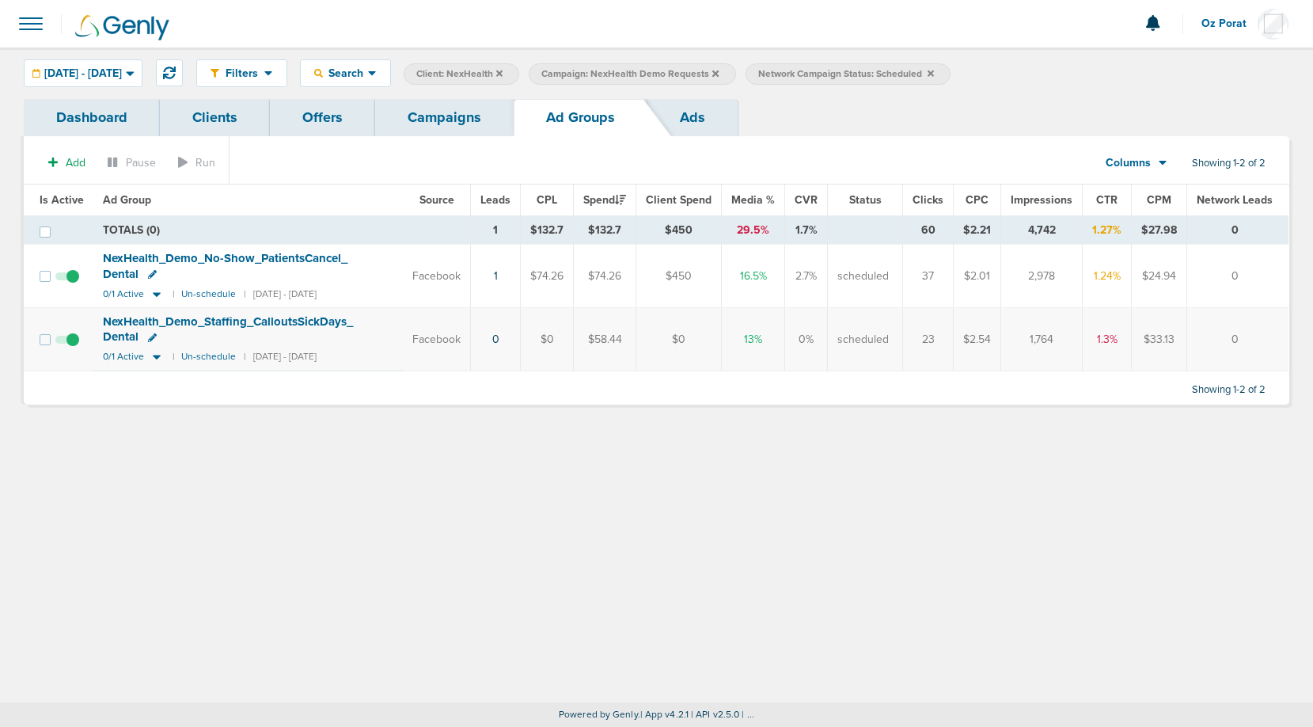
drag, startPoint x: 1136, startPoint y: 270, endPoint x: 1189, endPoint y: 272, distance: 53.1
click at [1189, 272] on tr "NexHealth_ Demo_ No-Show_ PatientsCancel_ Dental 0/1 Active | Un-schedule | [DA…" at bounding box center [656, 276] width 1265 height 63
click at [498, 272] on link "1" at bounding box center [496, 275] width 4 height 13
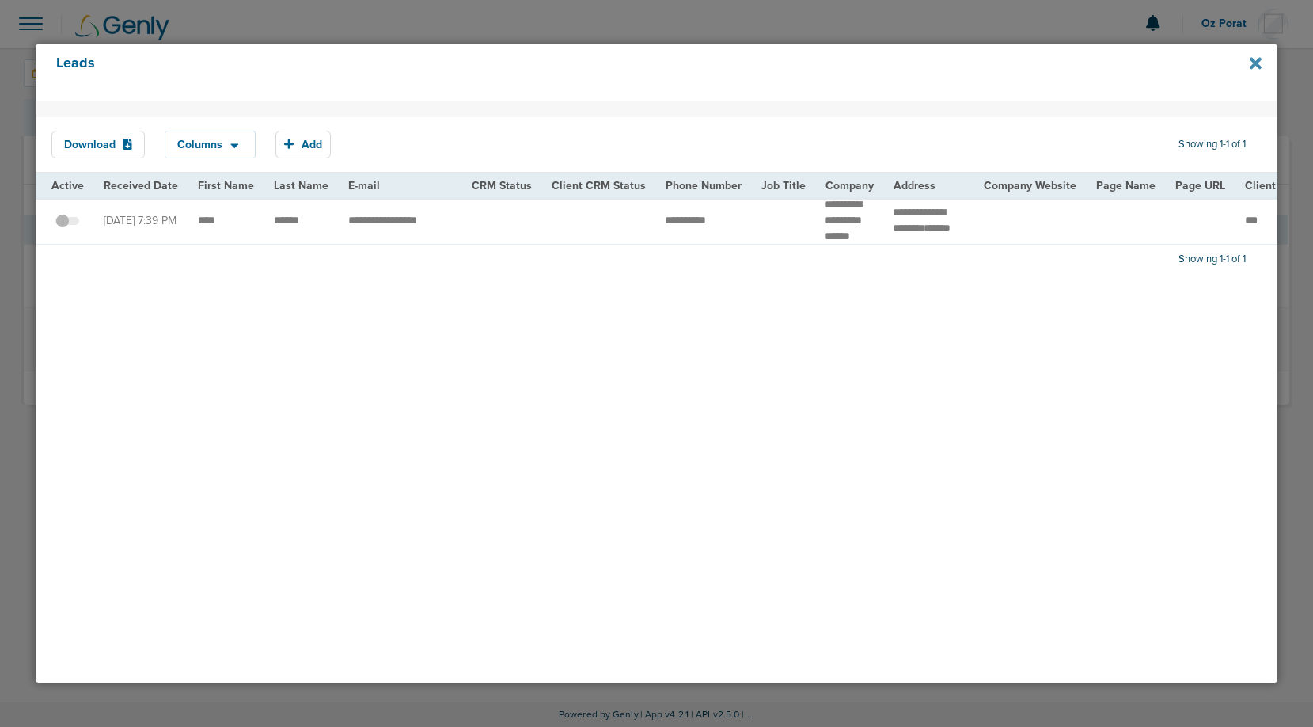
click at [1257, 64] on icon at bounding box center [1256, 63] width 12 height 12
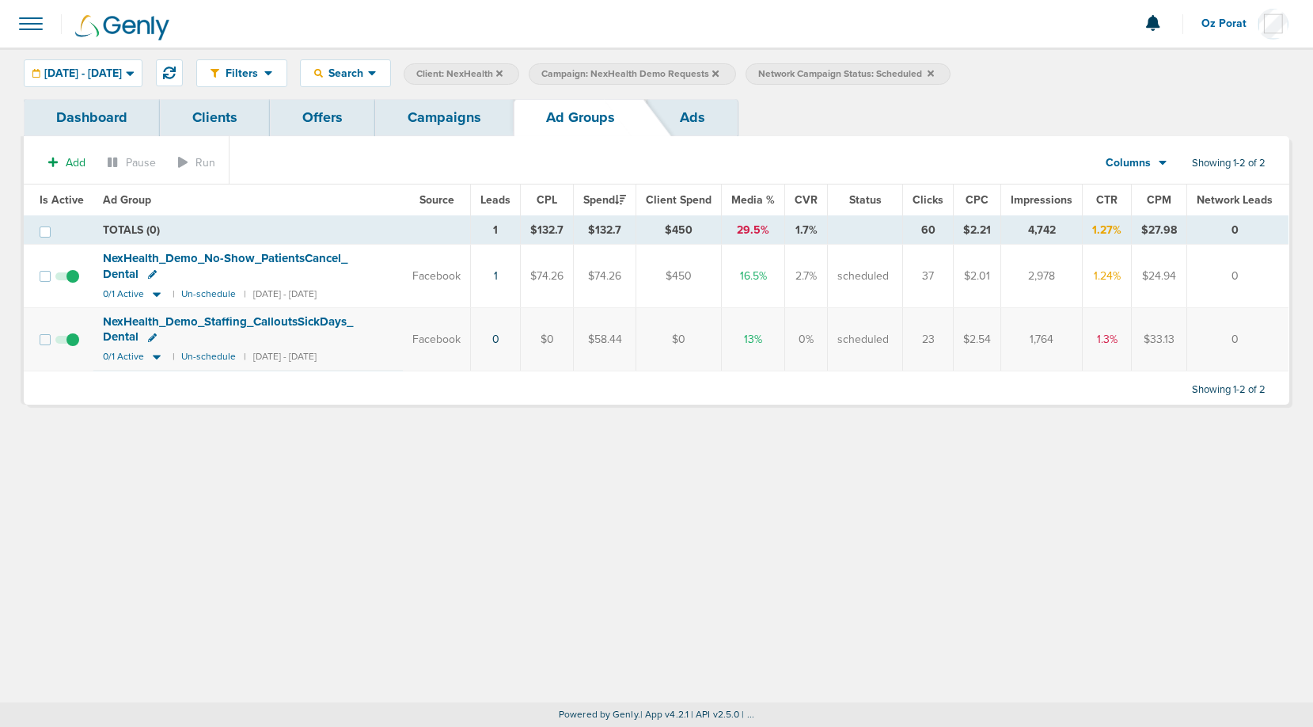
click at [476, 125] on link "Campaigns" at bounding box center [444, 117] width 139 height 37
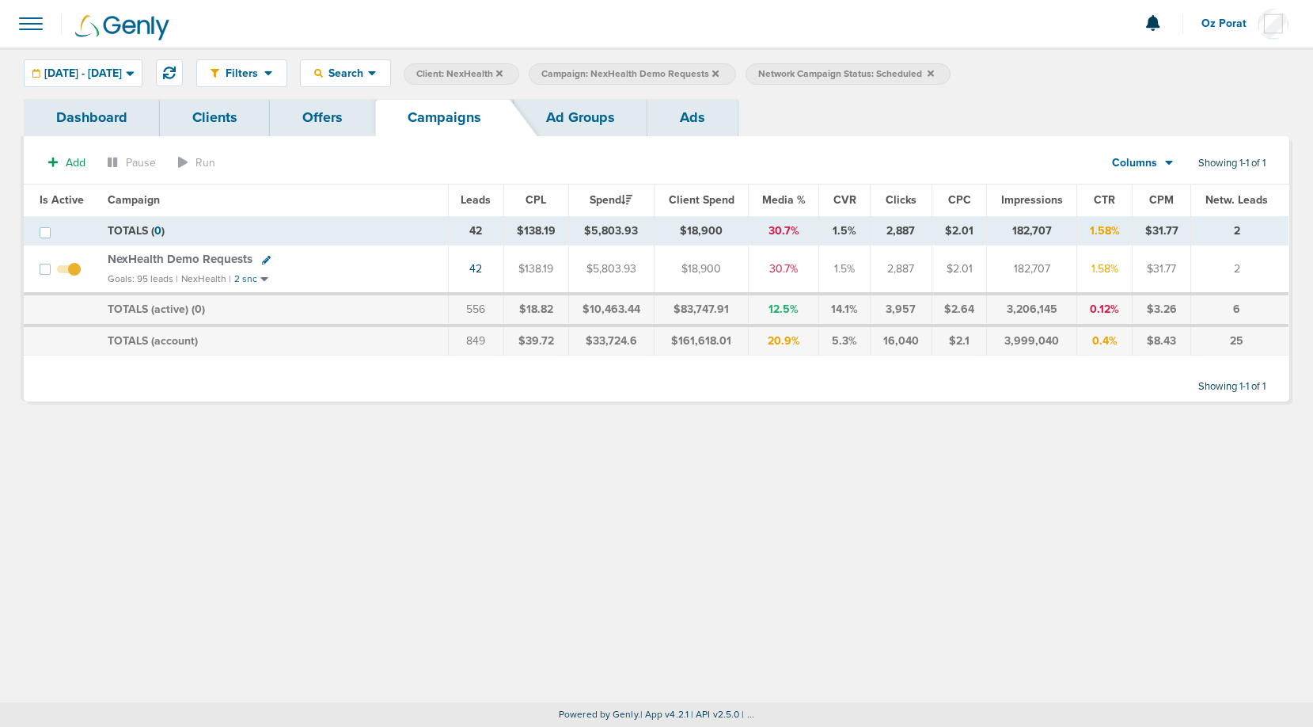
click at [719, 72] on icon at bounding box center [716, 73] width 6 height 6
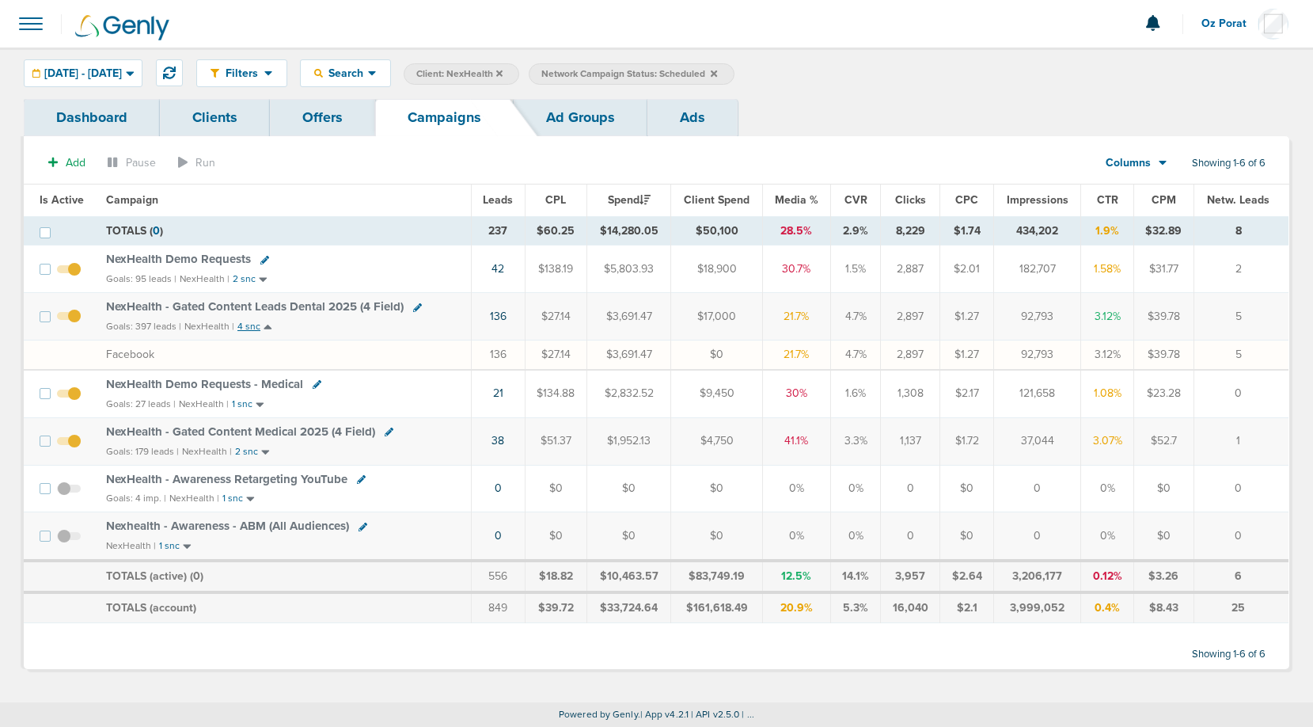
click at [252, 325] on small "4 snc" at bounding box center [249, 327] width 23 height 12
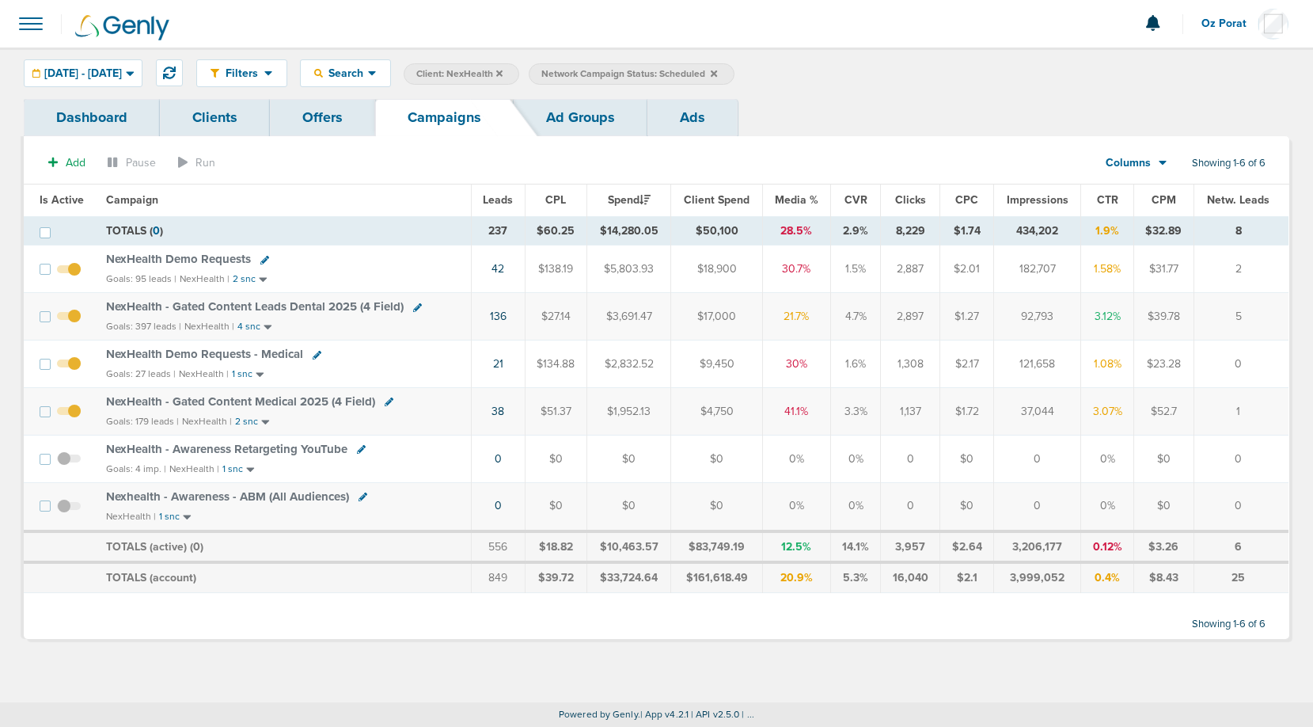
click at [289, 405] on span "NexHealth - Gated Content Medical 2025 (4 Field)" at bounding box center [240, 401] width 269 height 14
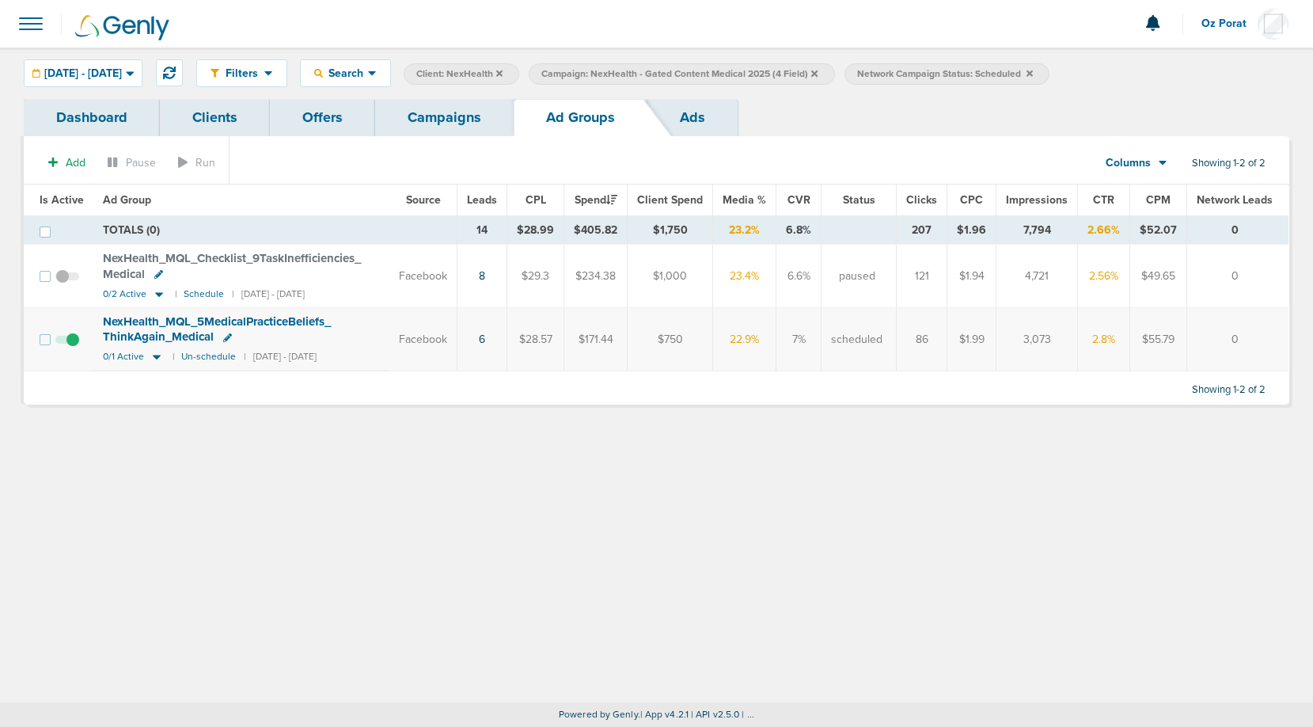
click at [1033, 70] on icon at bounding box center [1030, 73] width 6 height 6
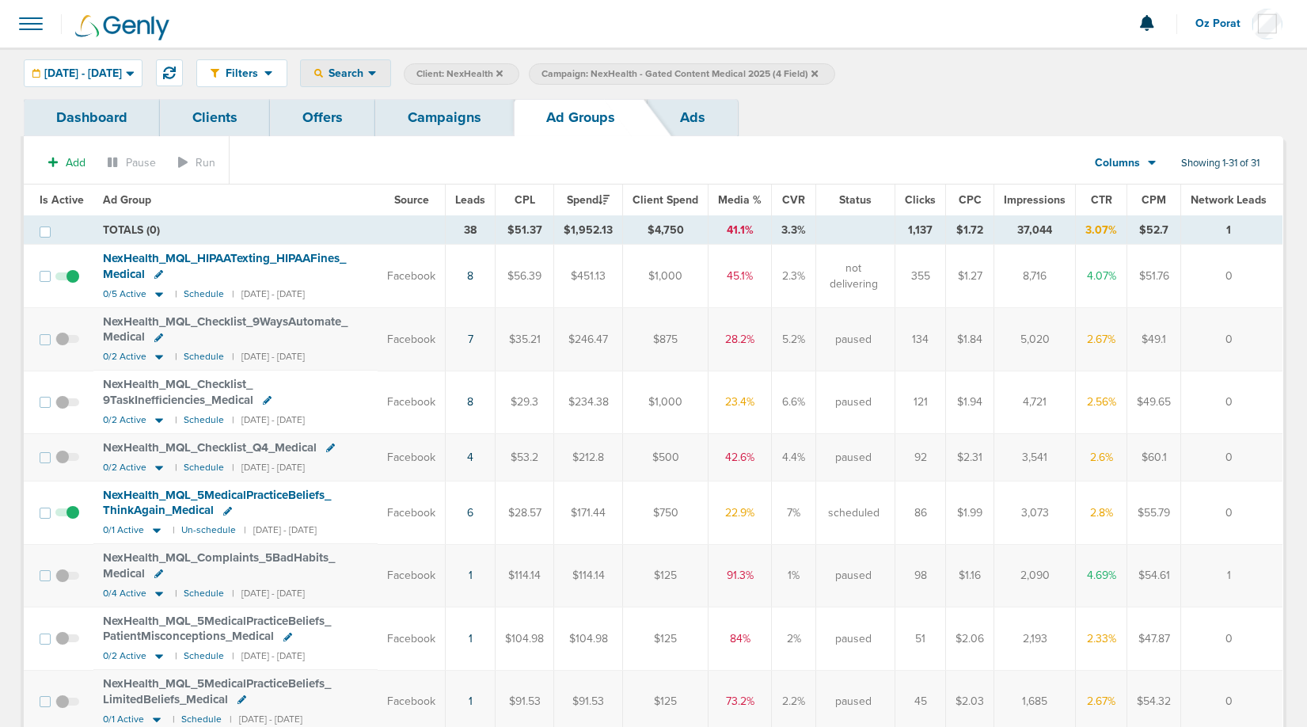
click at [368, 79] on span "Search" at bounding box center [345, 73] width 45 height 13
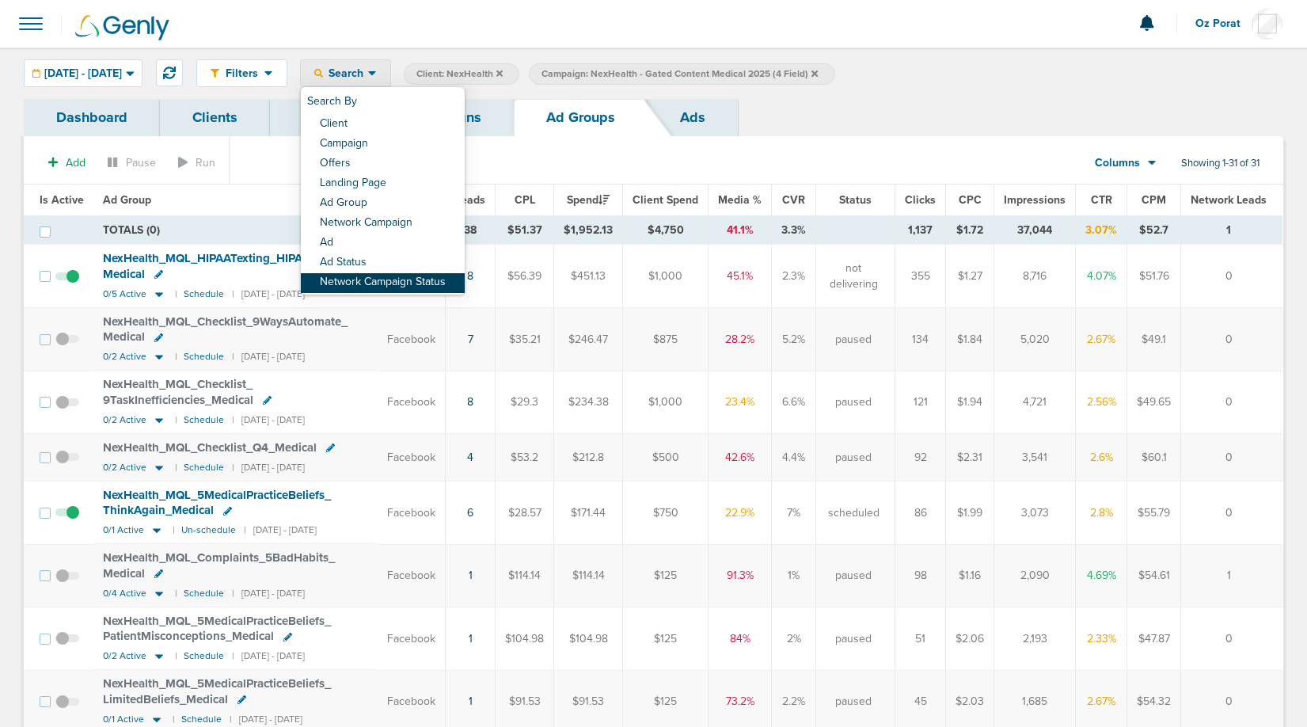
click at [391, 283] on link "Network Campaign Status" at bounding box center [383, 283] width 164 height 20
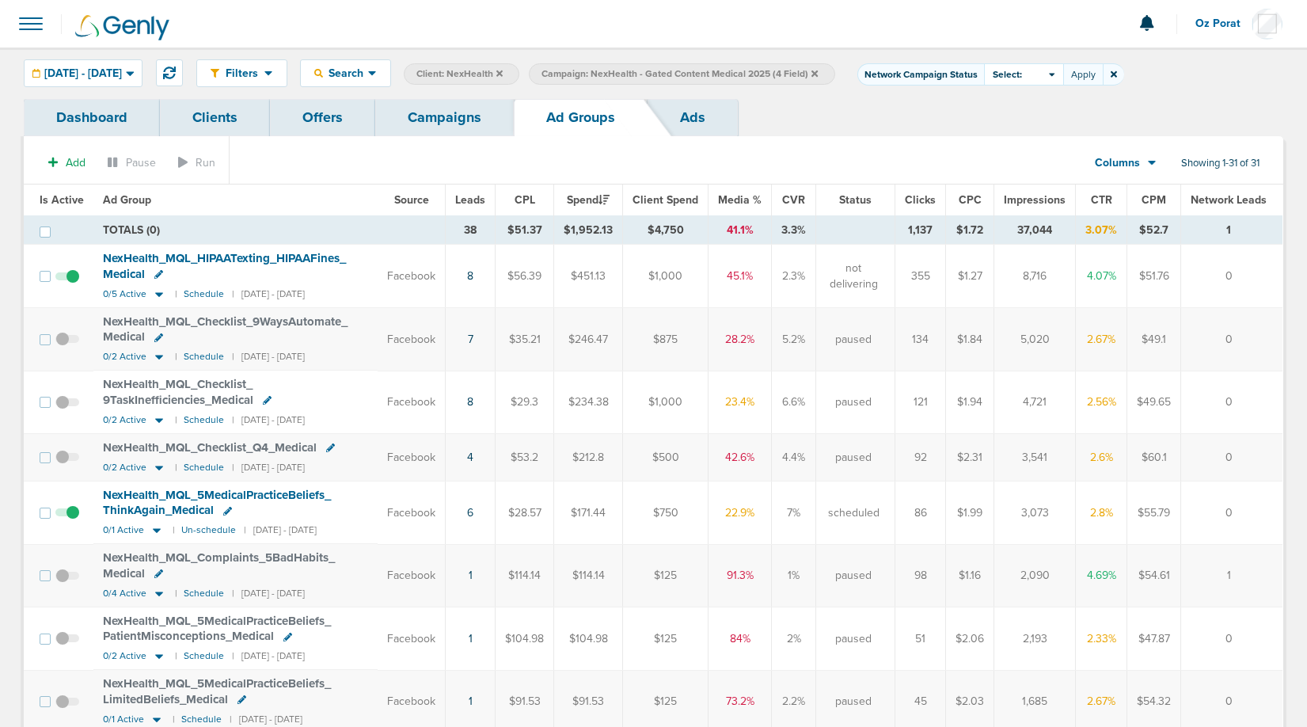
click at [1022, 71] on span "Select:" at bounding box center [1007, 74] width 29 height 13
click at [1003, 135] on span at bounding box center [997, 140] width 11 height 11
click at [1011, 135] on input "Scheduled" at bounding box center [1011, 135] width 0 height 0
click at [1103, 71] on button "Apply" at bounding box center [1083, 74] width 40 height 22
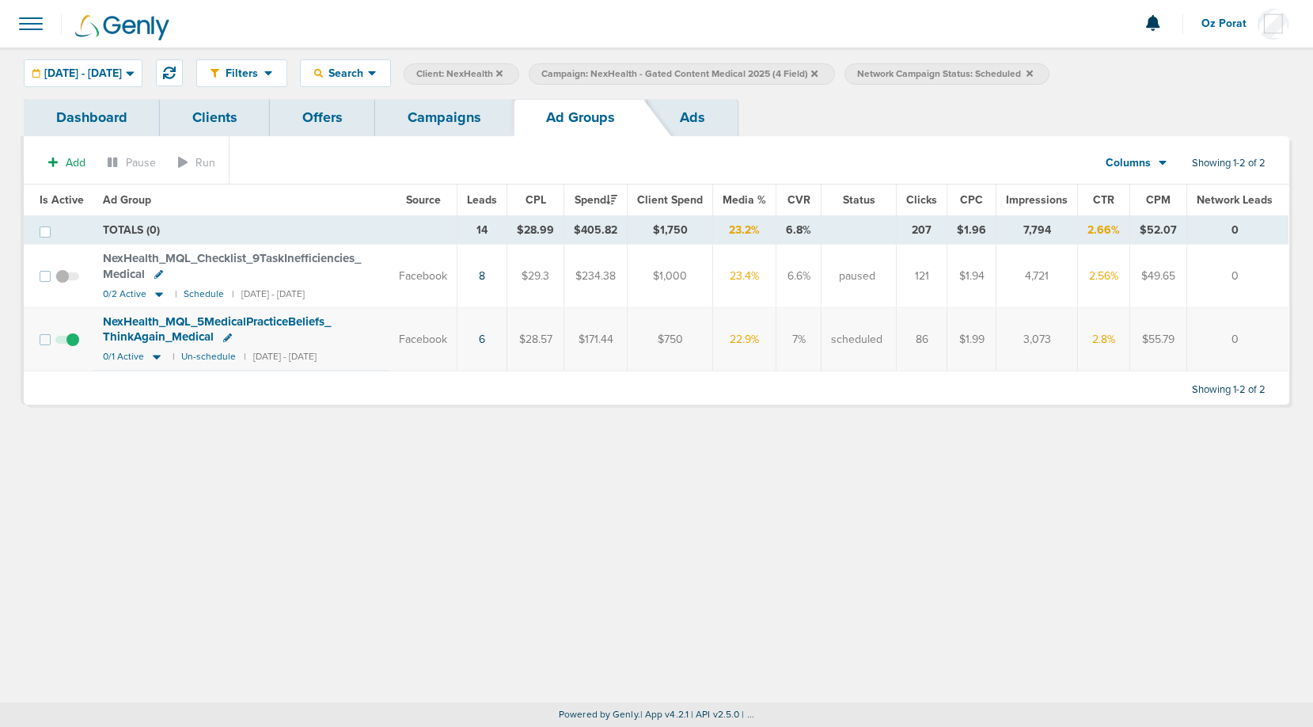
click at [706, 127] on link "Ads" at bounding box center [693, 117] width 90 height 37
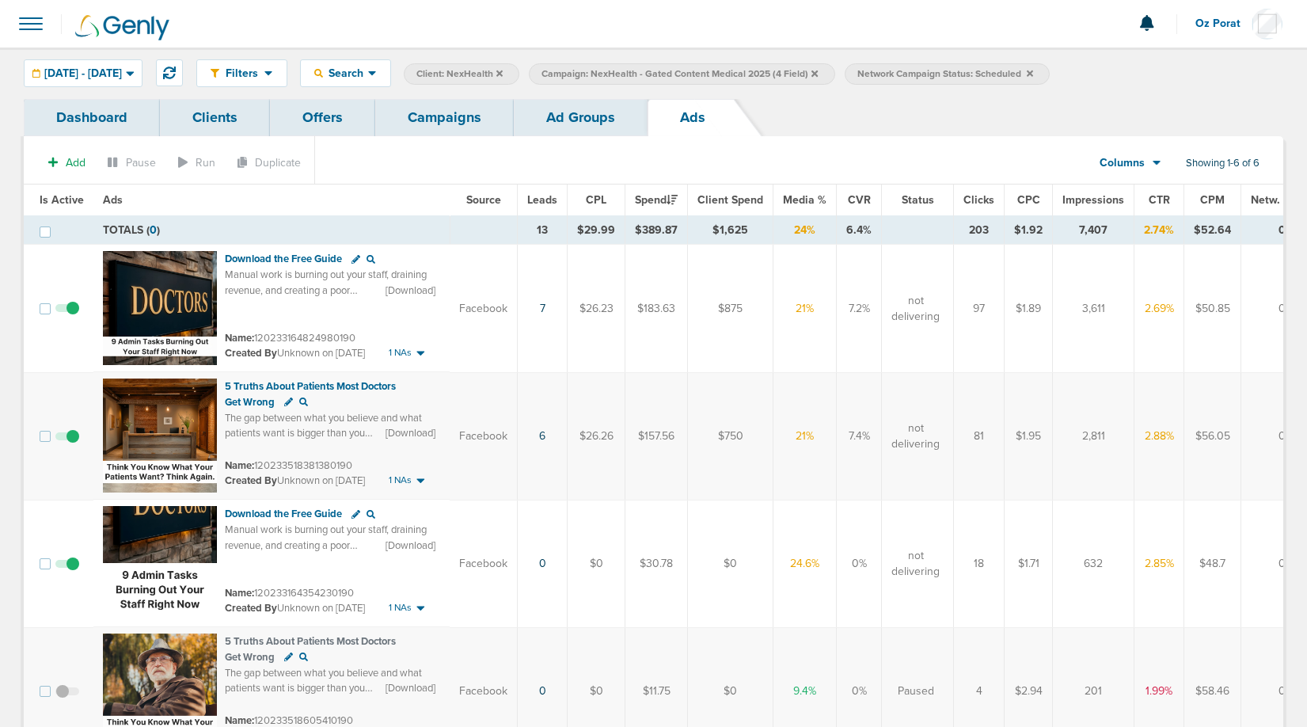
click at [458, 121] on link "Campaigns" at bounding box center [444, 117] width 139 height 37
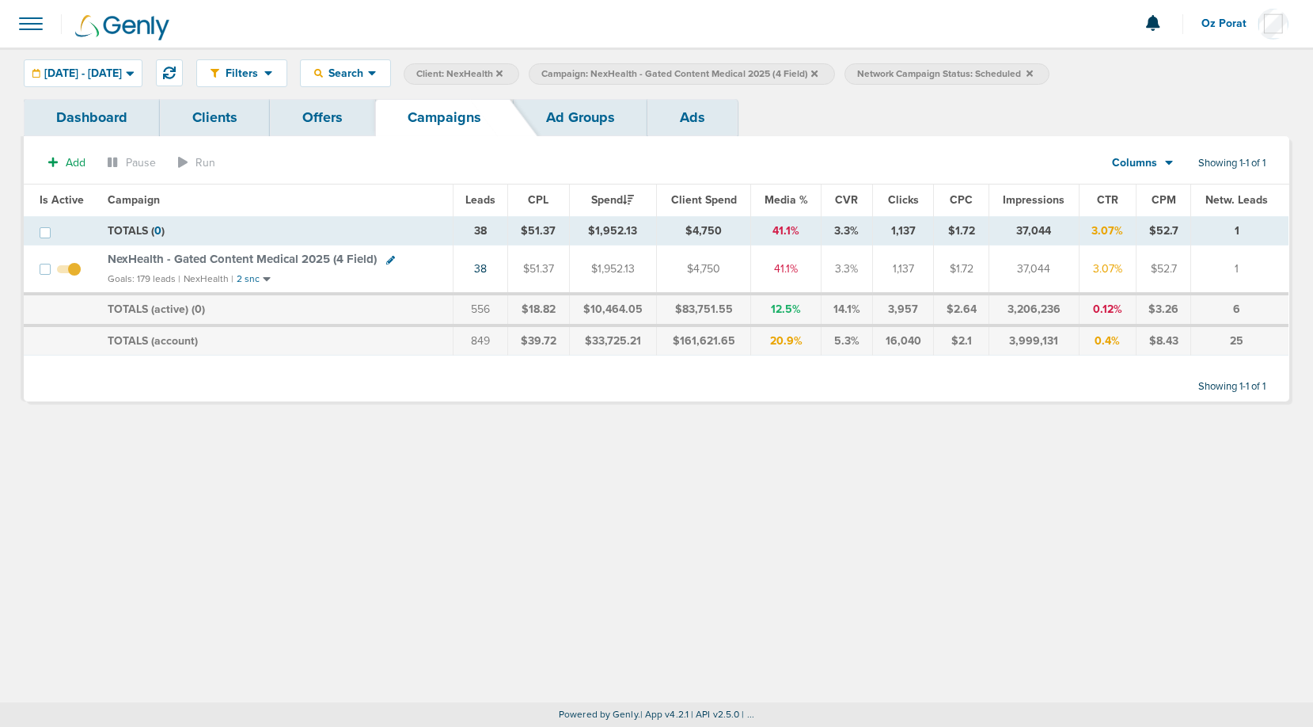
click at [818, 74] on icon at bounding box center [815, 74] width 6 height 10
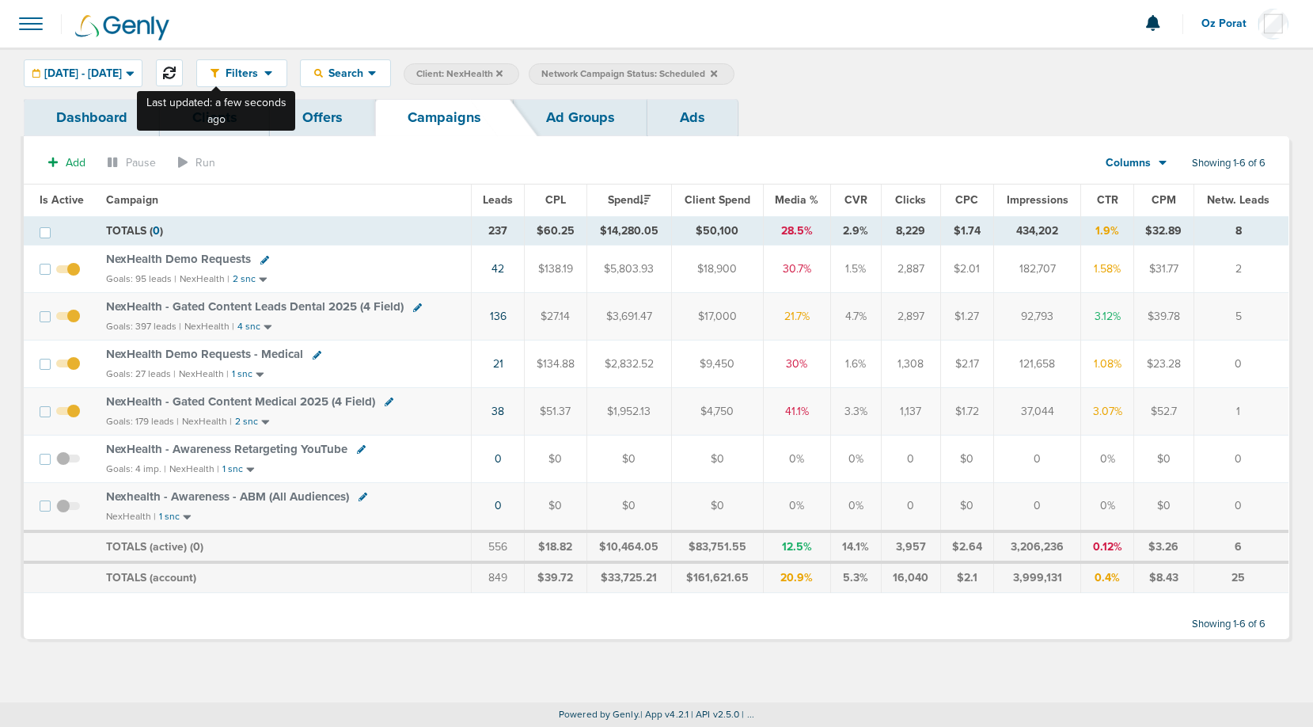
click at [176, 67] on icon at bounding box center [169, 73] width 13 height 13
click at [122, 74] on span "[DATE] - [DATE]" at bounding box center [83, 73] width 78 height 11
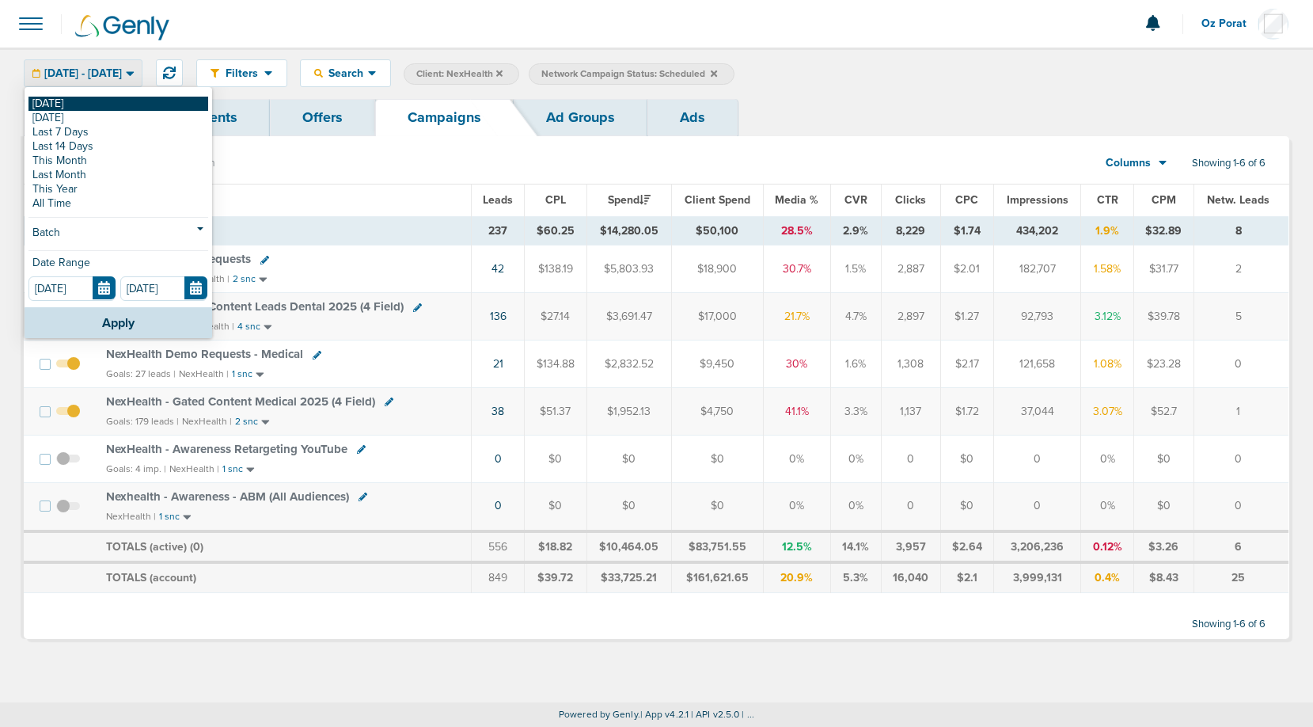
click at [89, 108] on link "[DATE]" at bounding box center [119, 104] width 180 height 14
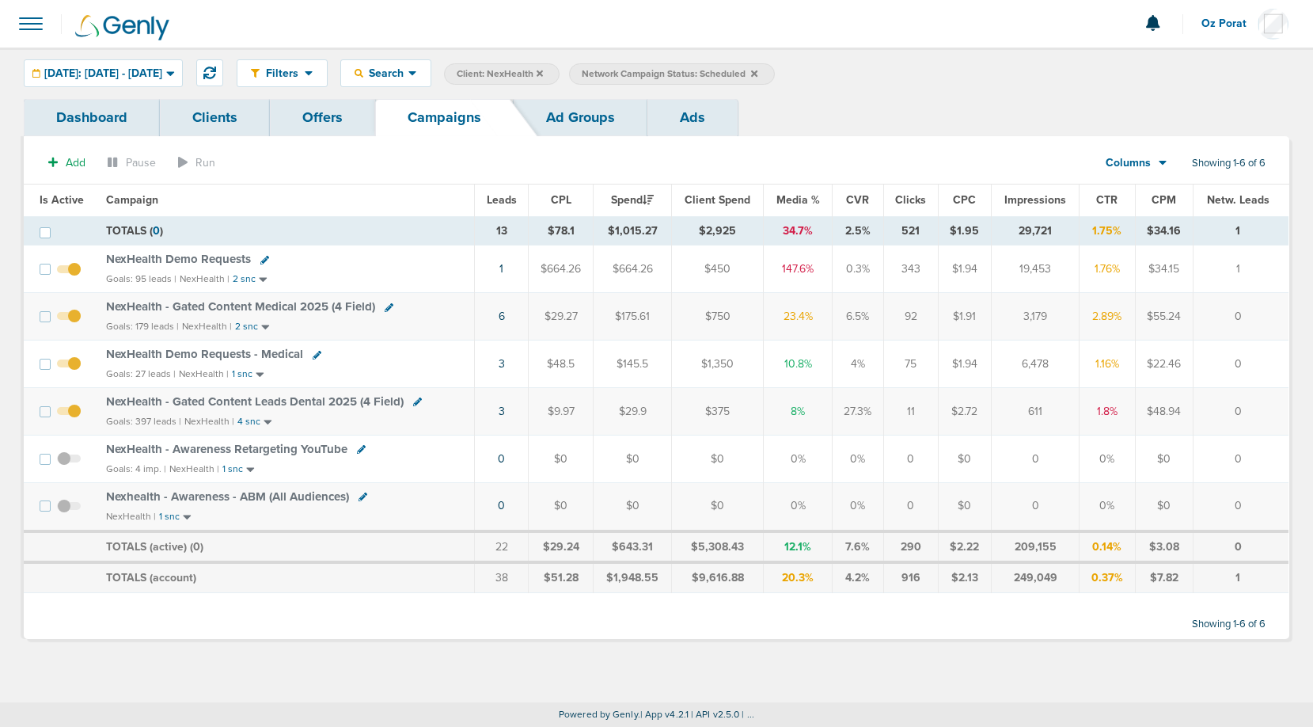
click at [264, 401] on span "NexHealth - Gated Content Leads Dental 2025 (4 Field)" at bounding box center [255, 401] width 298 height 14
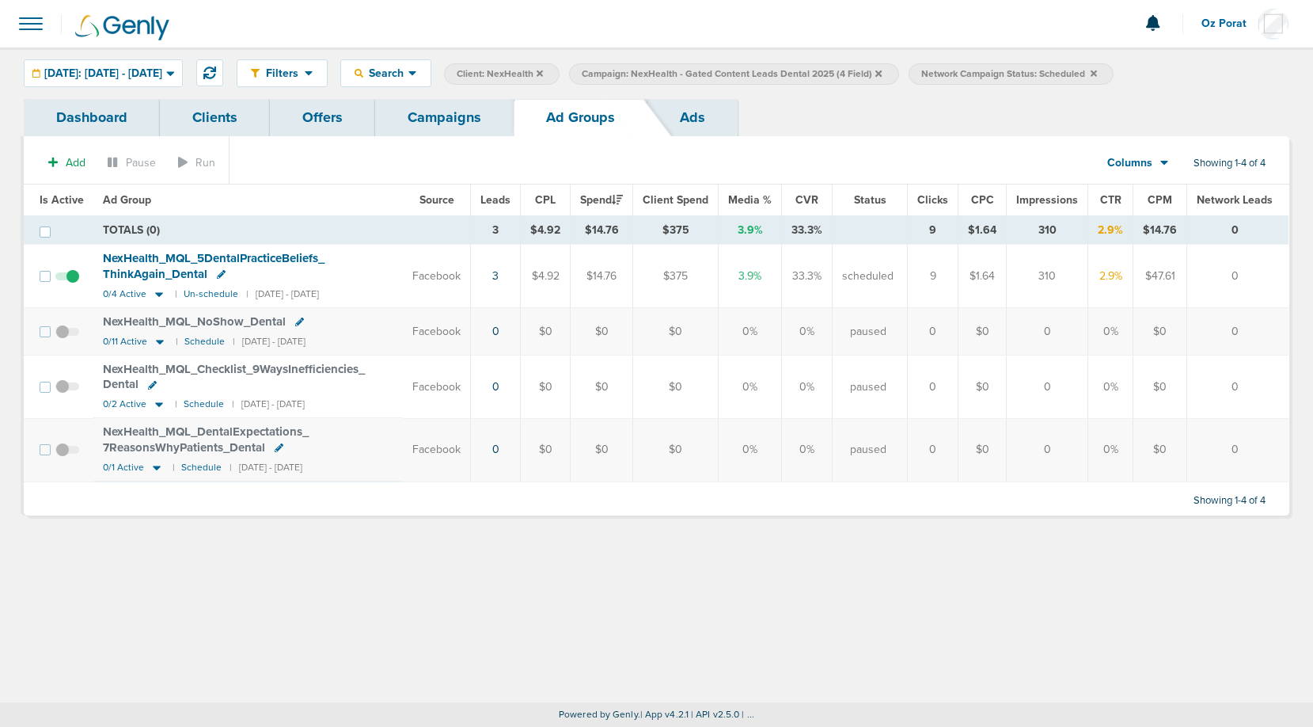
click at [454, 118] on link "Campaigns" at bounding box center [444, 117] width 139 height 37
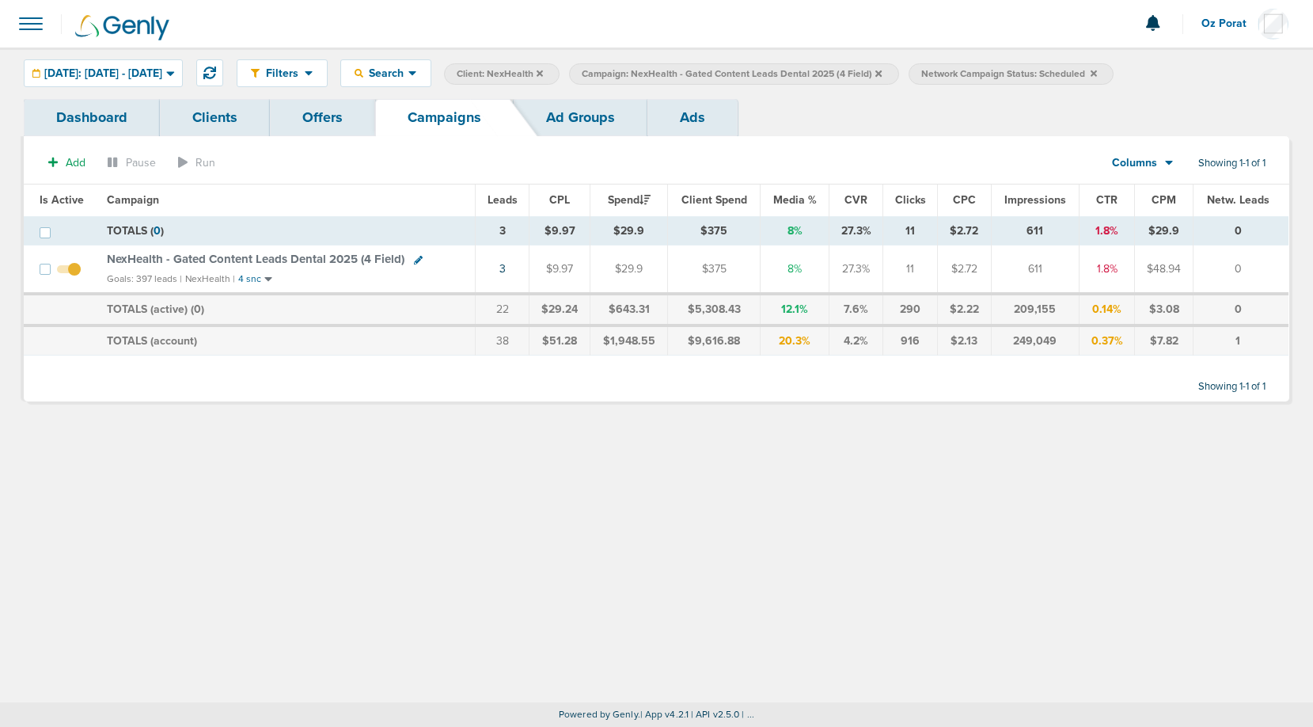
click at [571, 131] on link "Ad Groups" at bounding box center [581, 117] width 134 height 37
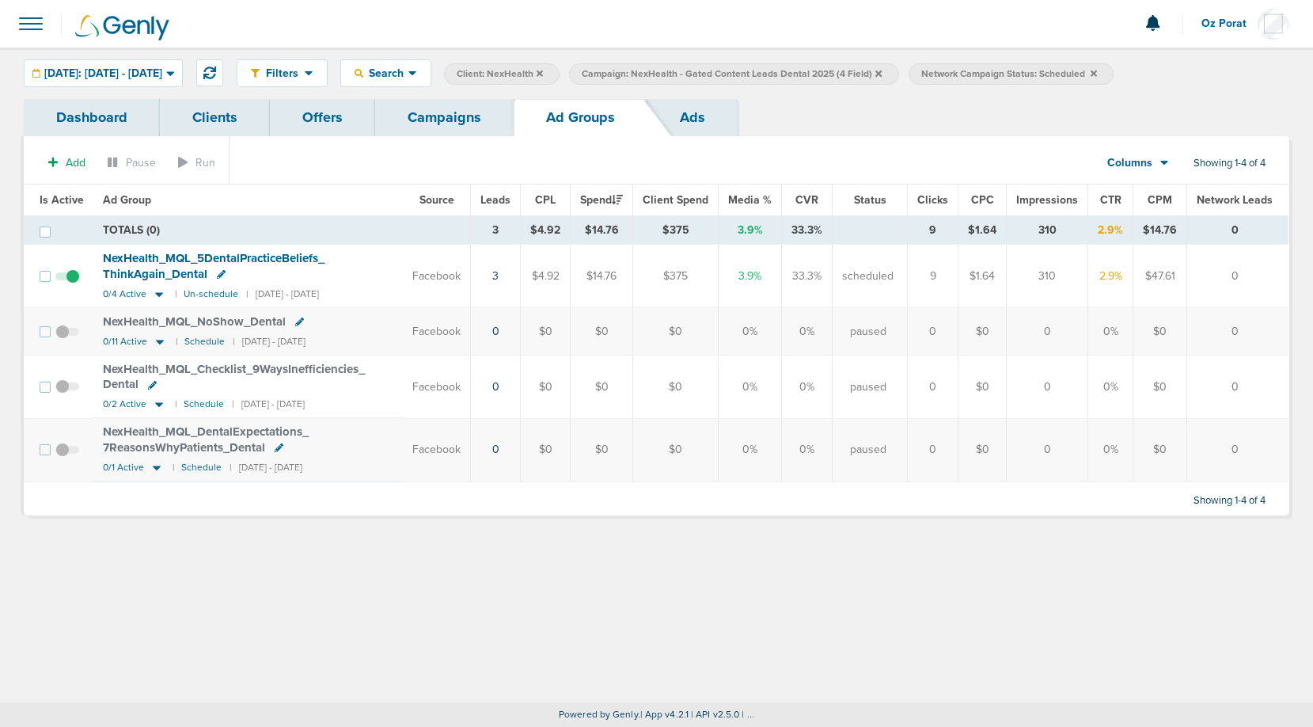
click at [697, 119] on link "Ads" at bounding box center [693, 117] width 90 height 37
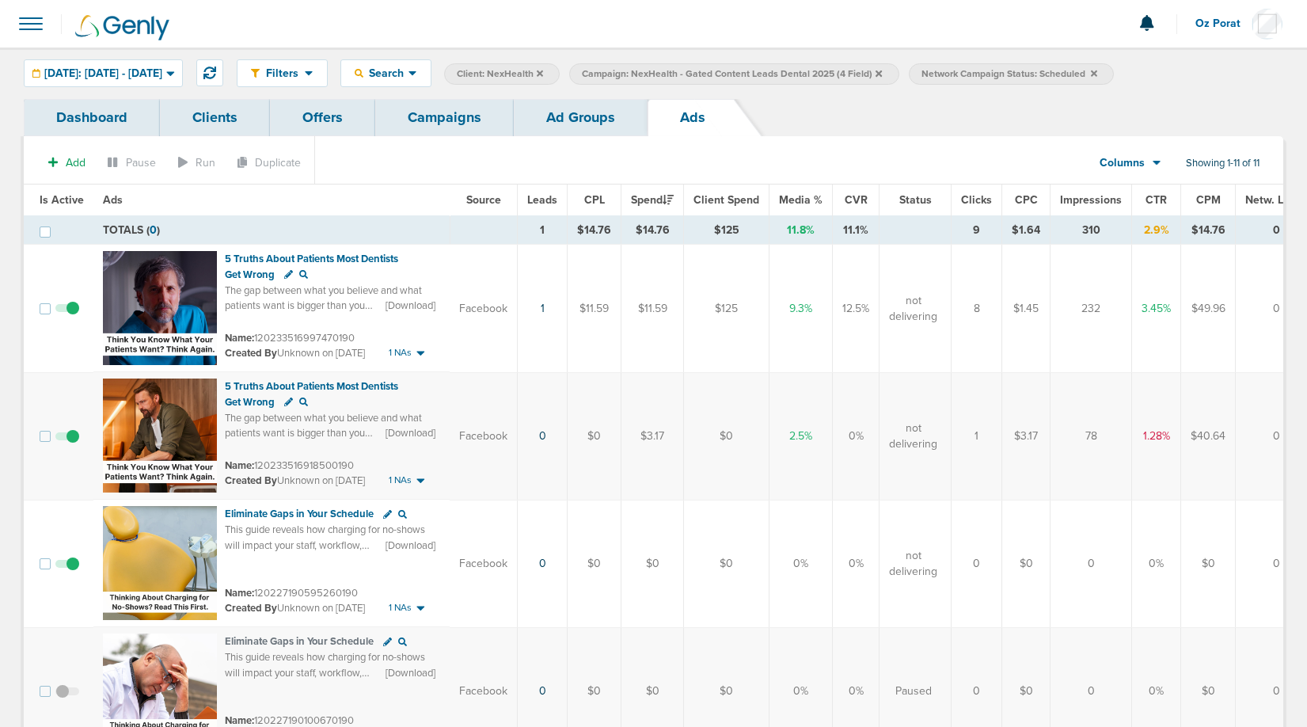
click at [432, 116] on link "Campaigns" at bounding box center [444, 117] width 139 height 37
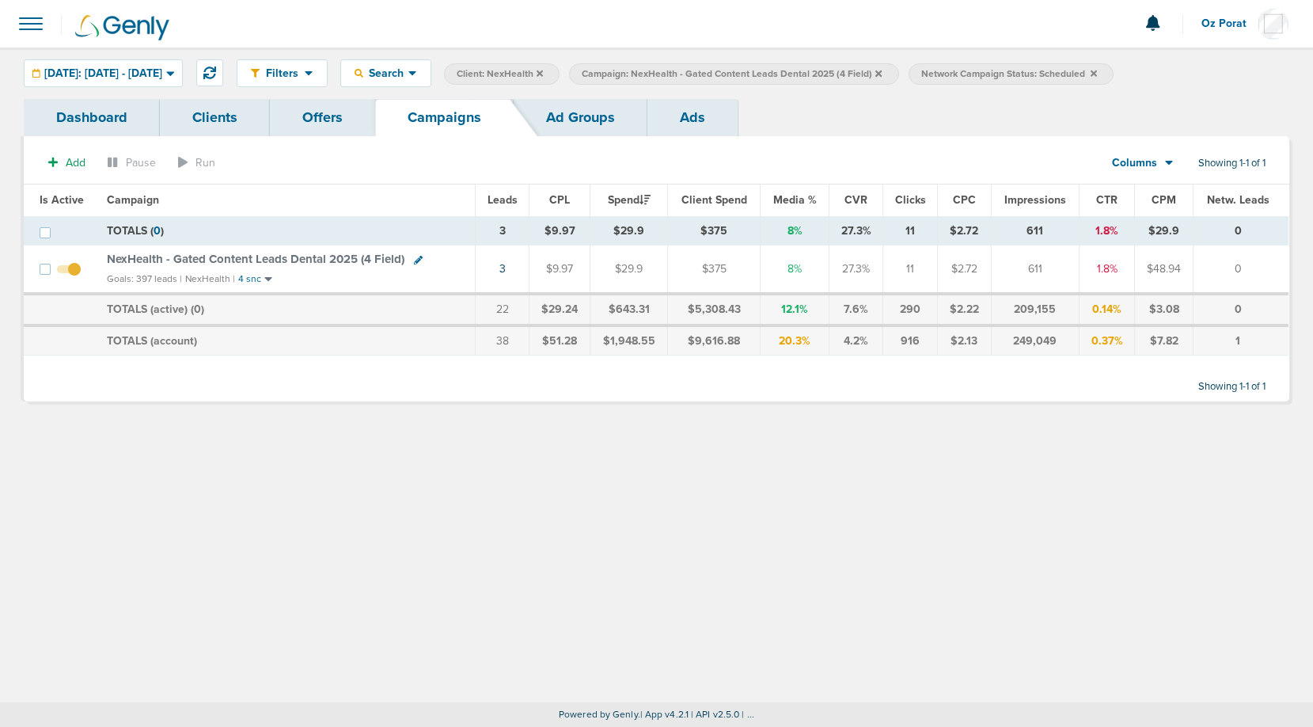
click at [882, 74] on icon at bounding box center [879, 73] width 6 height 6
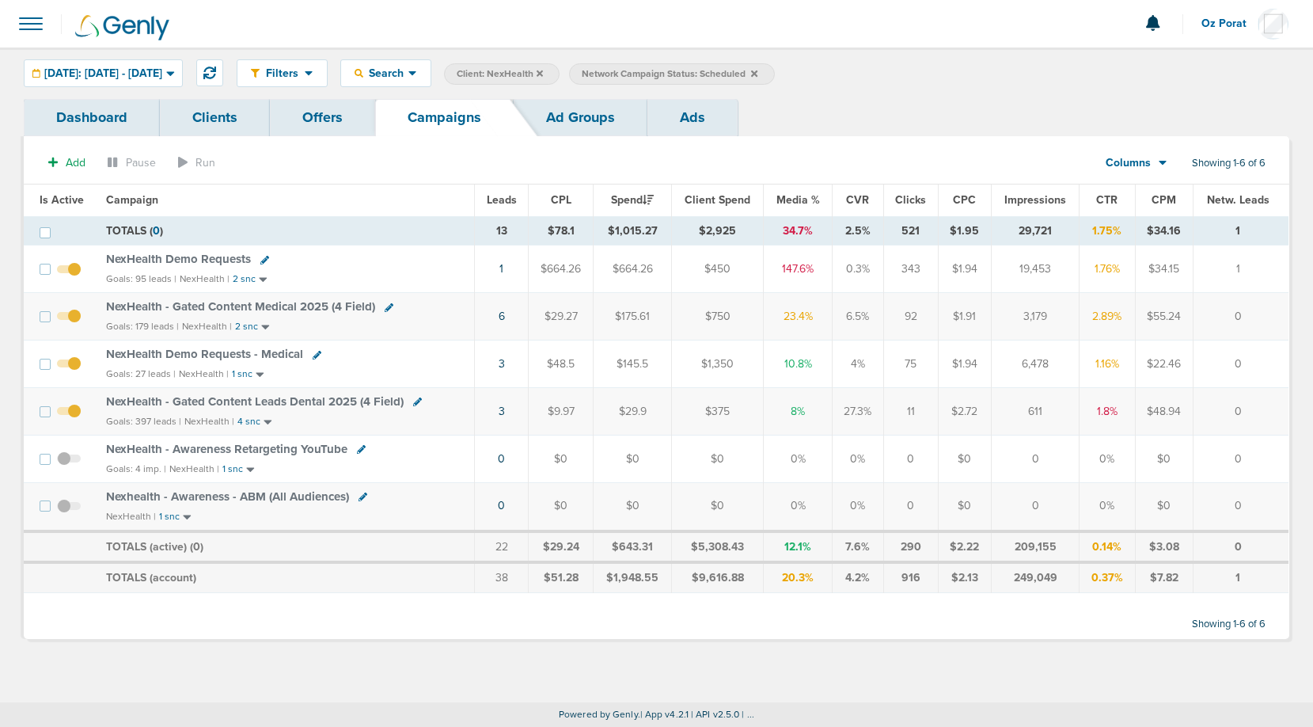
click at [758, 74] on icon at bounding box center [754, 73] width 6 height 6
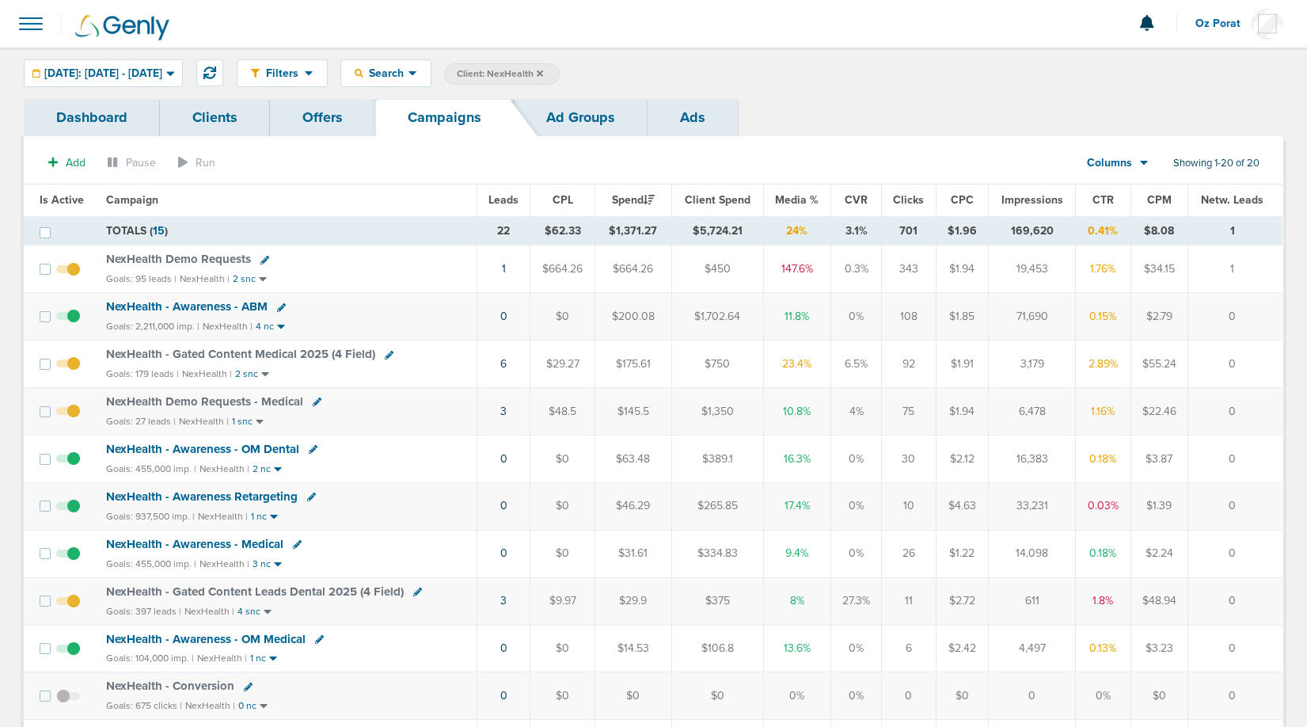
click at [390, 352] on icon at bounding box center [389, 355] width 9 height 9
select select
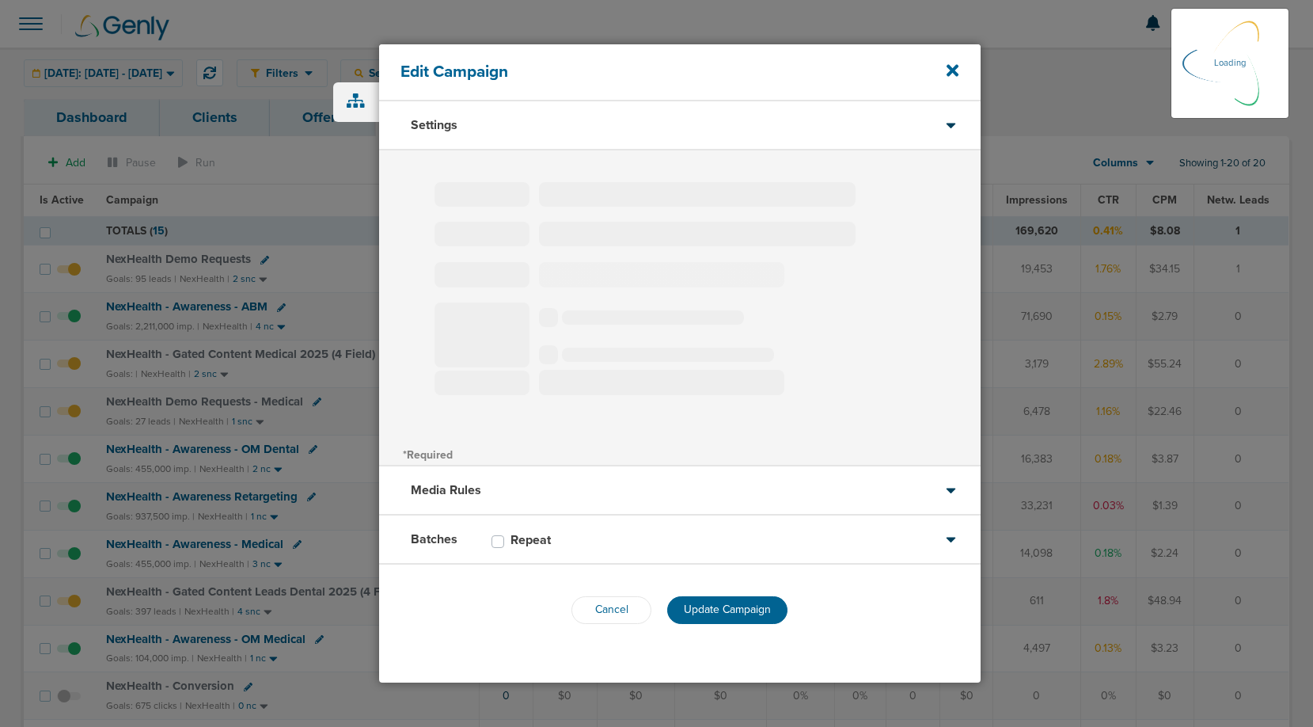
type input "NexHealth - Gated Content Medical 2025 (4 Field)"
select select "Leads"
radio input "true"
select select "readWrite"
select select "1"
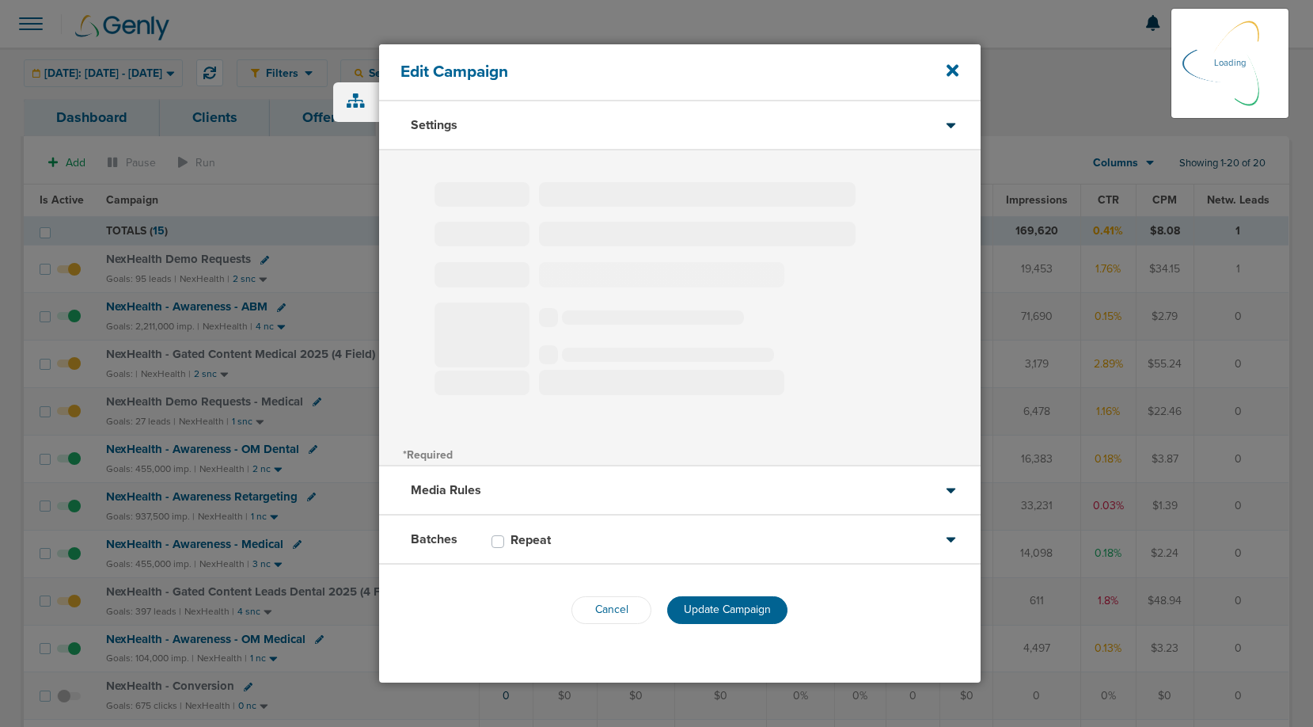
select select "1"
select select "2"
select select "3"
select select "4"
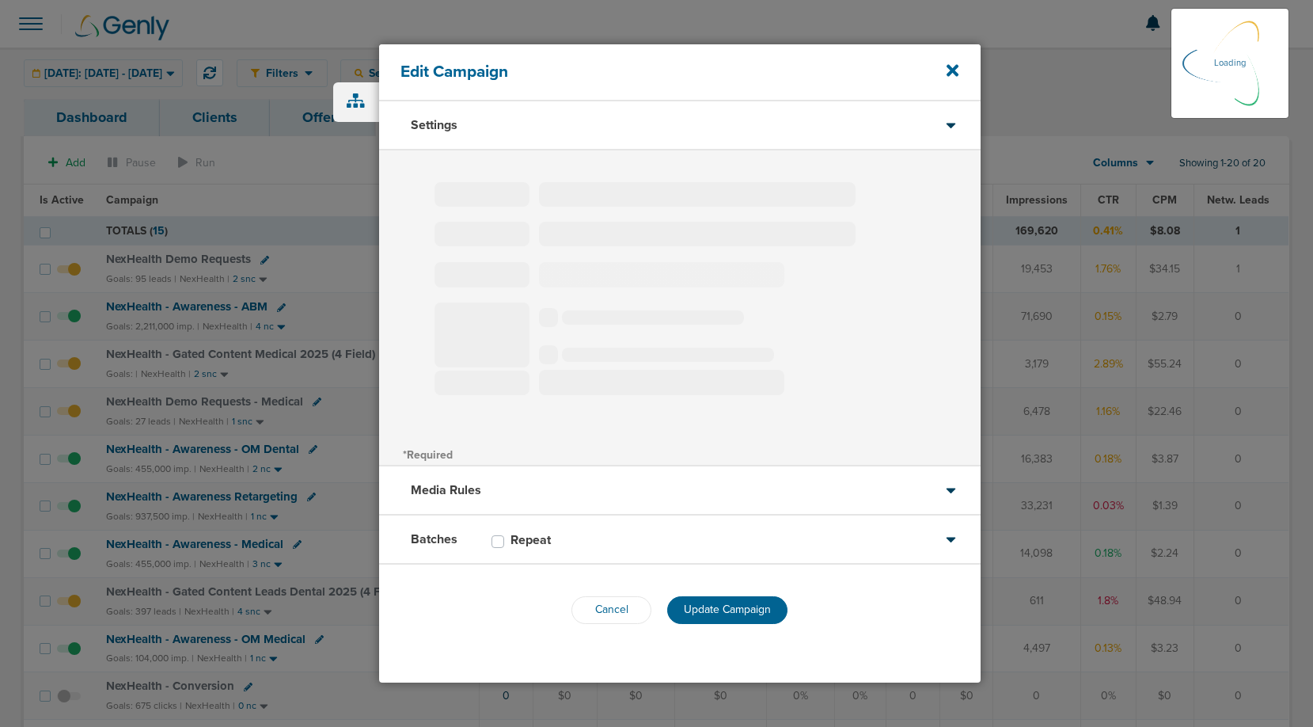
select select "6"
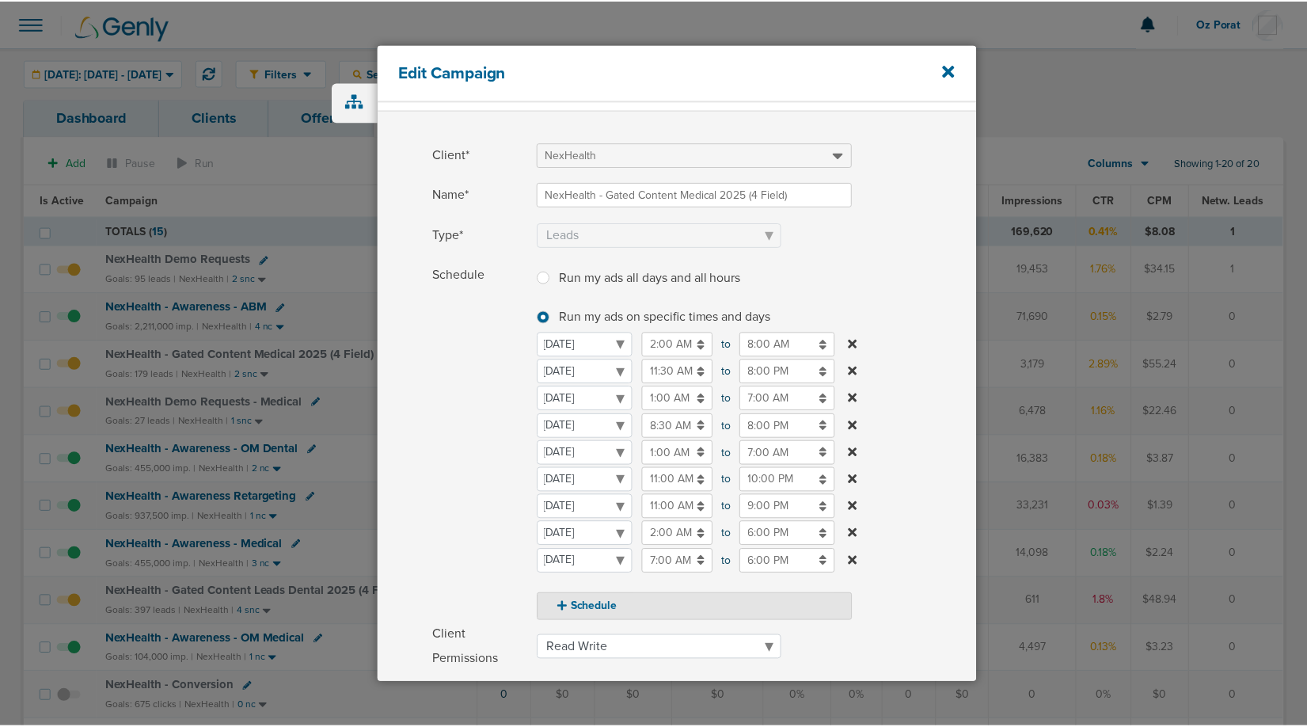
scroll to position [41, 0]
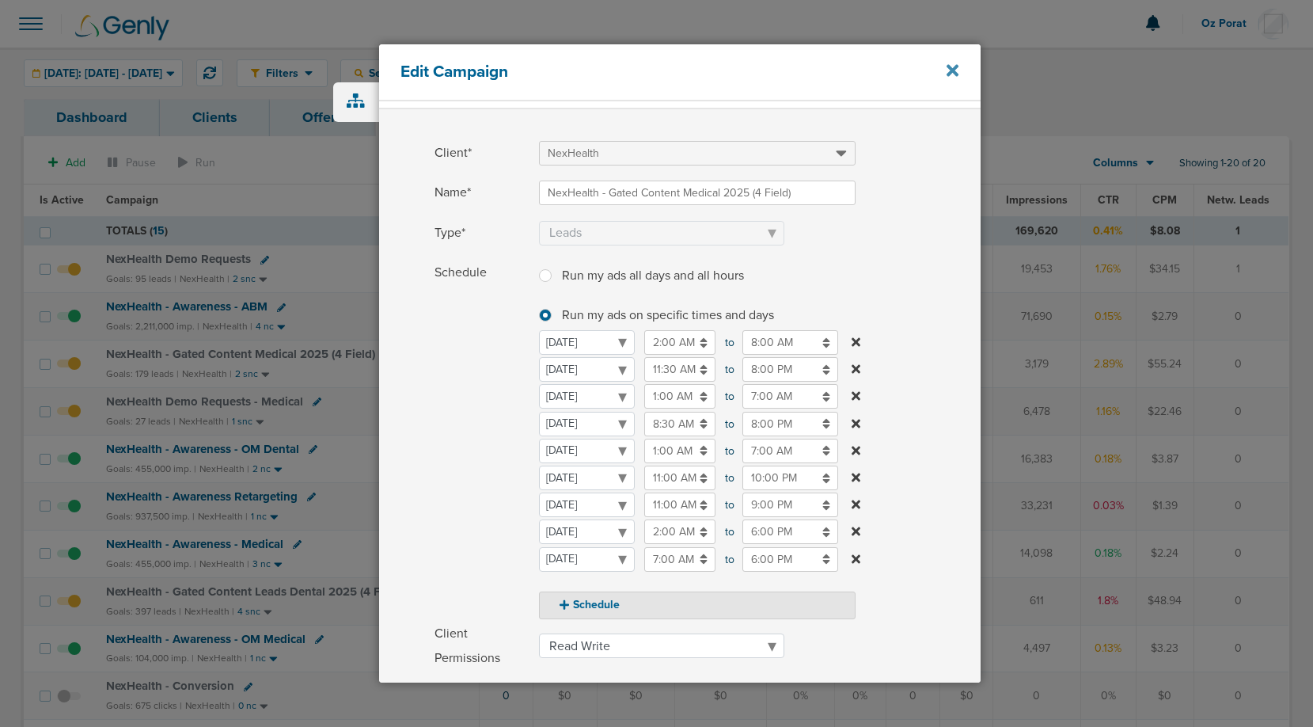
click at [951, 71] on icon at bounding box center [953, 71] width 12 height 12
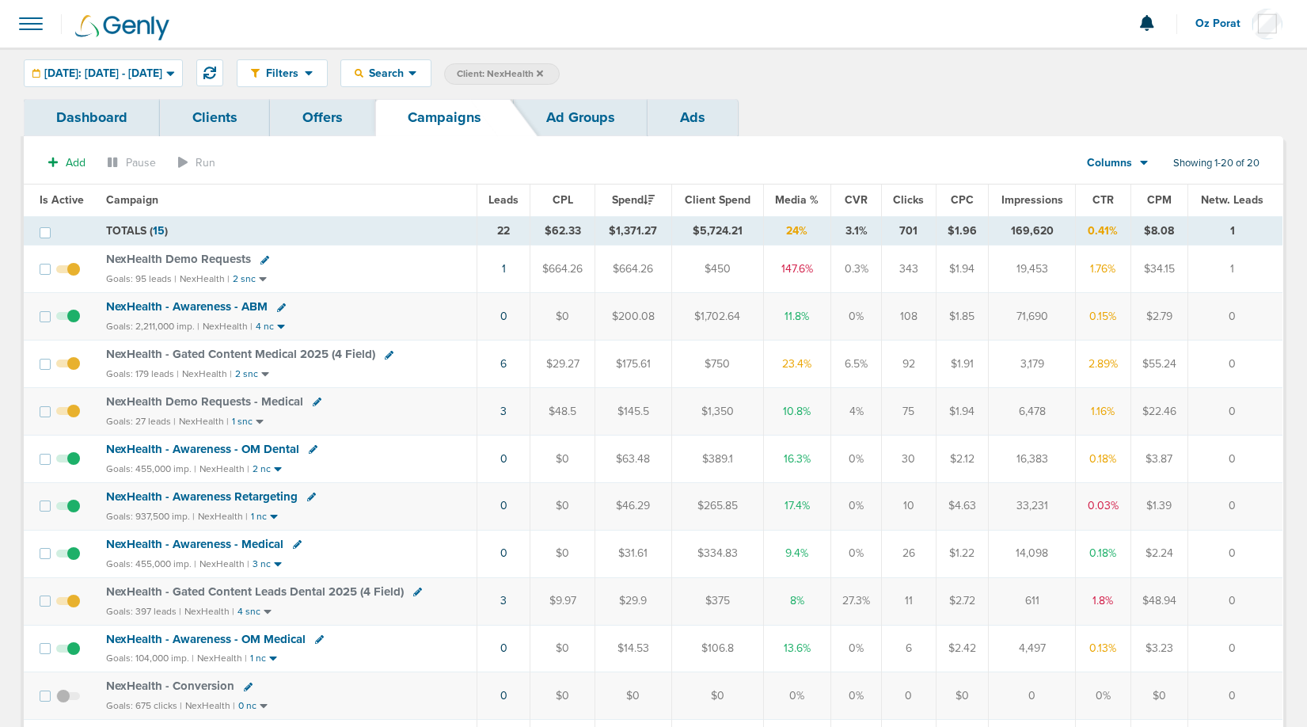
click at [317, 403] on icon at bounding box center [317, 401] width 9 height 9
select select
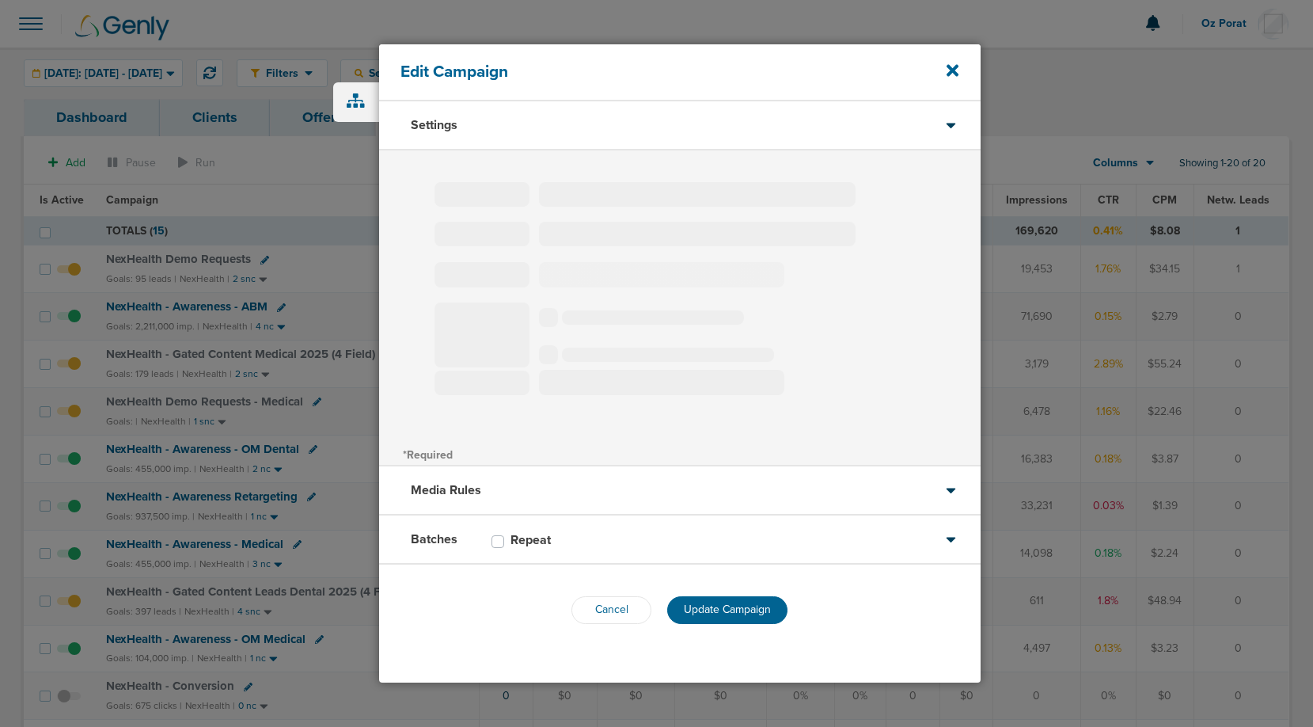
type input "NexHealth Demo Requests - Medical"
select select "Leads"
radio input "true"
select select "readOnly"
select select "1"
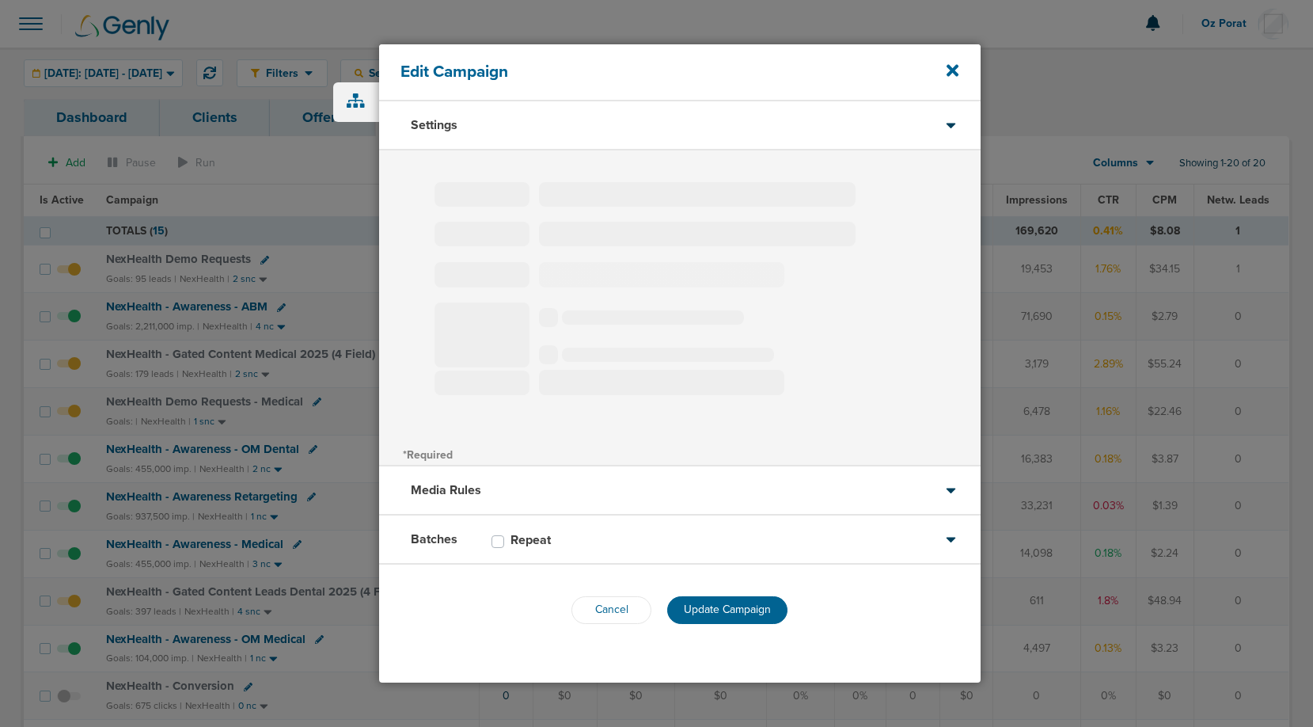
select select "1"
select select "2"
select select "3"
select select "4"
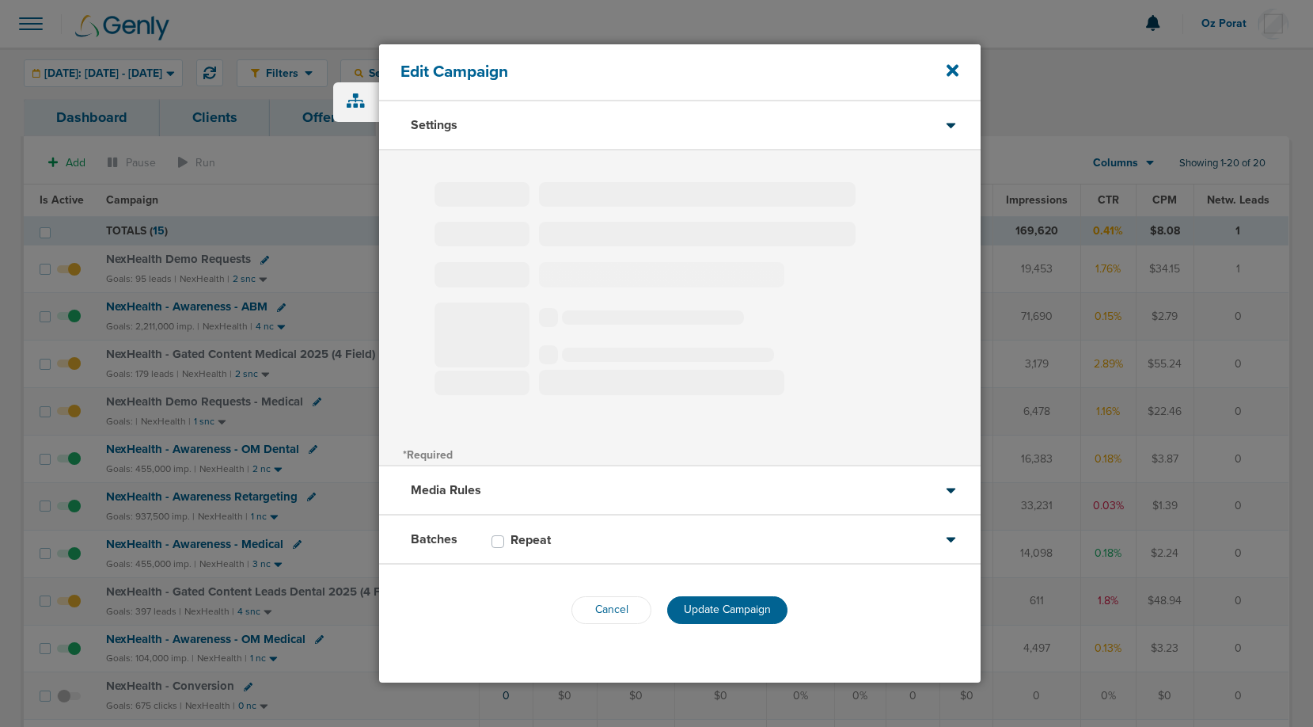
select select "6"
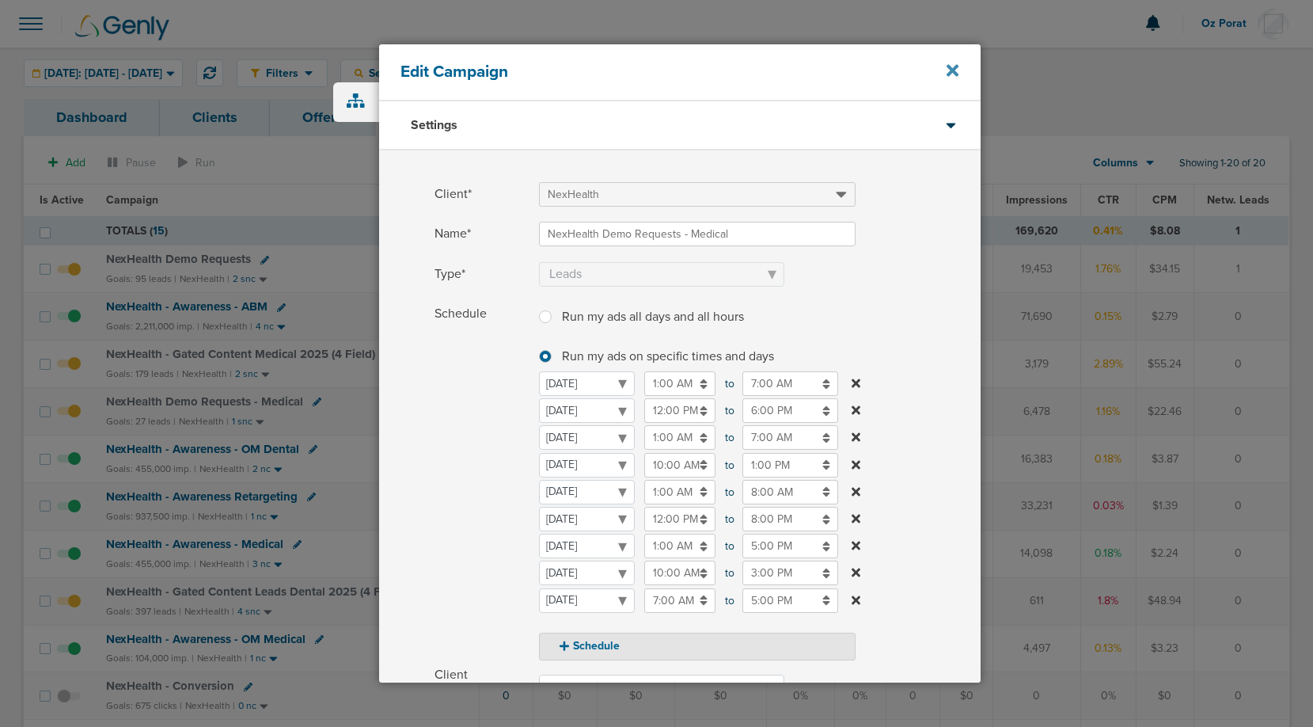
click at [952, 74] on icon at bounding box center [953, 70] width 12 height 17
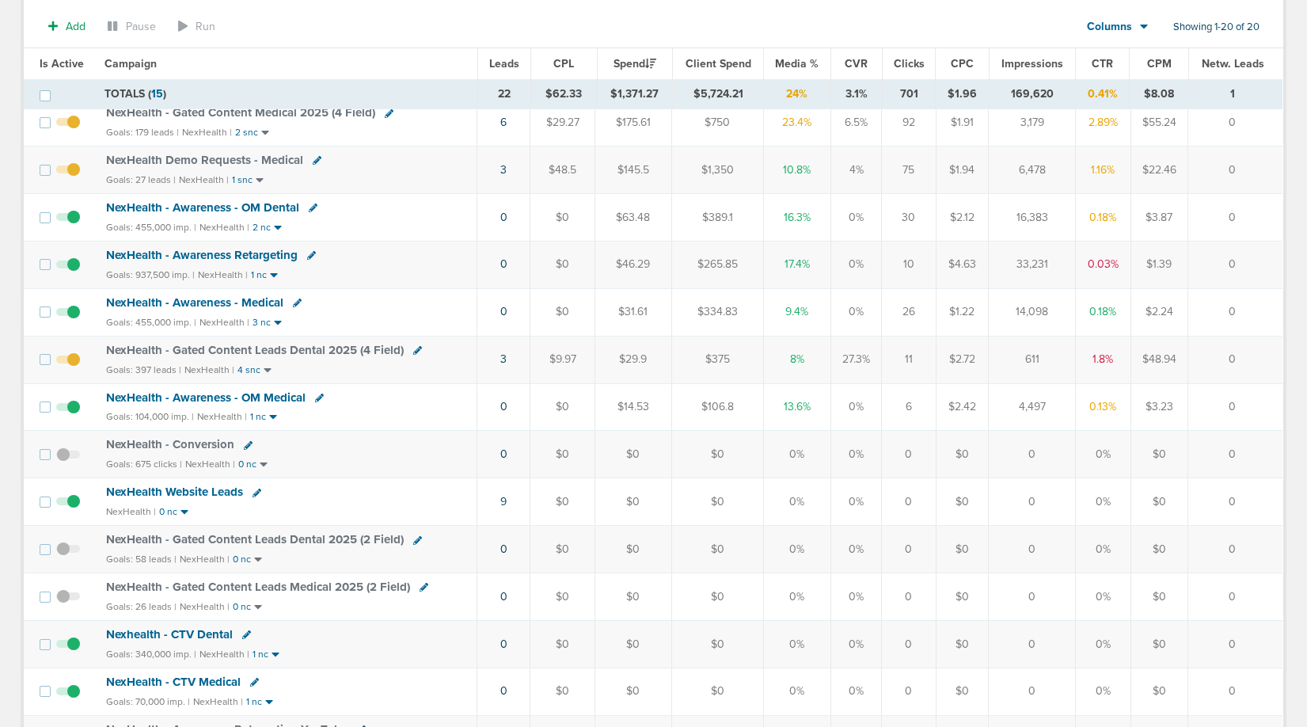
scroll to position [290, 0]
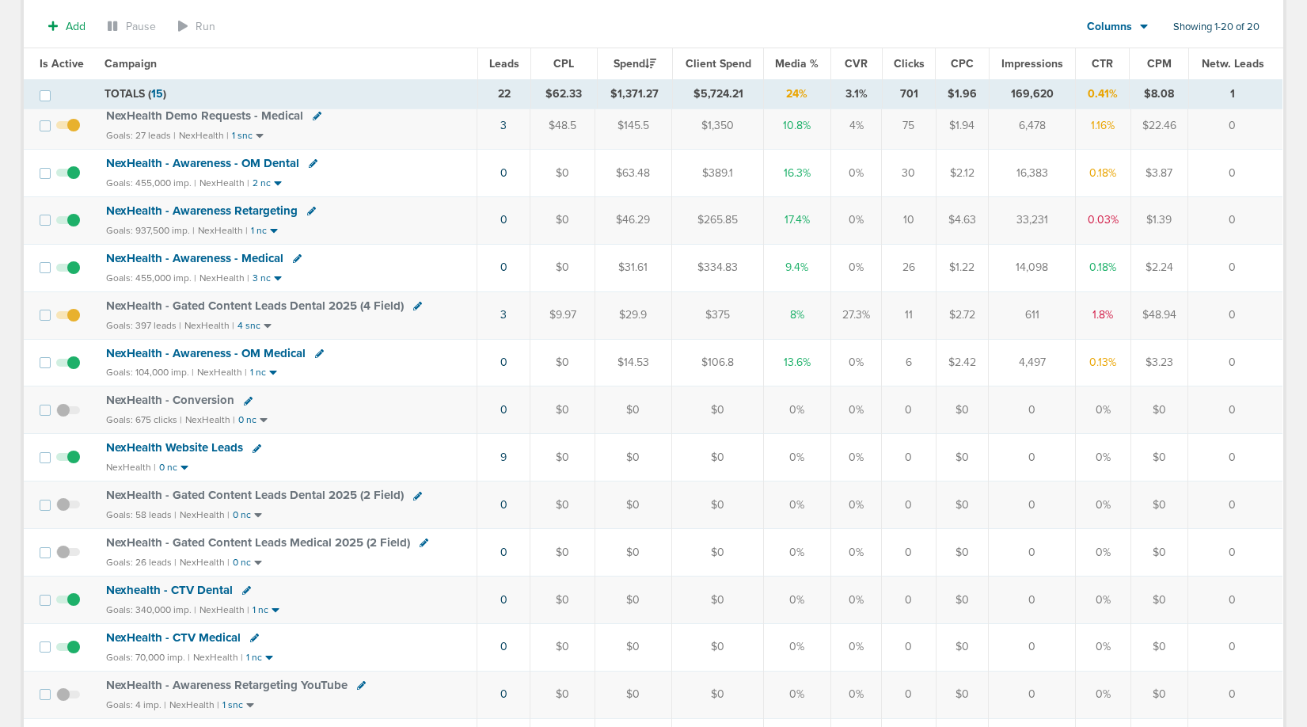
click at [196, 590] on span "Nexhealth - CTV Dental" at bounding box center [169, 590] width 127 height 14
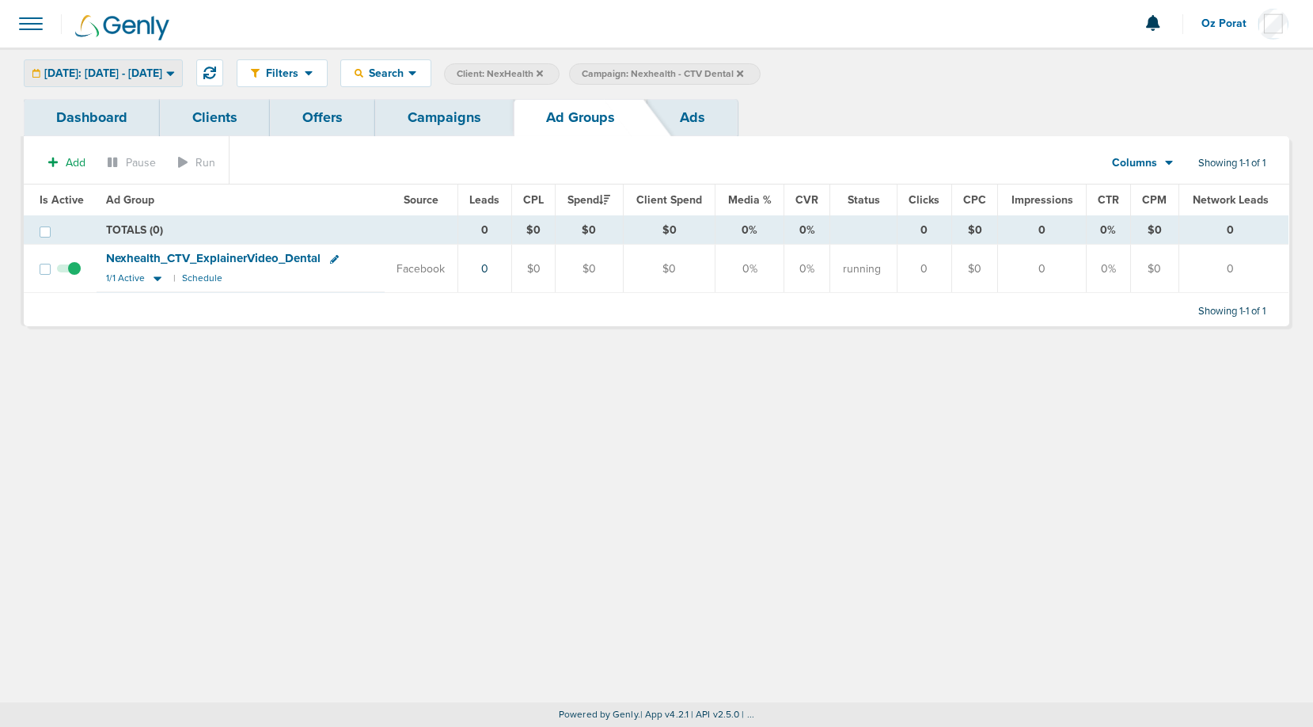
click at [146, 82] on div "[DATE]: [DATE] - [DATE]" at bounding box center [104, 73] width 158 height 26
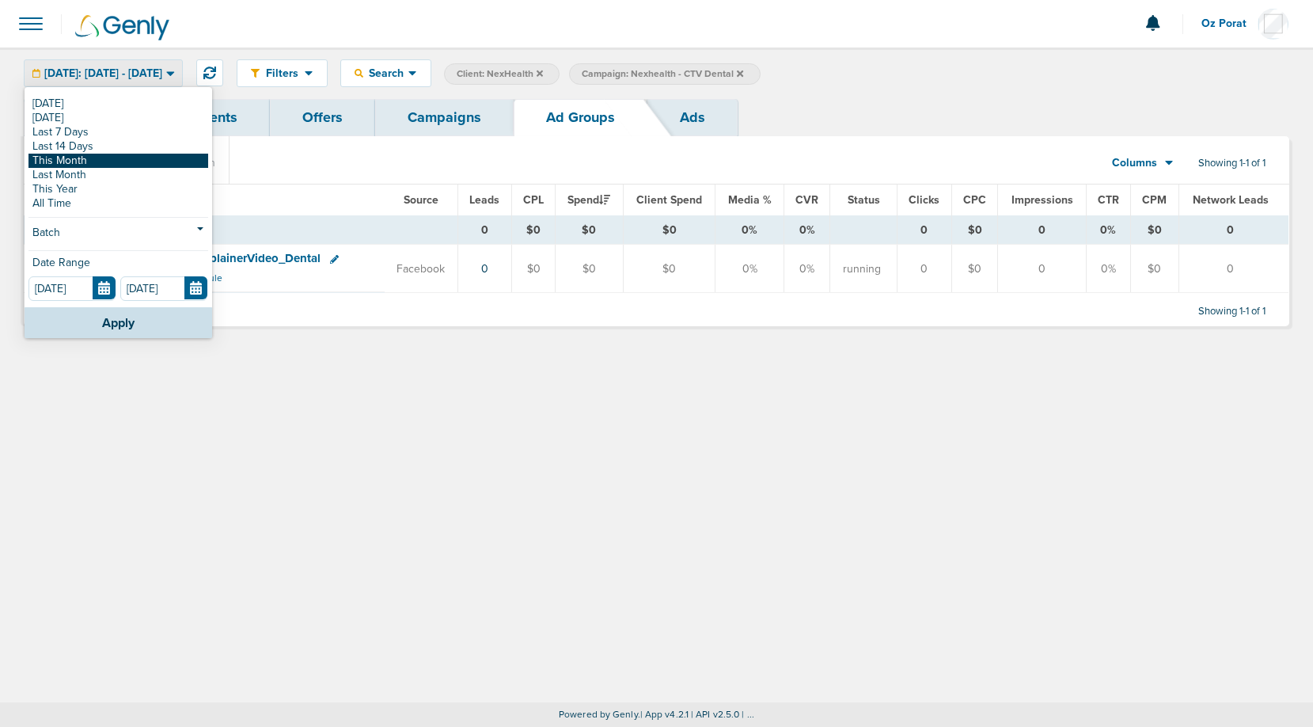
click at [114, 162] on link "This Month" at bounding box center [119, 161] width 180 height 14
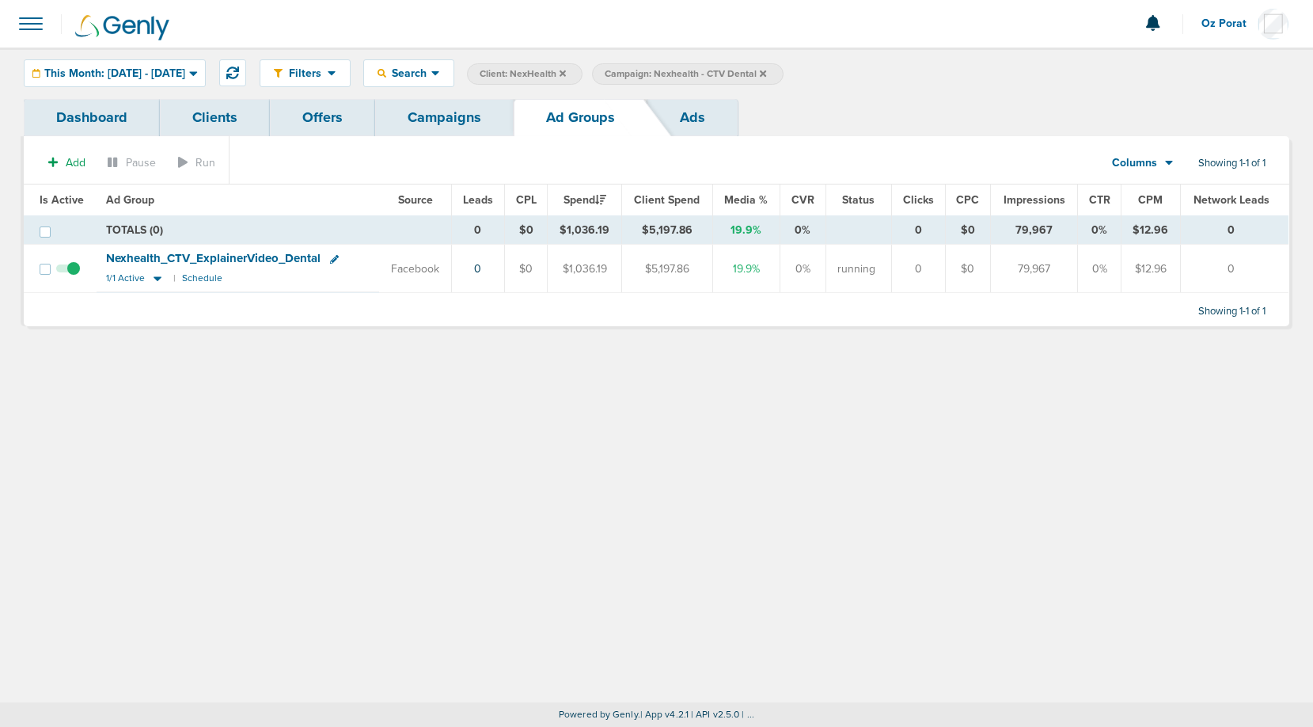
click at [86, 115] on link "Dashboard" at bounding box center [92, 117] width 136 height 37
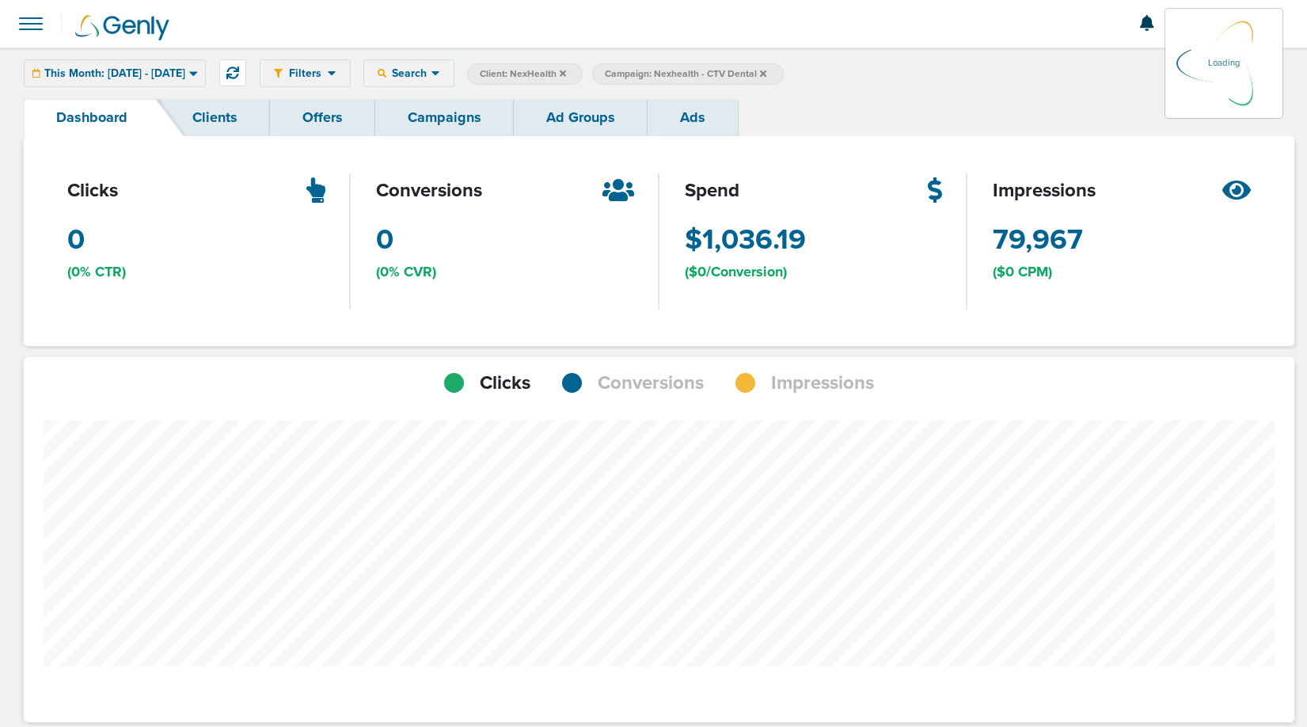
scroll to position [1118, 1260]
click at [652, 382] on span "Conversions" at bounding box center [651, 383] width 106 height 27
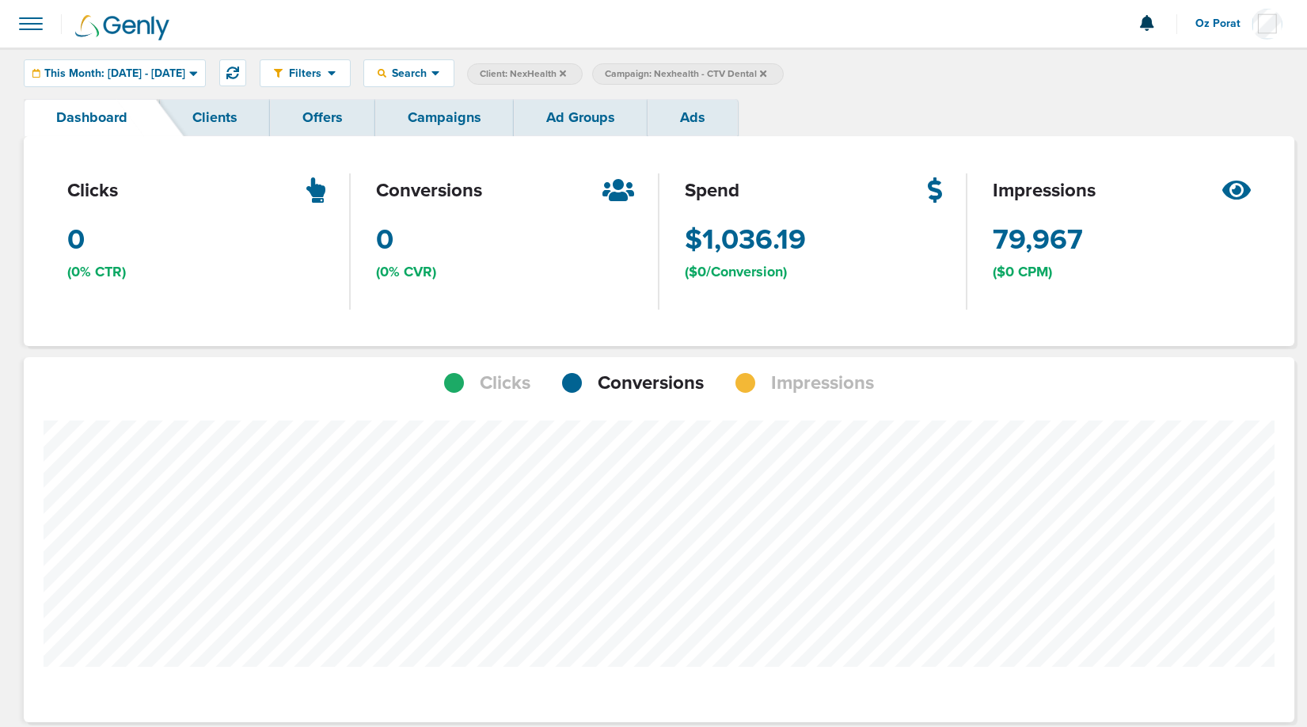
click at [786, 381] on span "Impressions" at bounding box center [822, 383] width 103 height 27
click at [457, 112] on link "Campaigns" at bounding box center [444, 117] width 139 height 37
